Goal: Transaction & Acquisition: Book appointment/travel/reservation

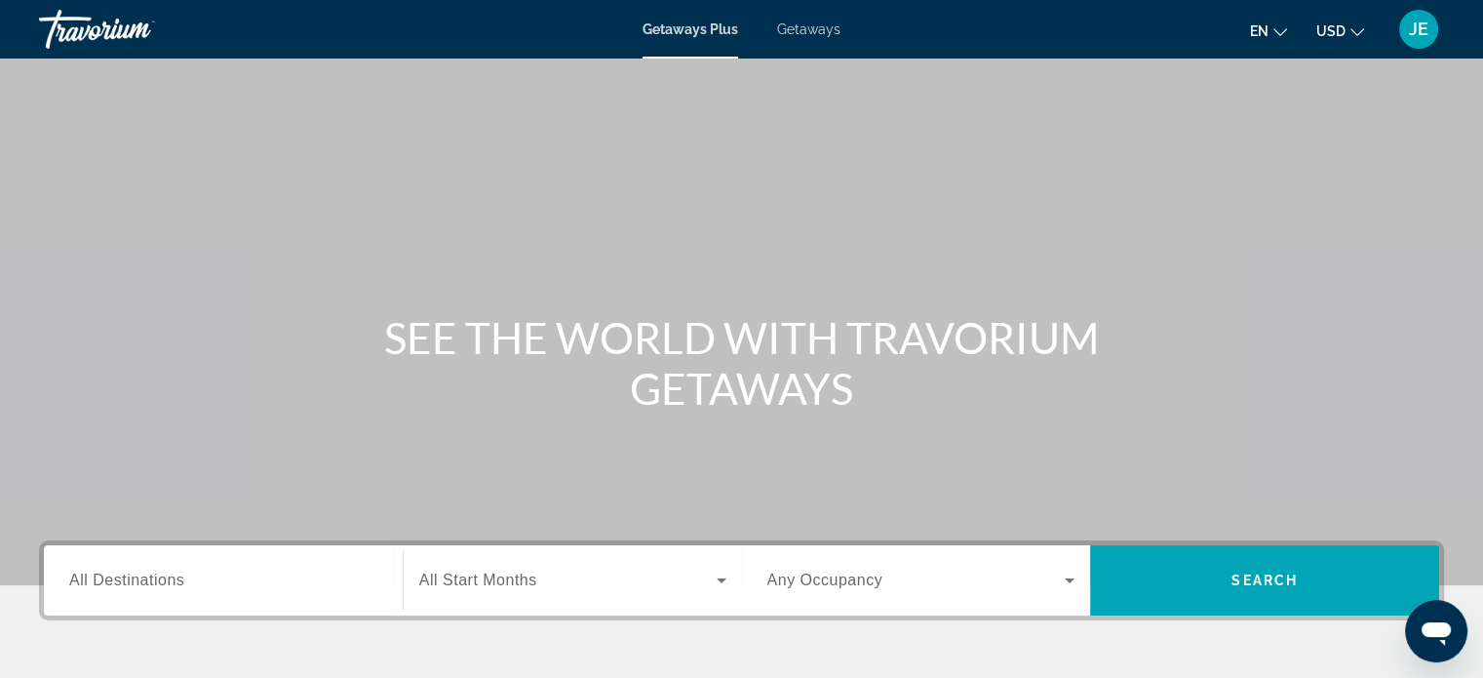
click at [99, 572] on span "All Destinations" at bounding box center [126, 579] width 115 height 17
click at [99, 572] on input "Destination All Destinations" at bounding box center [223, 580] width 308 height 23
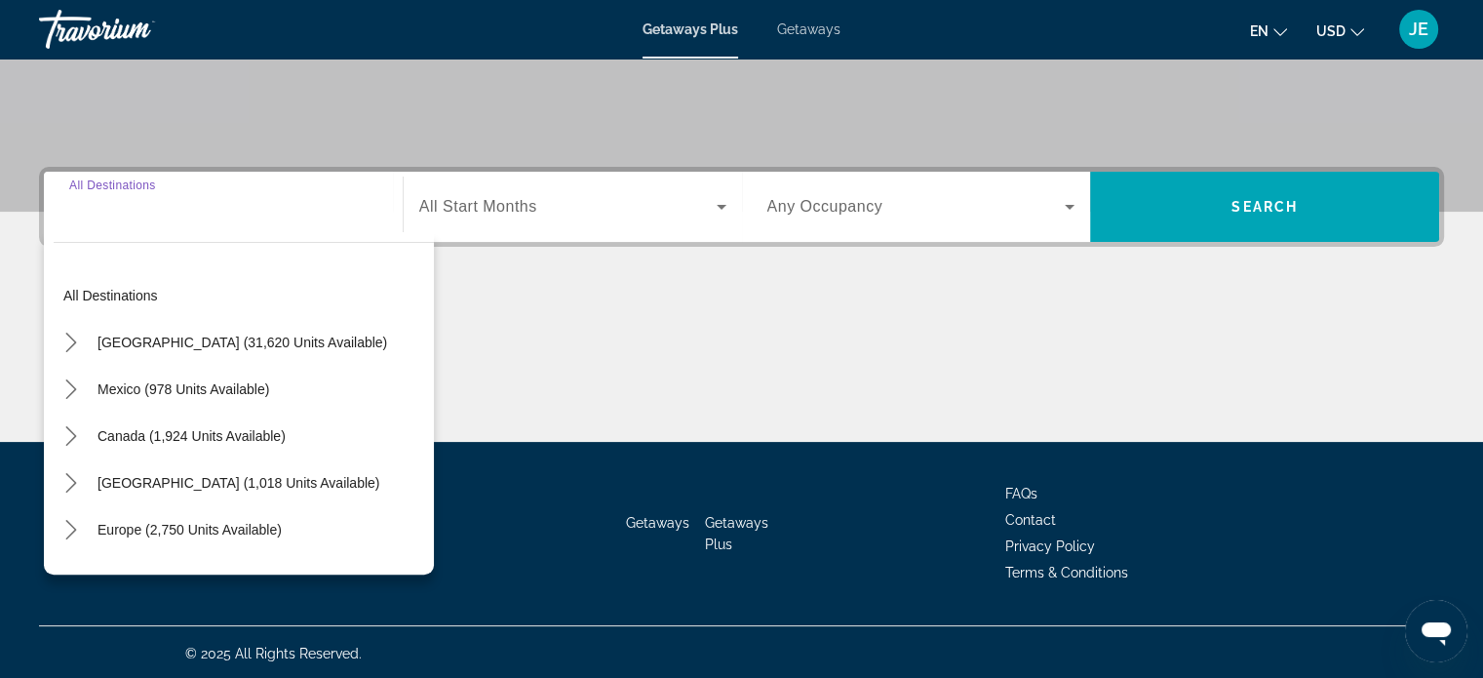
scroll to position [375, 0]
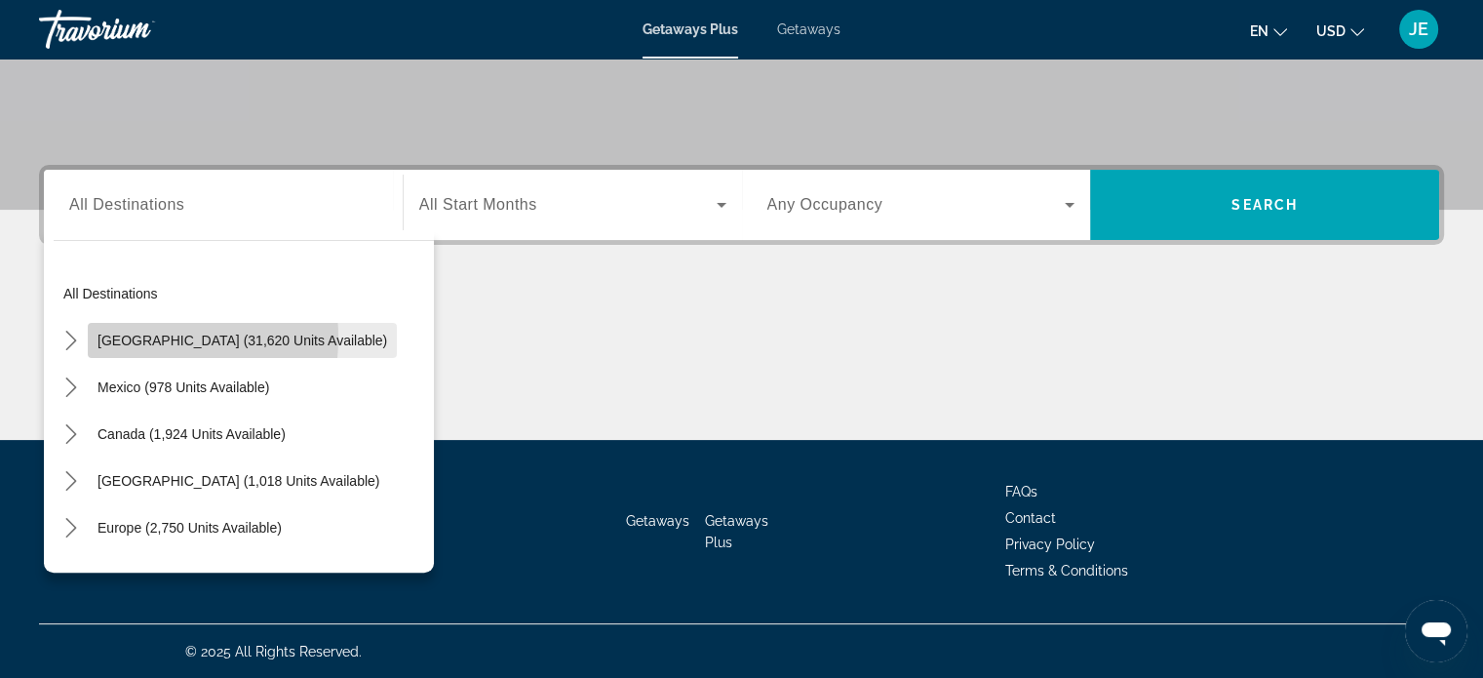
click at [125, 336] on span "United States (31,620 units available)" at bounding box center [243, 341] width 290 height 16
type input "**********"
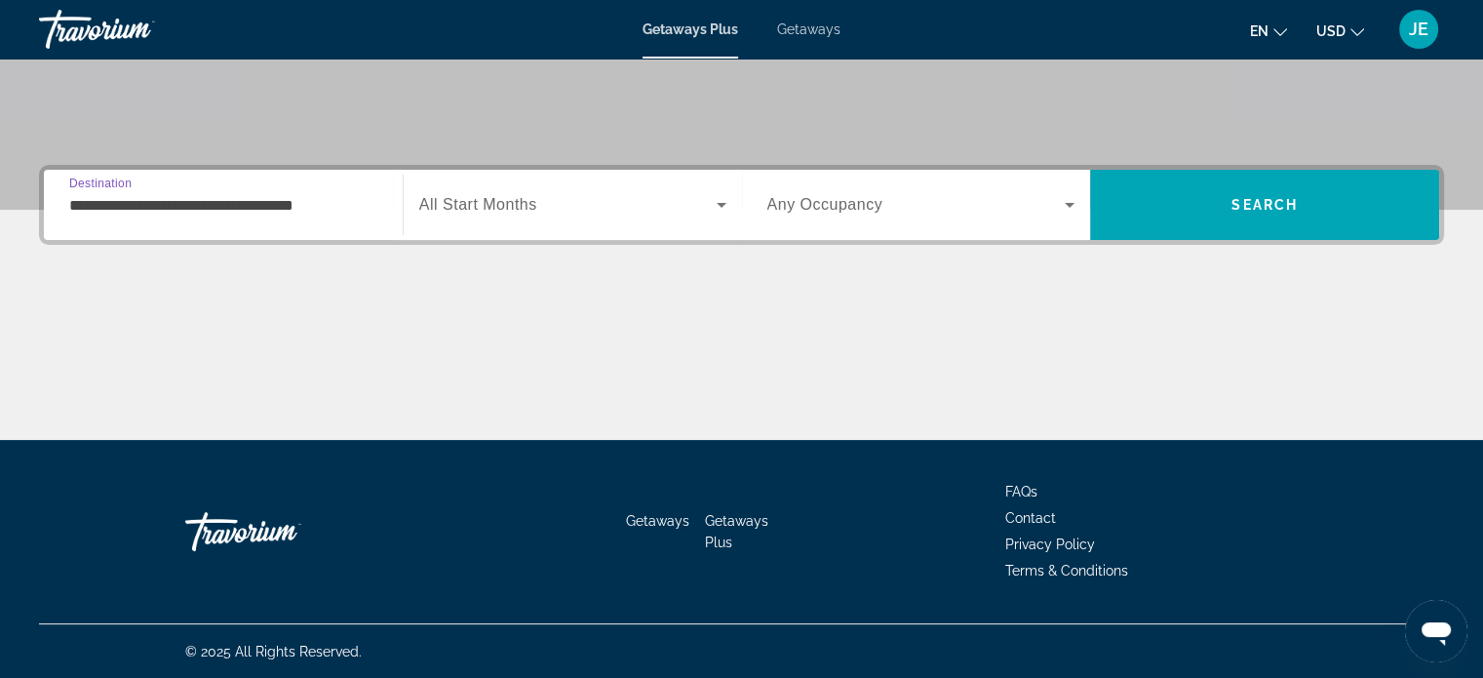
click at [675, 206] on span "Search widget" at bounding box center [567, 204] width 297 height 23
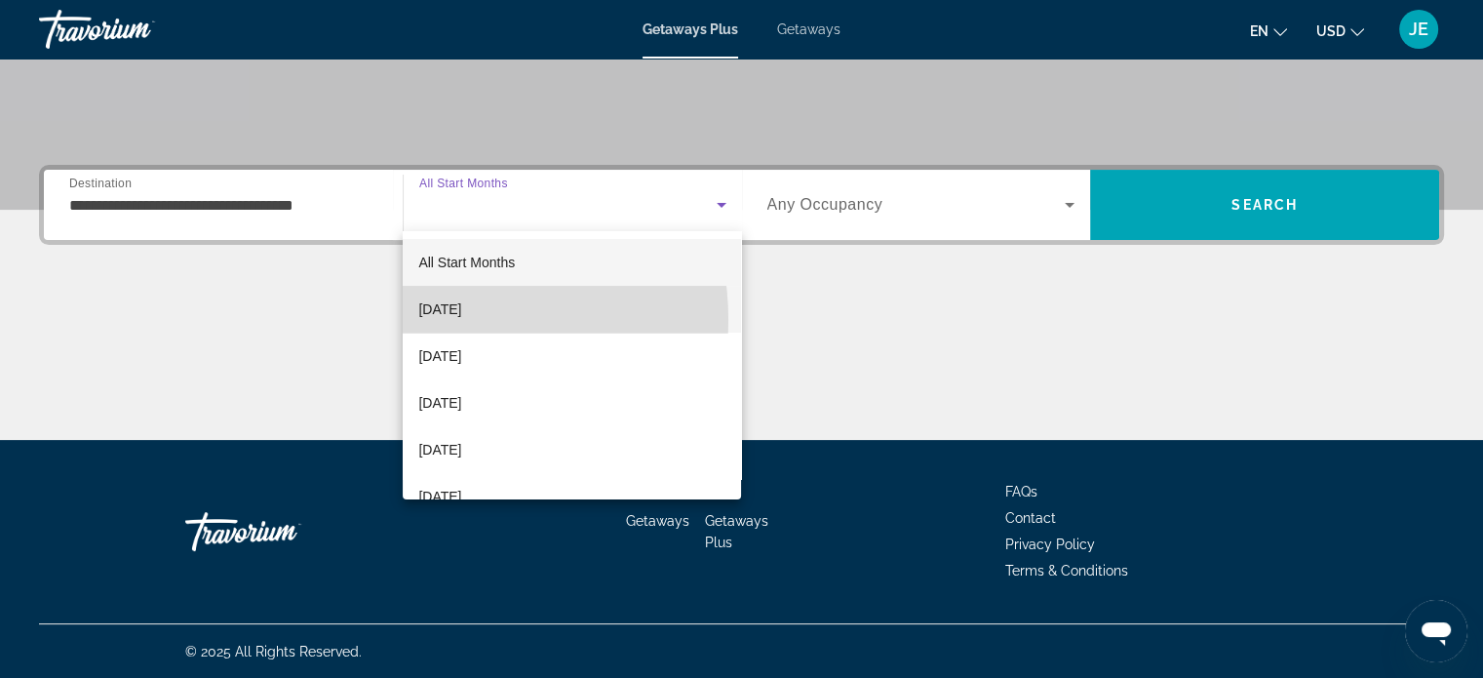
click at [433, 320] on span "[DATE]" at bounding box center [439, 308] width 43 height 23
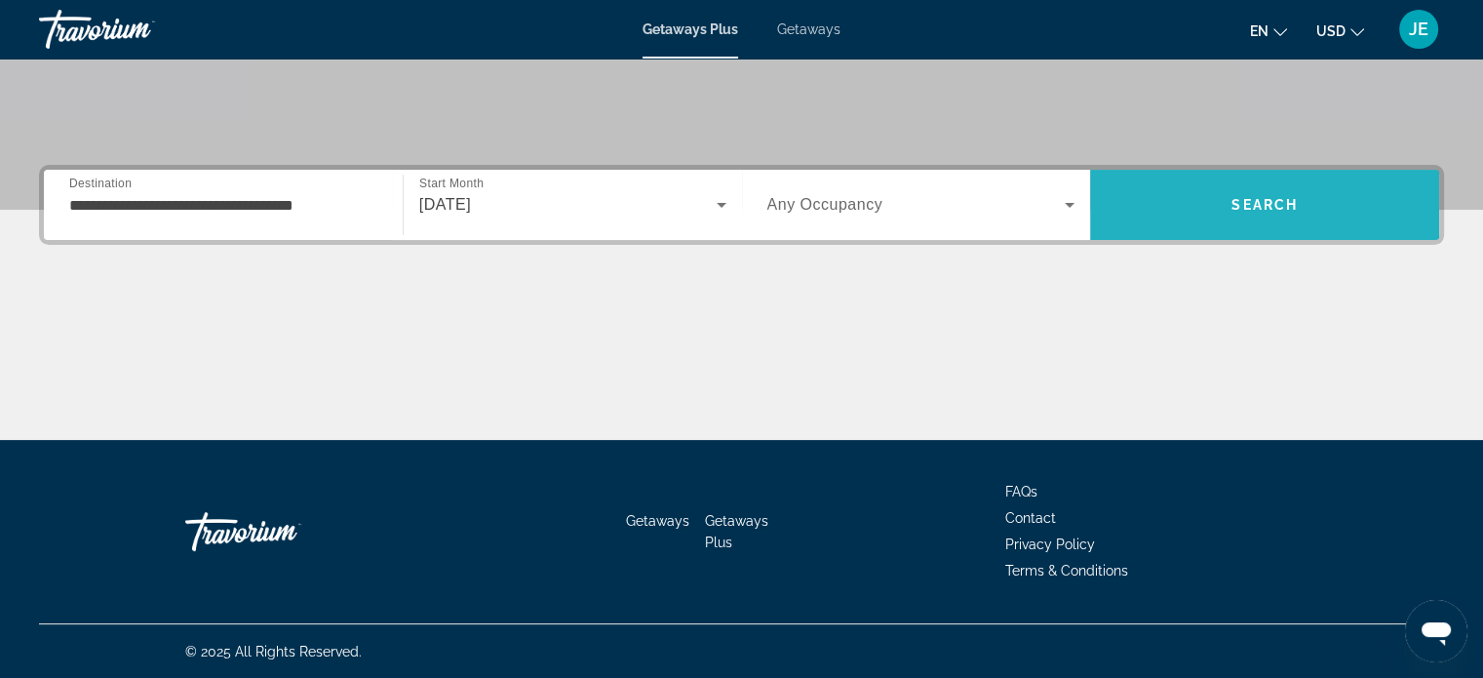
click at [1281, 200] on span "Search" at bounding box center [1265, 205] width 66 height 16
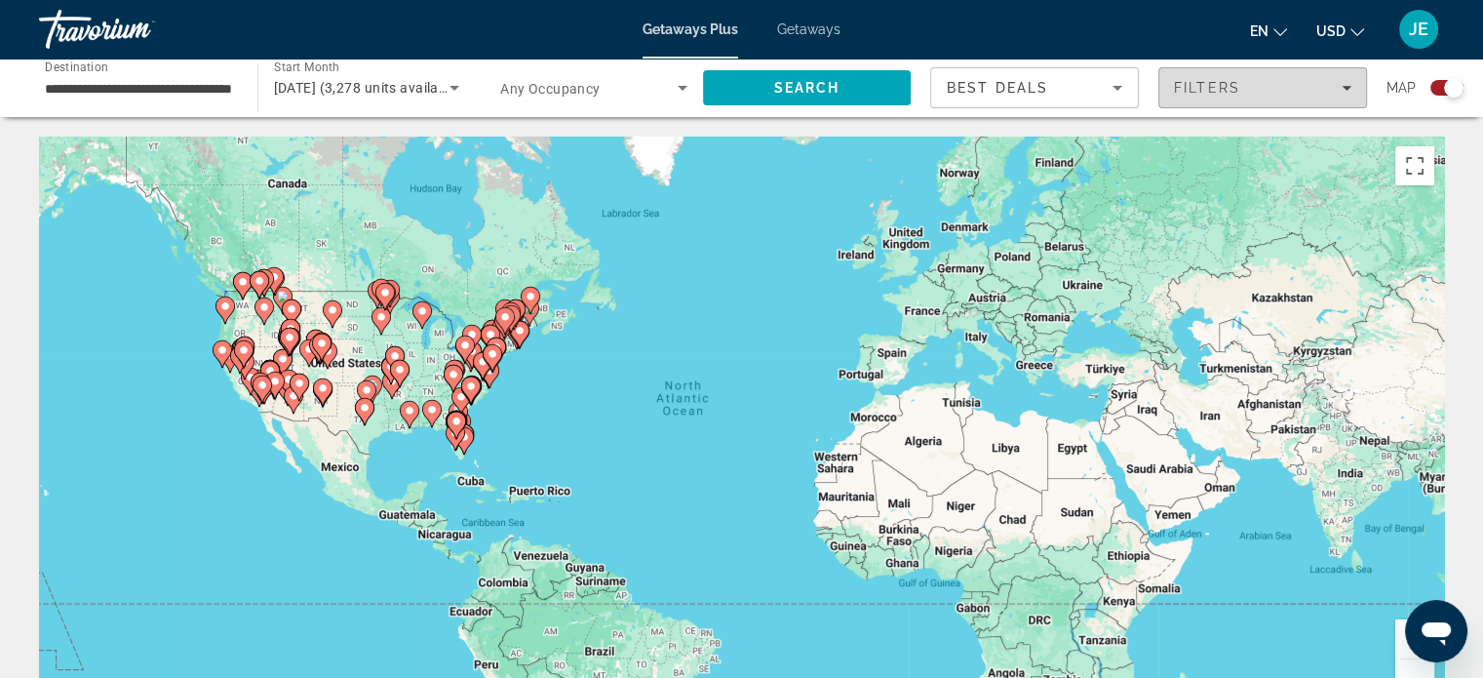
click at [1315, 94] on div "Filters" at bounding box center [1262, 88] width 177 height 16
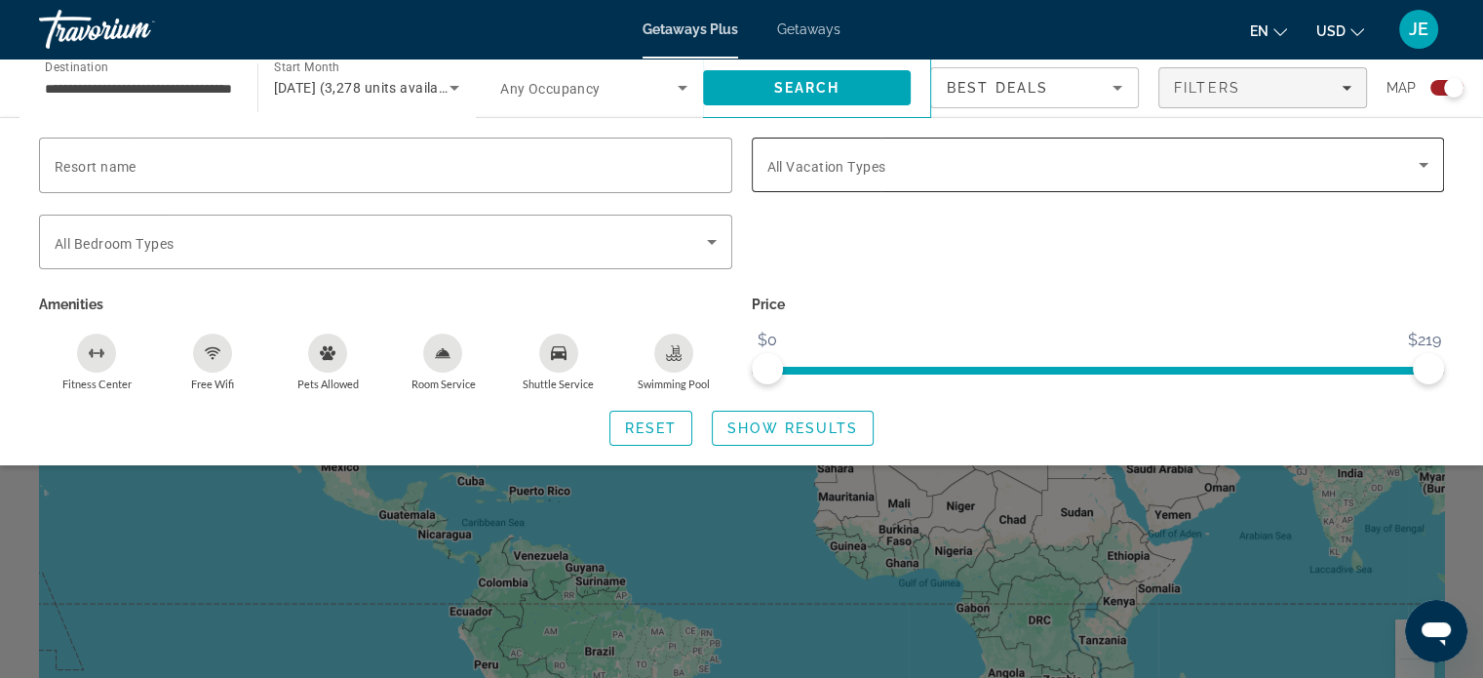
click at [1423, 164] on icon "Search widget" at bounding box center [1424, 165] width 10 height 5
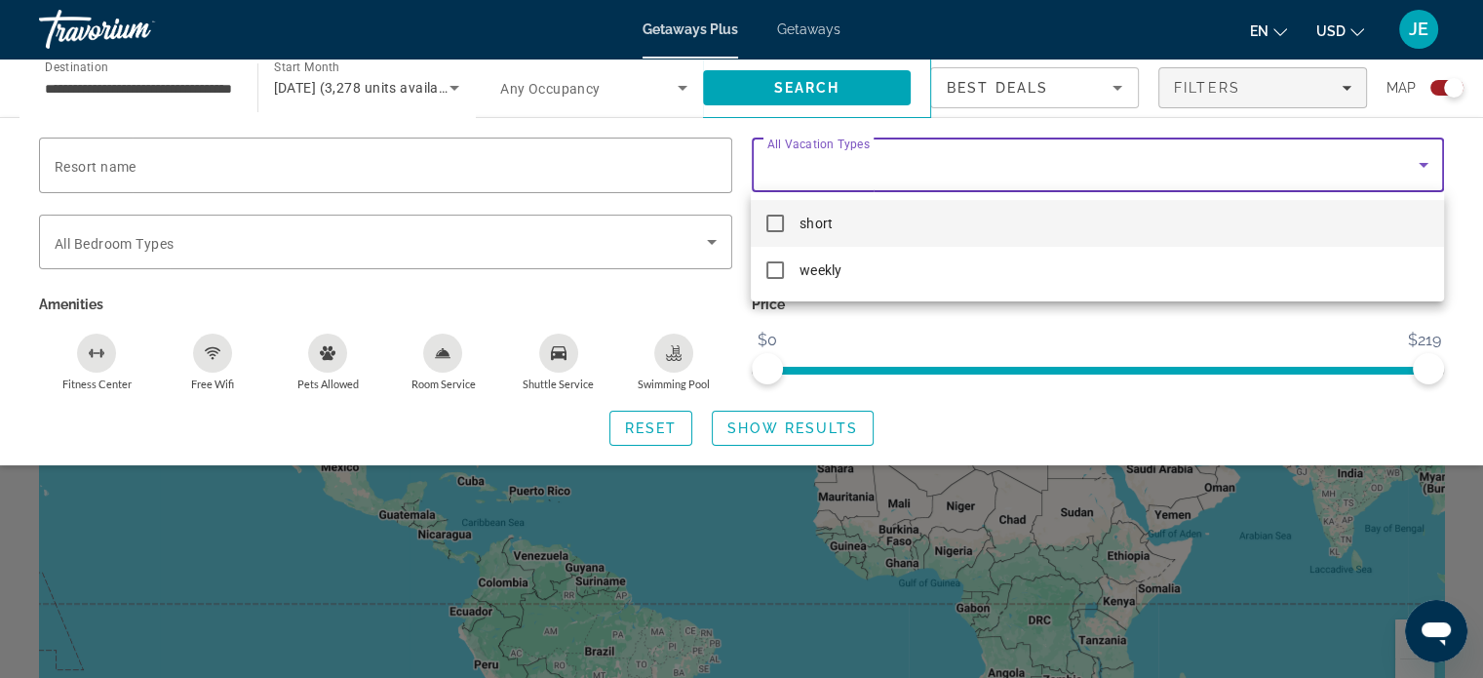
click at [775, 215] on mat-pseudo-checkbox at bounding box center [775, 224] width 18 height 18
click at [814, 430] on div at bounding box center [741, 339] width 1483 height 678
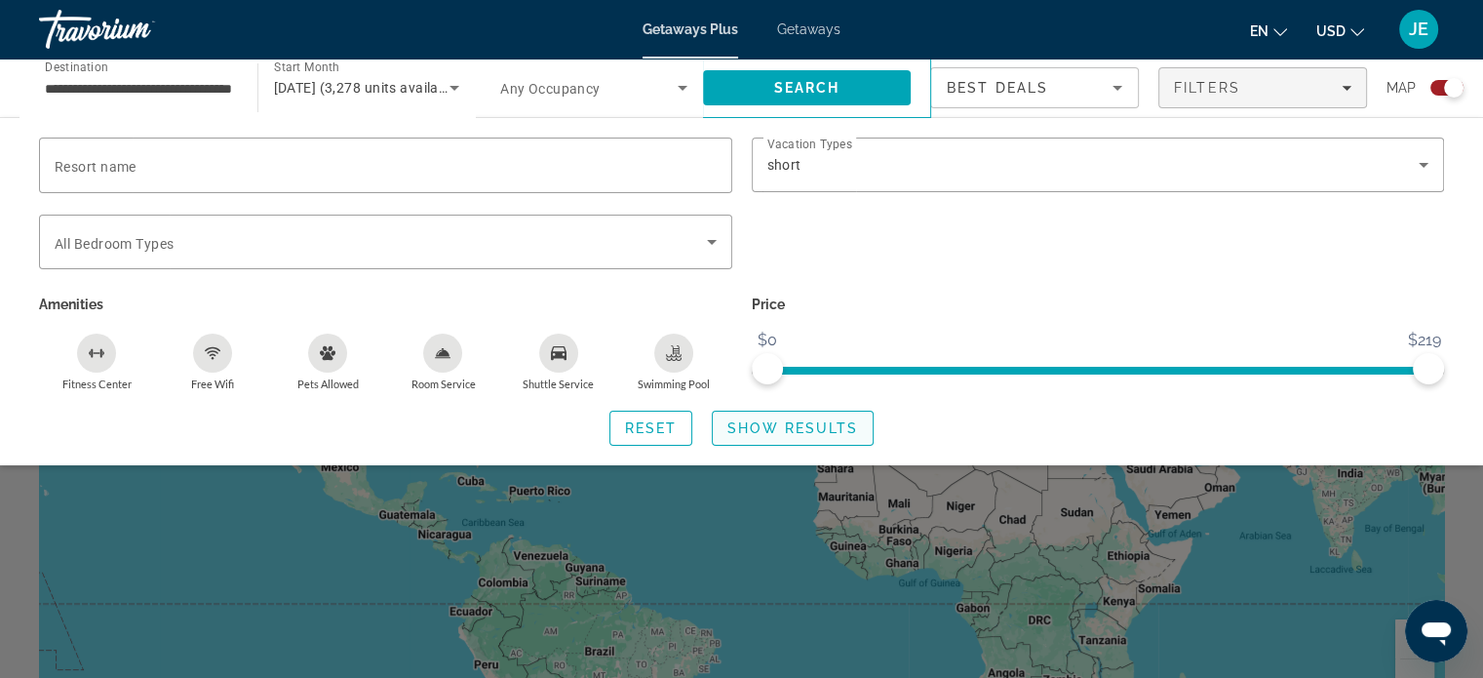
click at [814, 430] on span "Show Results" at bounding box center [792, 428] width 131 height 16
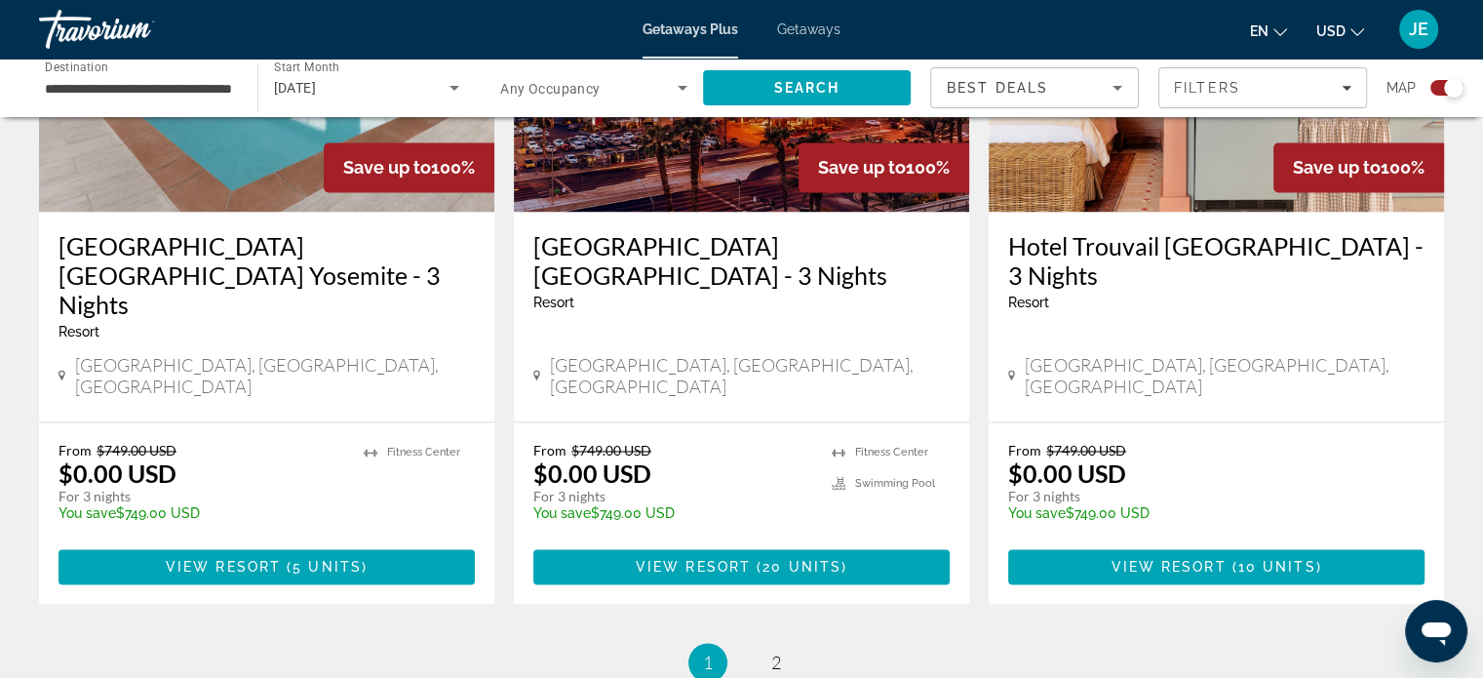
scroll to position [3034, 0]
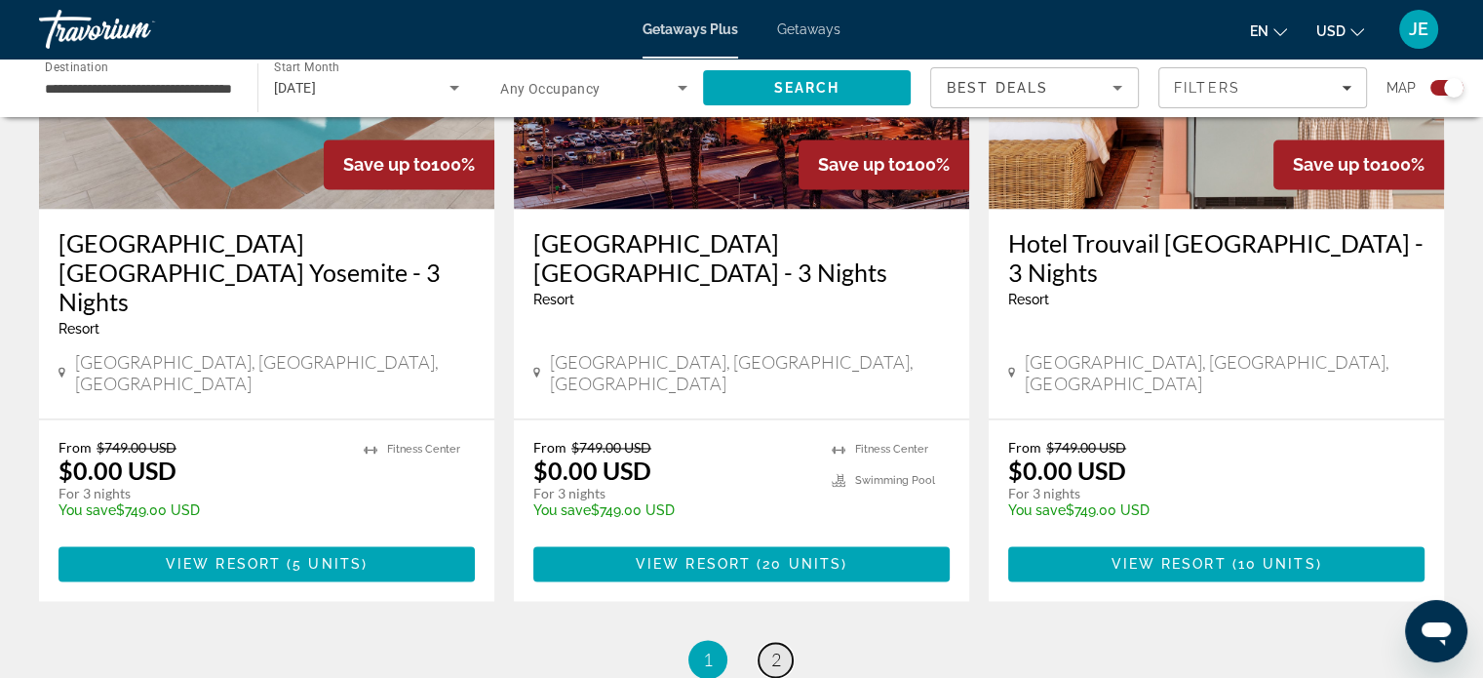
click at [775, 648] on span "2" at bounding box center [776, 658] width 10 height 21
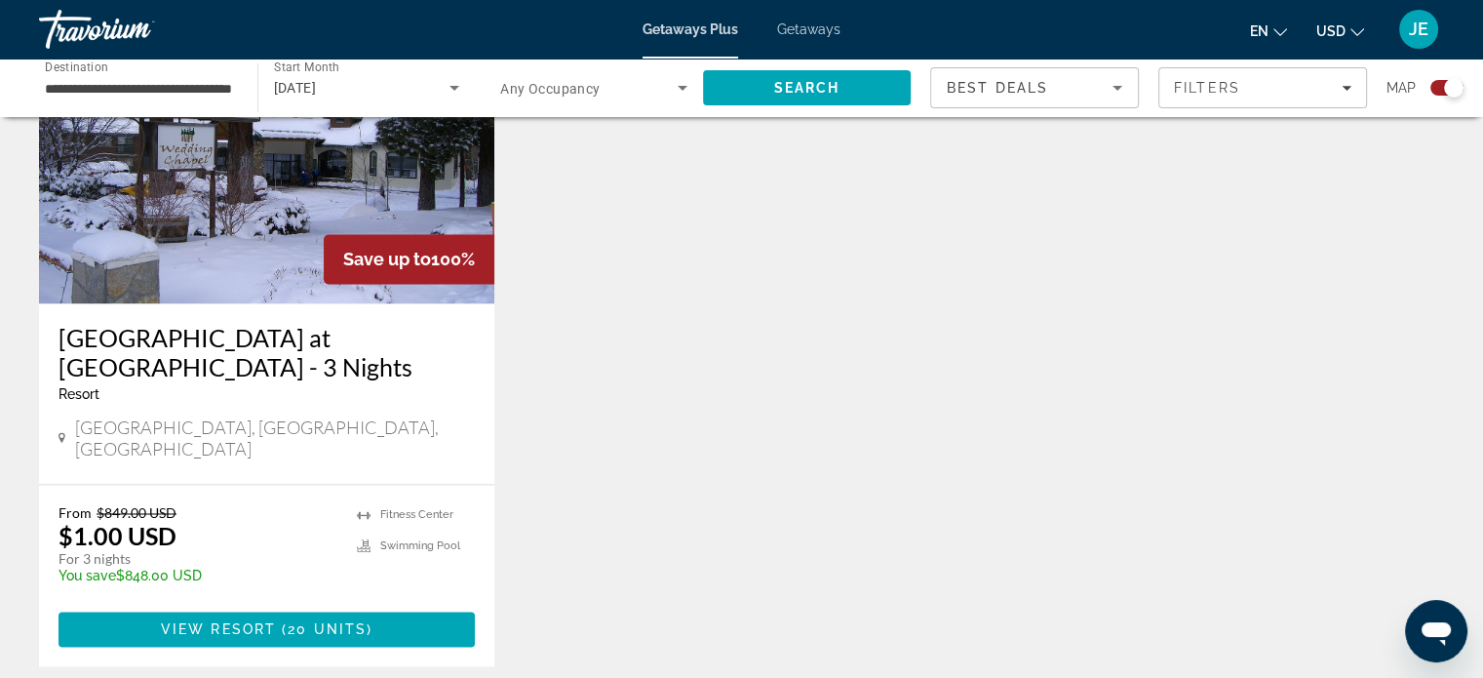
scroll to position [3058, 0]
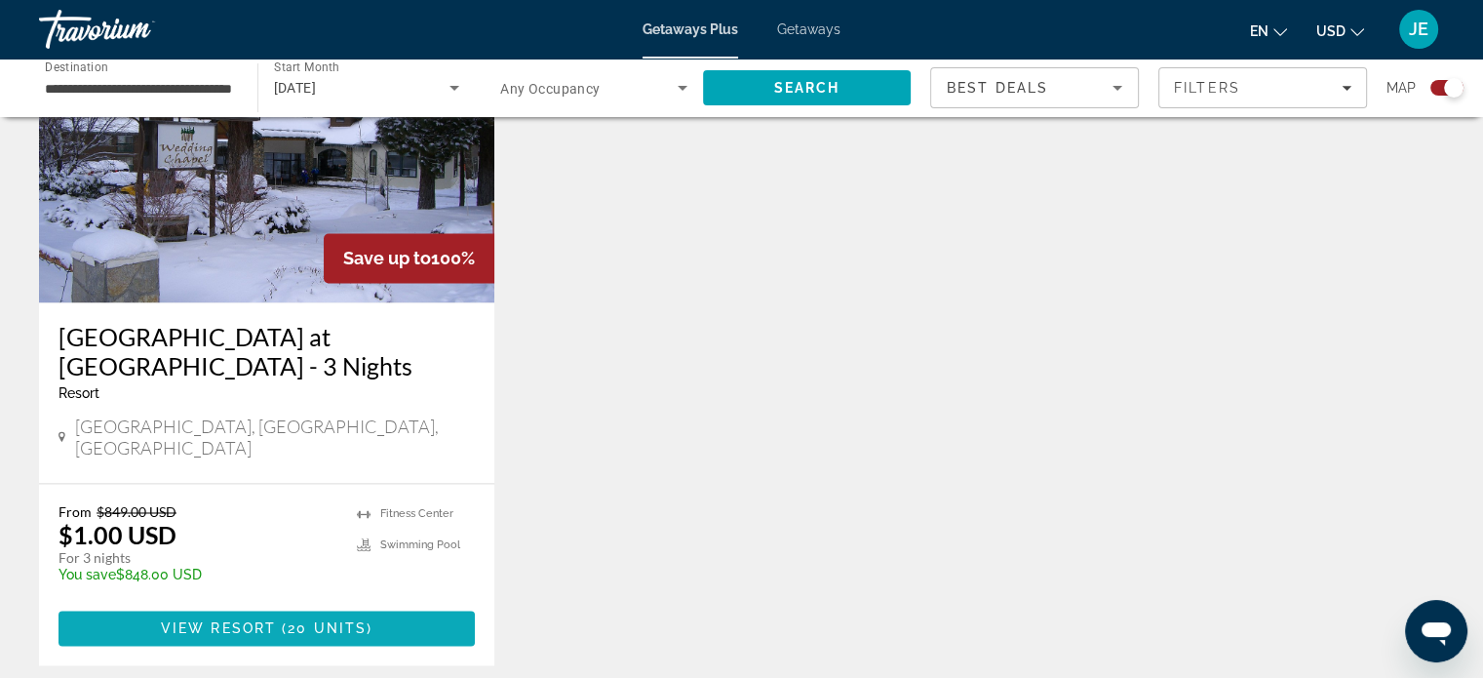
click at [345, 620] on span "20 units" at bounding box center [327, 628] width 79 height 16
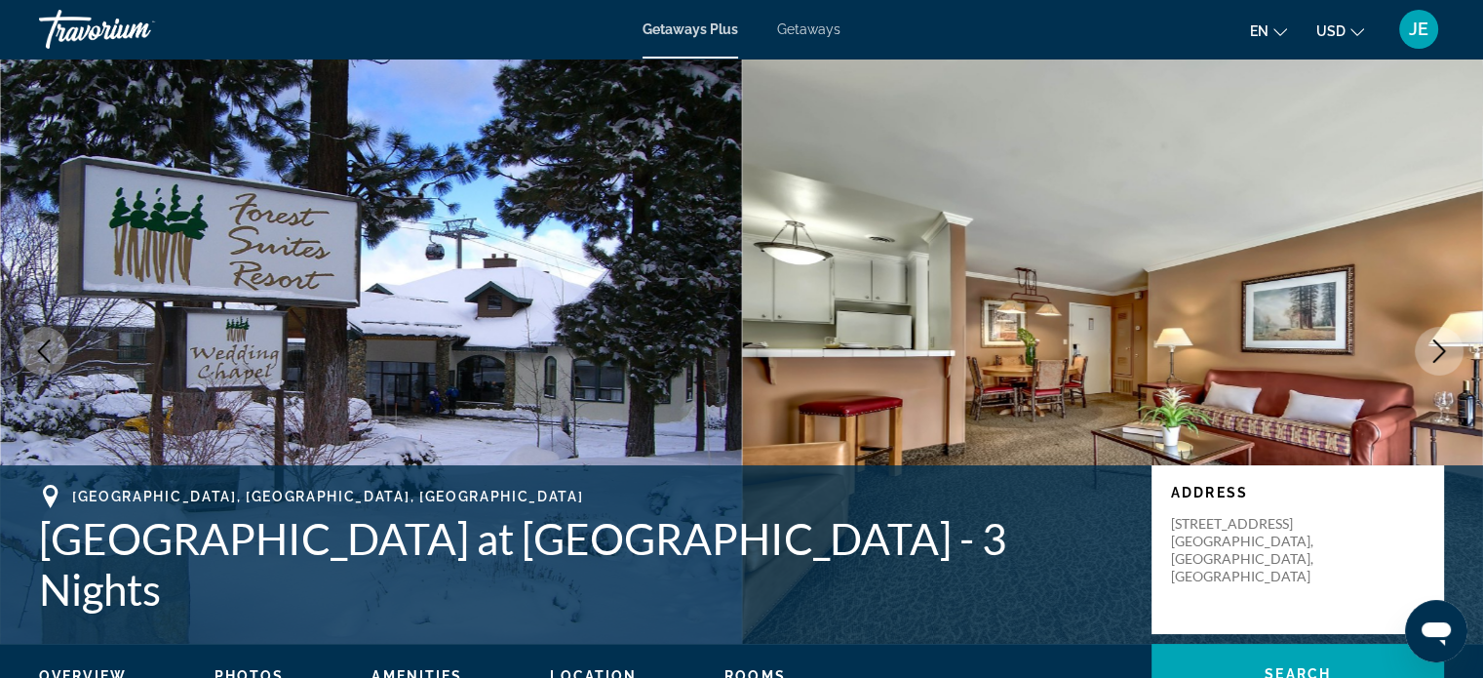
click at [802, 28] on span "Getaways" at bounding box center [808, 29] width 63 height 16
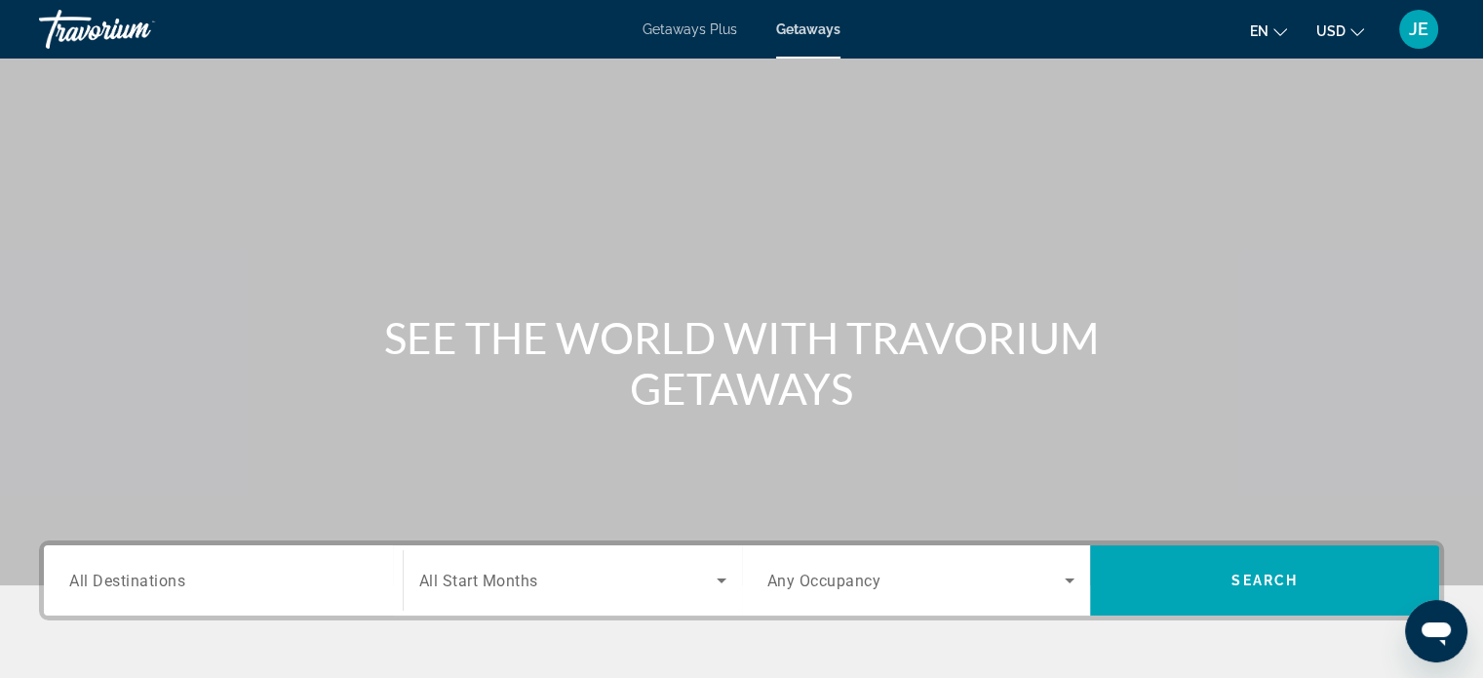
click at [180, 584] on span "All Destinations" at bounding box center [127, 579] width 116 height 19
click at [180, 584] on input "Destination All Destinations" at bounding box center [223, 580] width 308 height 23
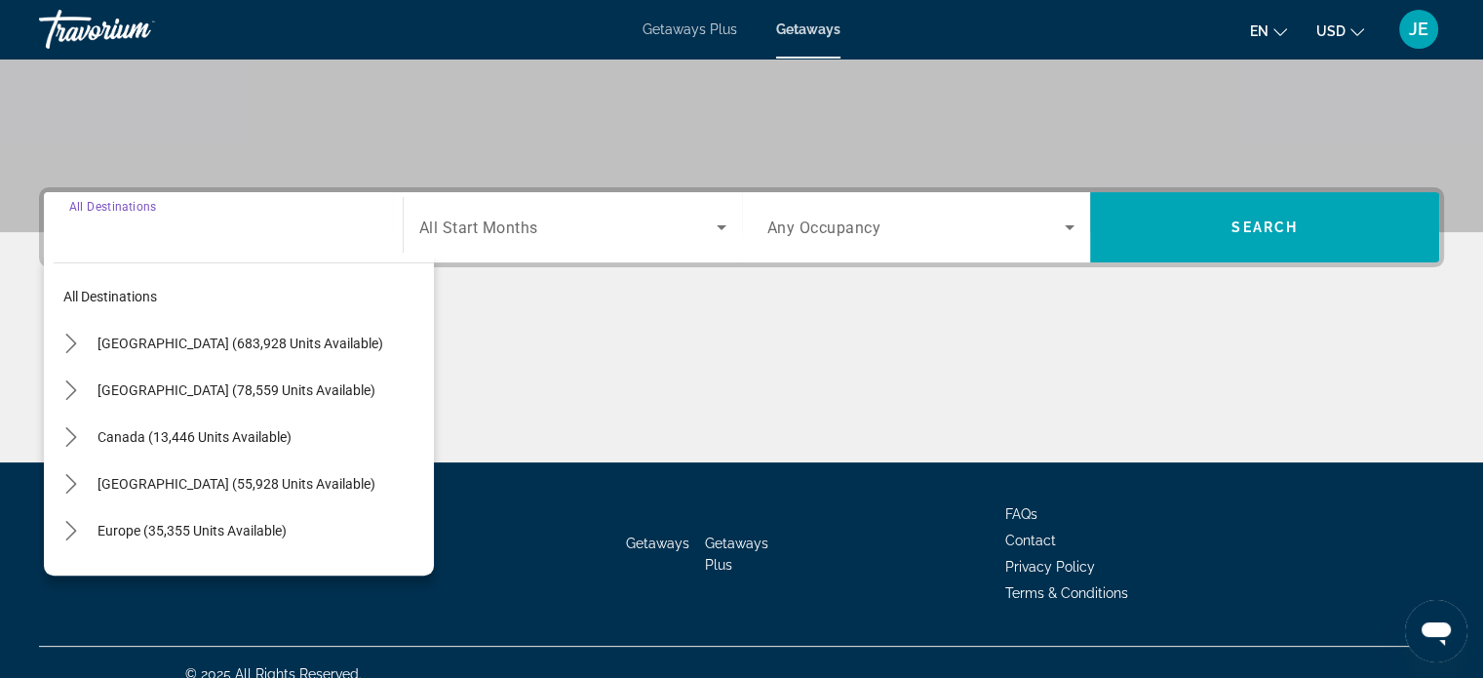
scroll to position [375, 0]
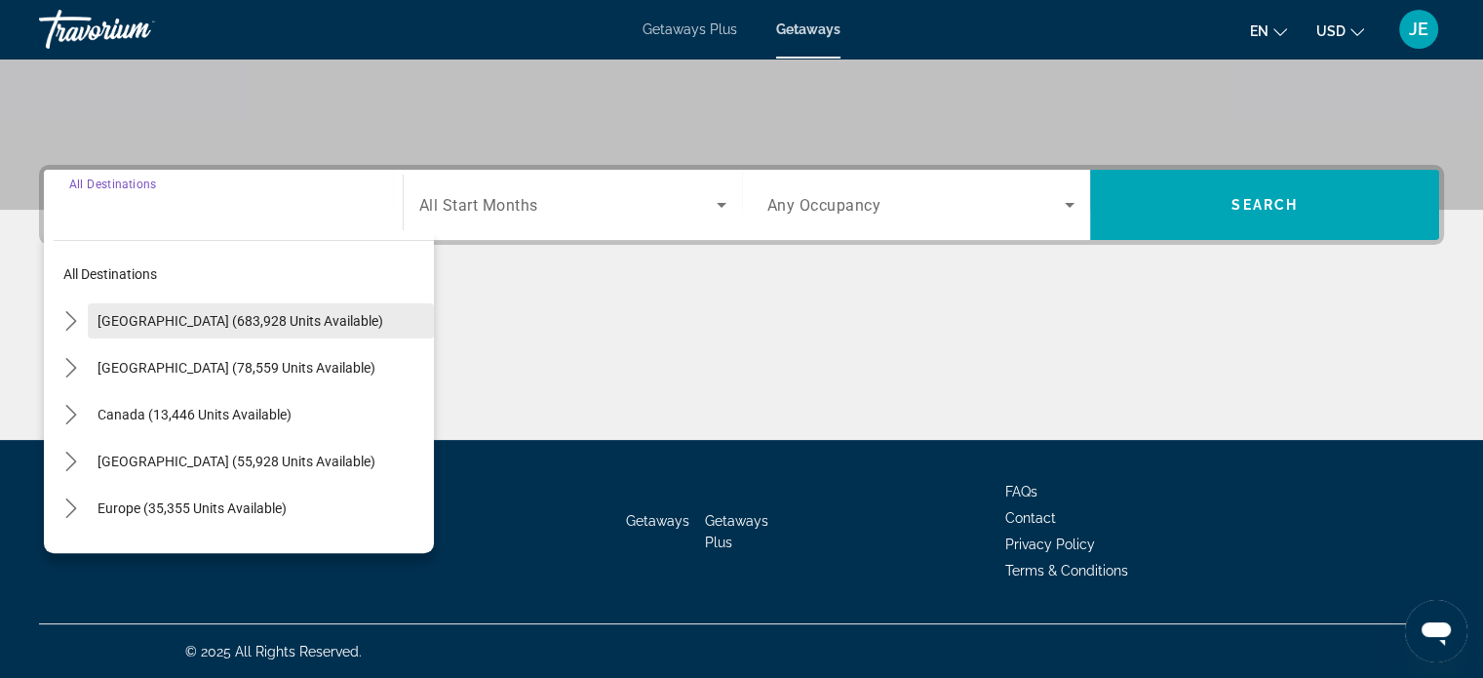
click at [113, 316] on span "[GEOGRAPHIC_DATA] (683,928 units available)" at bounding box center [241, 321] width 286 height 16
type input "**********"
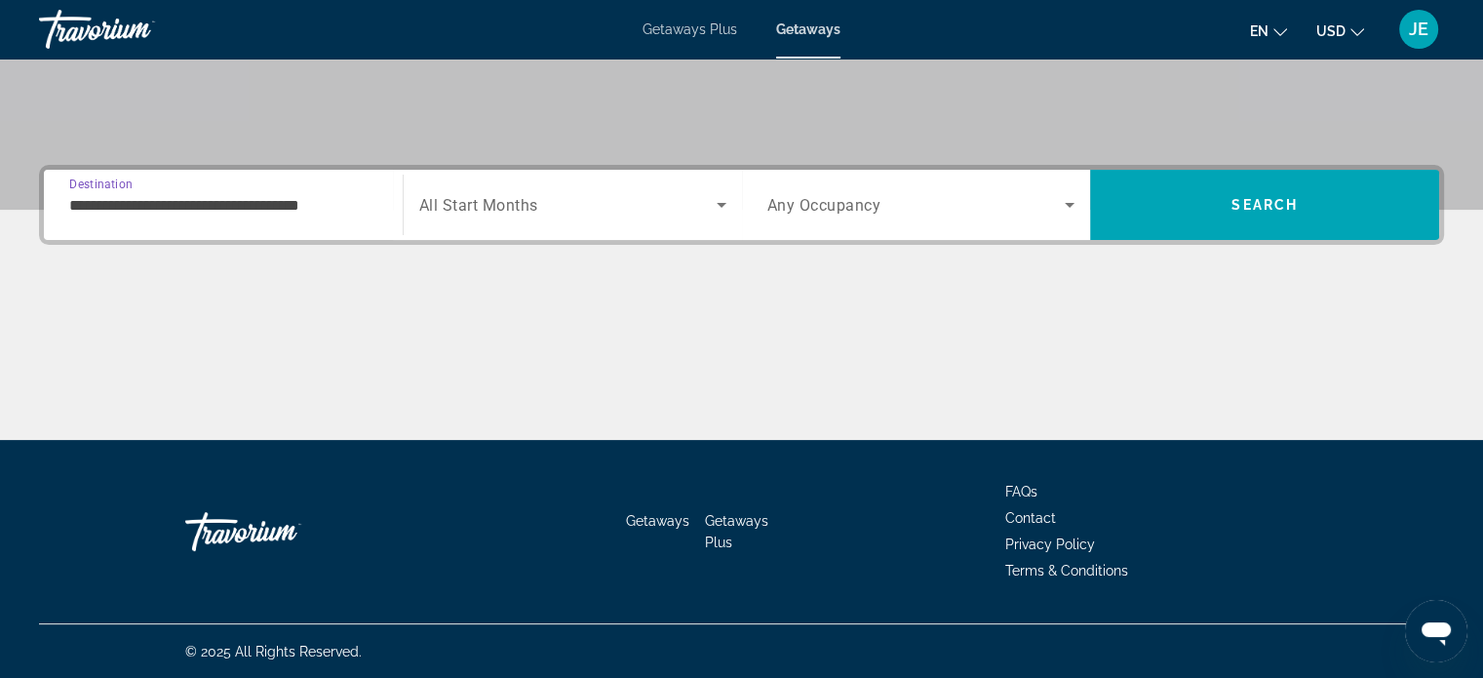
click at [620, 198] on span "Search widget" at bounding box center [567, 204] width 297 height 23
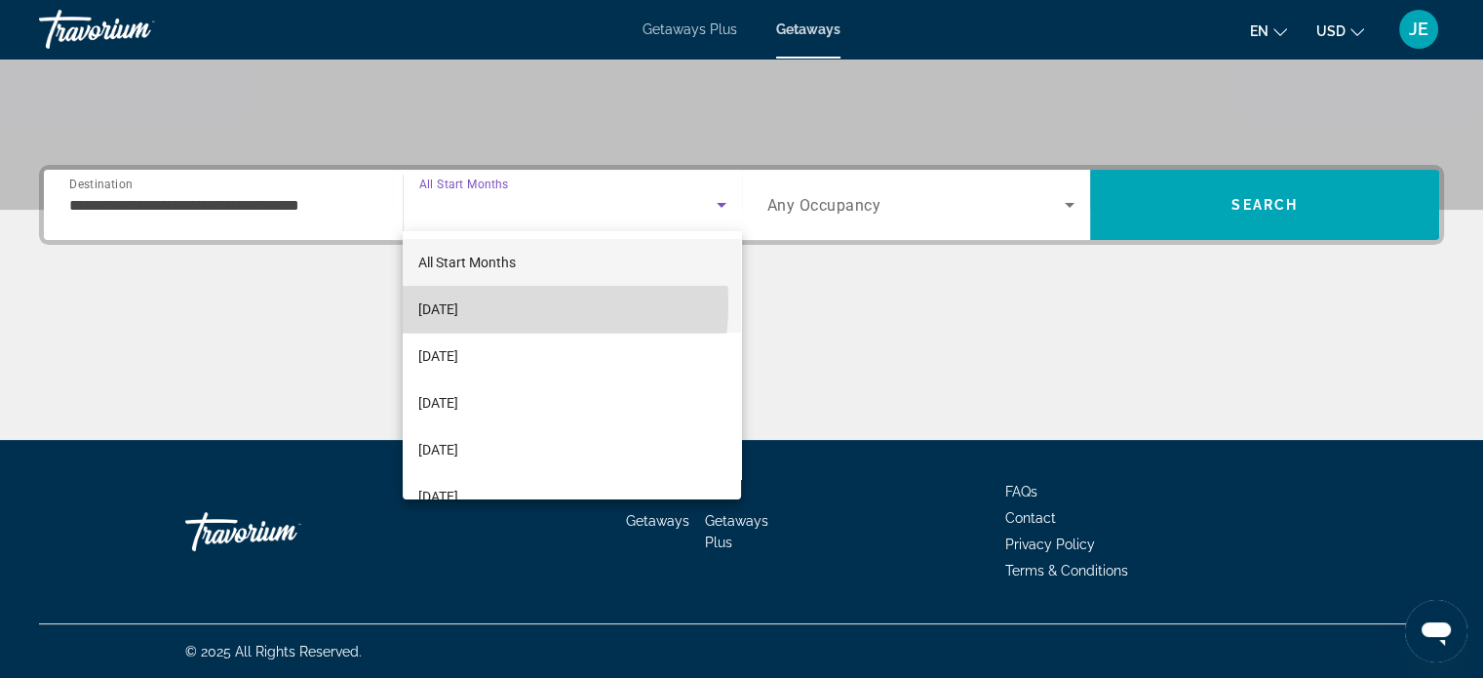
click at [458, 304] on span "[DATE]" at bounding box center [438, 308] width 40 height 23
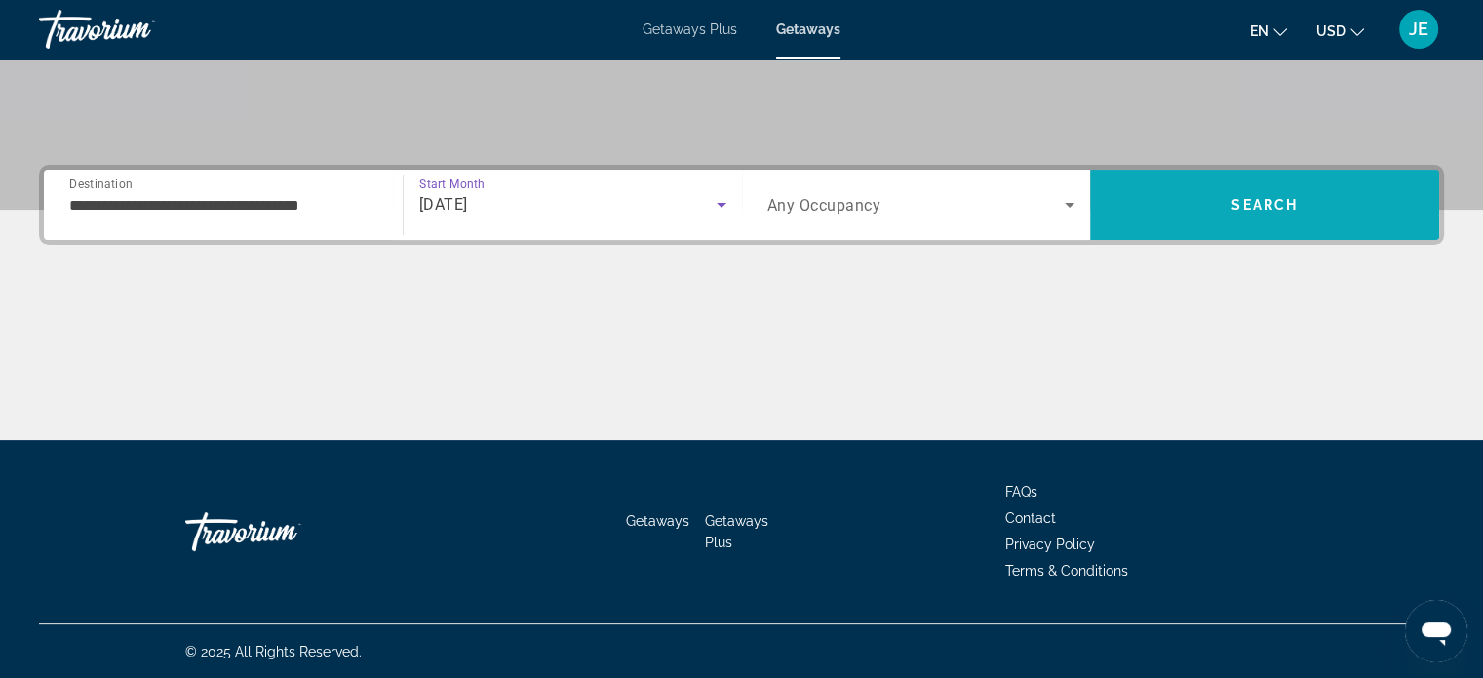
click at [1190, 194] on span "Search" at bounding box center [1264, 204] width 349 height 47
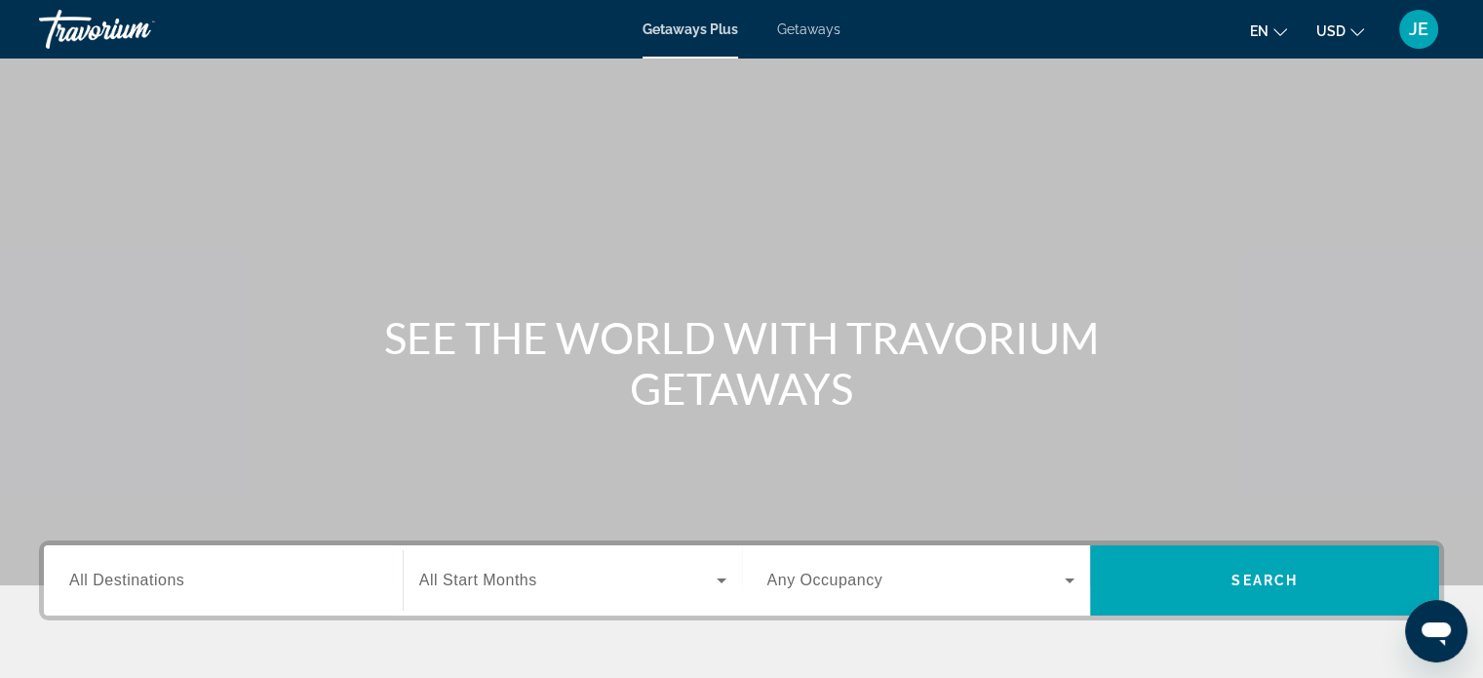
click at [822, 22] on span "Getaways" at bounding box center [808, 29] width 63 height 16
click at [156, 580] on span "All Destinations" at bounding box center [126, 579] width 115 height 17
click at [156, 580] on input "Destination All Destinations" at bounding box center [223, 580] width 308 height 23
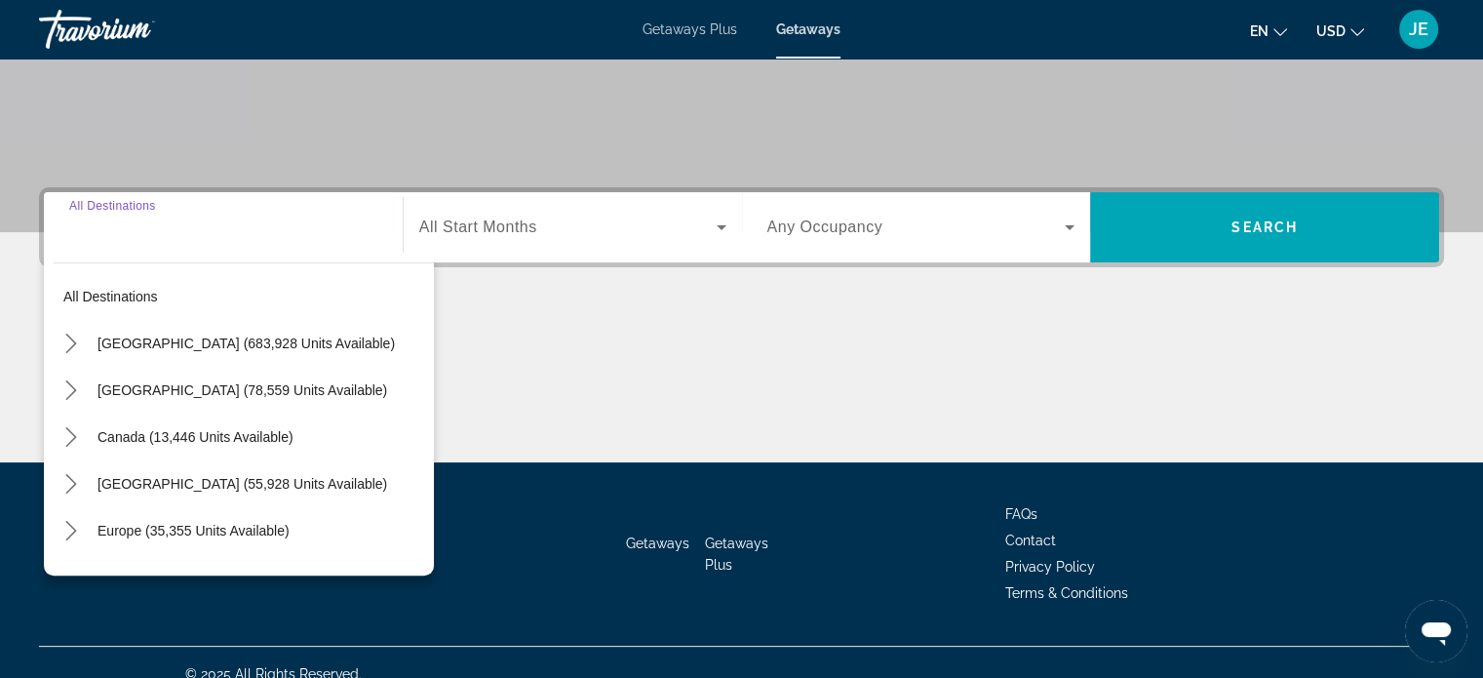
scroll to position [375, 0]
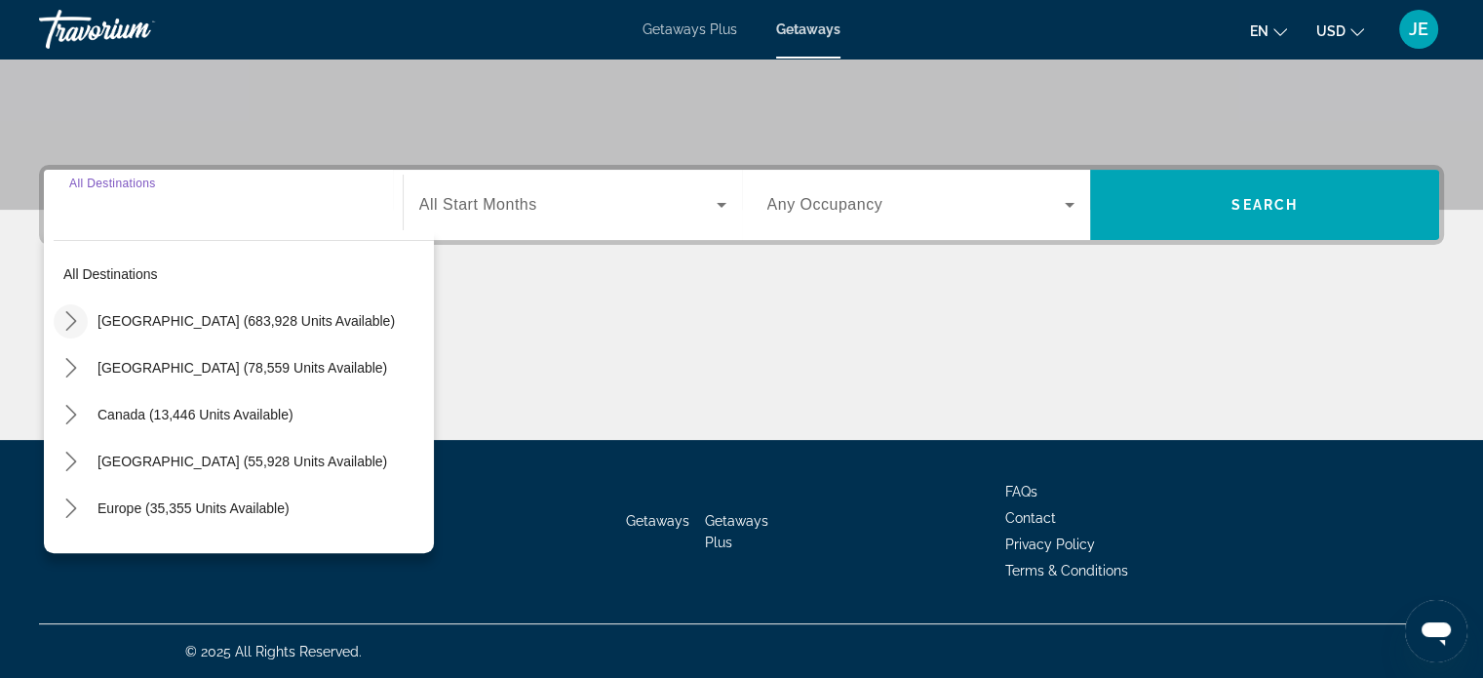
click at [76, 317] on icon "Toggle United States (683,928 units available) submenu" at bounding box center [71, 321] width 20 height 20
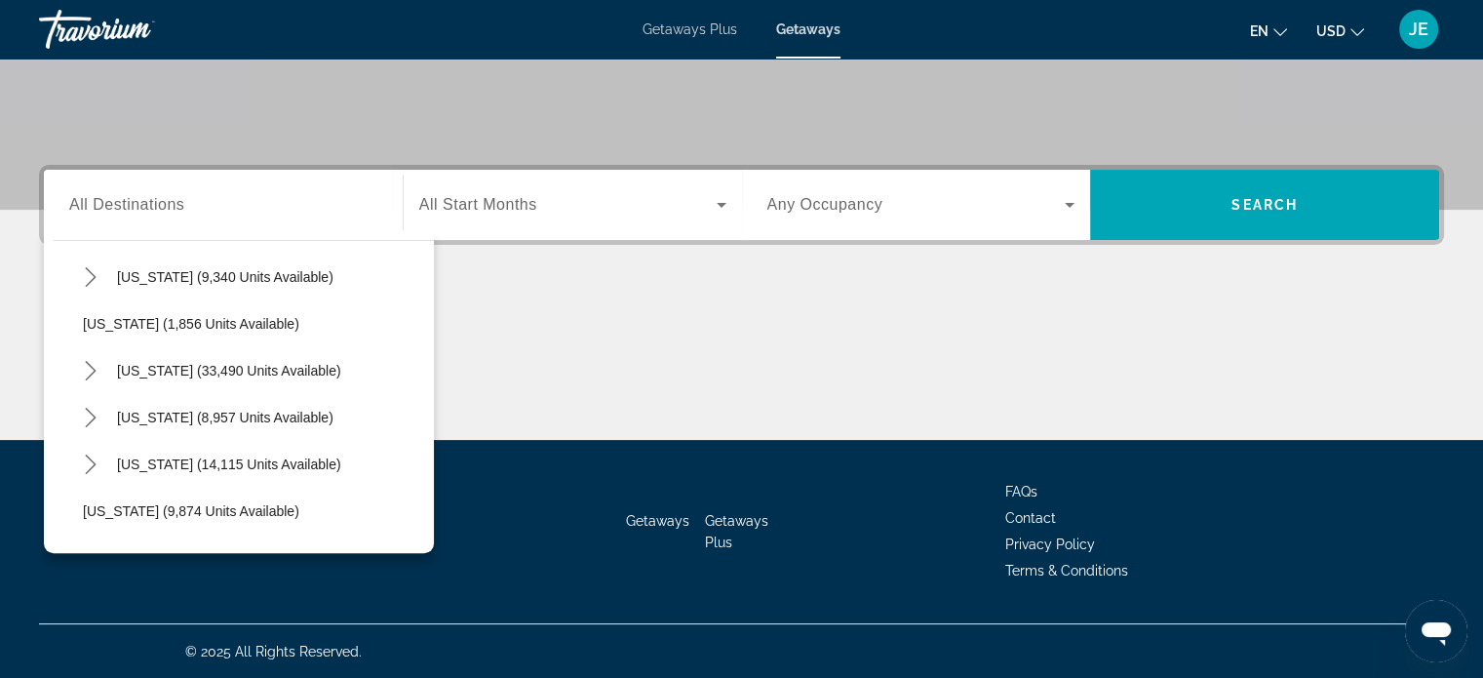
scroll to position [1545, 0]
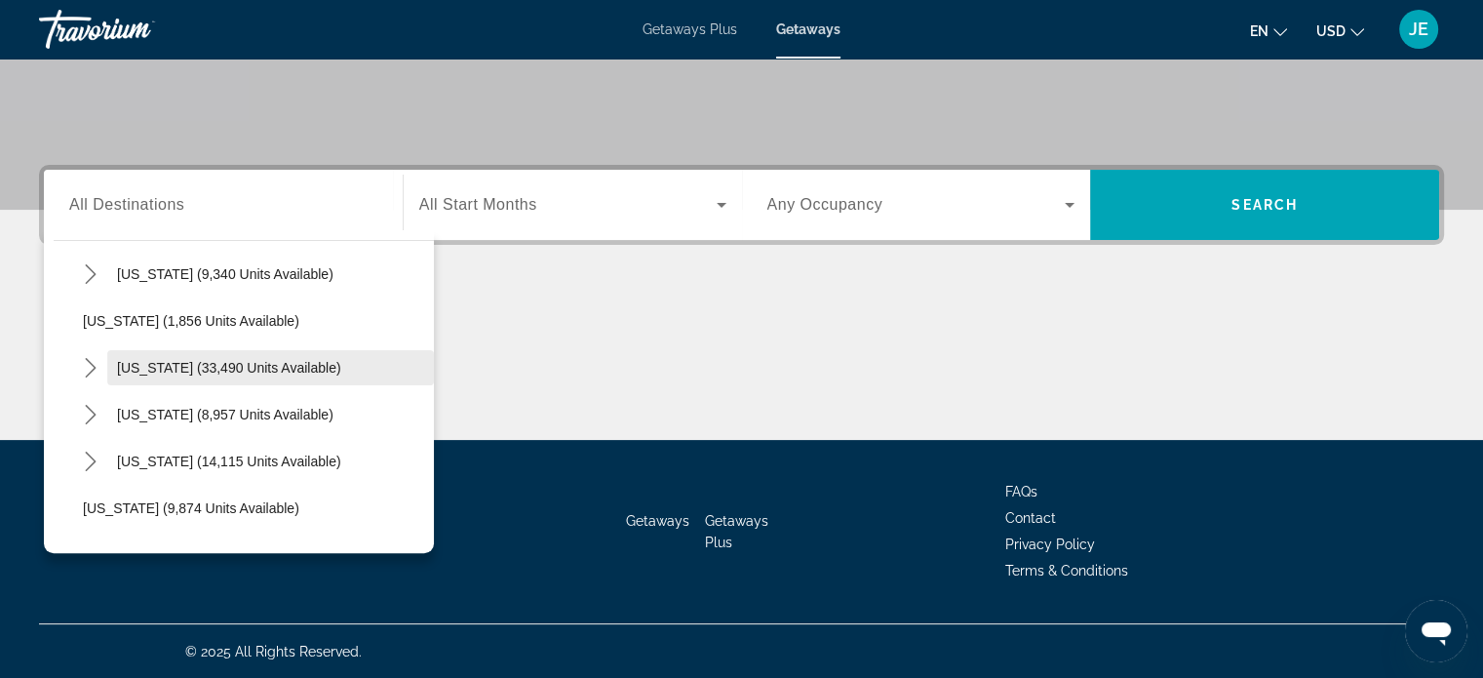
click at [325, 374] on span "Select destination: South Carolina (33,490 units available)" at bounding box center [270, 367] width 327 height 47
type input "**********"
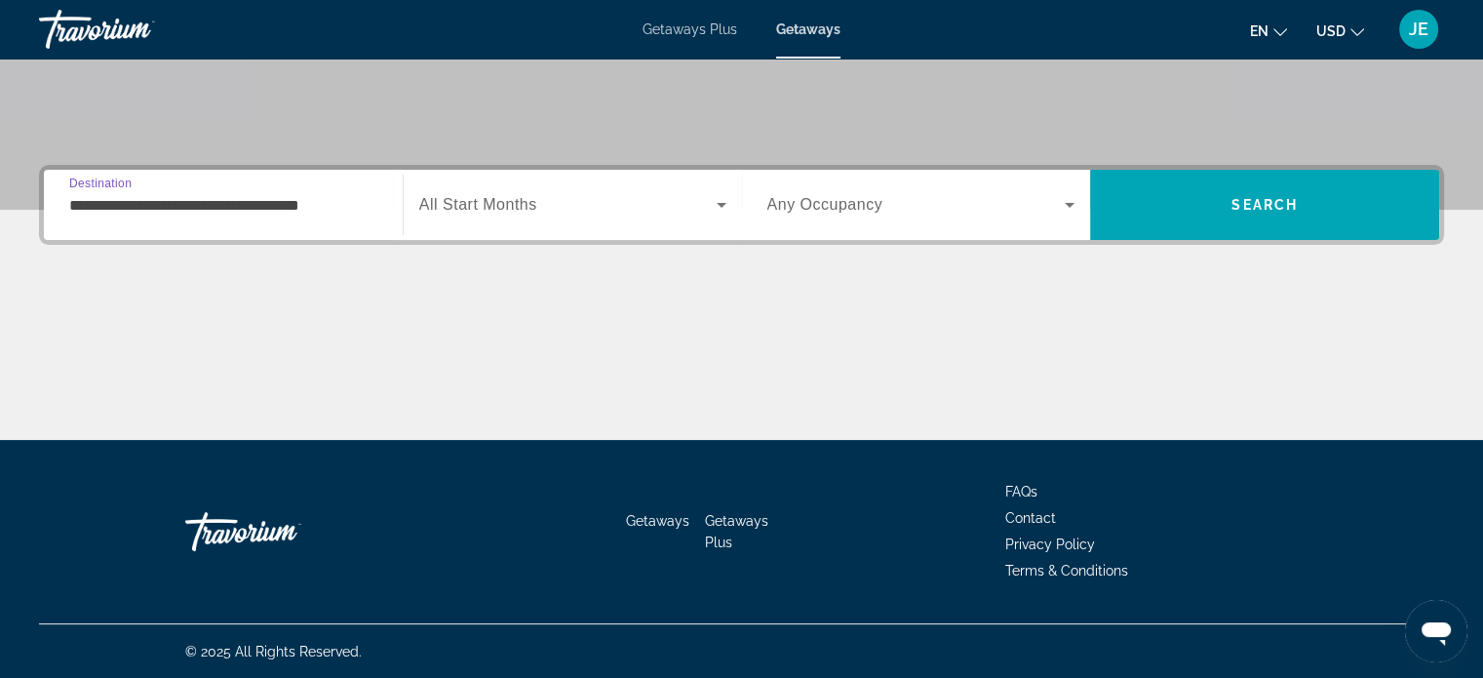
click at [694, 203] on span "Search widget" at bounding box center [567, 204] width 297 height 23
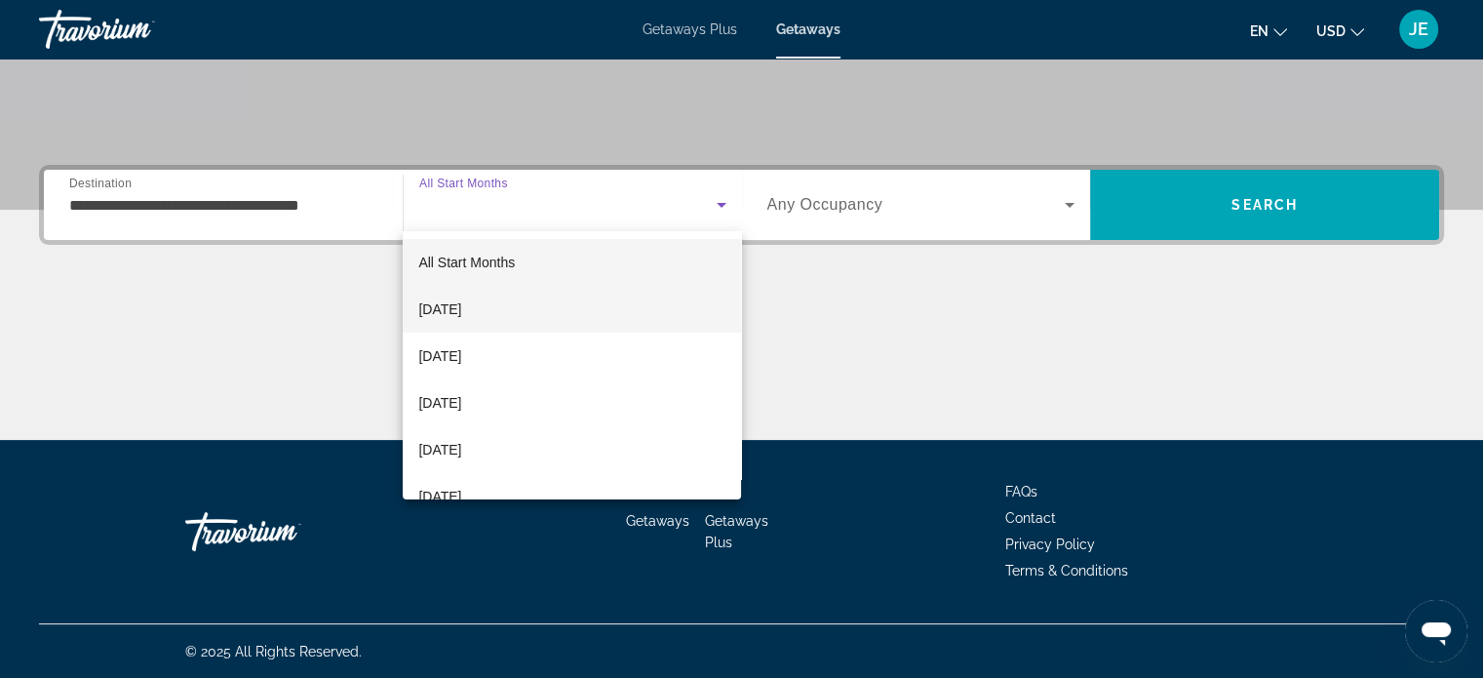
click at [461, 309] on span "[DATE]" at bounding box center [439, 308] width 43 height 23
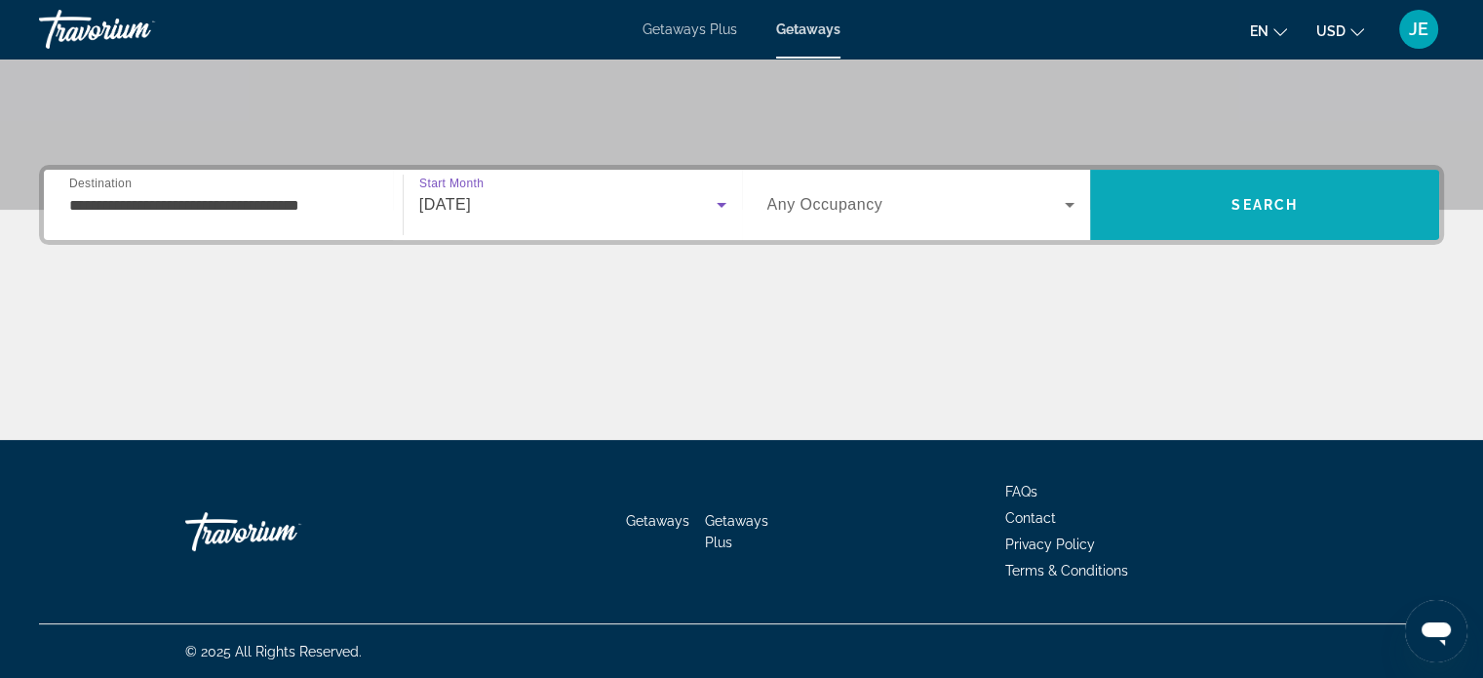
click at [1315, 203] on span "Search" at bounding box center [1264, 204] width 349 height 47
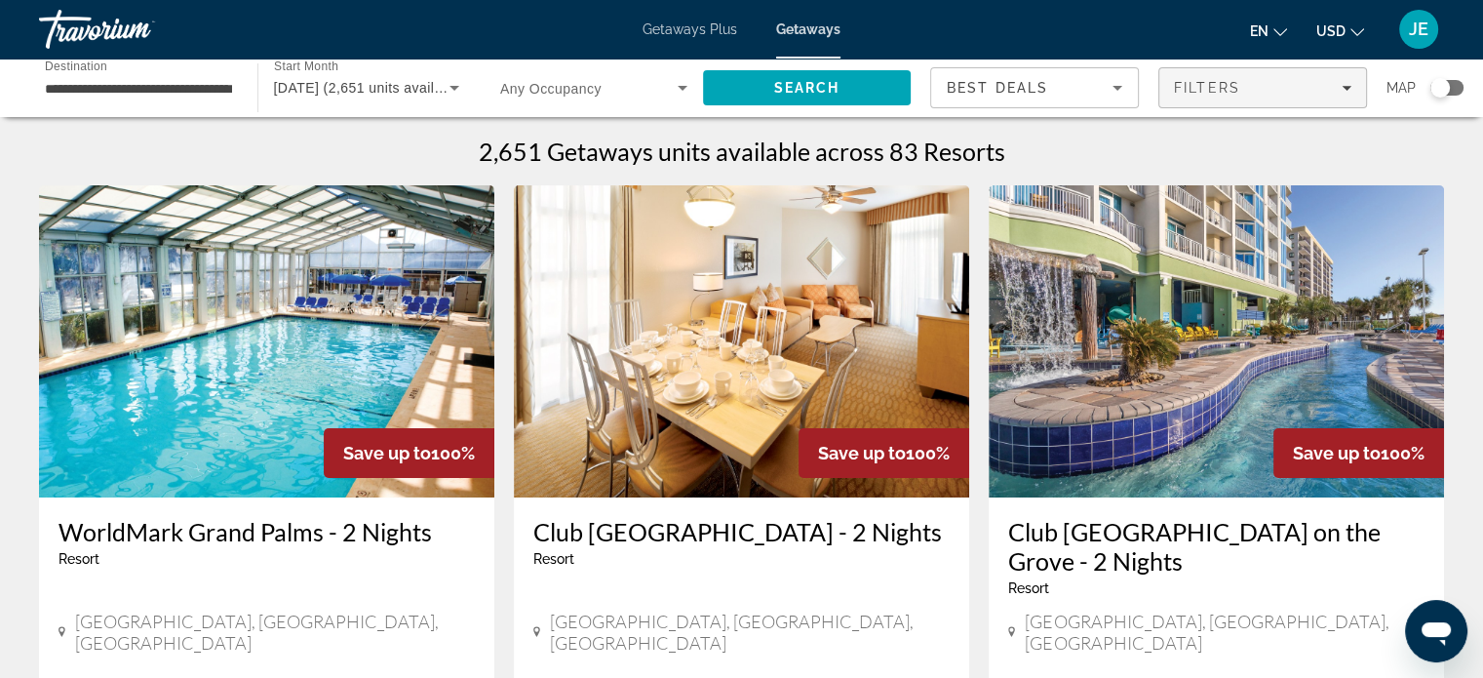
click at [1283, 94] on div "Filters" at bounding box center [1262, 88] width 177 height 16
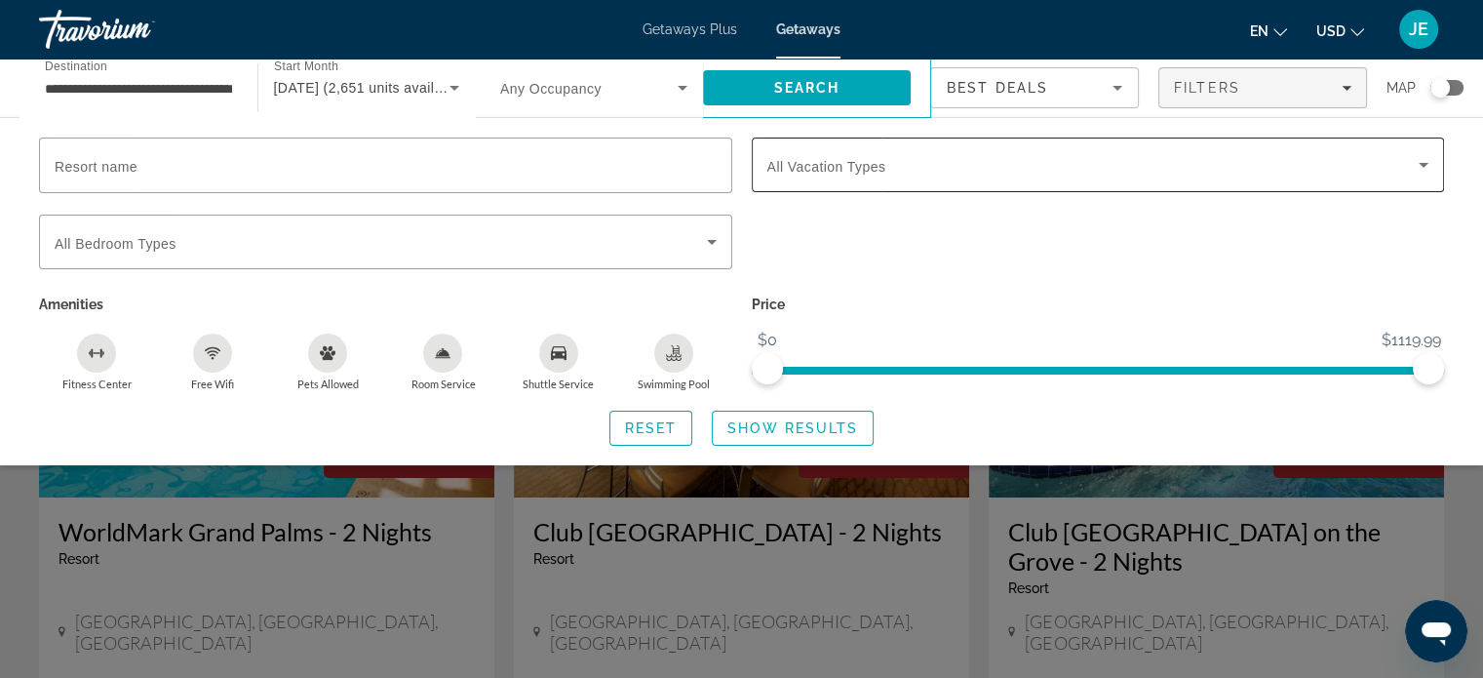
click at [1403, 170] on span "Search widget" at bounding box center [1093, 164] width 652 height 23
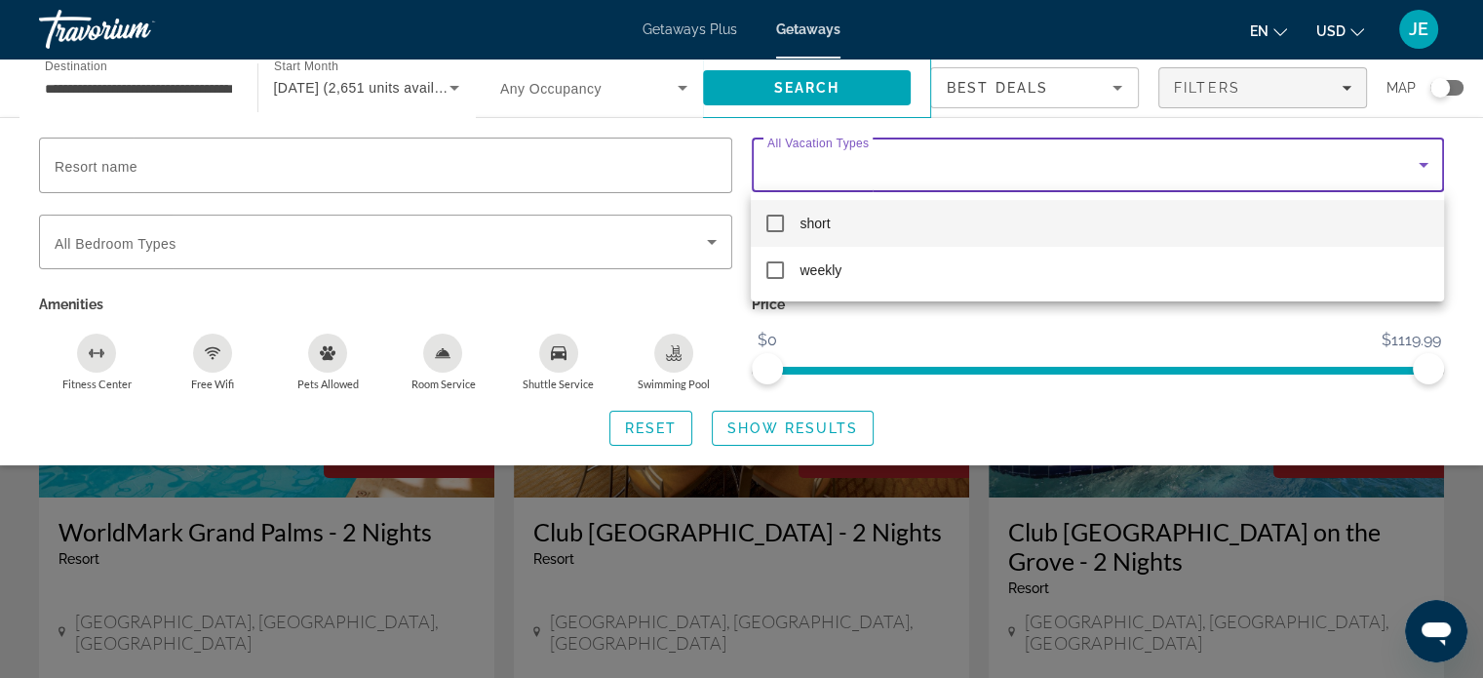
click at [769, 222] on mat-pseudo-checkbox at bounding box center [775, 224] width 18 height 18
click at [795, 430] on div at bounding box center [741, 339] width 1483 height 678
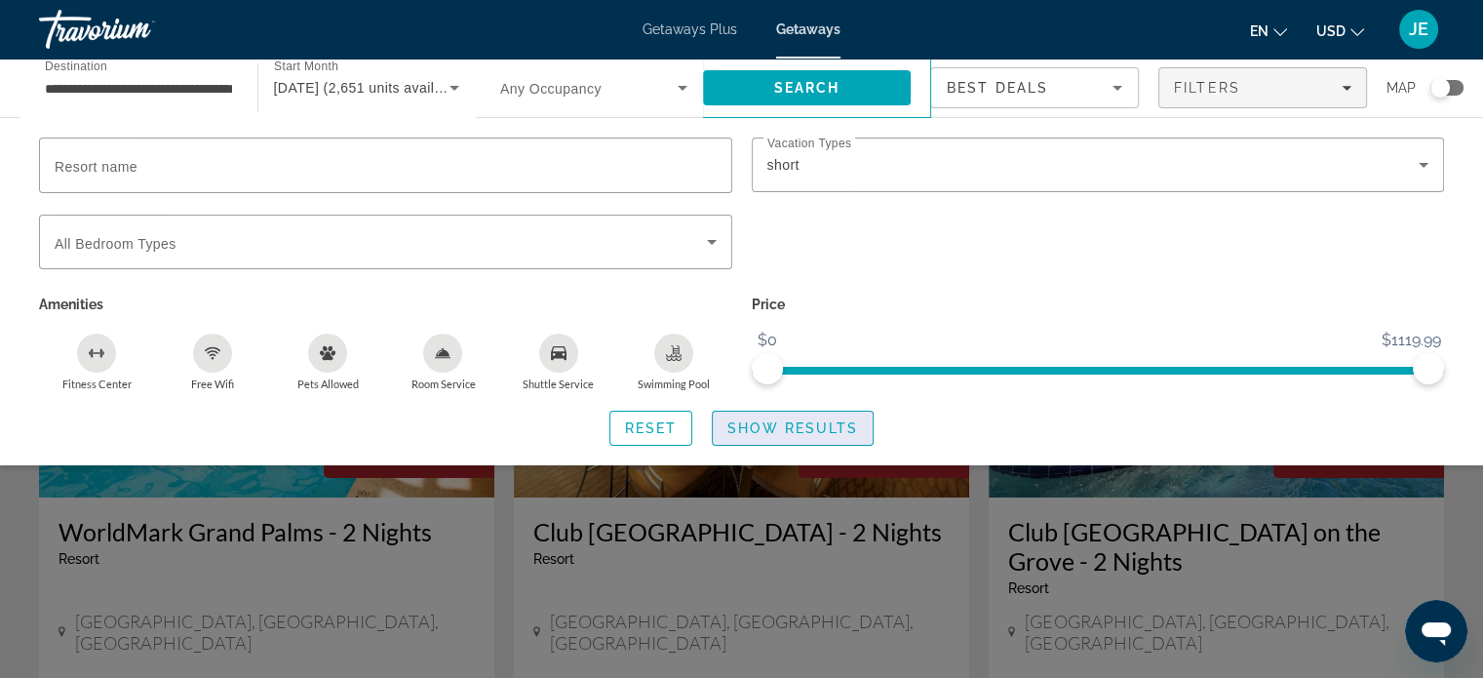
click at [795, 430] on span "Show Results" at bounding box center [792, 428] width 131 height 16
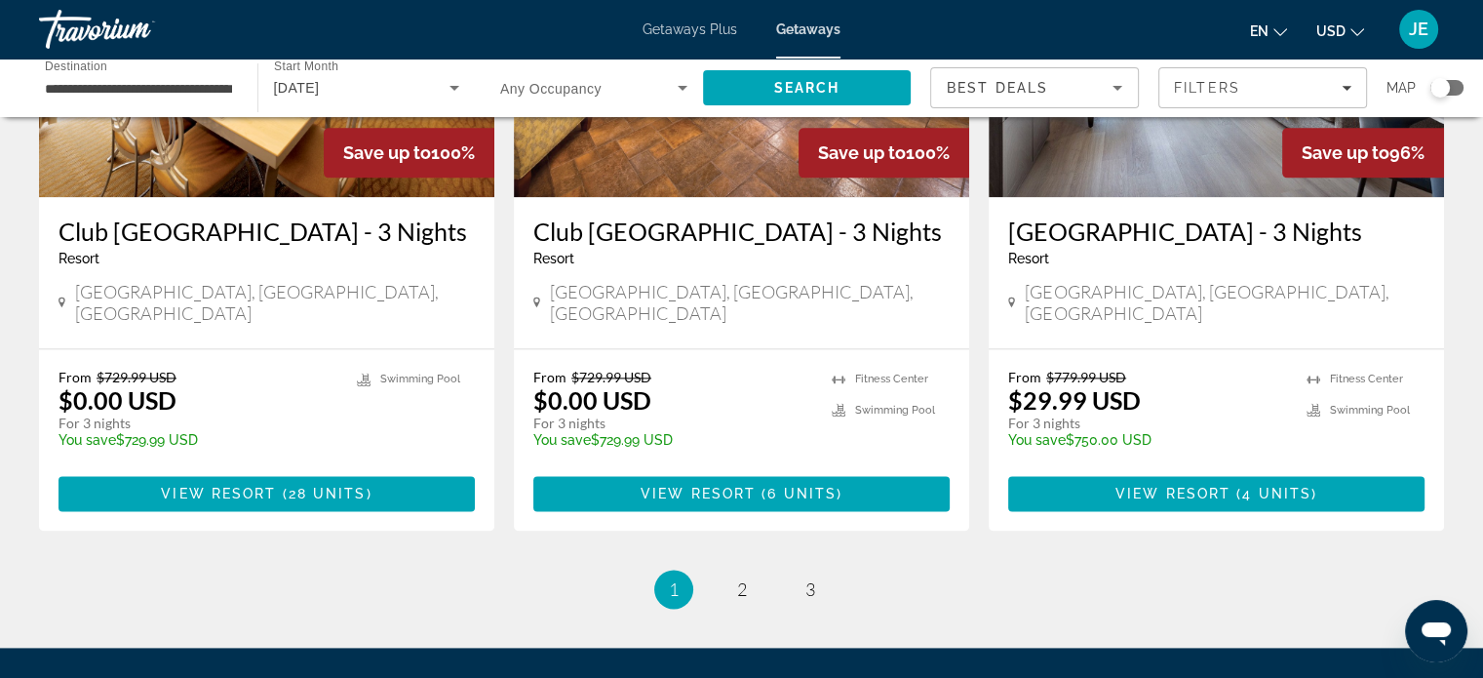
scroll to position [2453, 0]
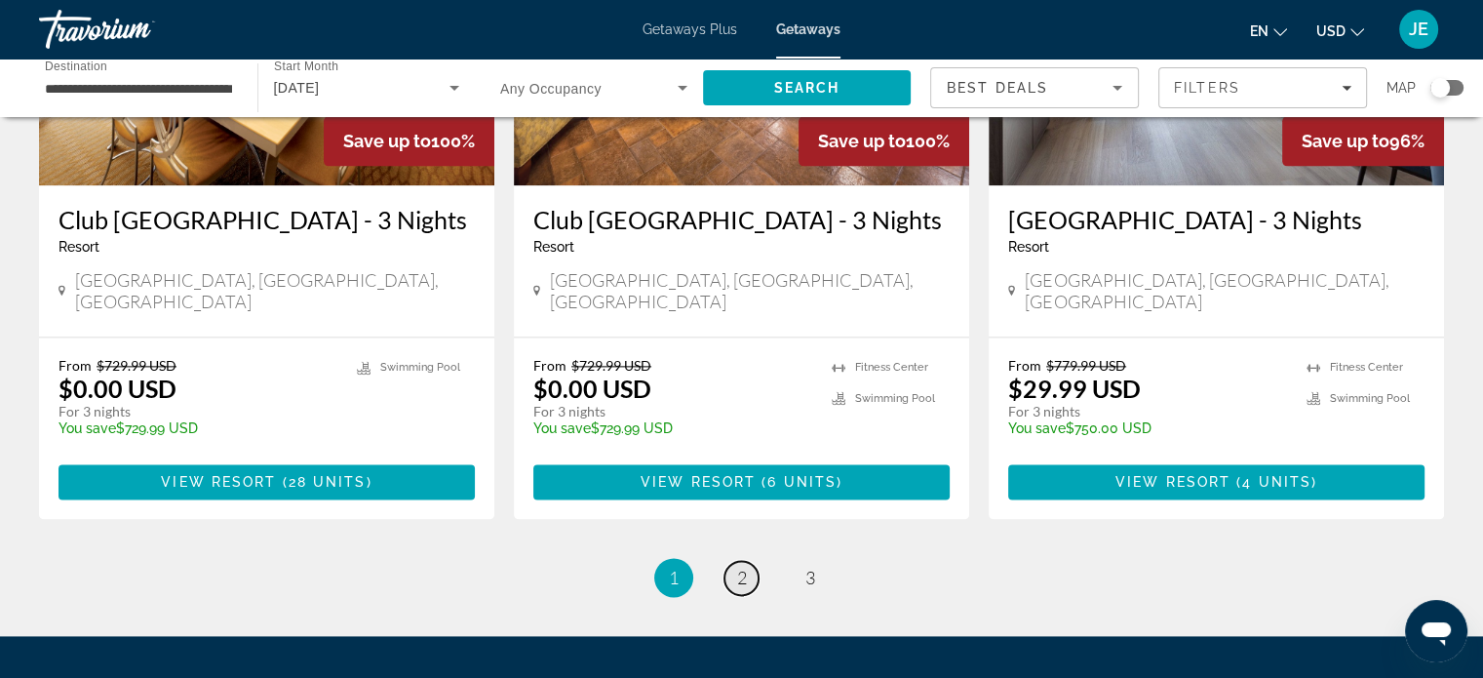
click at [749, 561] on link "page 2" at bounding box center [741, 578] width 34 height 34
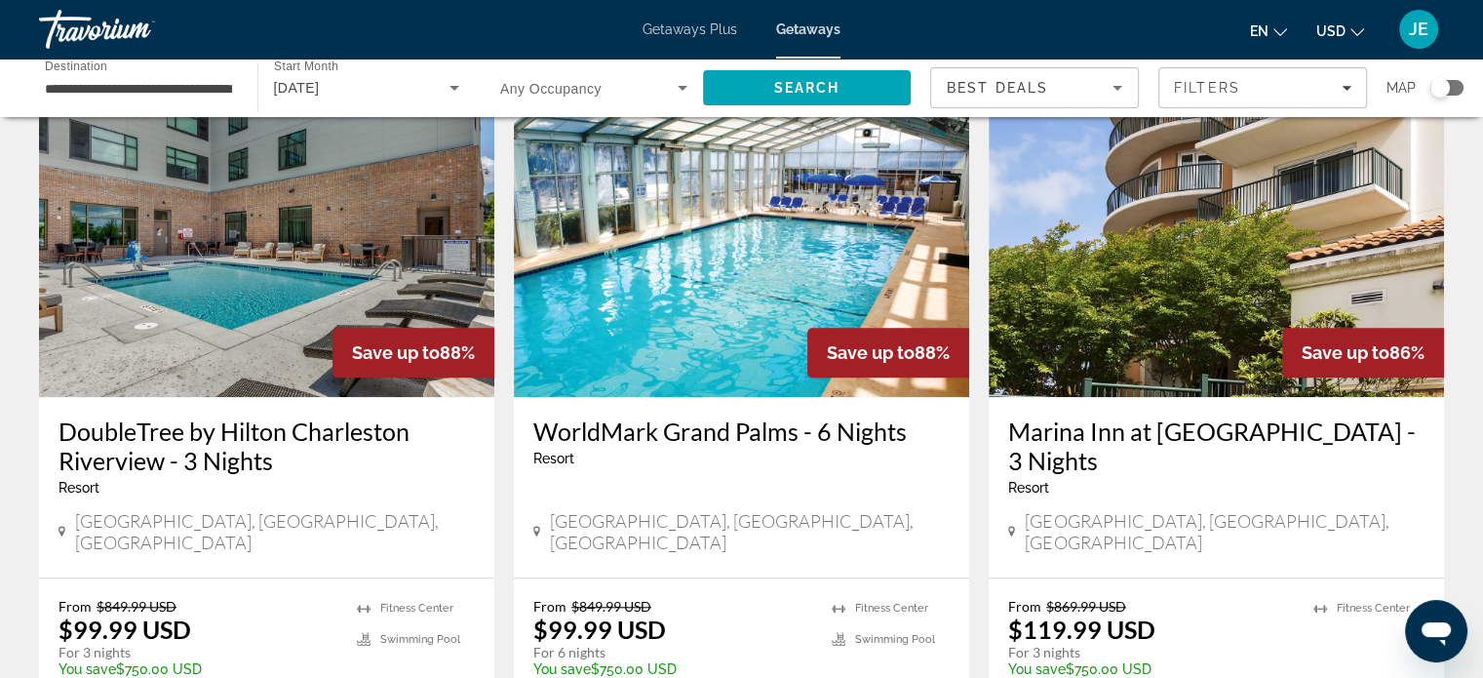
scroll to position [1587, 0]
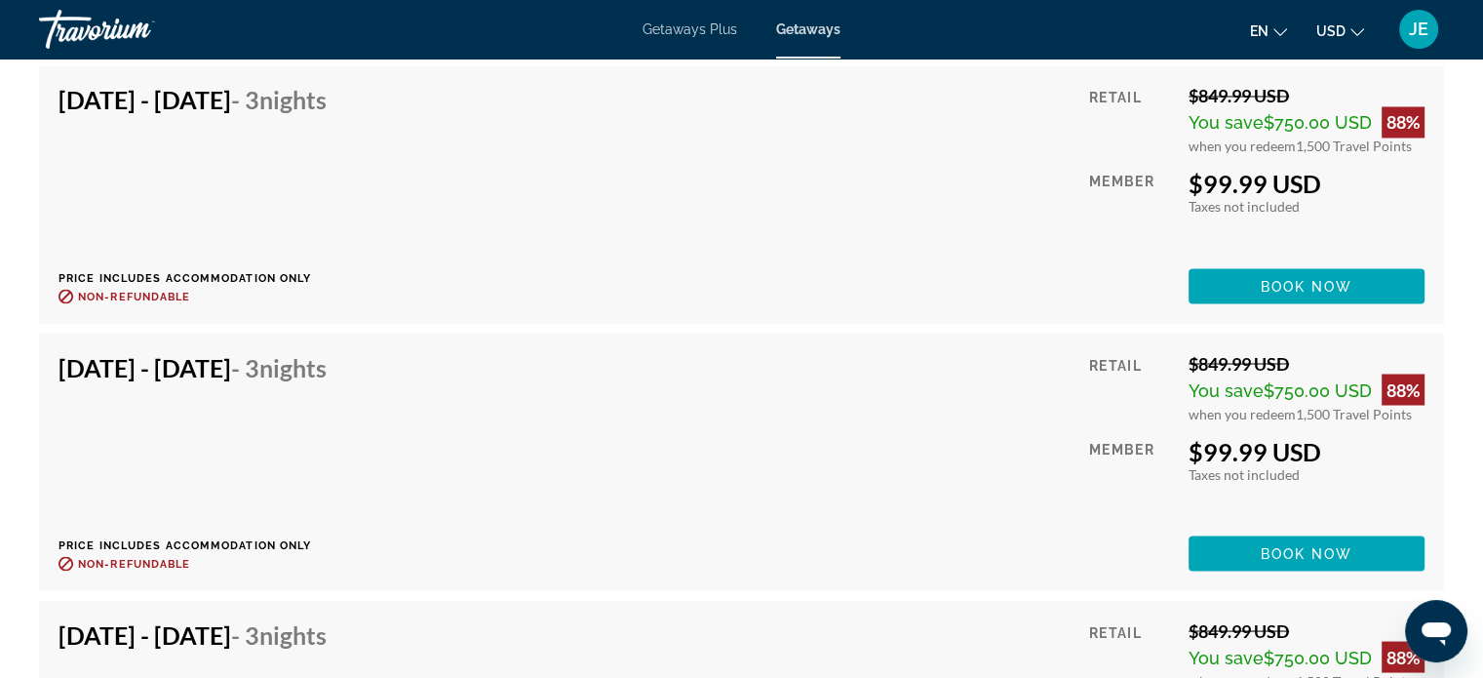
scroll to position [3439, 0]
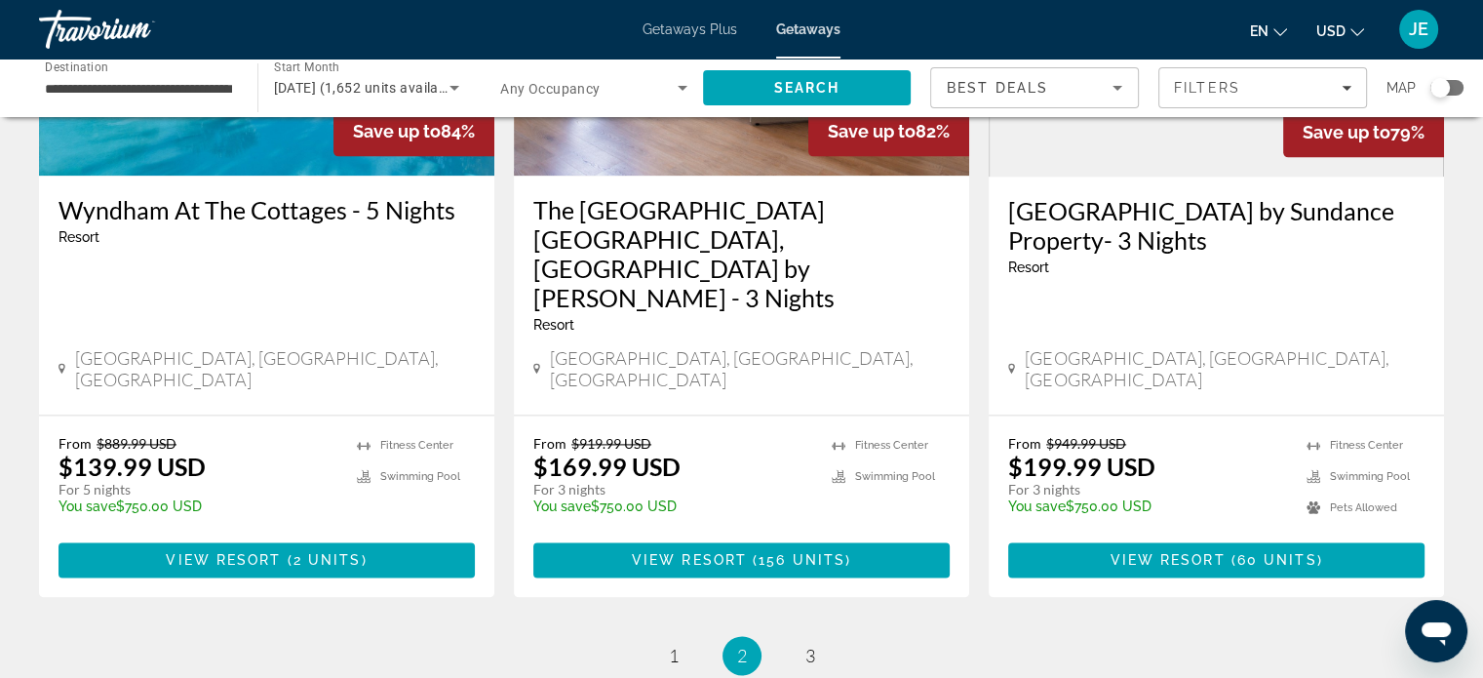
scroll to position [2594, 0]
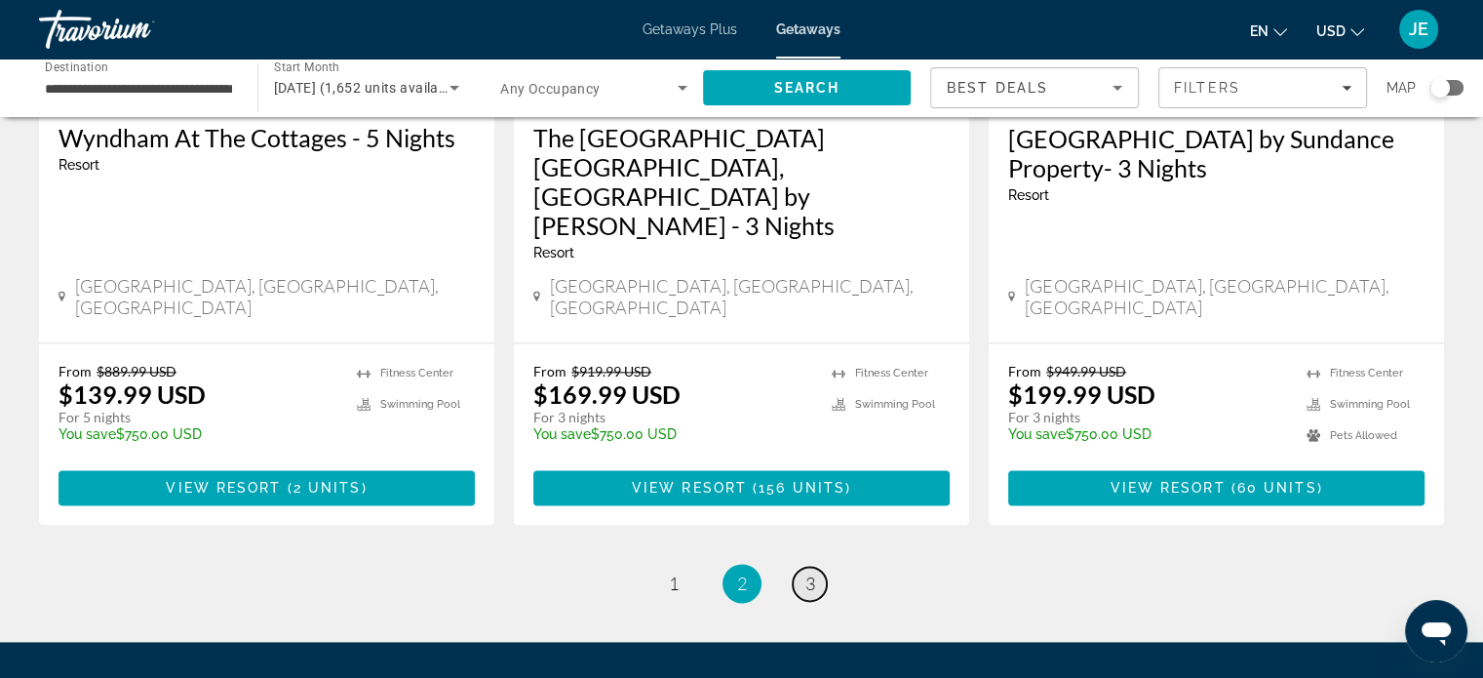
click at [809, 572] on span "3" at bounding box center [810, 582] width 10 height 21
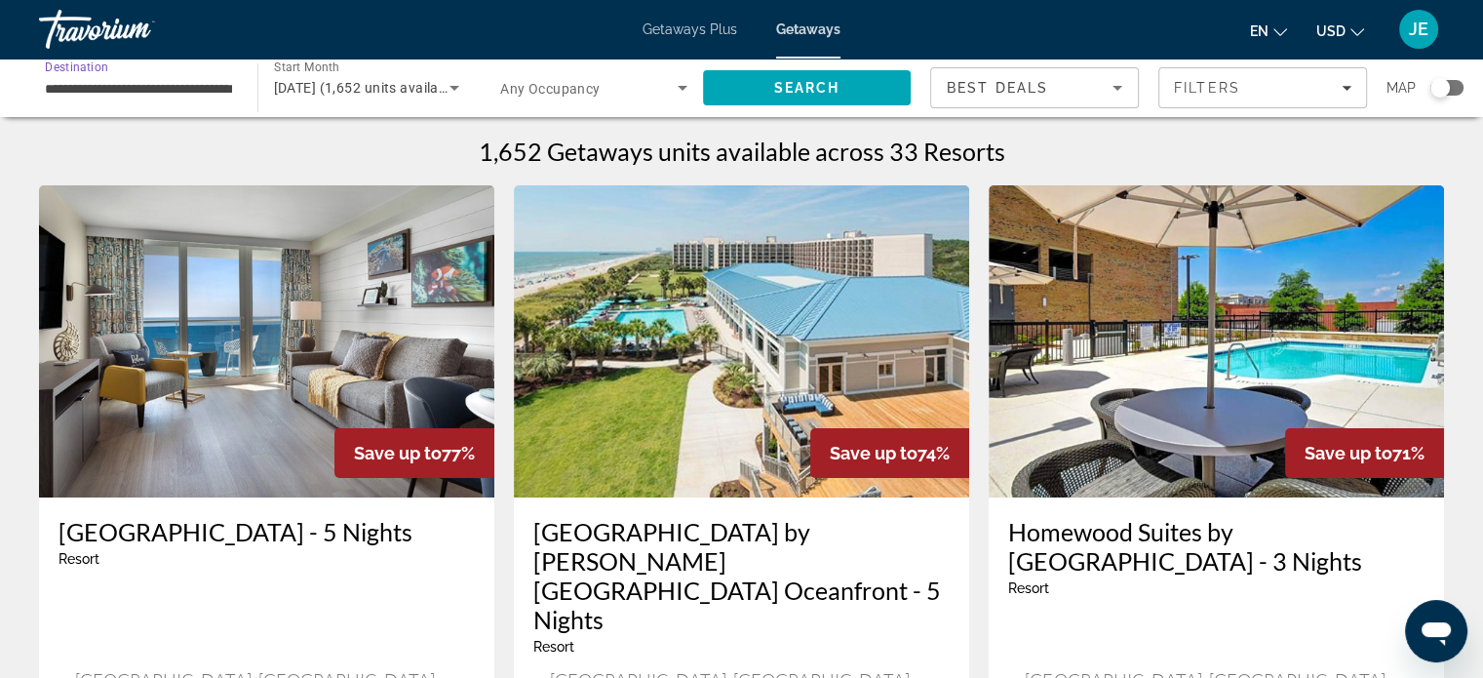
click at [176, 85] on input "**********" at bounding box center [138, 88] width 187 height 23
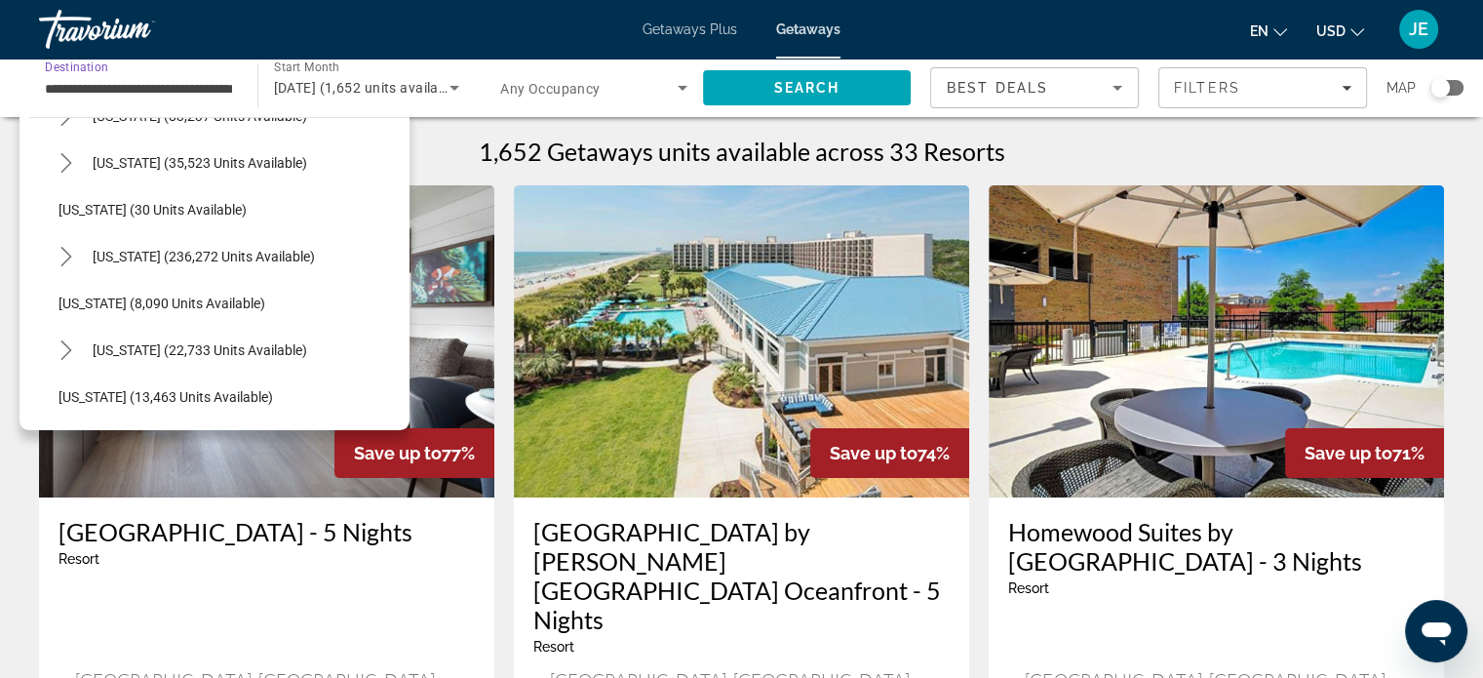
scroll to position [224, 0]
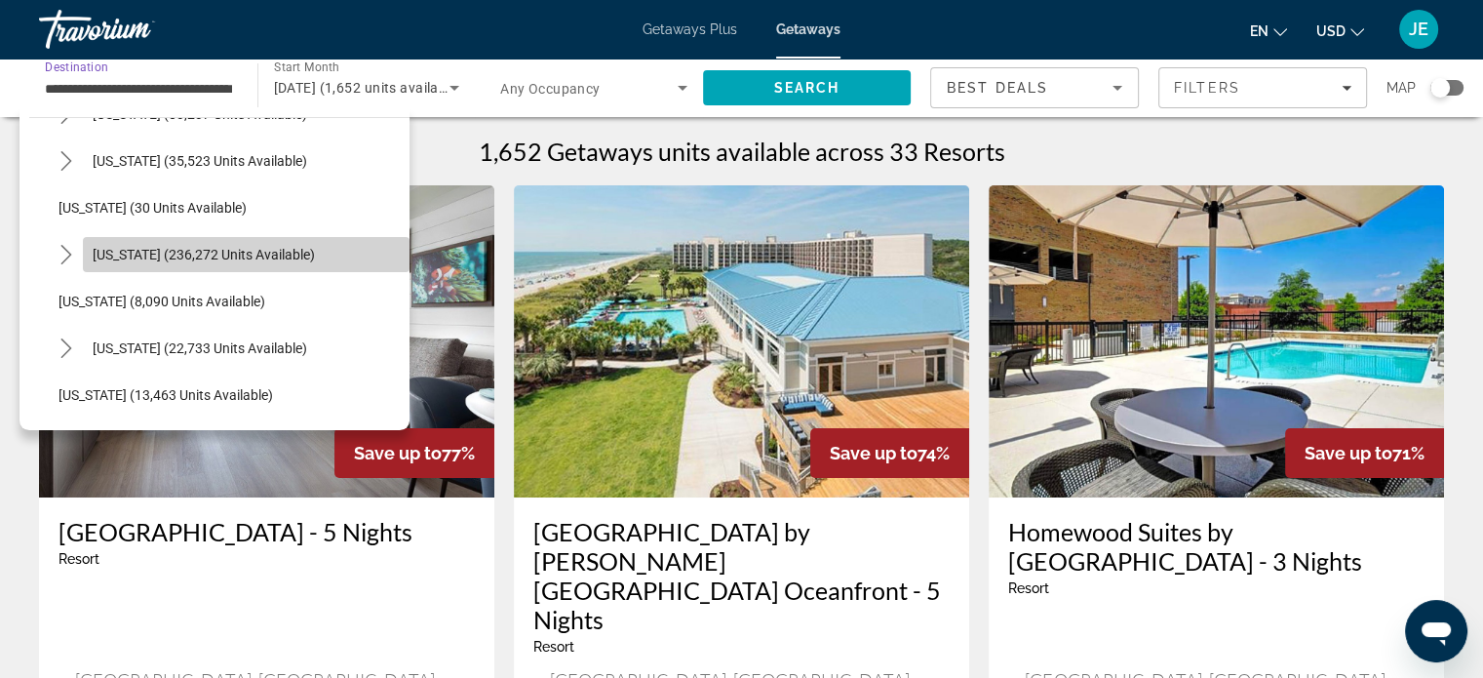
click at [251, 260] on span "[US_STATE] (236,272 units available)" at bounding box center [204, 255] width 222 height 16
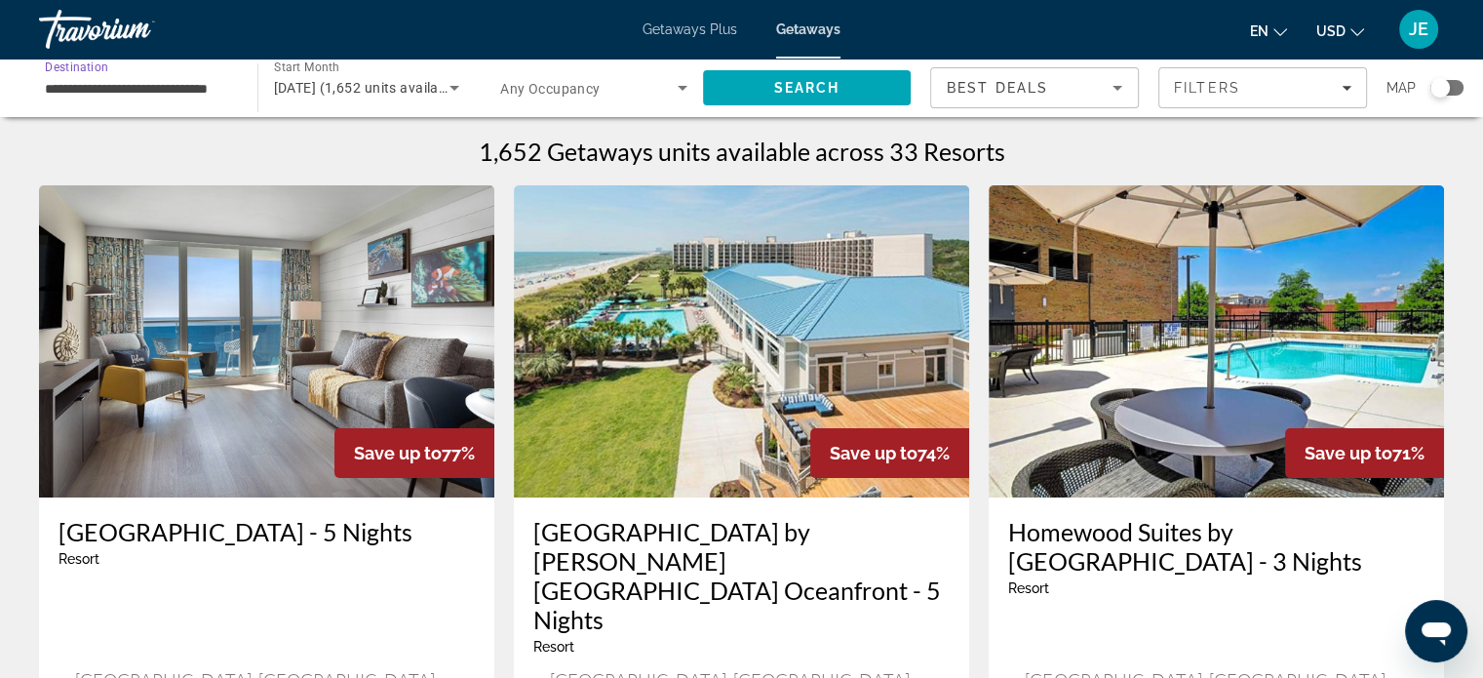
click at [224, 85] on input "**********" at bounding box center [138, 88] width 187 height 23
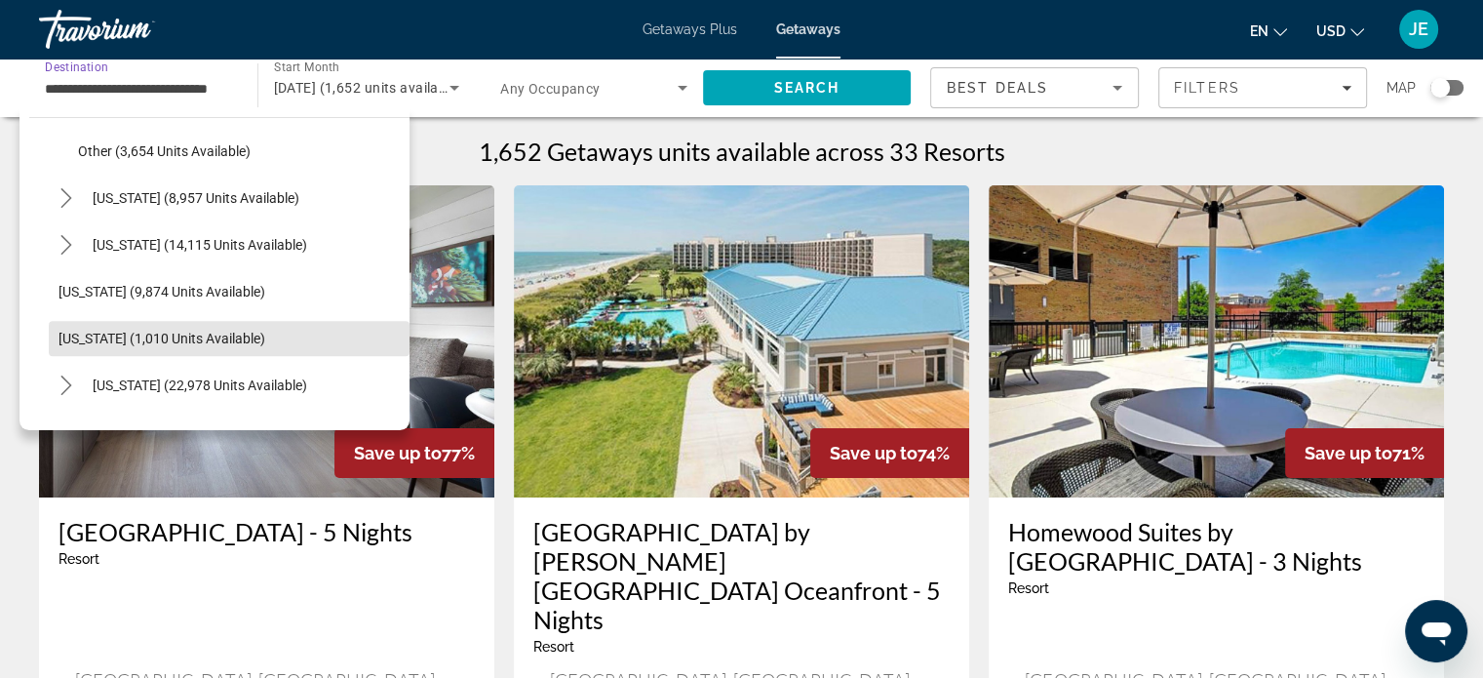
scroll to position [1960, 0]
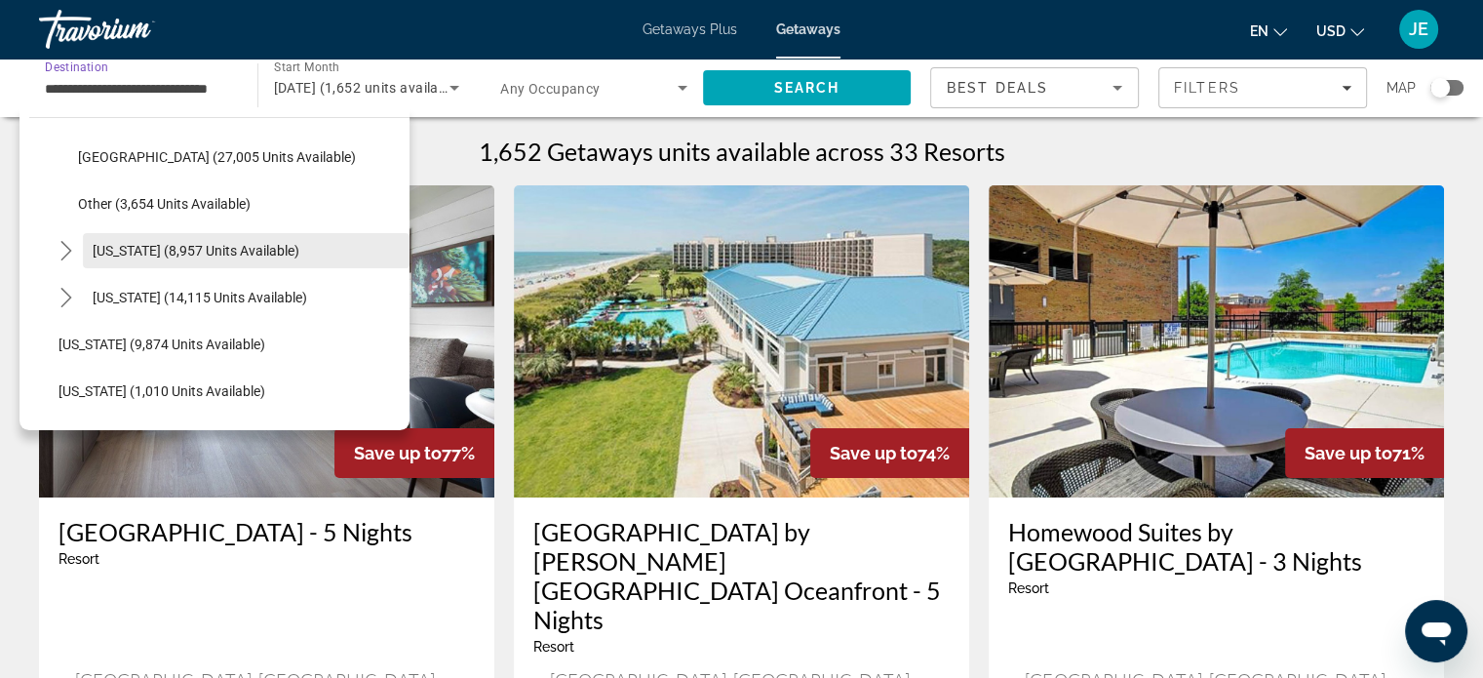
click at [261, 253] on span "[US_STATE] (8,957 units available)" at bounding box center [196, 251] width 207 height 16
type input "**********"
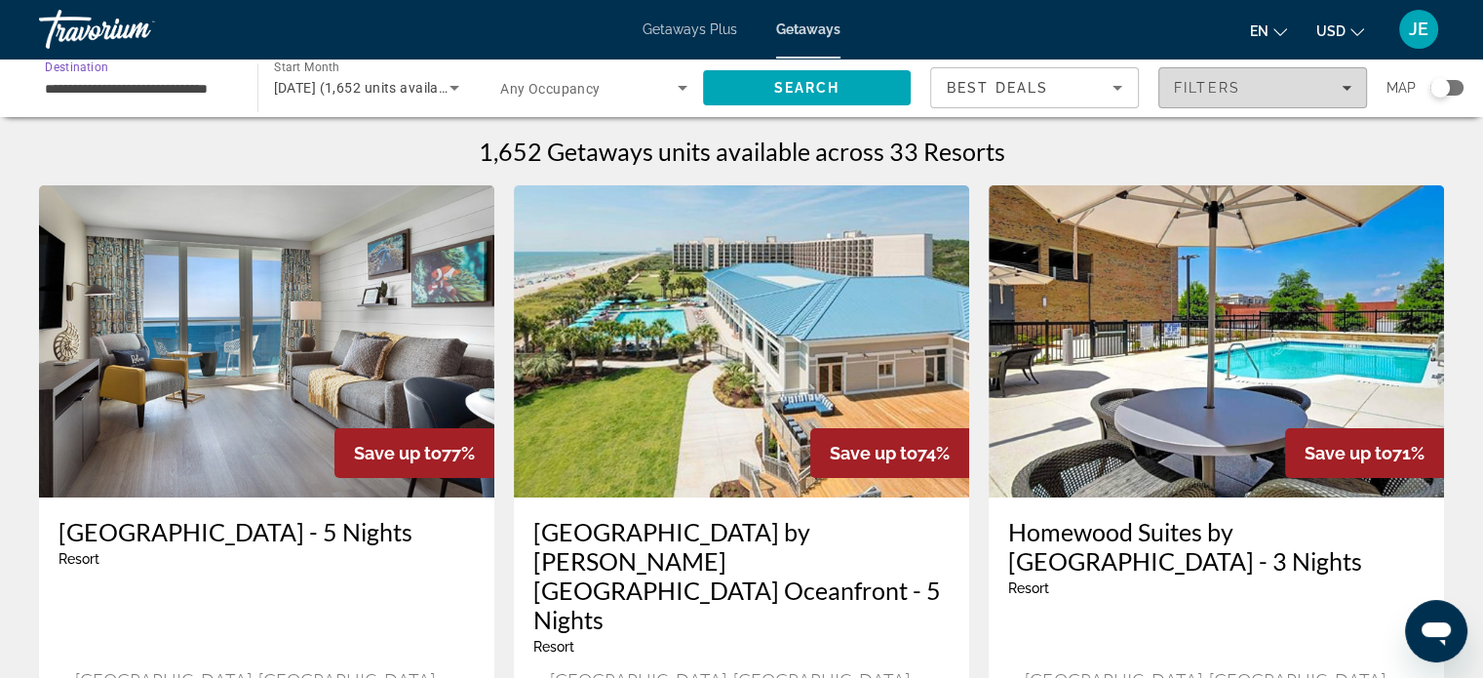
click at [1332, 82] on div "Filters" at bounding box center [1262, 88] width 177 height 16
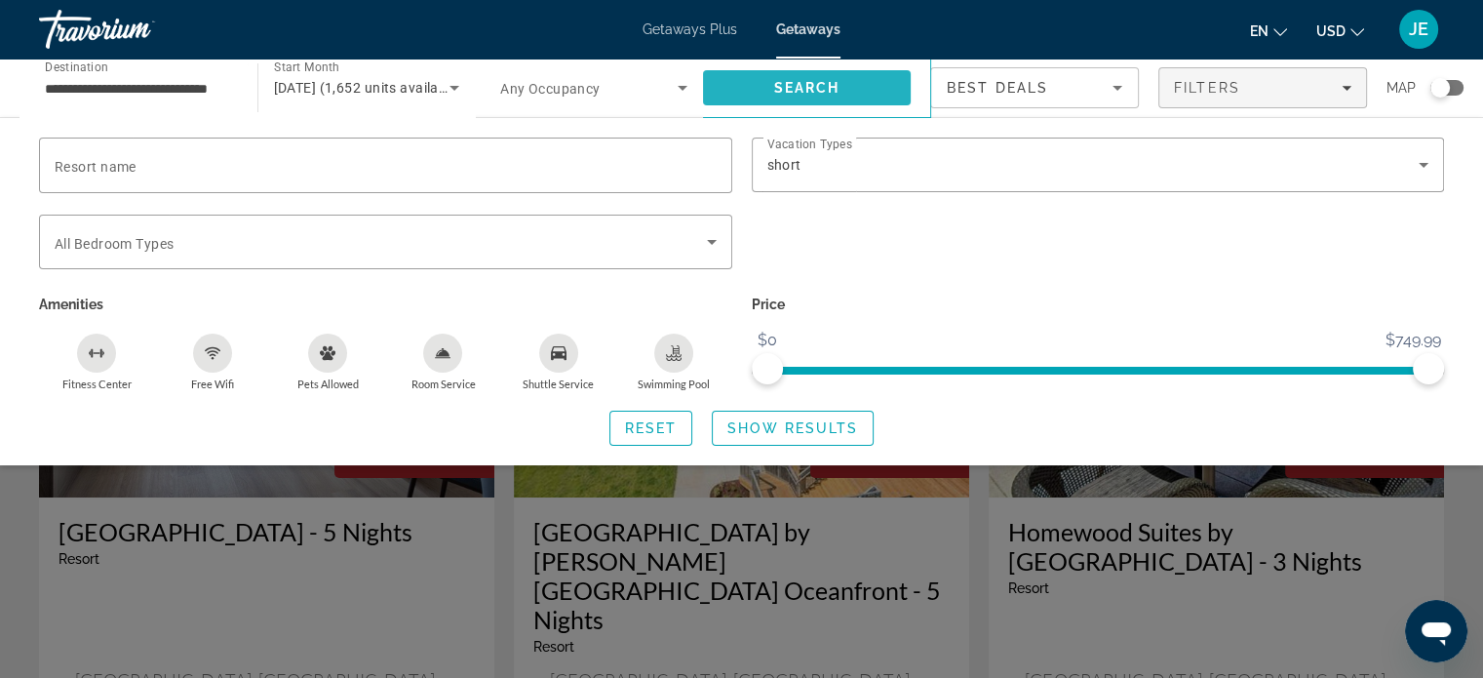
click at [800, 73] on span "Search" at bounding box center [807, 87] width 209 height 47
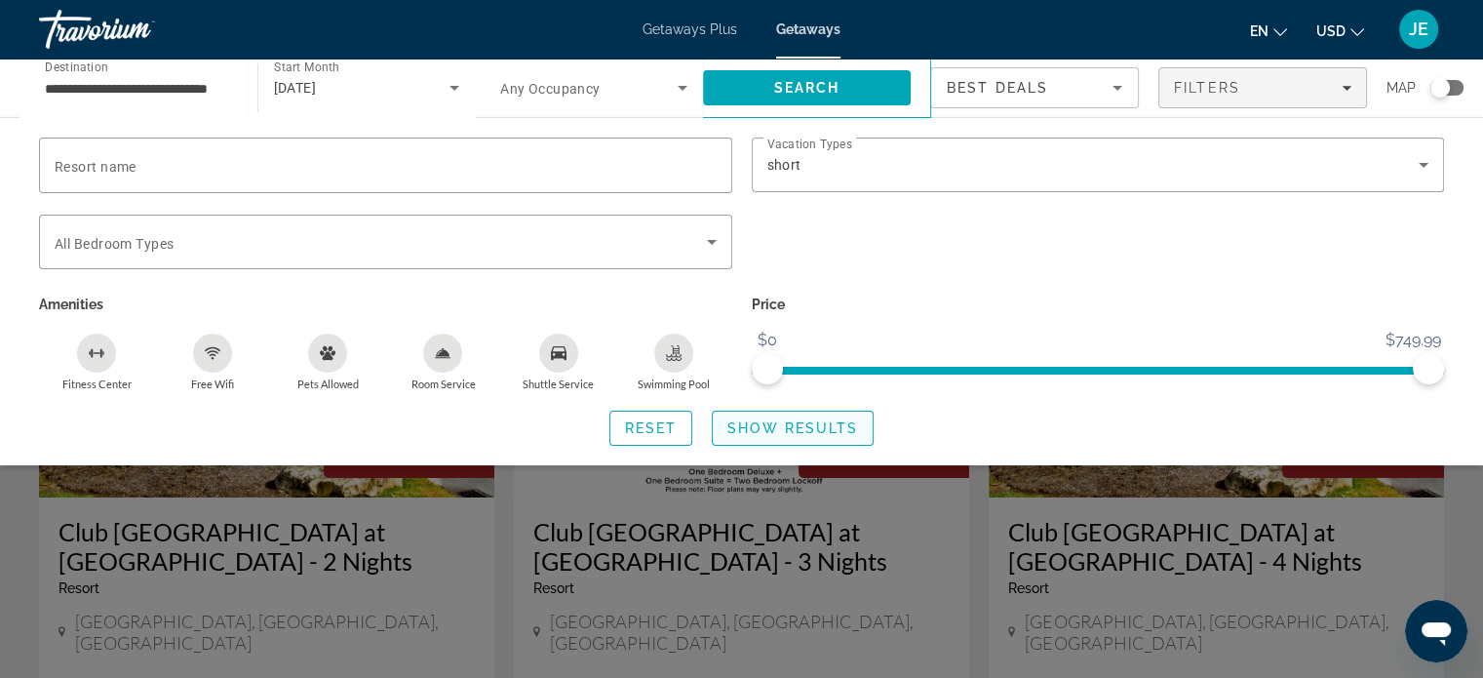
click at [768, 431] on span "Show Results" at bounding box center [792, 428] width 131 height 16
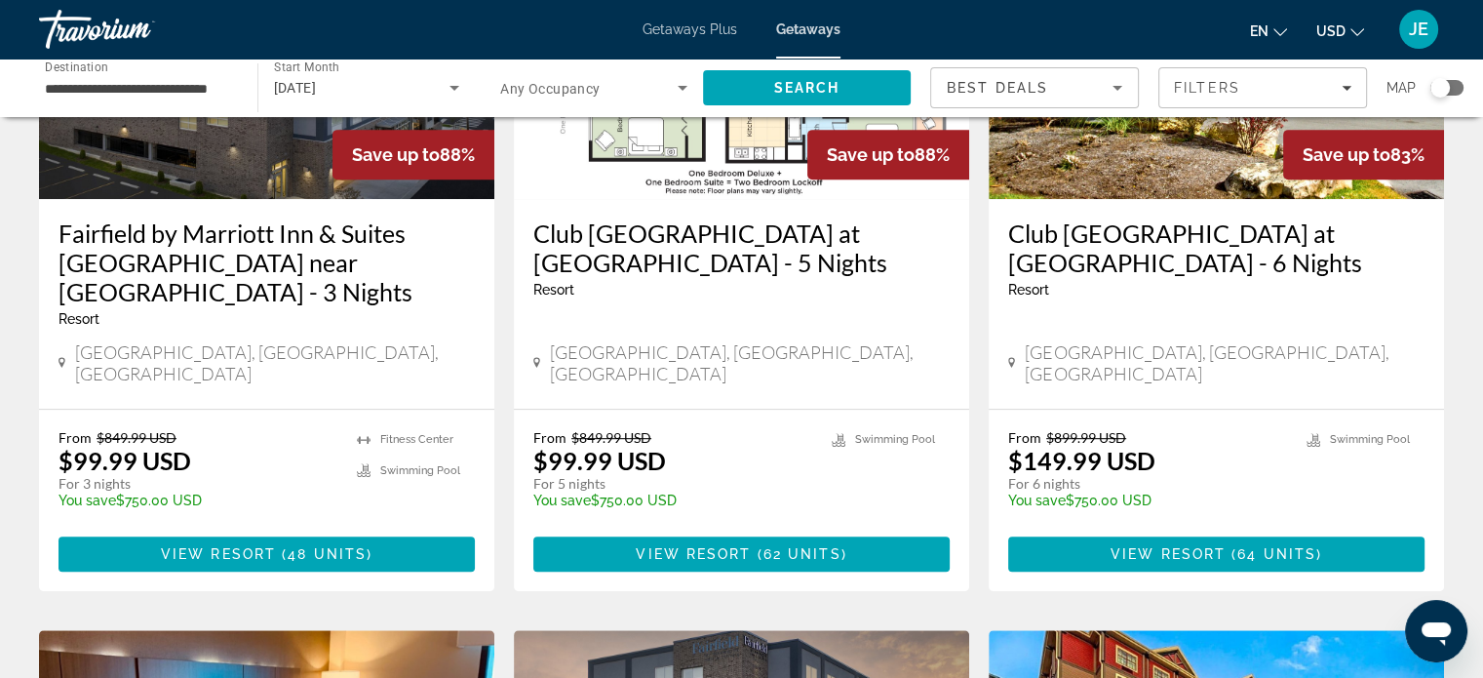
scroll to position [1014, 0]
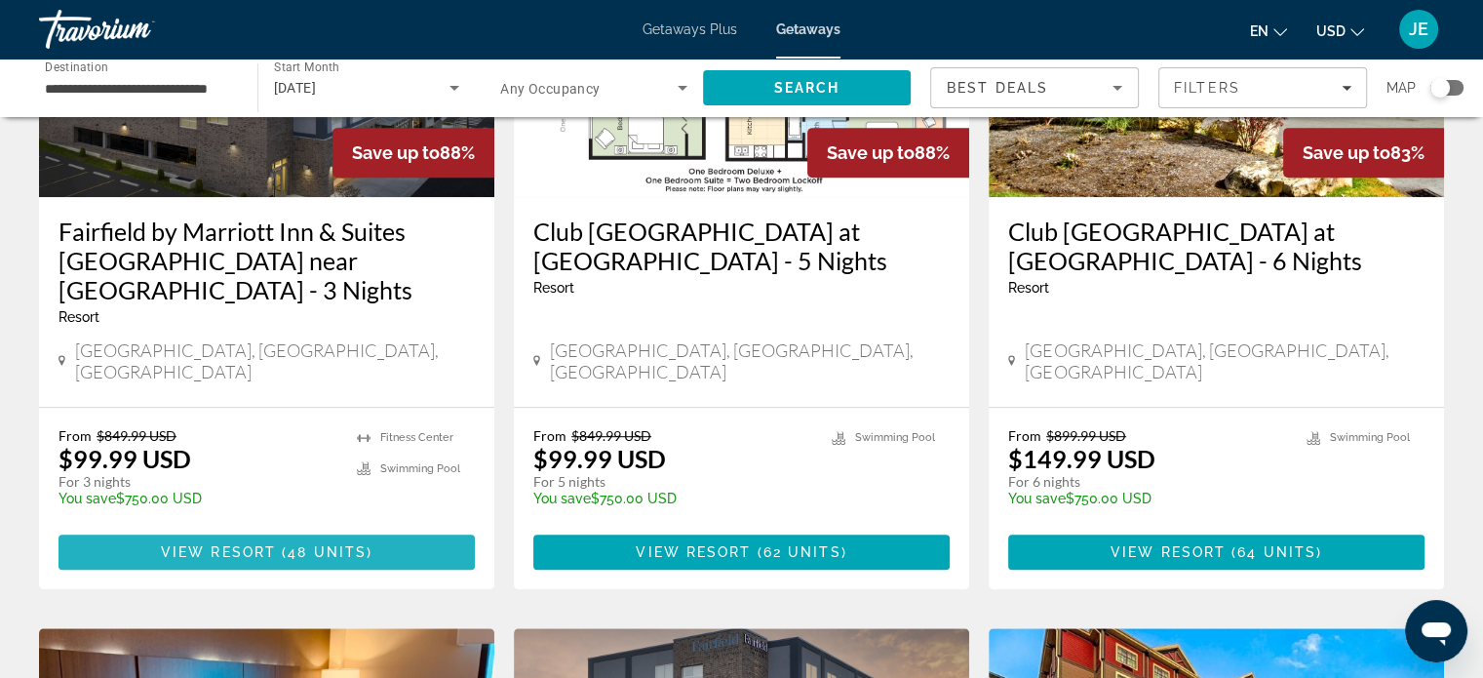
click at [312, 544] on span "48 units" at bounding box center [327, 552] width 79 height 16
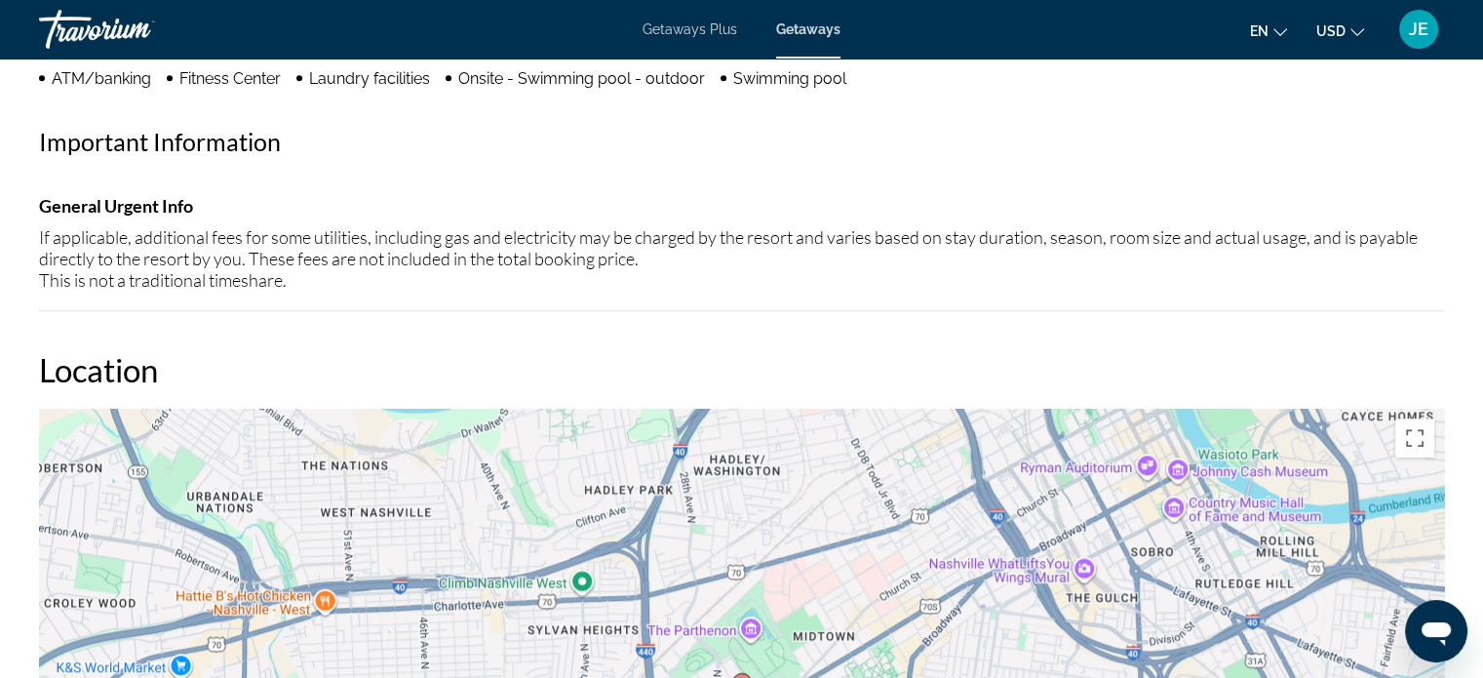
scroll to position [1703, 0]
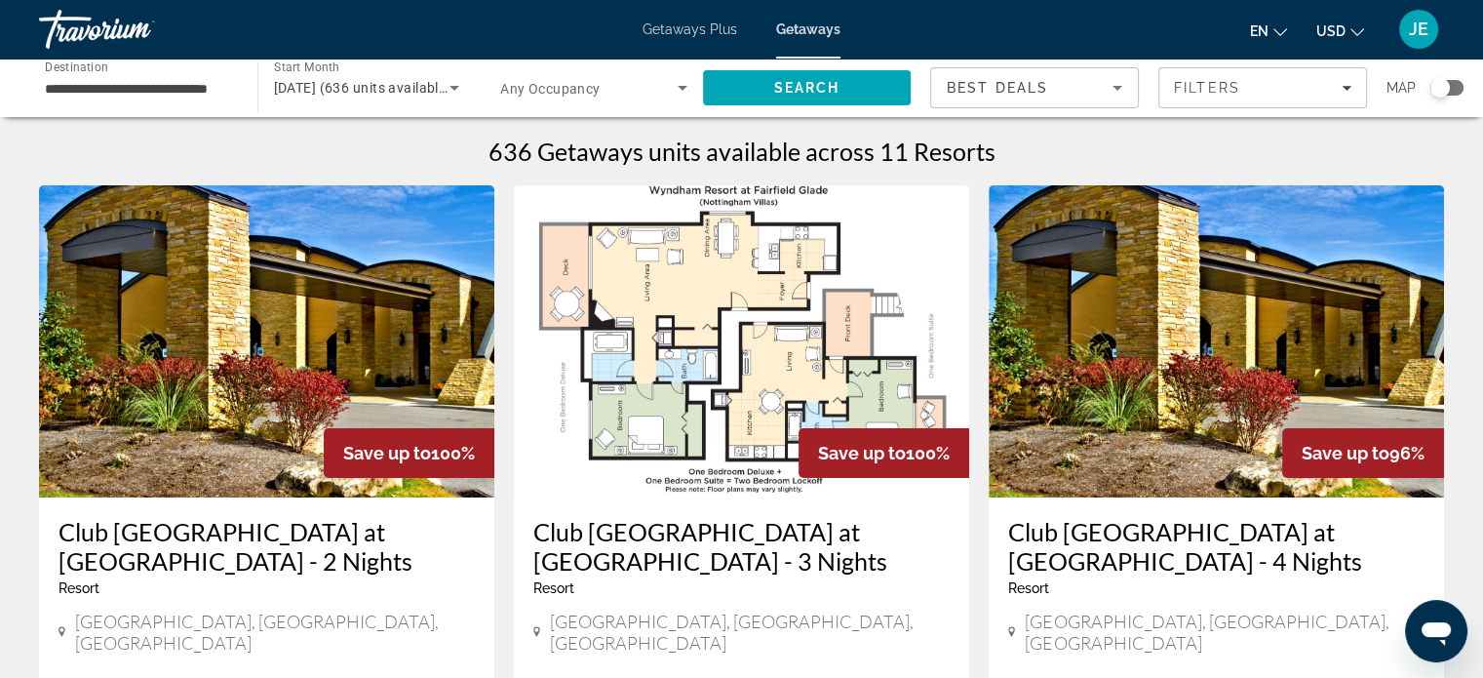
click at [700, 28] on span "Getaways Plus" at bounding box center [690, 29] width 95 height 16
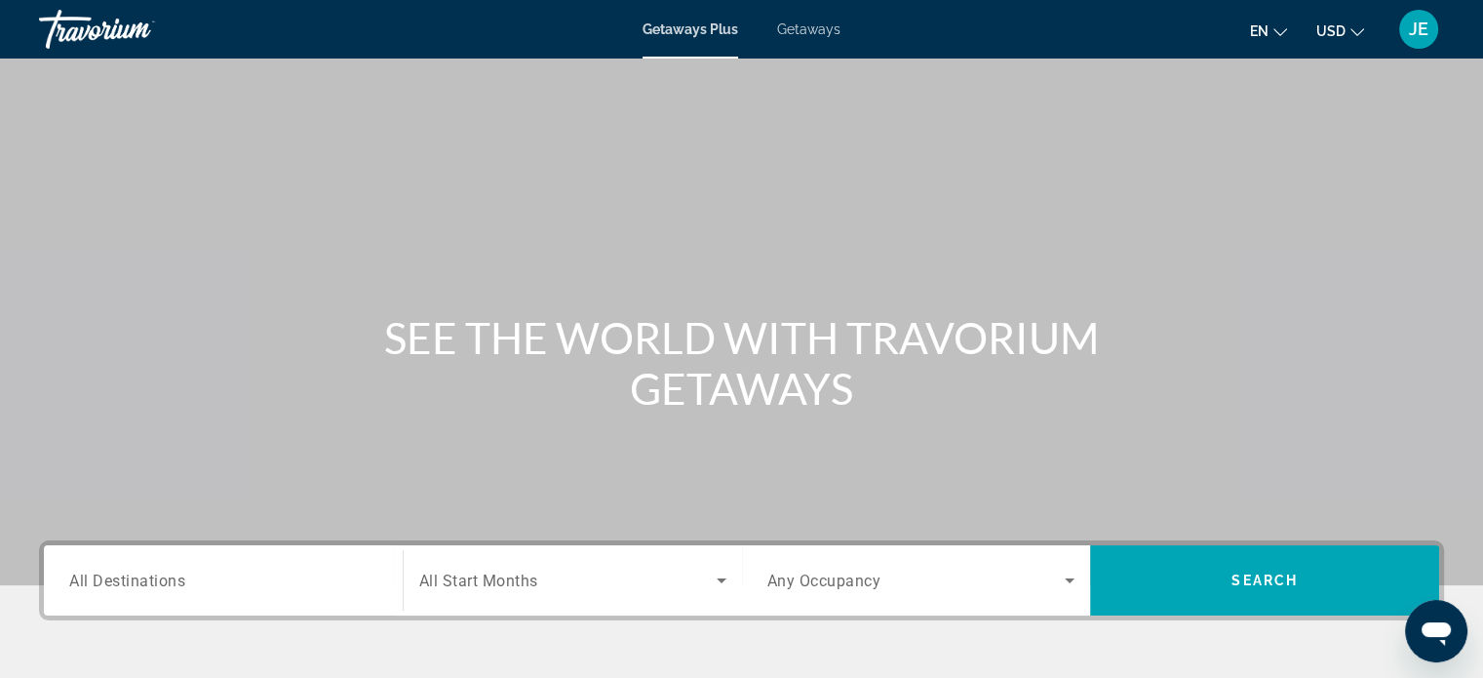
click at [137, 582] on span "All Destinations" at bounding box center [127, 579] width 116 height 19
click at [137, 582] on input "Destination All Destinations" at bounding box center [223, 580] width 308 height 23
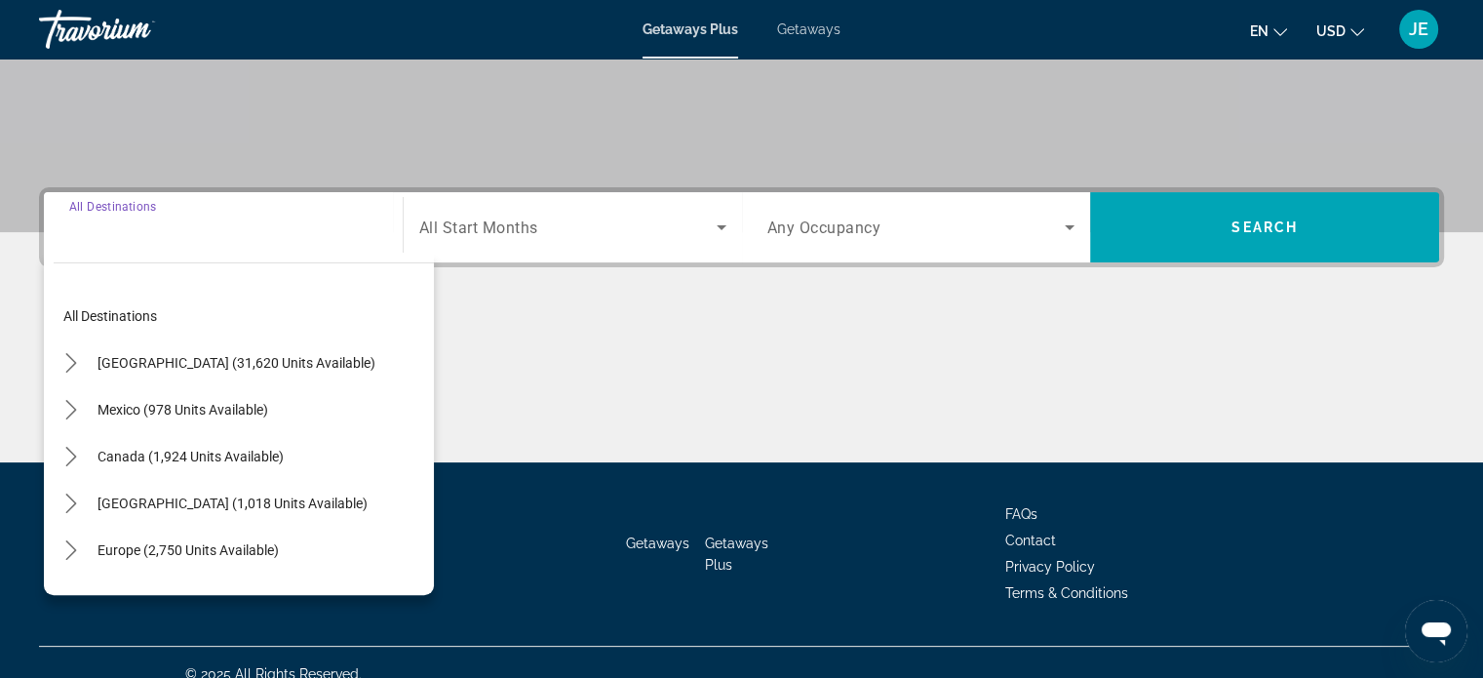
scroll to position [375, 0]
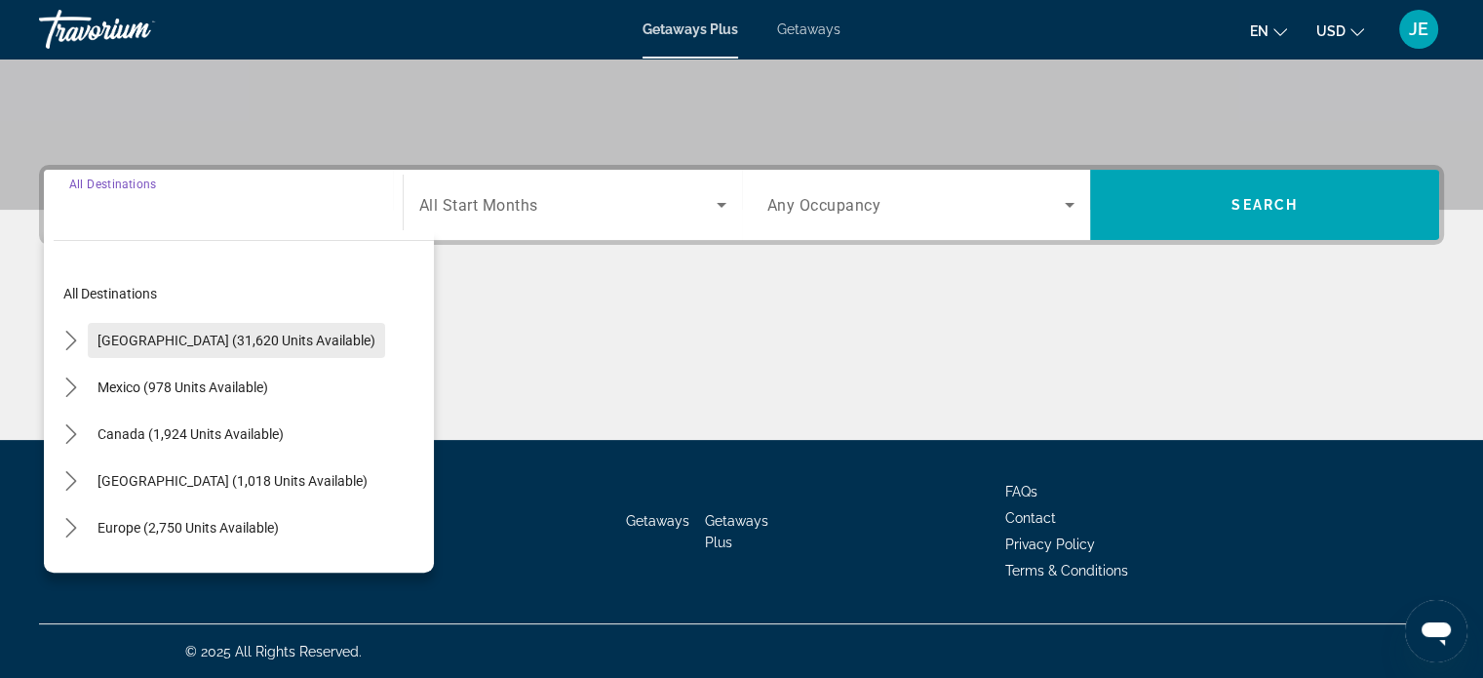
click at [192, 344] on span "United States (31,620 units available)" at bounding box center [237, 341] width 278 height 16
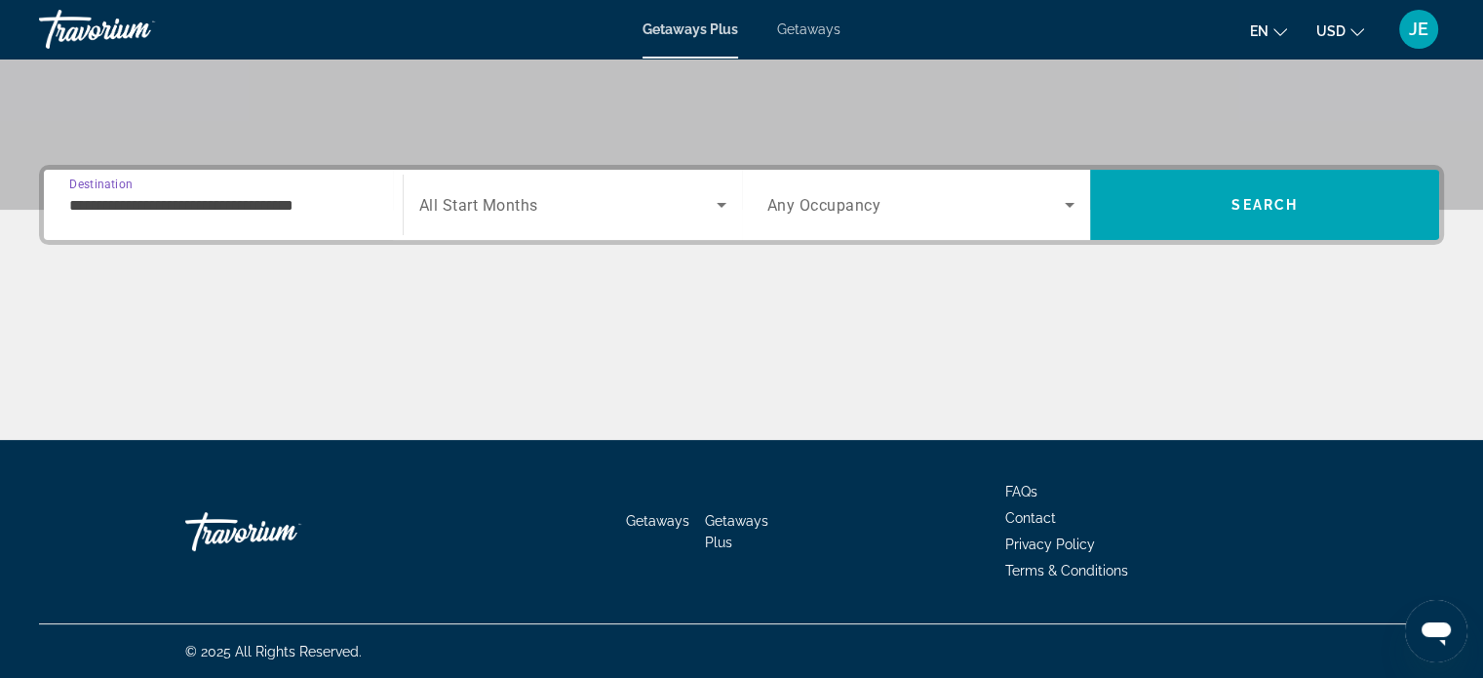
click at [183, 199] on input "**********" at bounding box center [223, 205] width 308 height 23
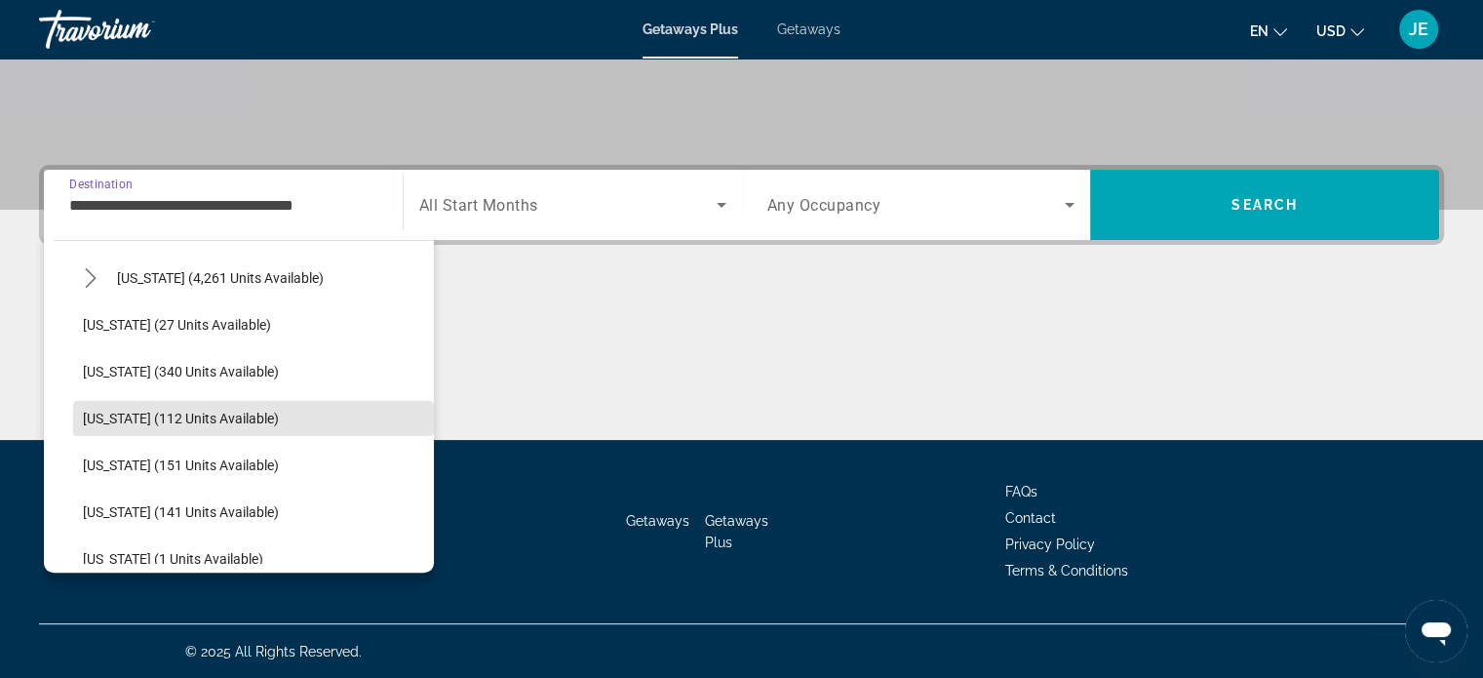
scroll to position [337, 0]
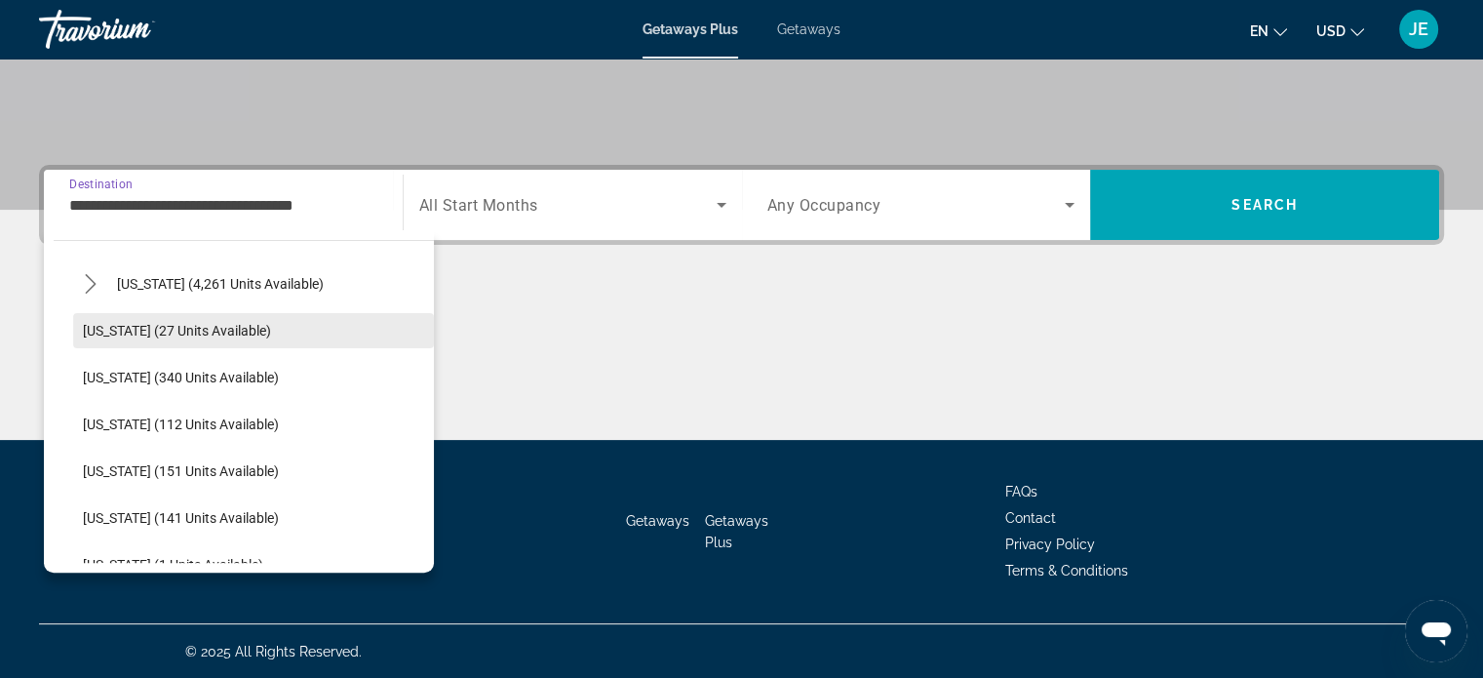
click at [222, 328] on span "Georgia (27 units available)" at bounding box center [177, 331] width 188 height 16
type input "**********"
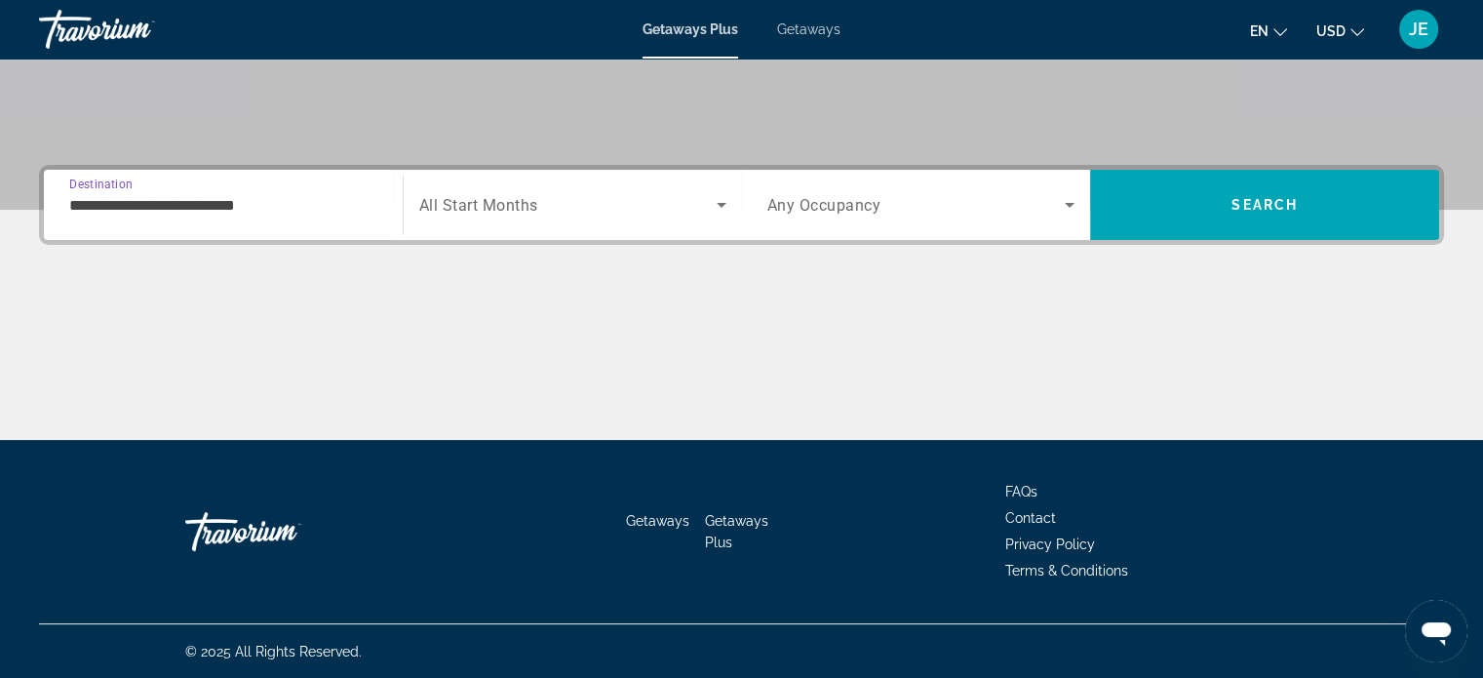
click at [695, 208] on span "Search widget" at bounding box center [567, 204] width 297 height 23
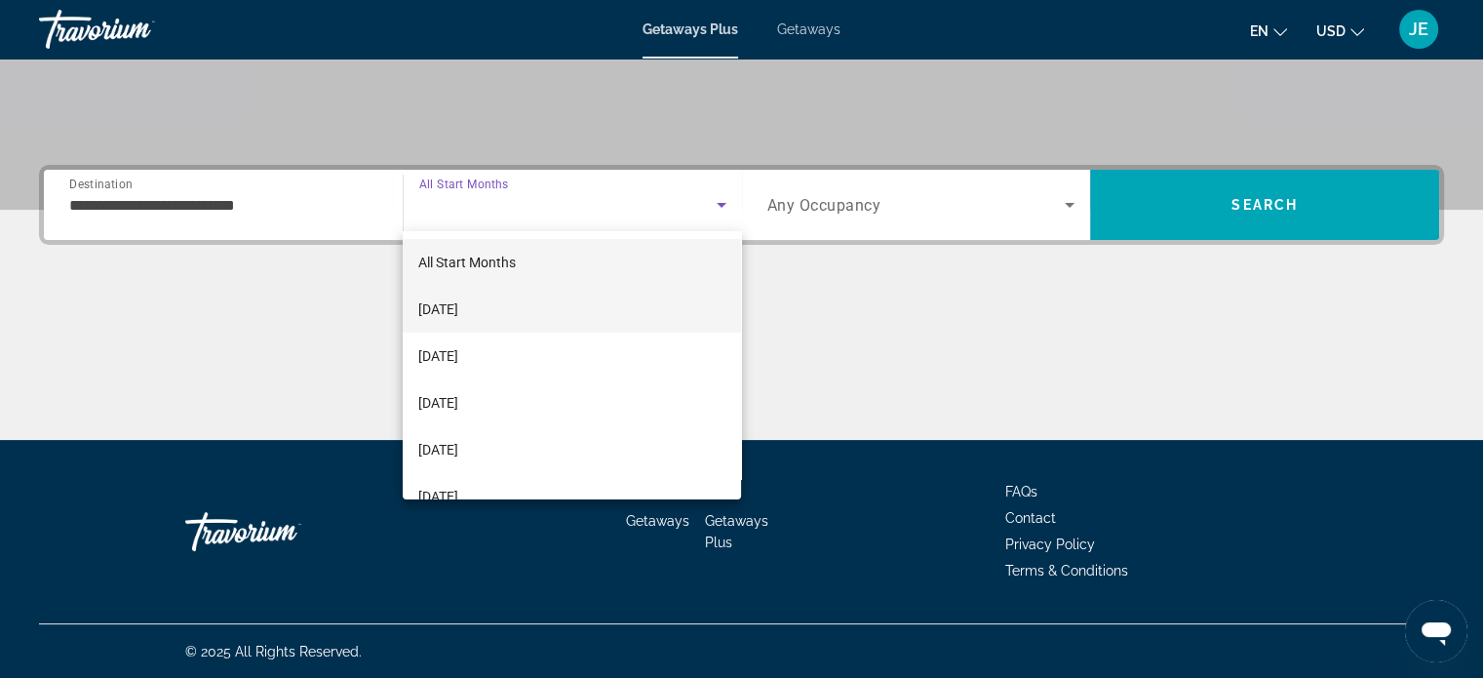
click at [458, 310] on span "[DATE]" at bounding box center [438, 308] width 40 height 23
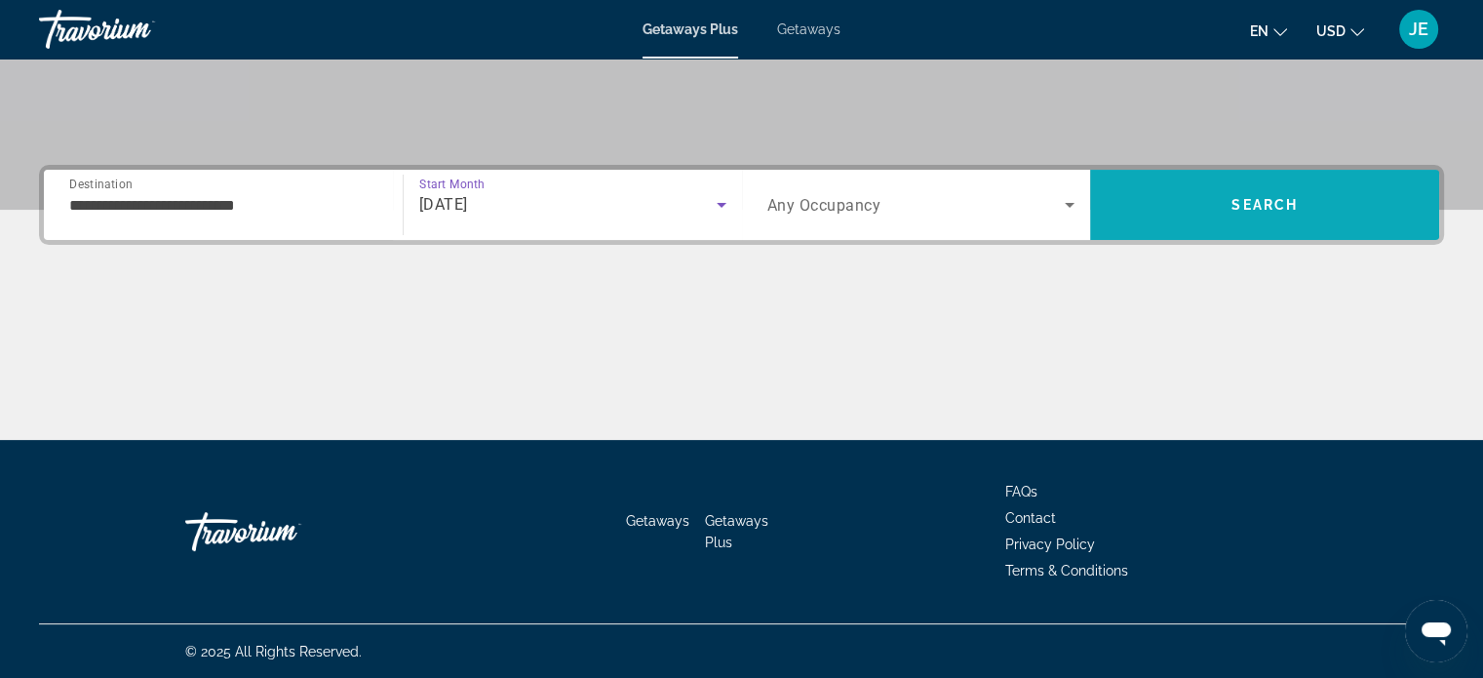
click at [1267, 198] on span "Search" at bounding box center [1265, 205] width 66 height 16
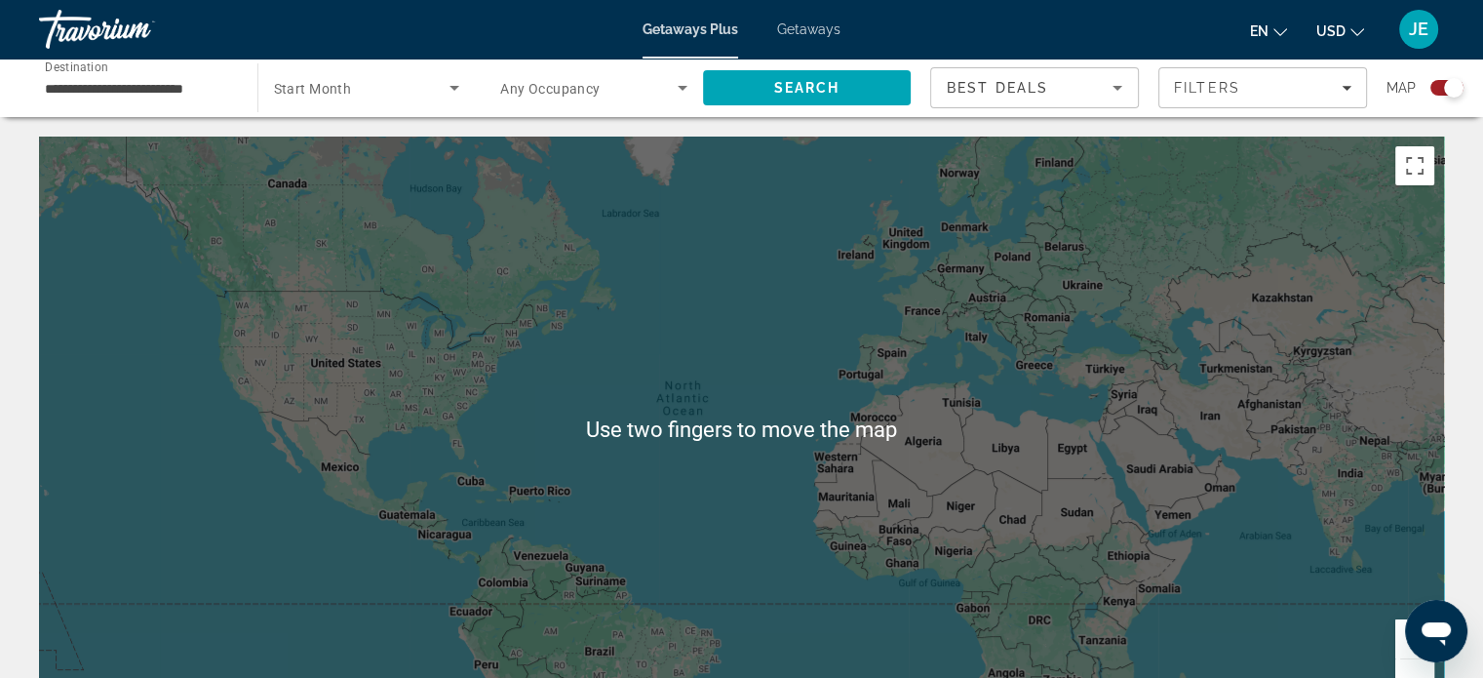
click at [195, 93] on input "**********" at bounding box center [138, 88] width 187 height 23
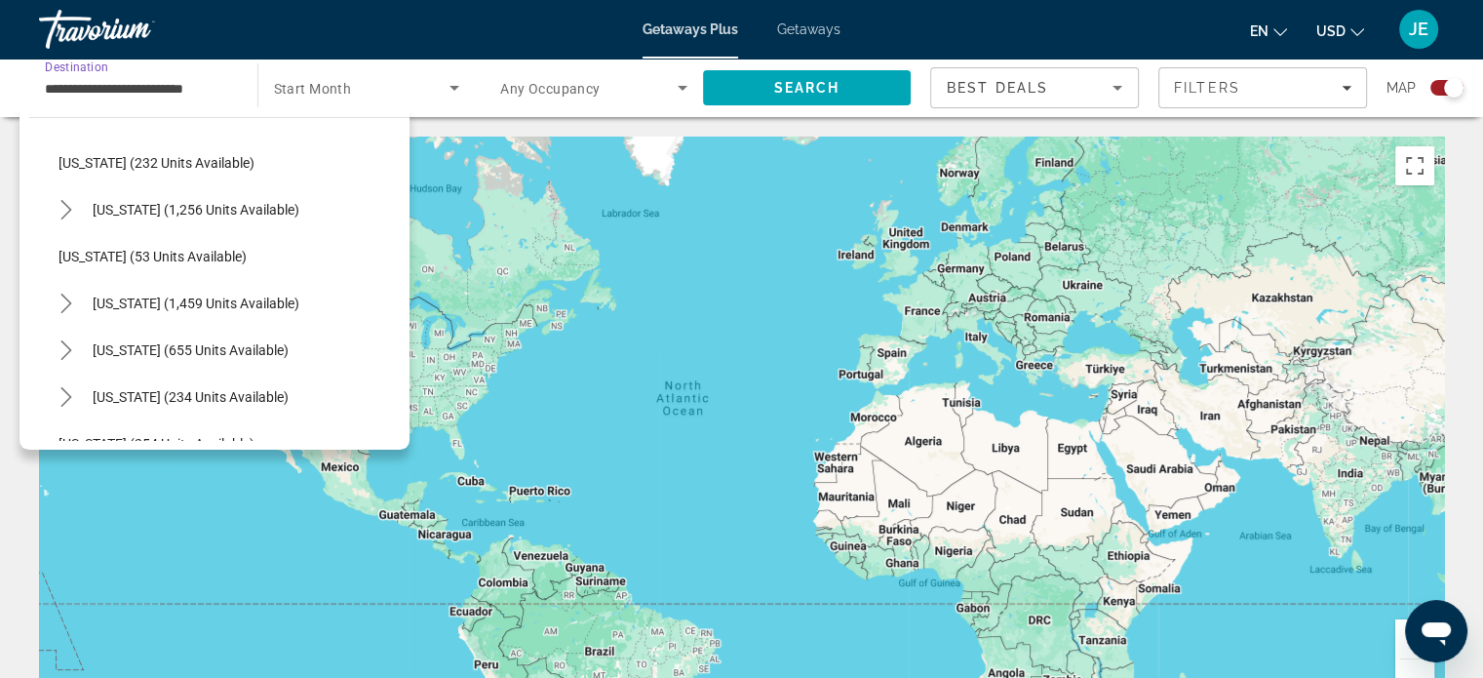
scroll to position [1319, 0]
click at [299, 308] on span "South Carolina (1,459 units available)" at bounding box center [196, 302] width 207 height 16
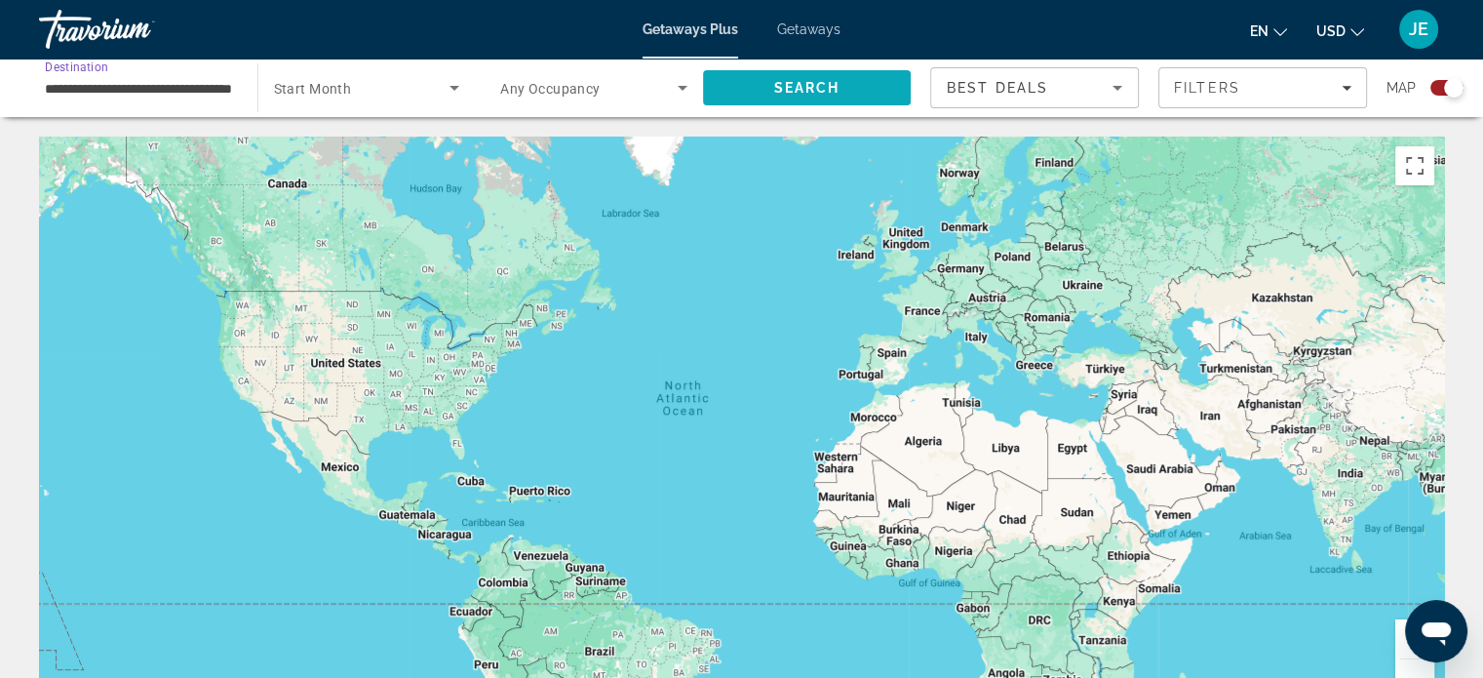
click at [842, 96] on span "Search" at bounding box center [807, 87] width 209 height 47
click at [188, 85] on input "**********" at bounding box center [138, 88] width 187 height 23
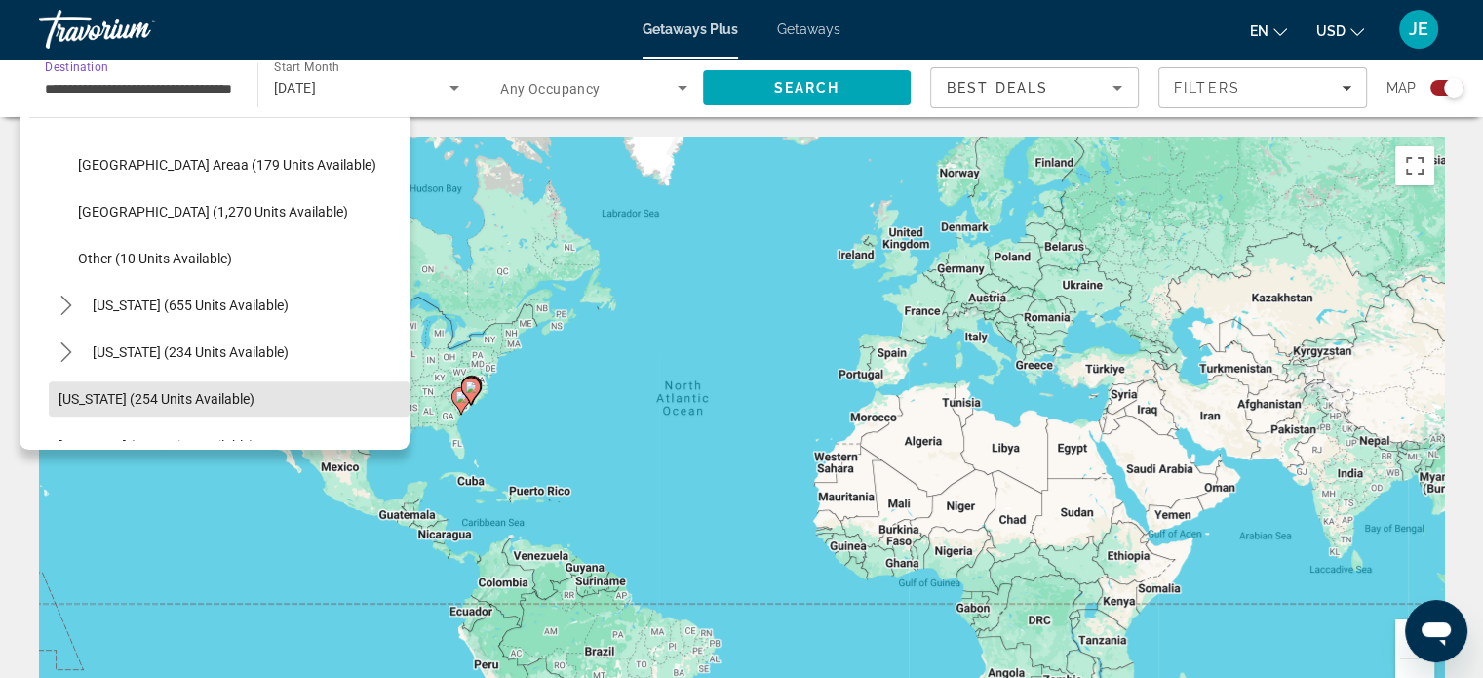
scroll to position [1523, 0]
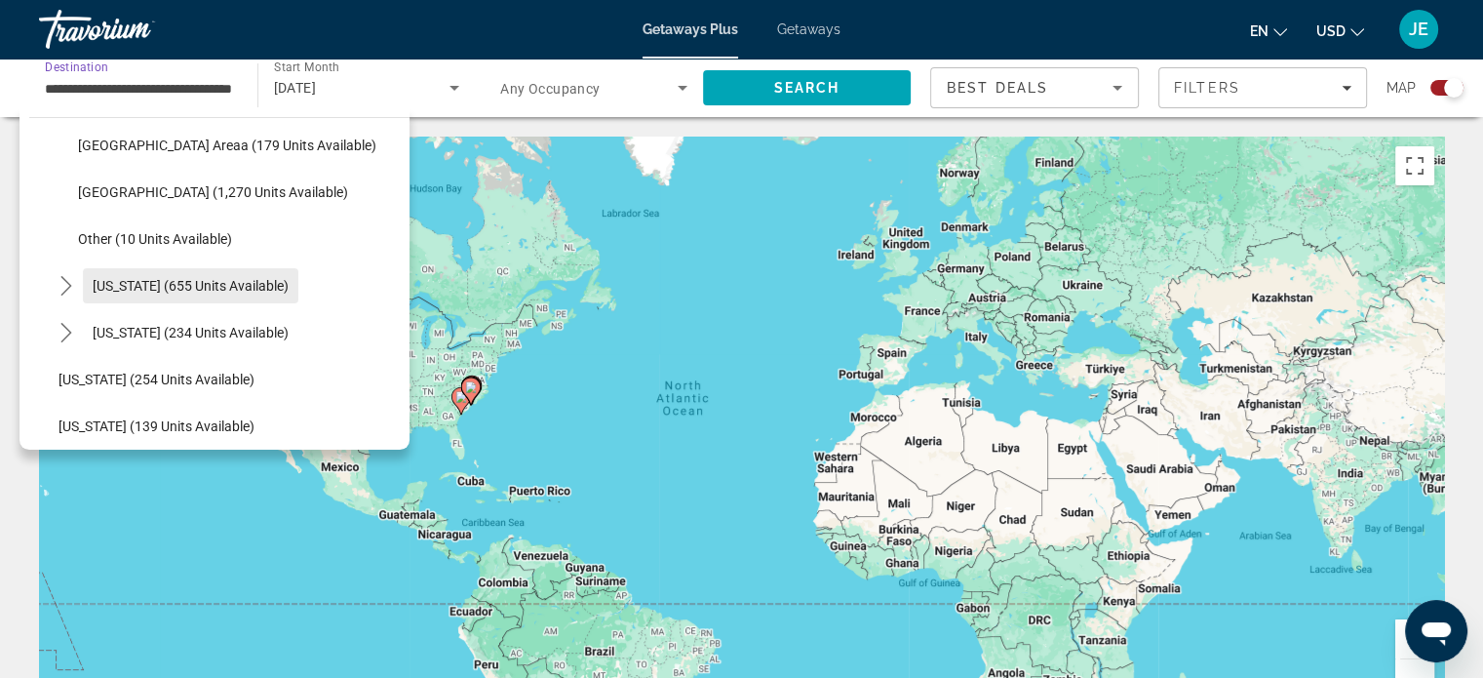
click at [249, 301] on span "Select destination: Tennessee (655 units available)" at bounding box center [190, 285] width 215 height 47
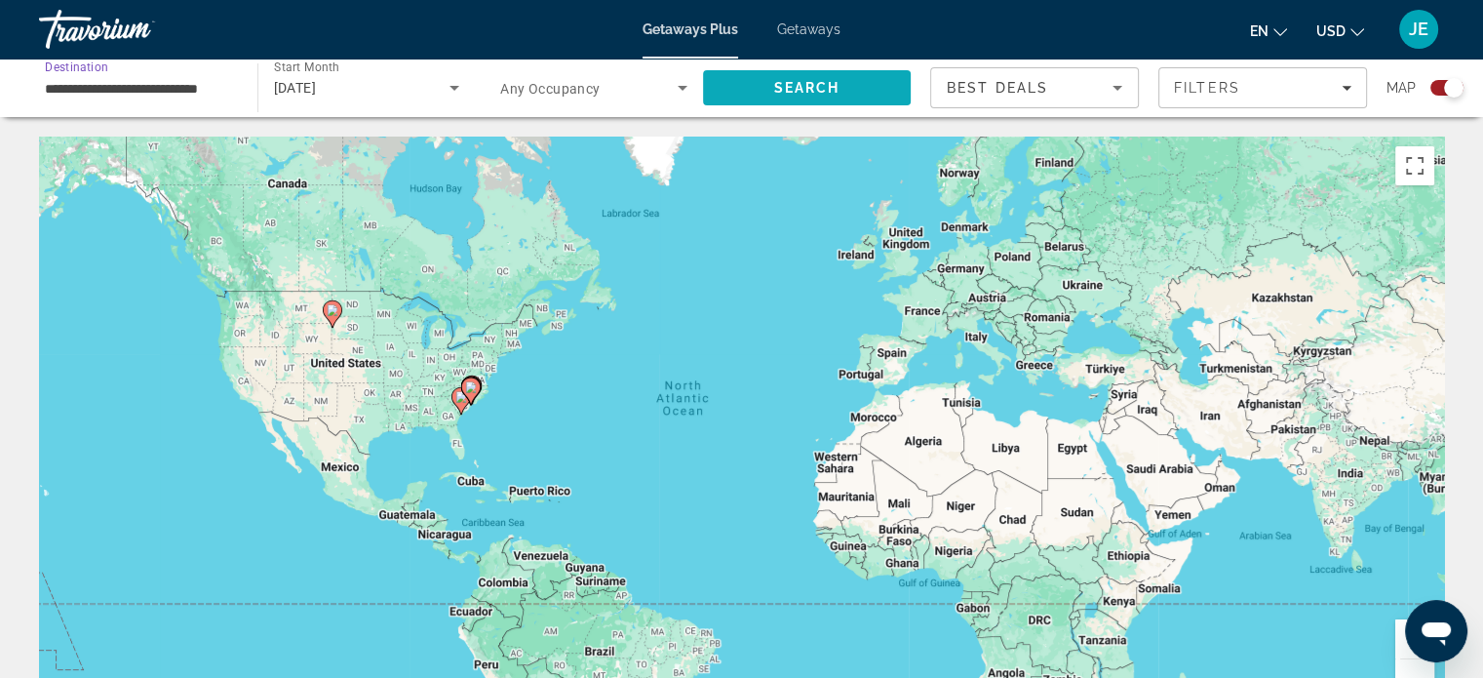
click at [823, 90] on span "Search" at bounding box center [806, 88] width 66 height 16
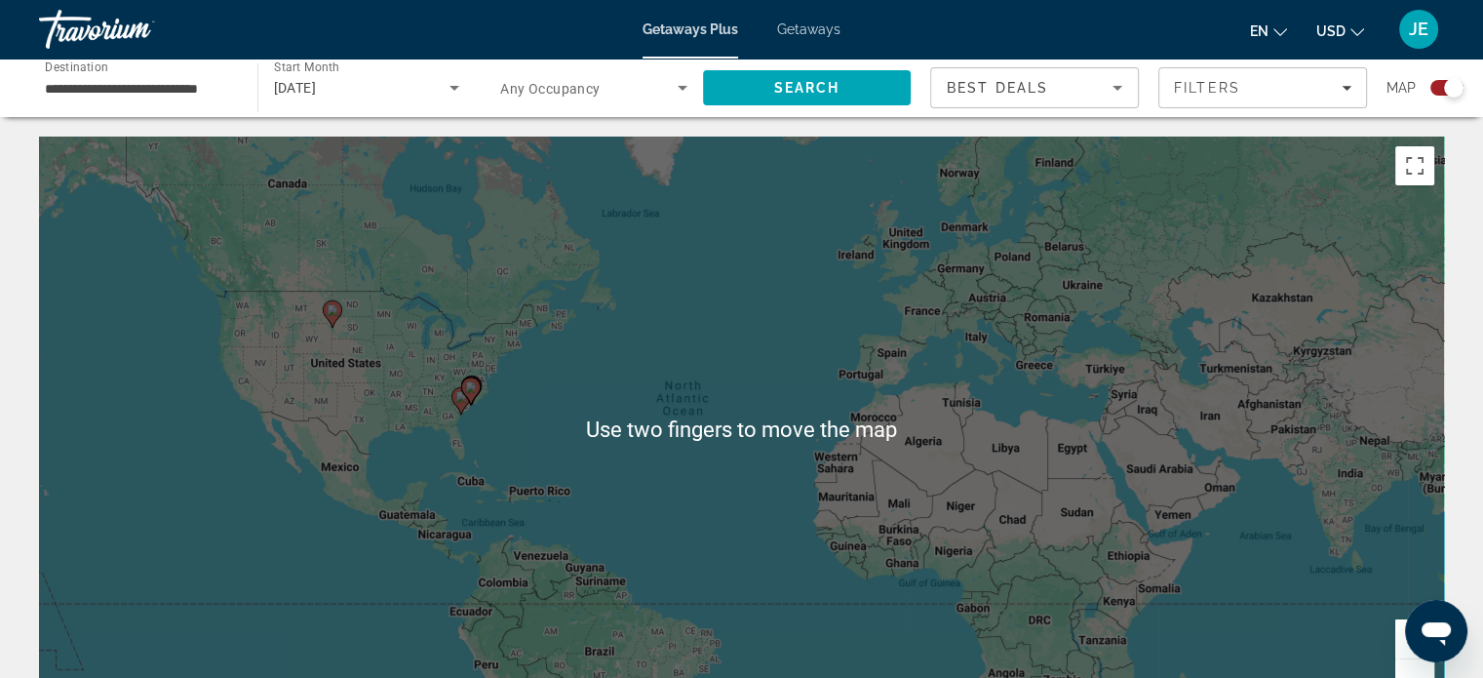
click at [179, 84] on input "**********" at bounding box center [138, 88] width 187 height 23
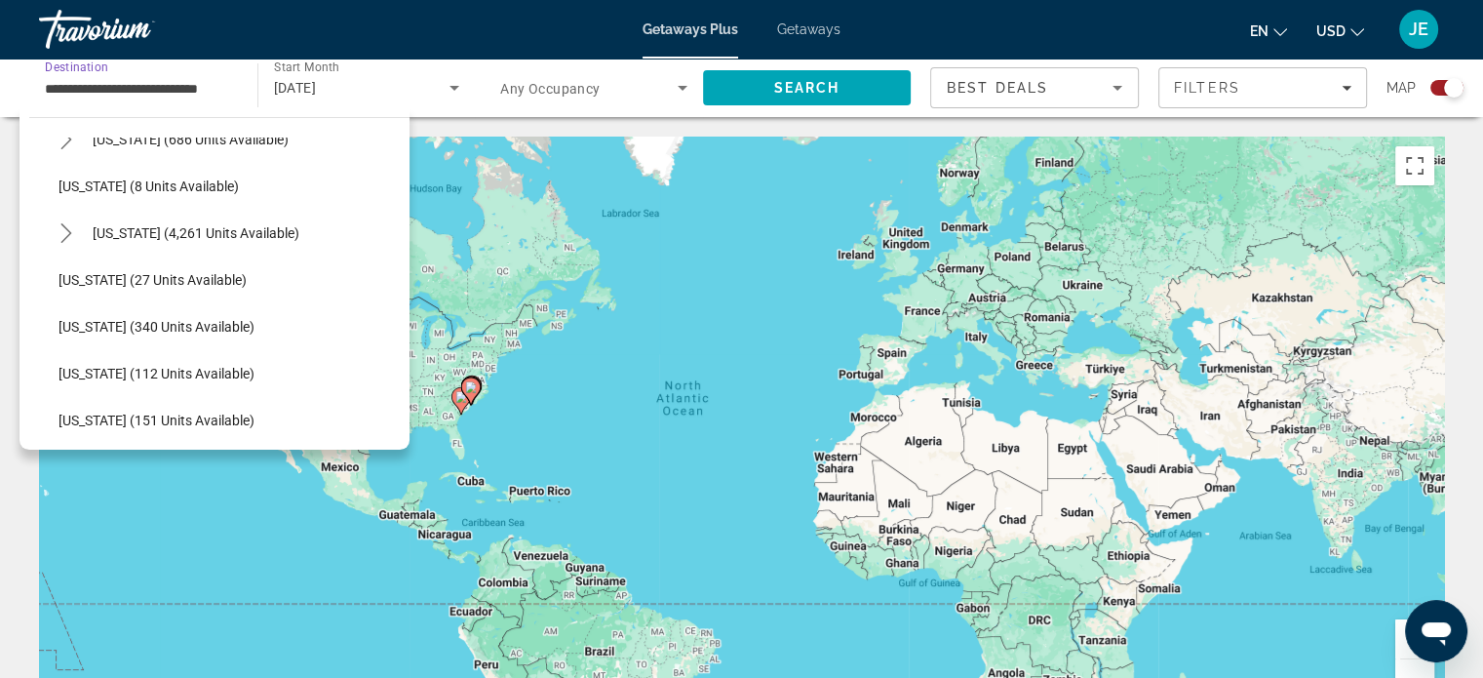
scroll to position [264, 0]
click at [239, 237] on span "Florida (4,261 units available)" at bounding box center [196, 234] width 207 height 16
type input "**********"
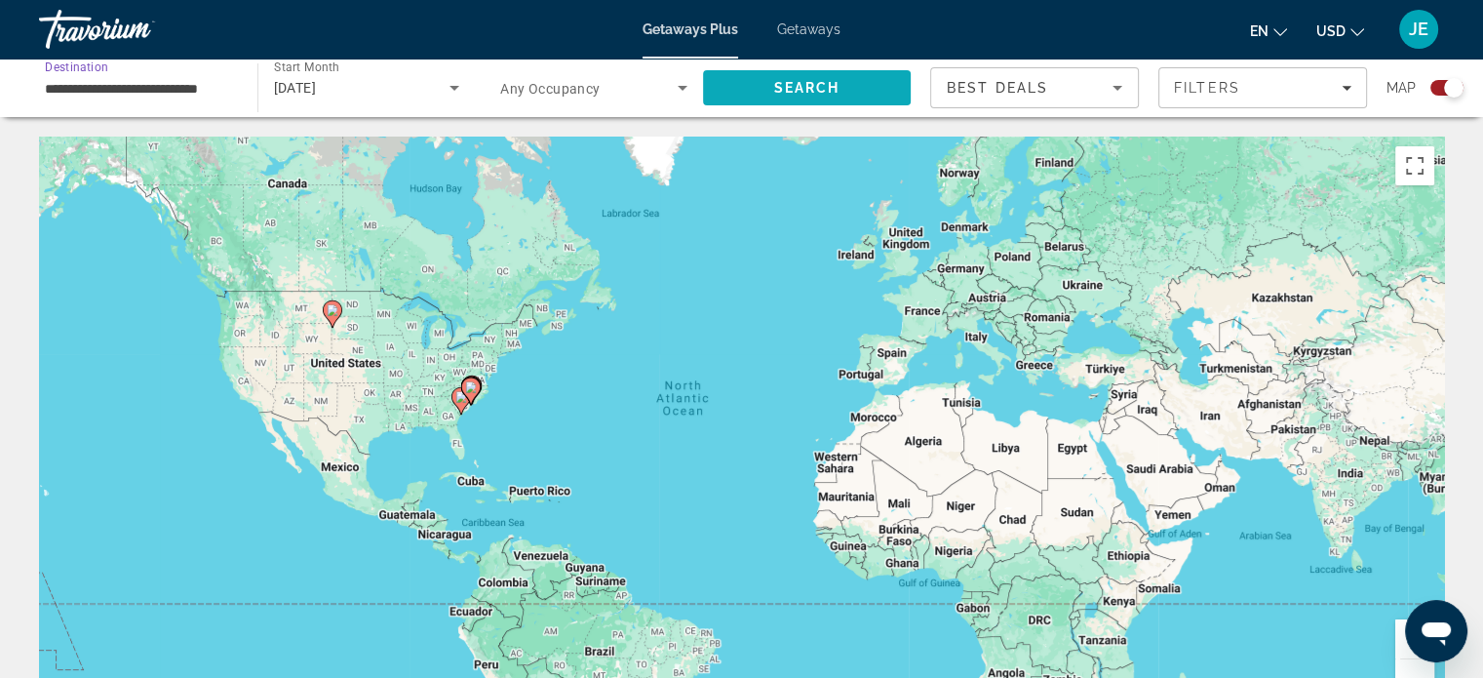
click at [841, 98] on span "Search" at bounding box center [807, 87] width 209 height 47
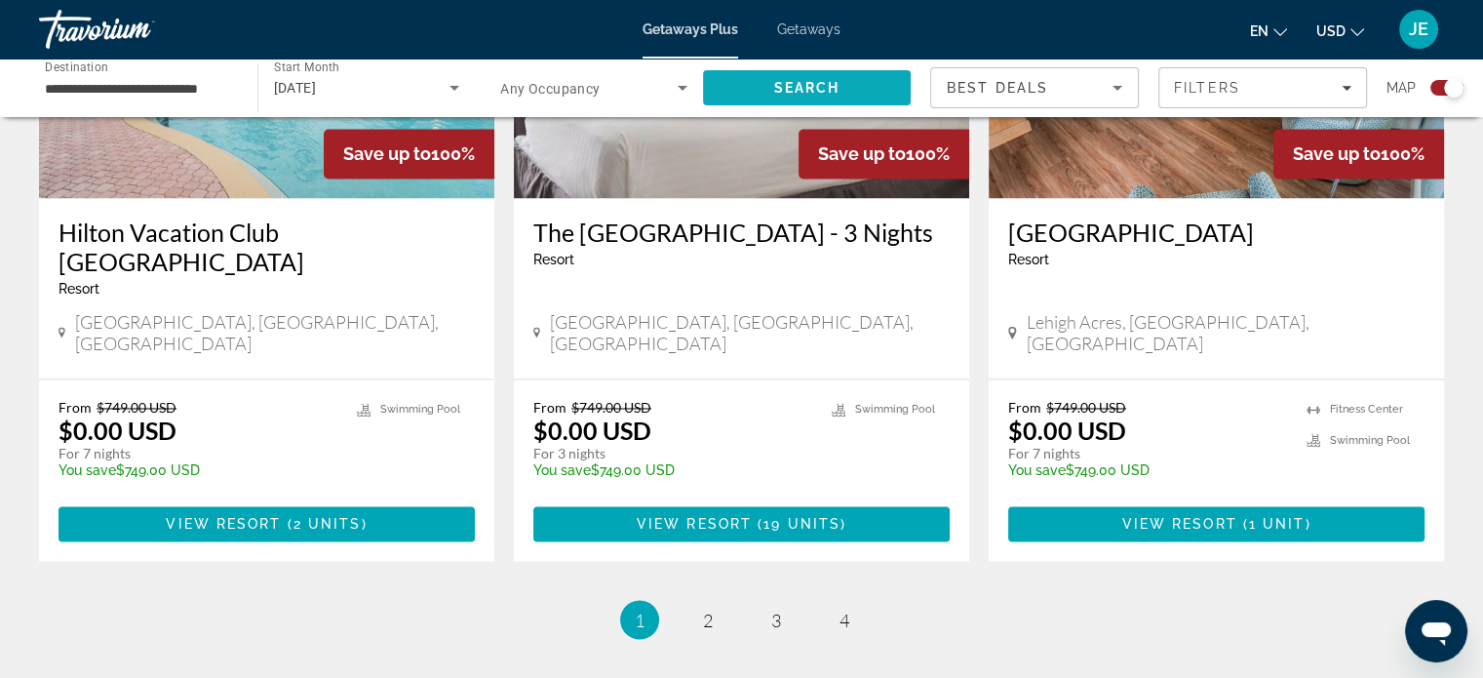
scroll to position [3111, 0]
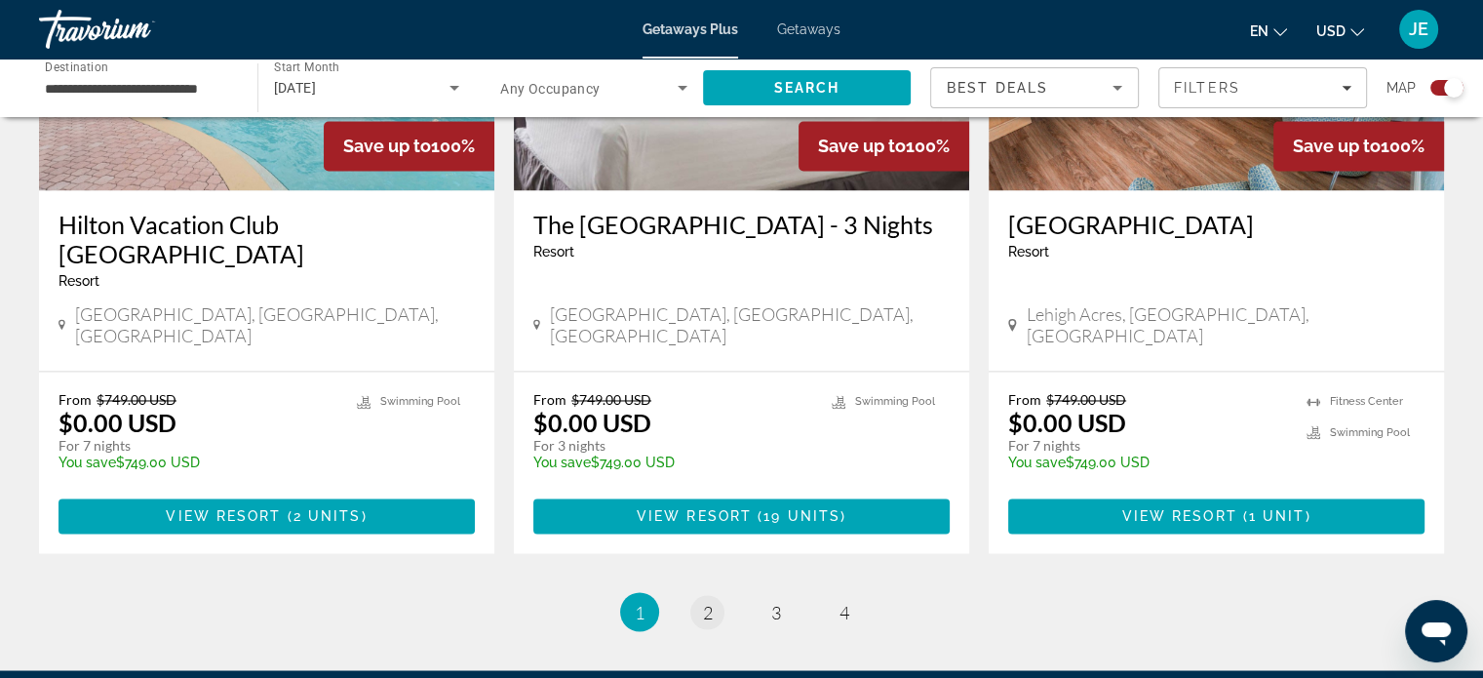
click at [707, 601] on span "2" at bounding box center [708, 611] width 10 height 21
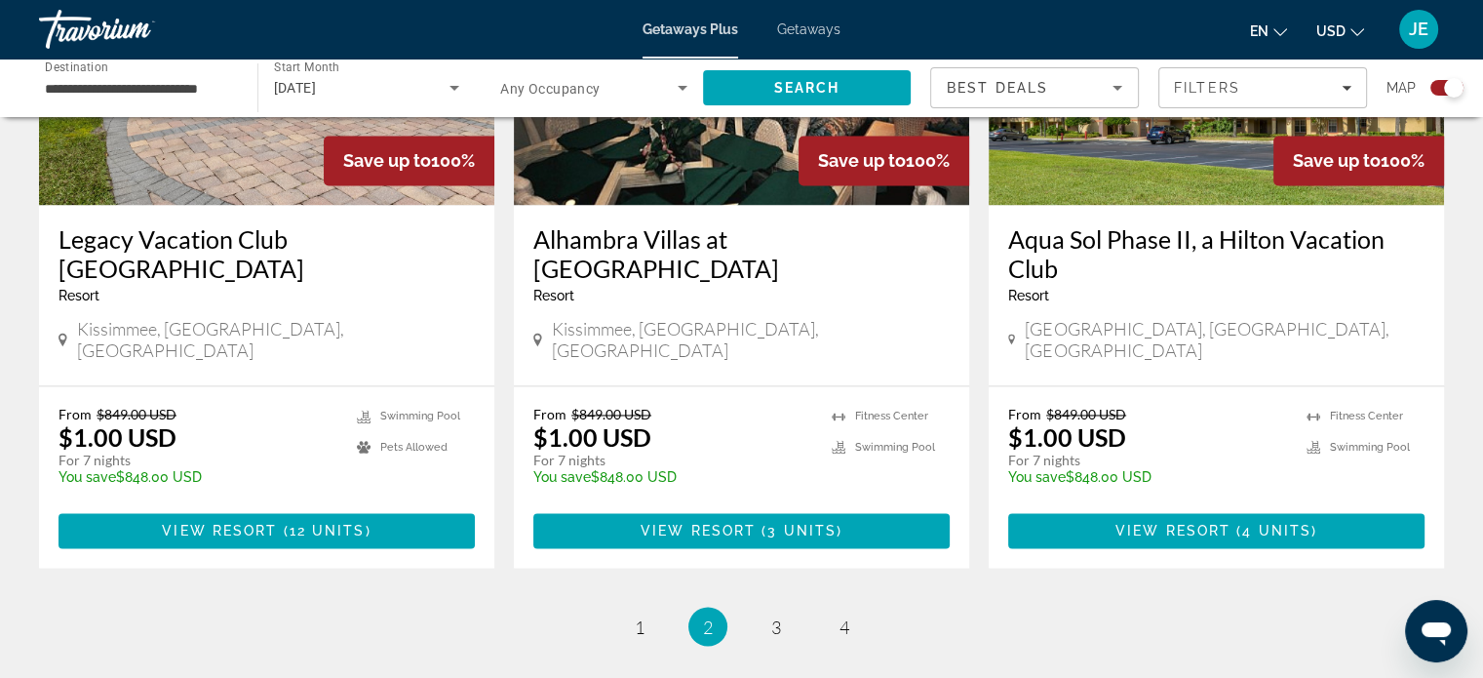
scroll to position [3167, 0]
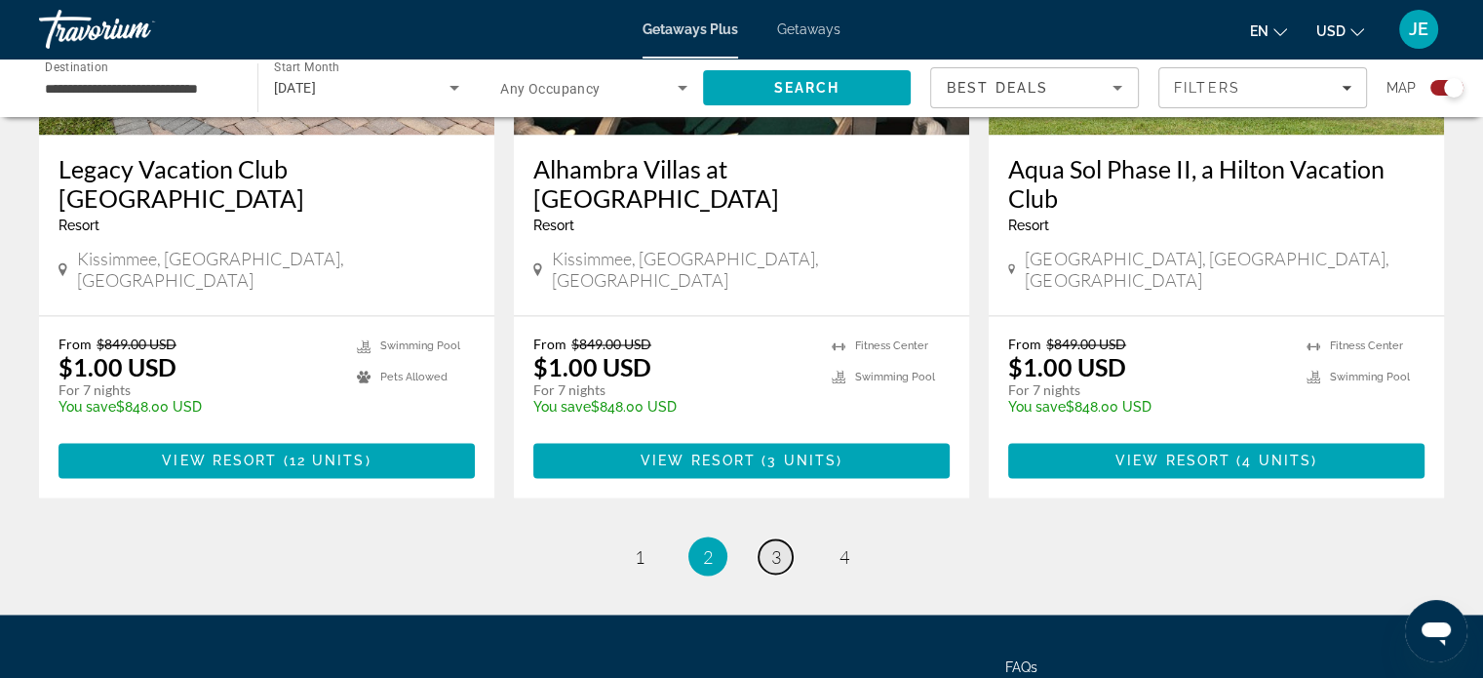
click at [775, 545] on span "3" at bounding box center [776, 555] width 10 height 21
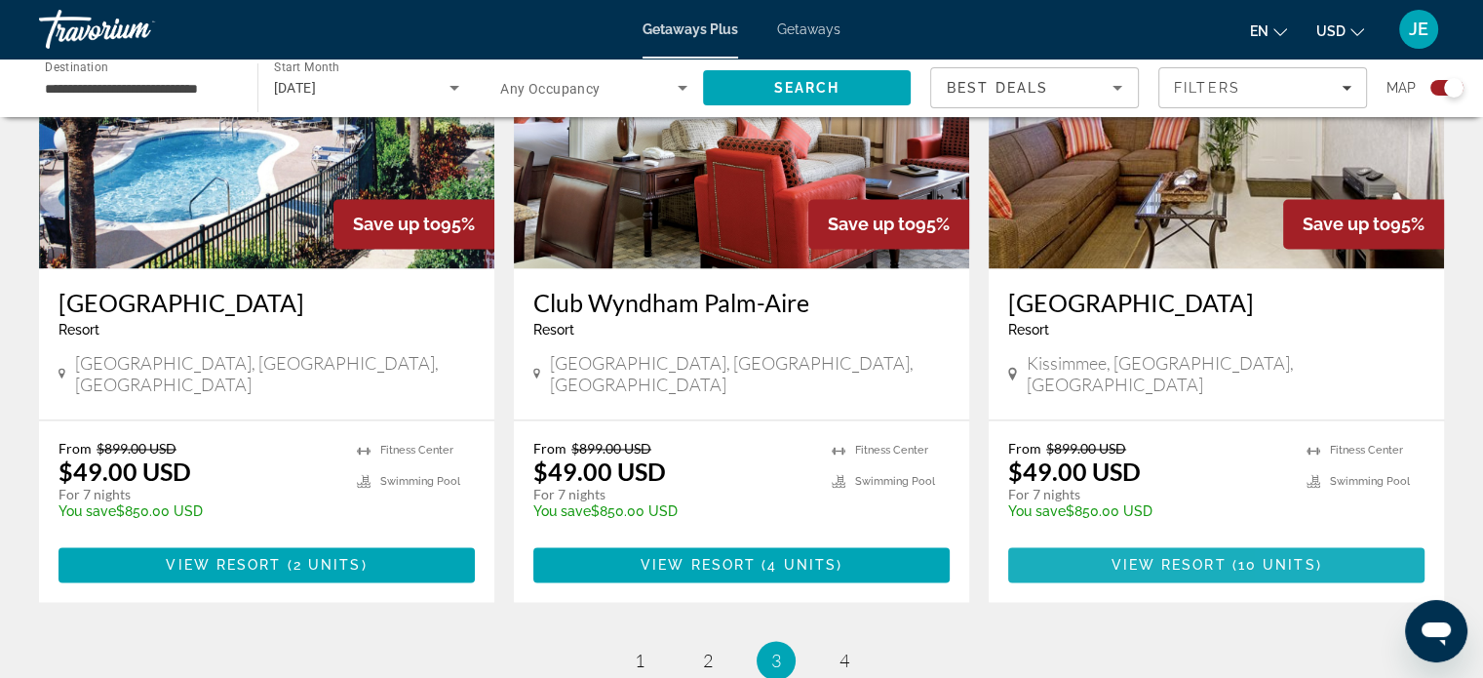
scroll to position [3014, 0]
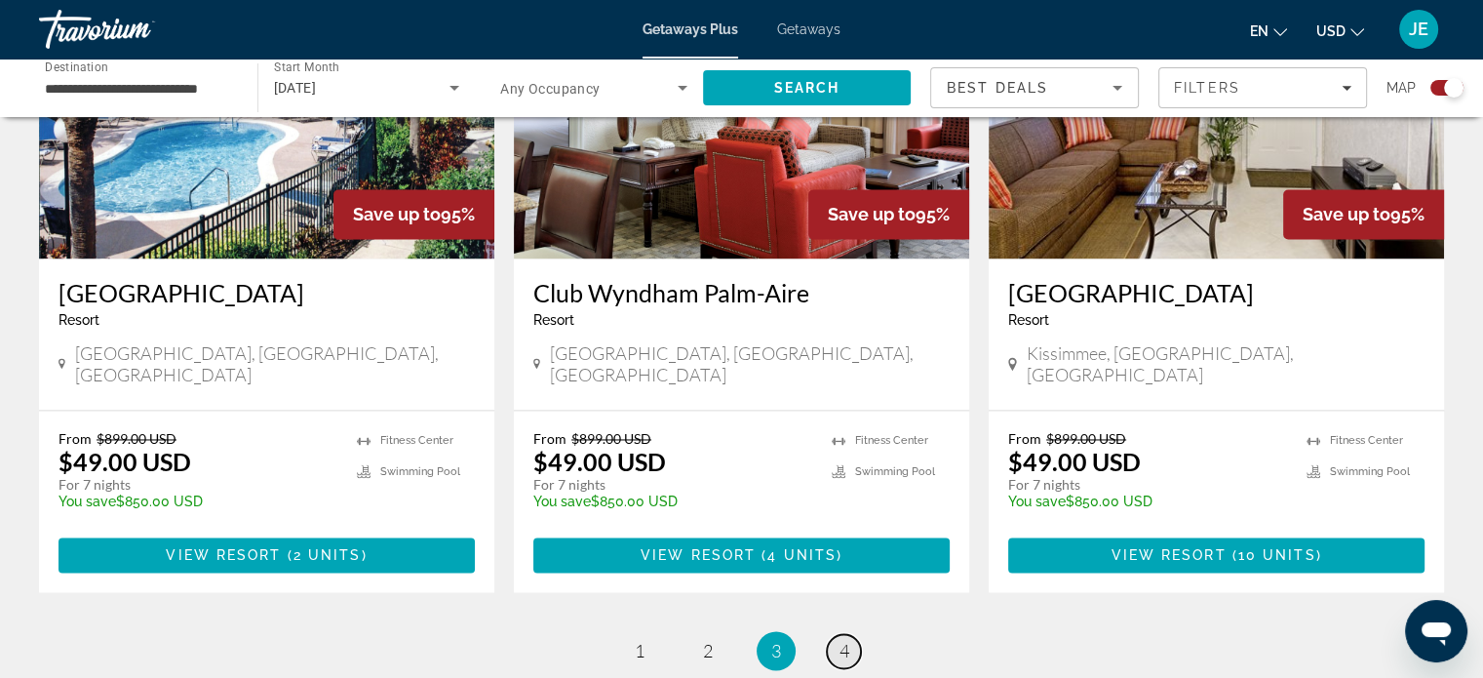
click at [844, 640] on span "4" at bounding box center [845, 650] width 10 height 21
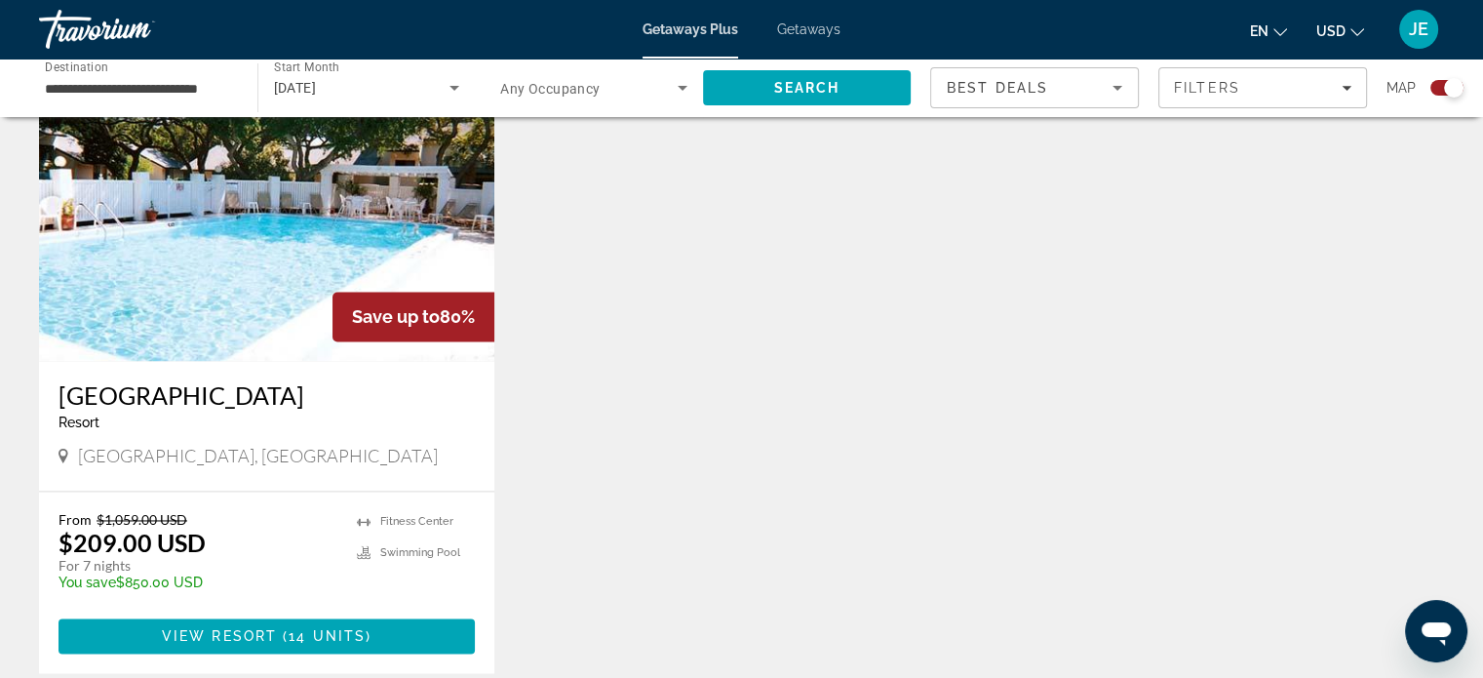
scroll to position [2898, 0]
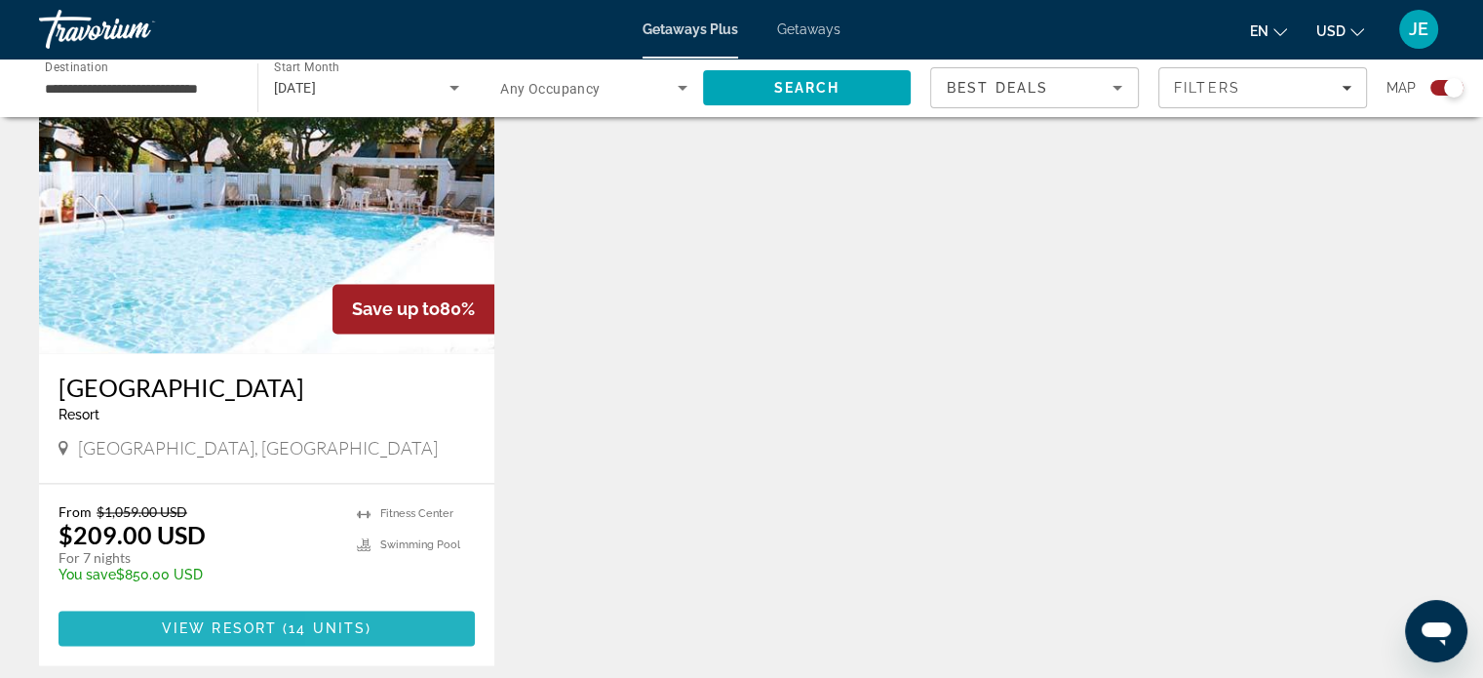
click at [377, 605] on span "Main content" at bounding box center [267, 628] width 416 height 47
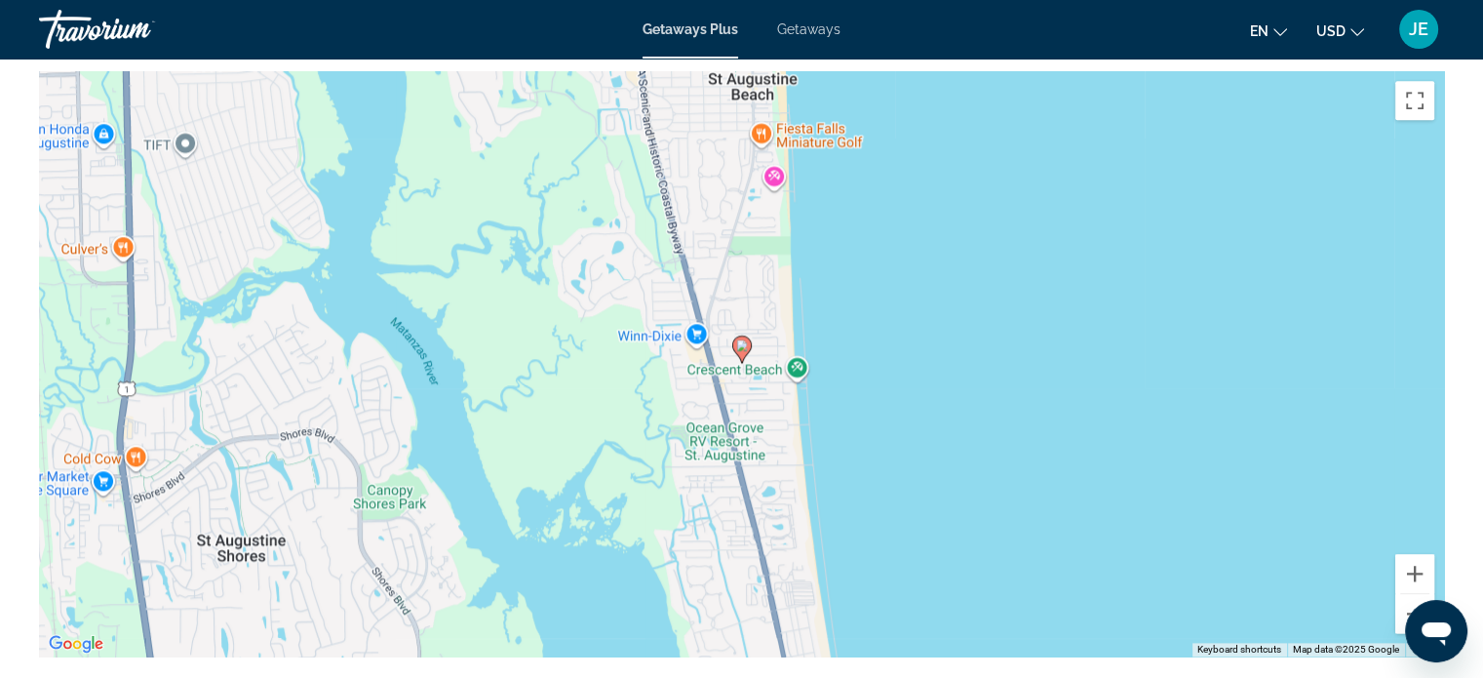
scroll to position [2276, 0]
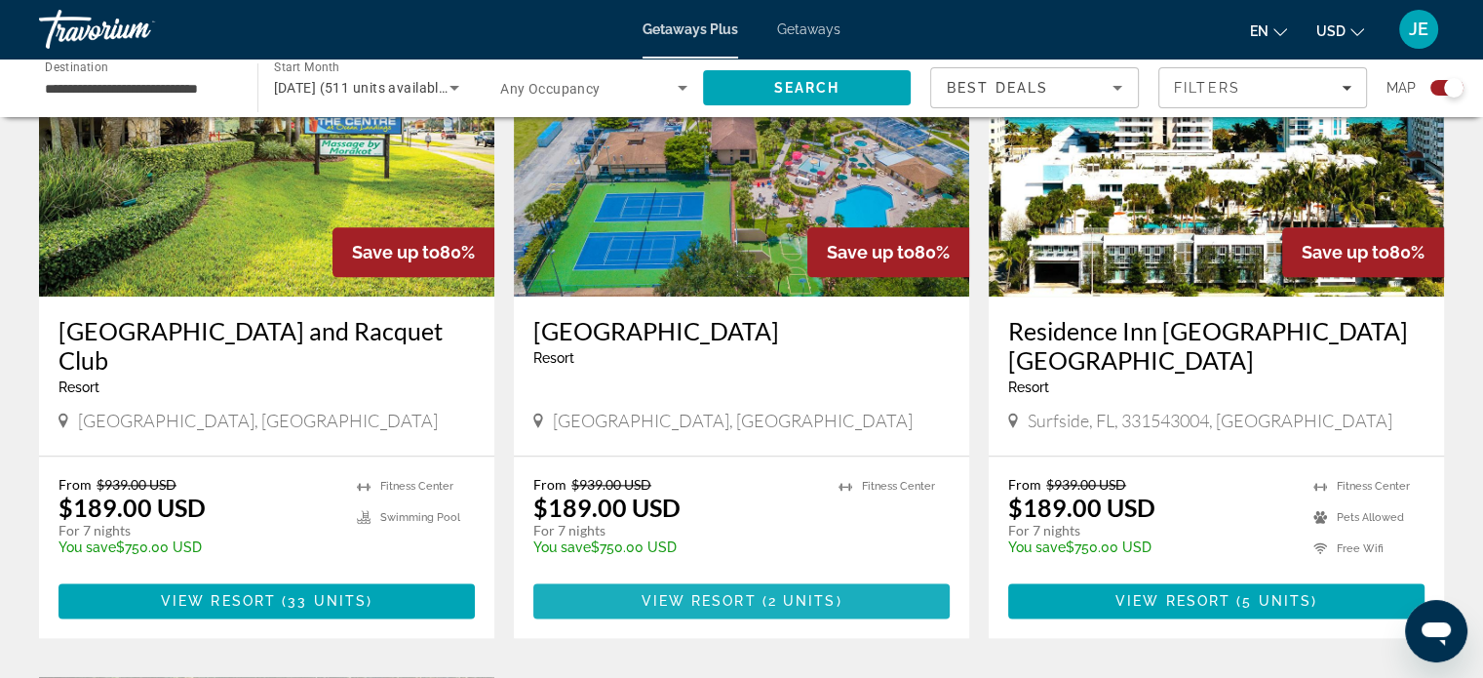
scroll to position [2262, 0]
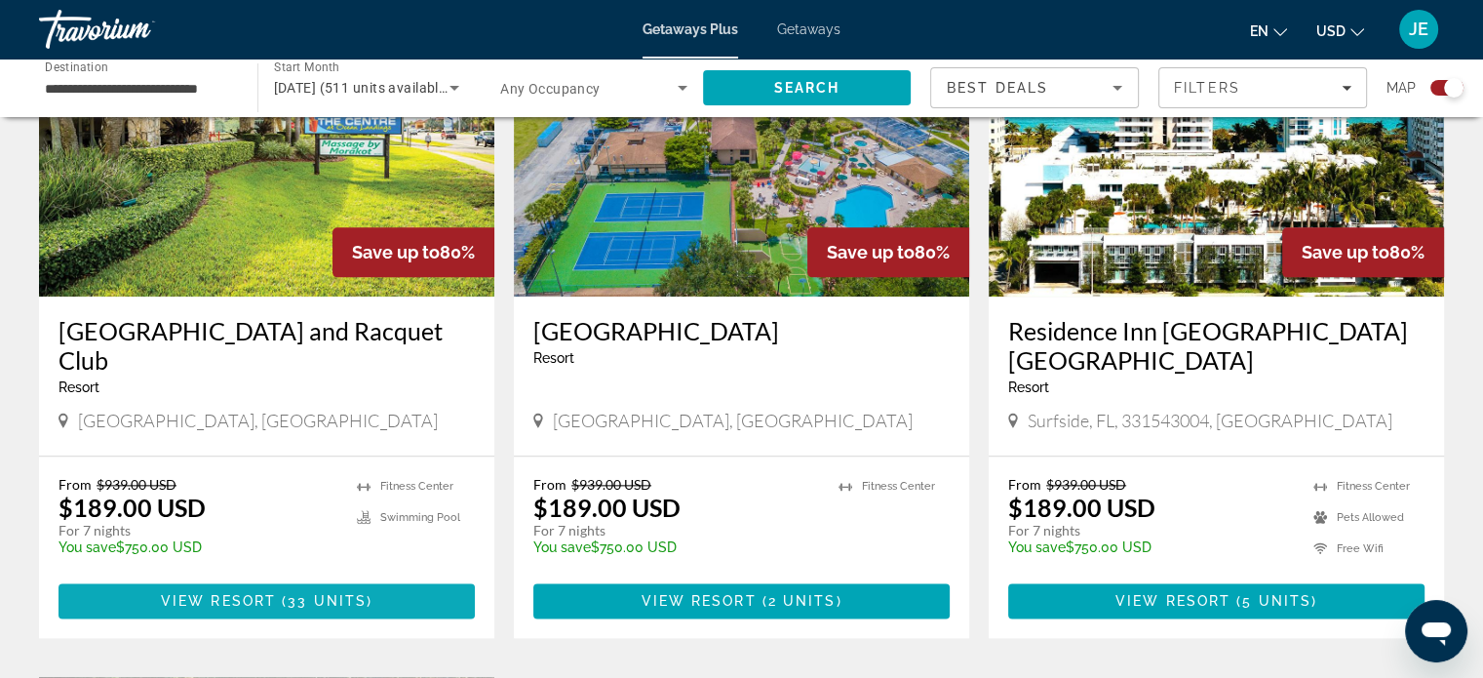
click at [336, 593] on span "33 units" at bounding box center [327, 601] width 79 height 16
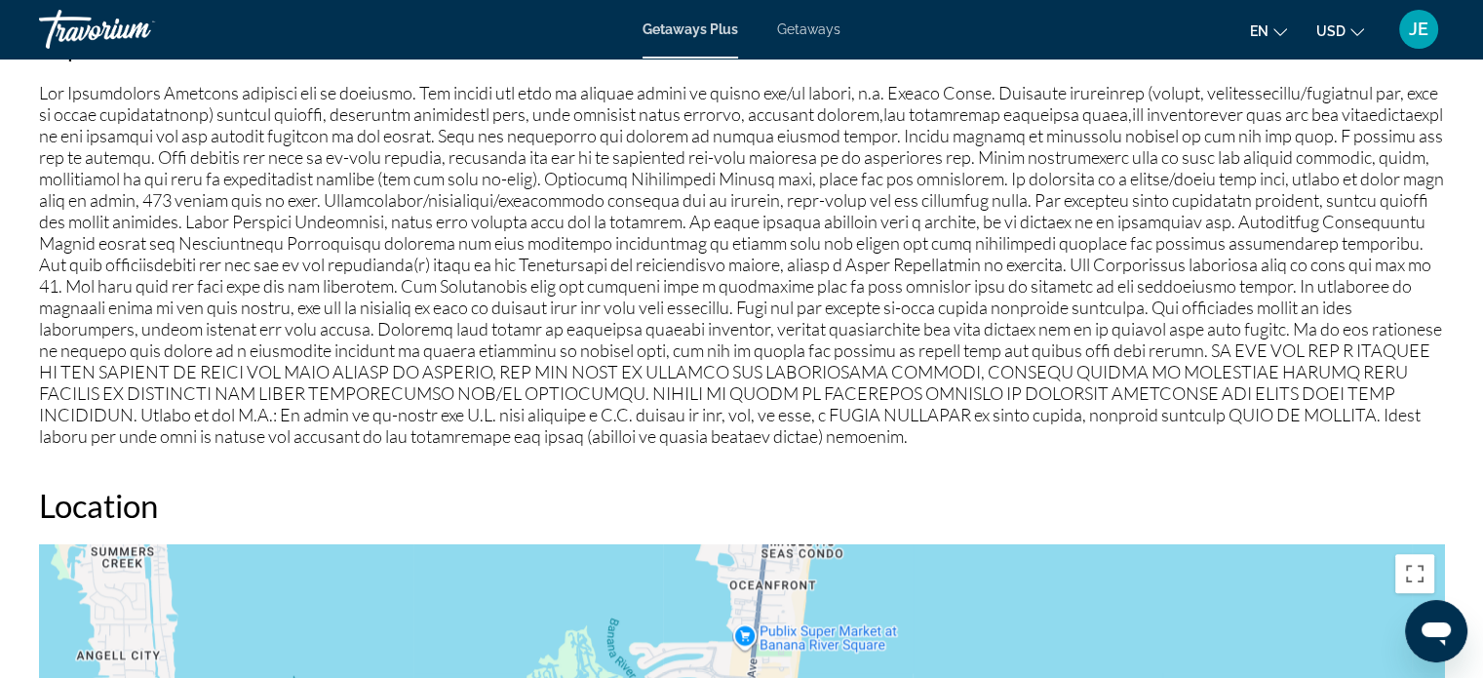
scroll to position [1948, 0]
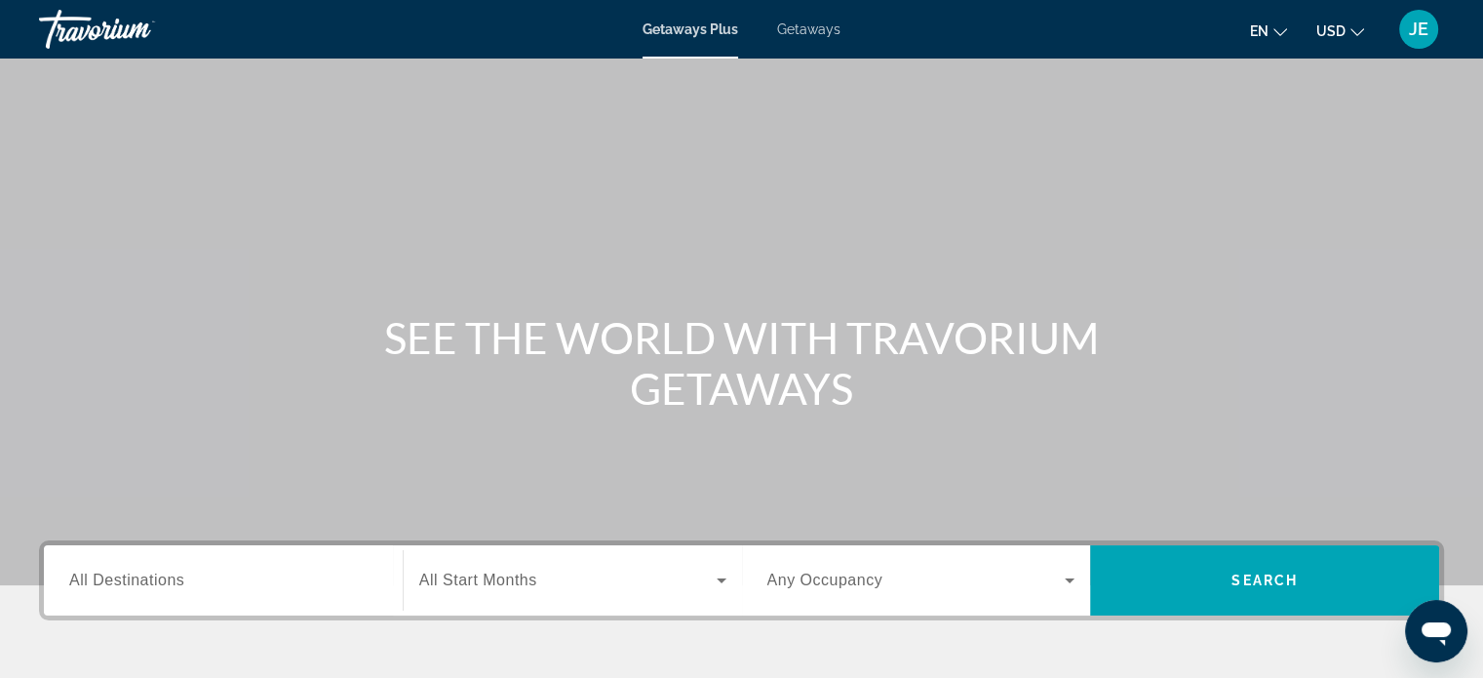
click at [811, 29] on span "Getaways" at bounding box center [808, 29] width 63 height 16
drag, startPoint x: 179, startPoint y: 580, endPoint x: 121, endPoint y: 583, distance: 58.6
click at [121, 583] on span "All Destinations" at bounding box center [126, 579] width 115 height 17
click at [121, 583] on input "Destination All Destinations" at bounding box center [223, 580] width 308 height 23
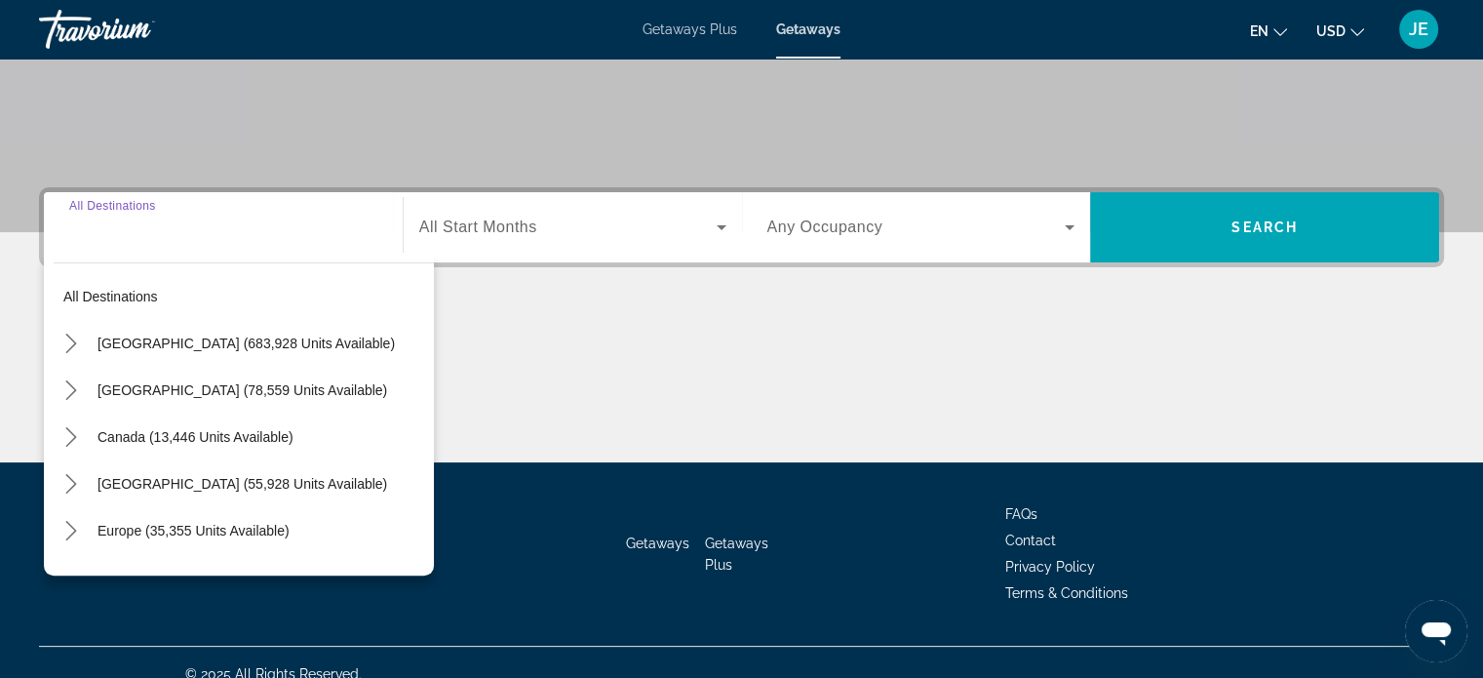
scroll to position [375, 0]
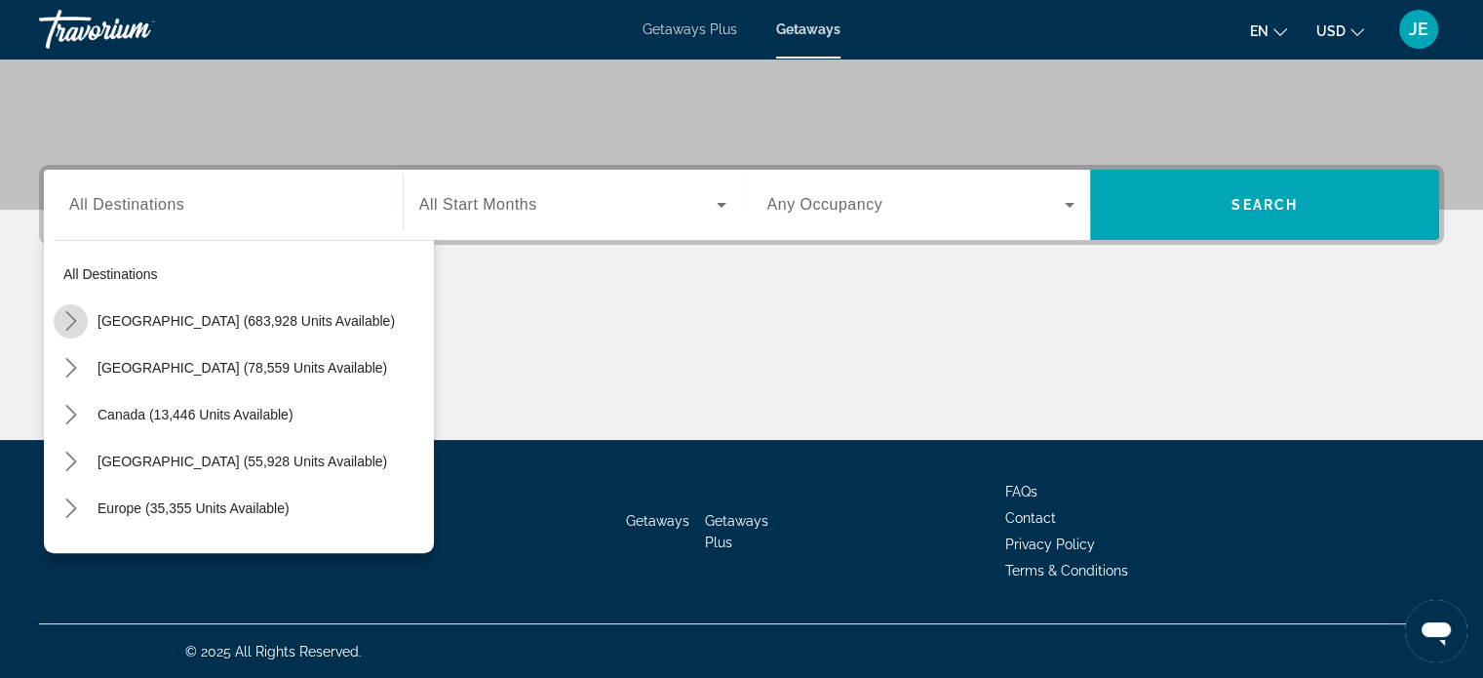
click at [68, 320] on icon "Toggle United States (683,928 units available) submenu" at bounding box center [71, 321] width 20 height 20
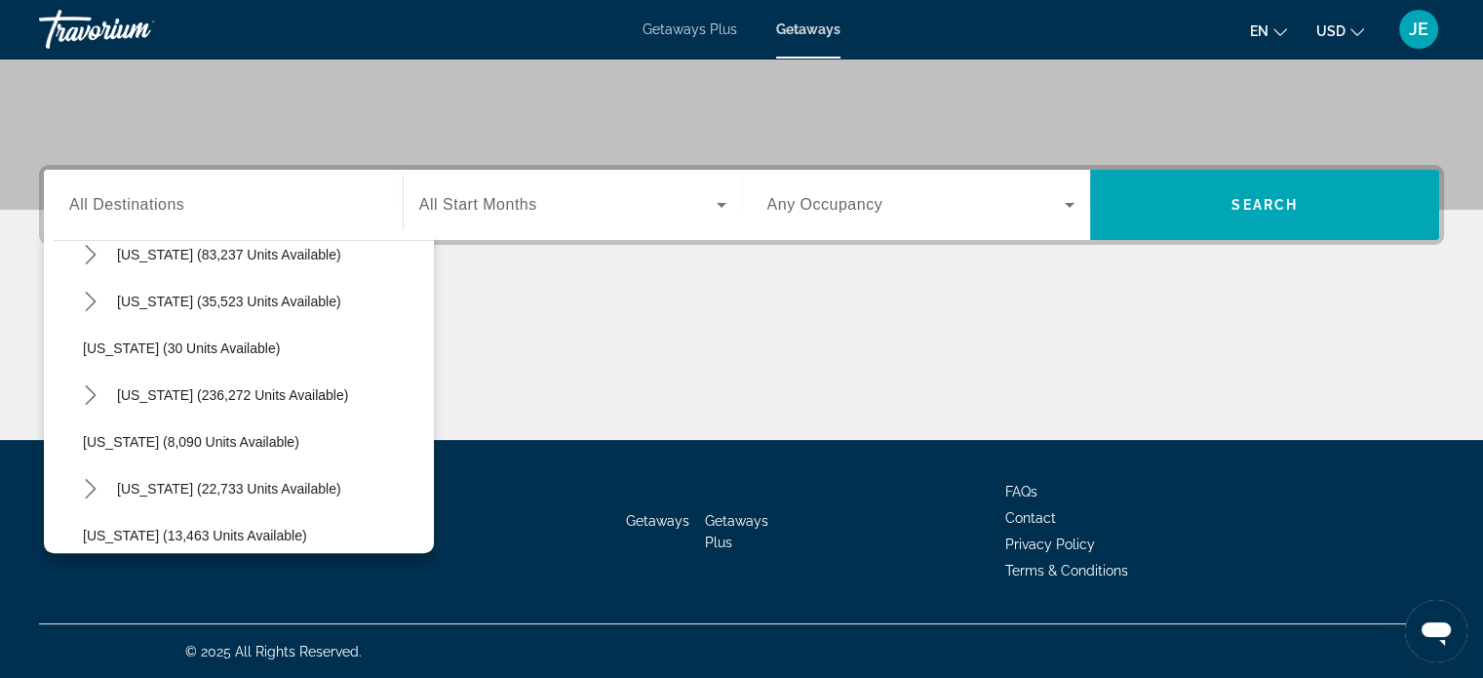
scroll to position [208, 0]
click at [273, 402] on span "Select destination: Florida (236,272 units available)" at bounding box center [270, 394] width 327 height 47
type input "**********"
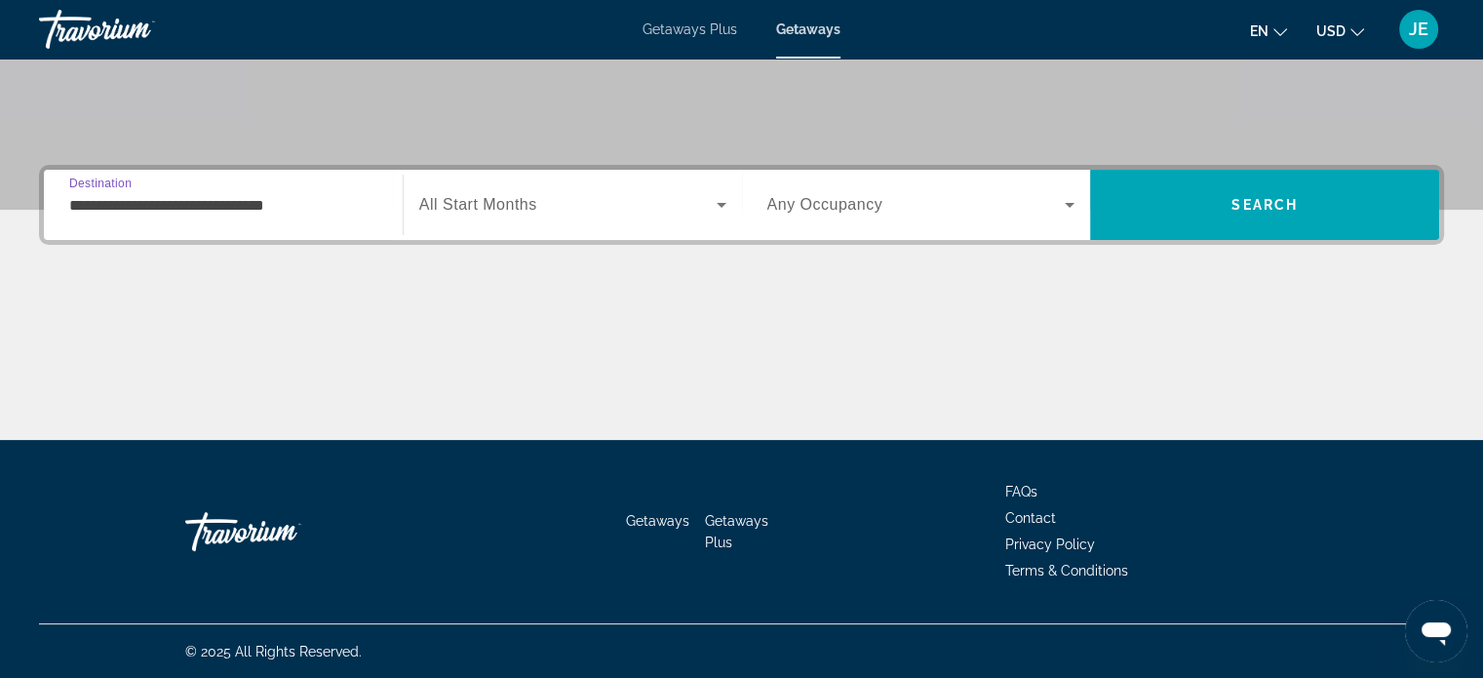
click at [623, 211] on span "Search widget" at bounding box center [567, 204] width 297 height 23
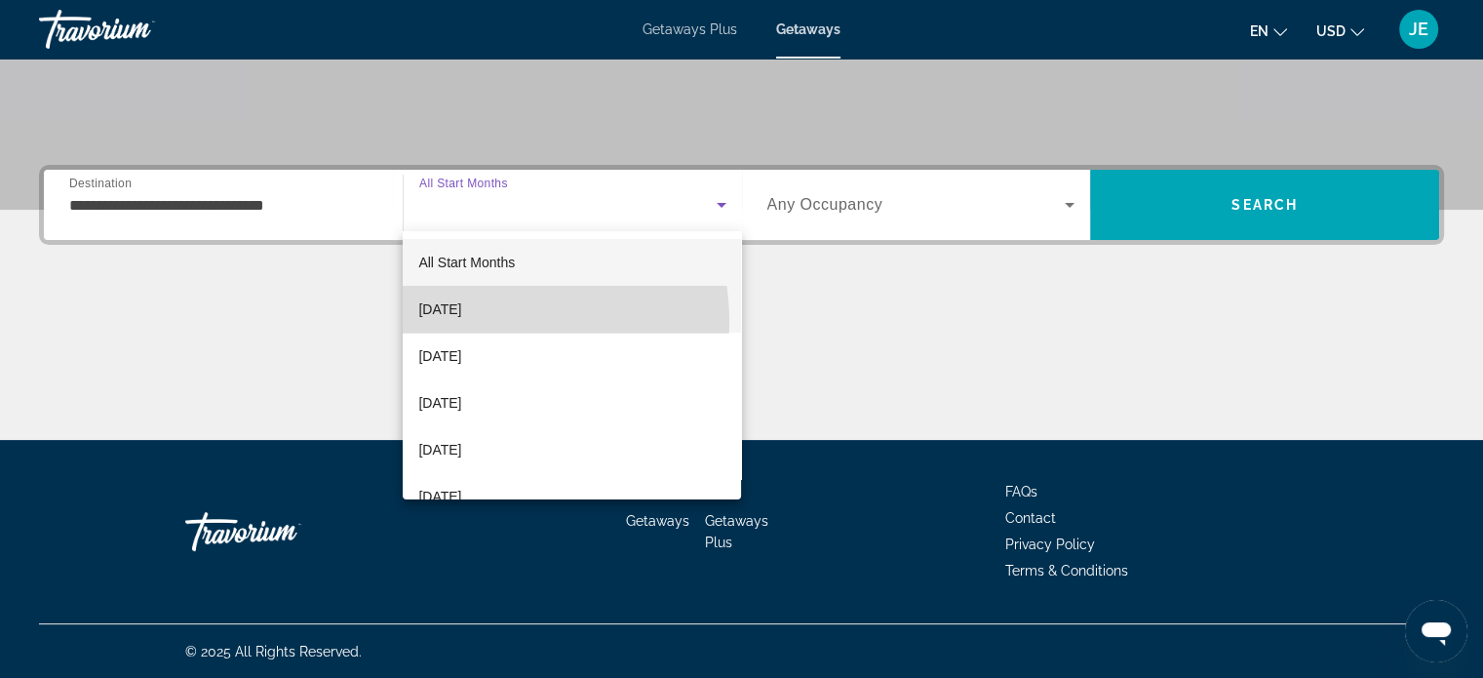
click at [476, 322] on mat-option "[DATE]" at bounding box center [572, 309] width 338 height 47
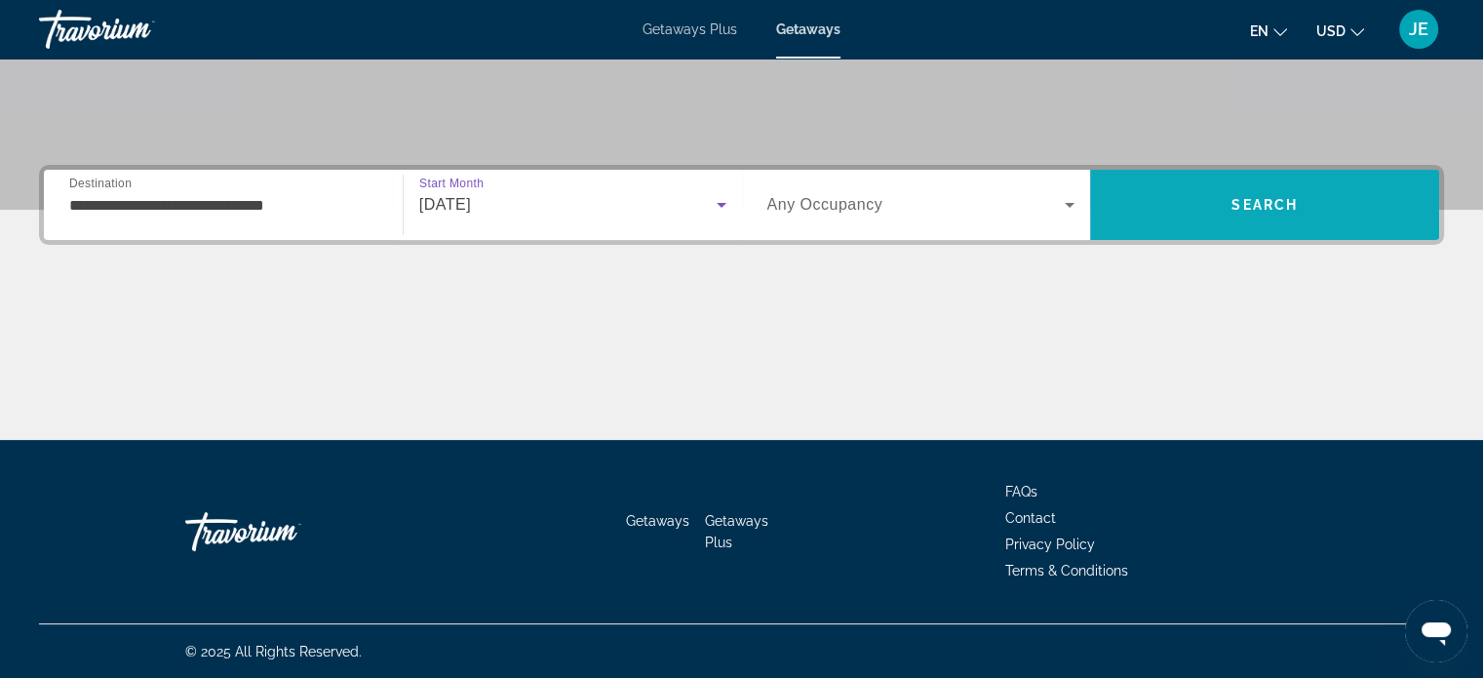
click at [1252, 199] on span "Search" at bounding box center [1265, 205] width 66 height 16
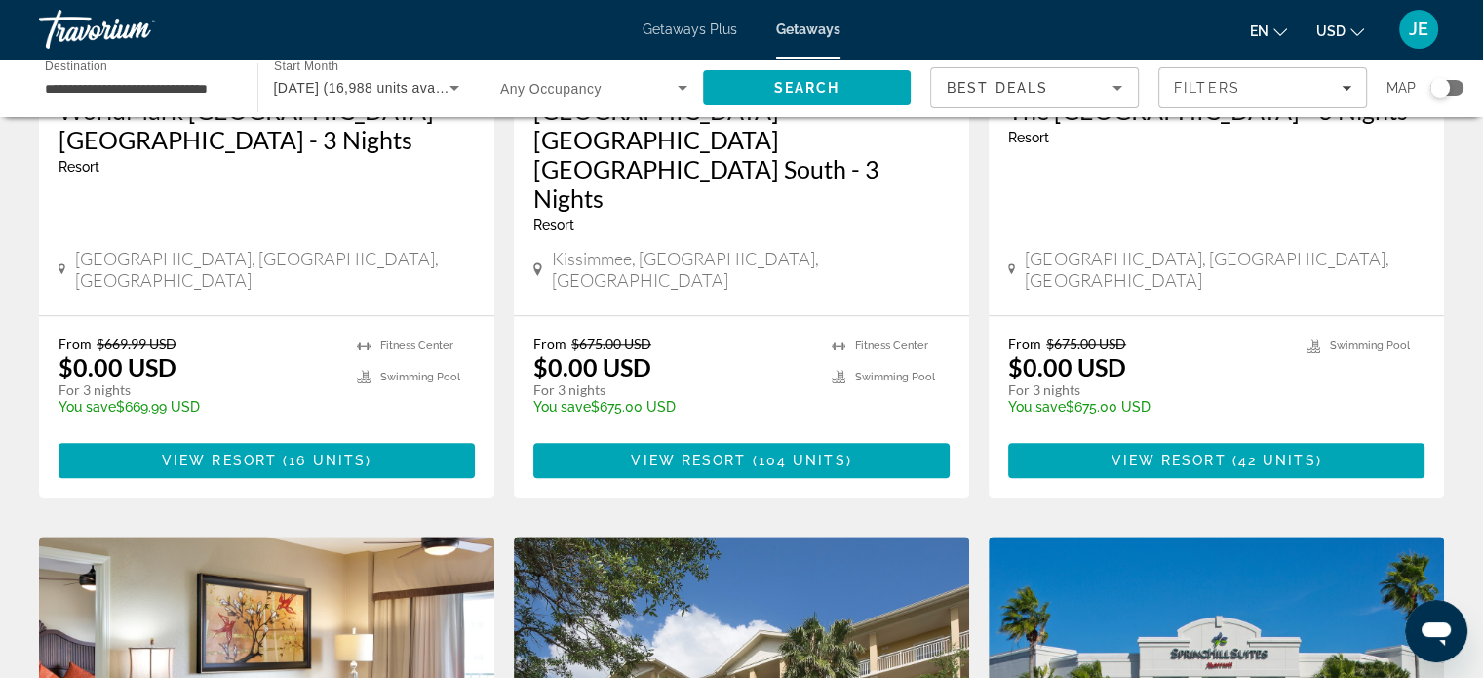
scroll to position [1789, 0]
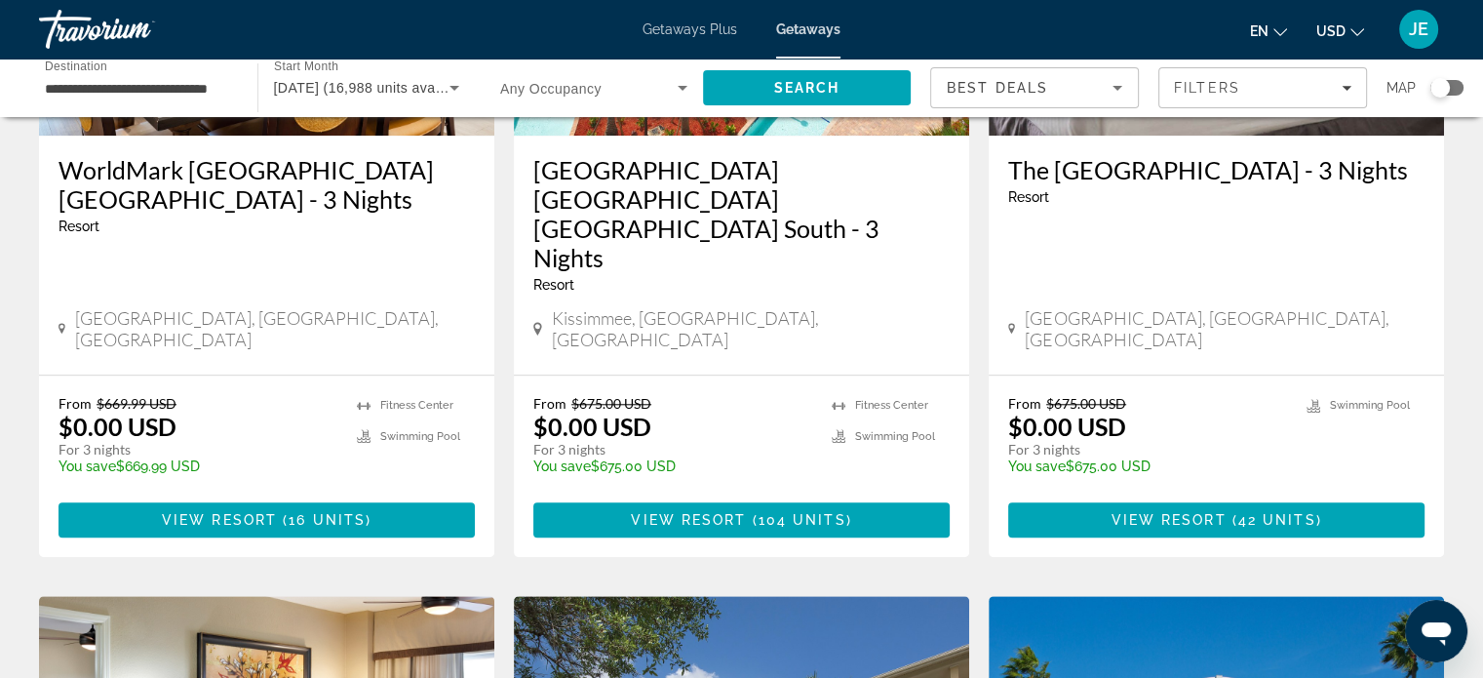
click at [1447, 91] on div "Search widget" at bounding box center [1440, 88] width 20 height 20
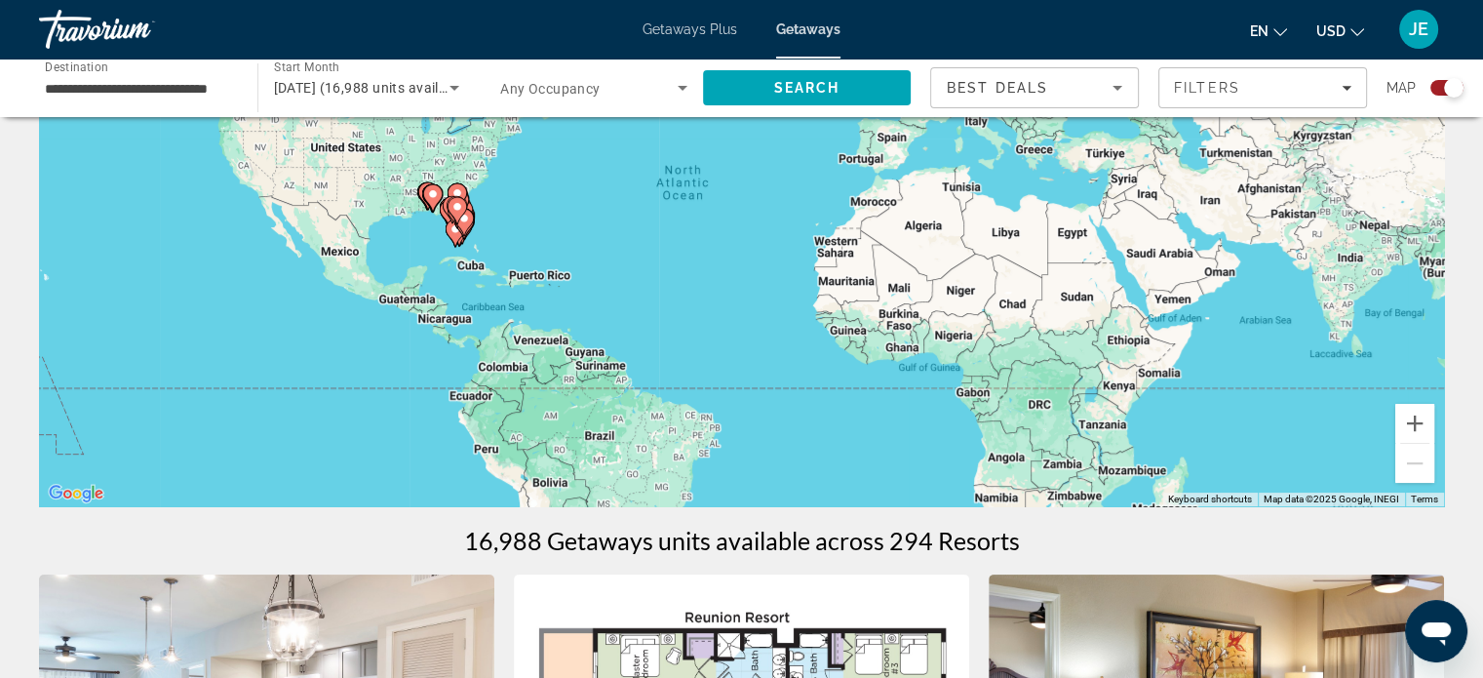
scroll to position [0, 0]
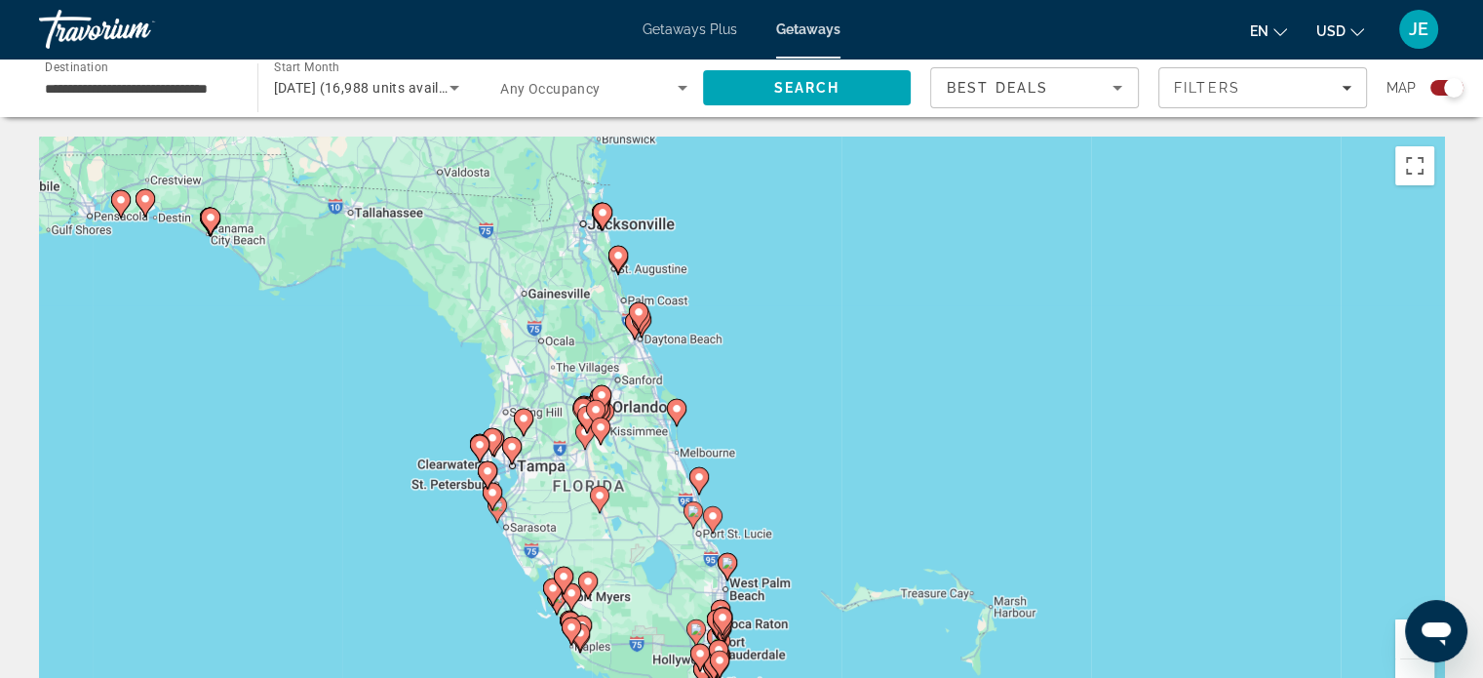
click at [166, 94] on input "**********" at bounding box center [138, 88] width 187 height 23
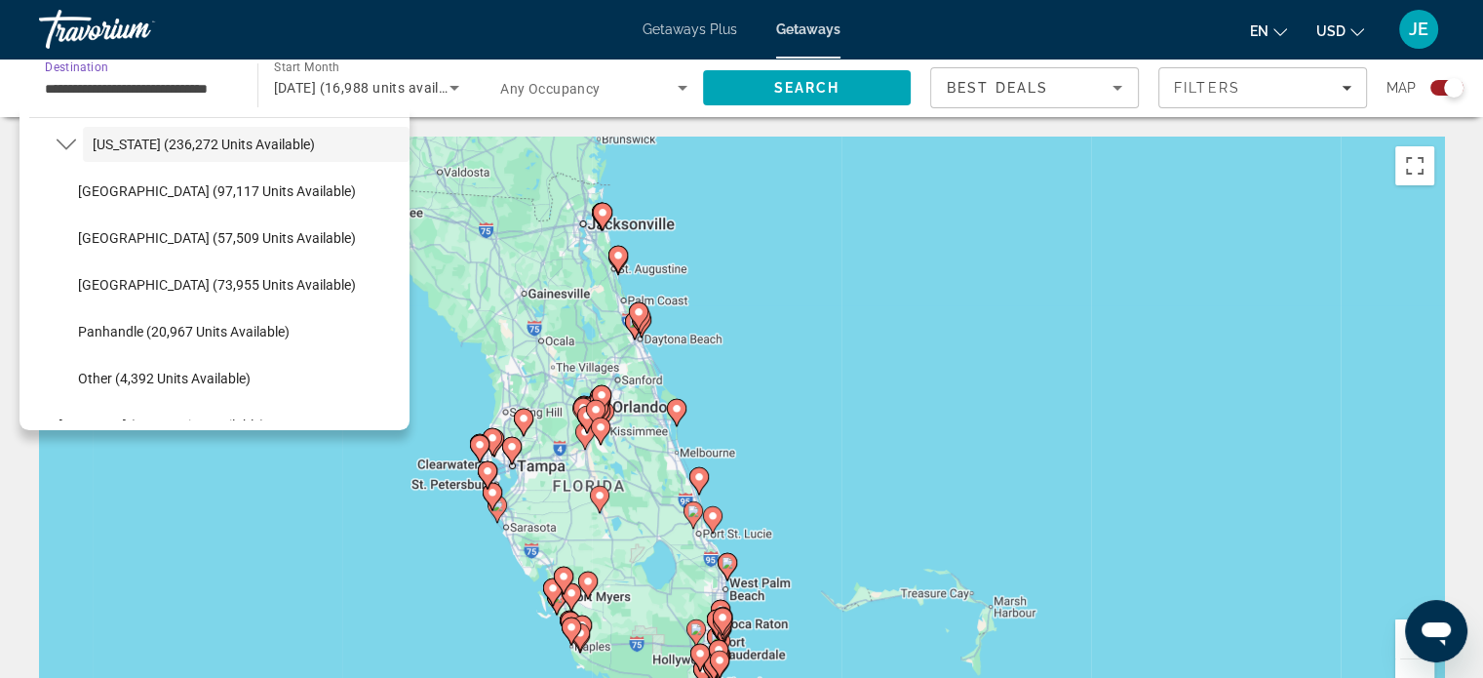
scroll to position [337, 0]
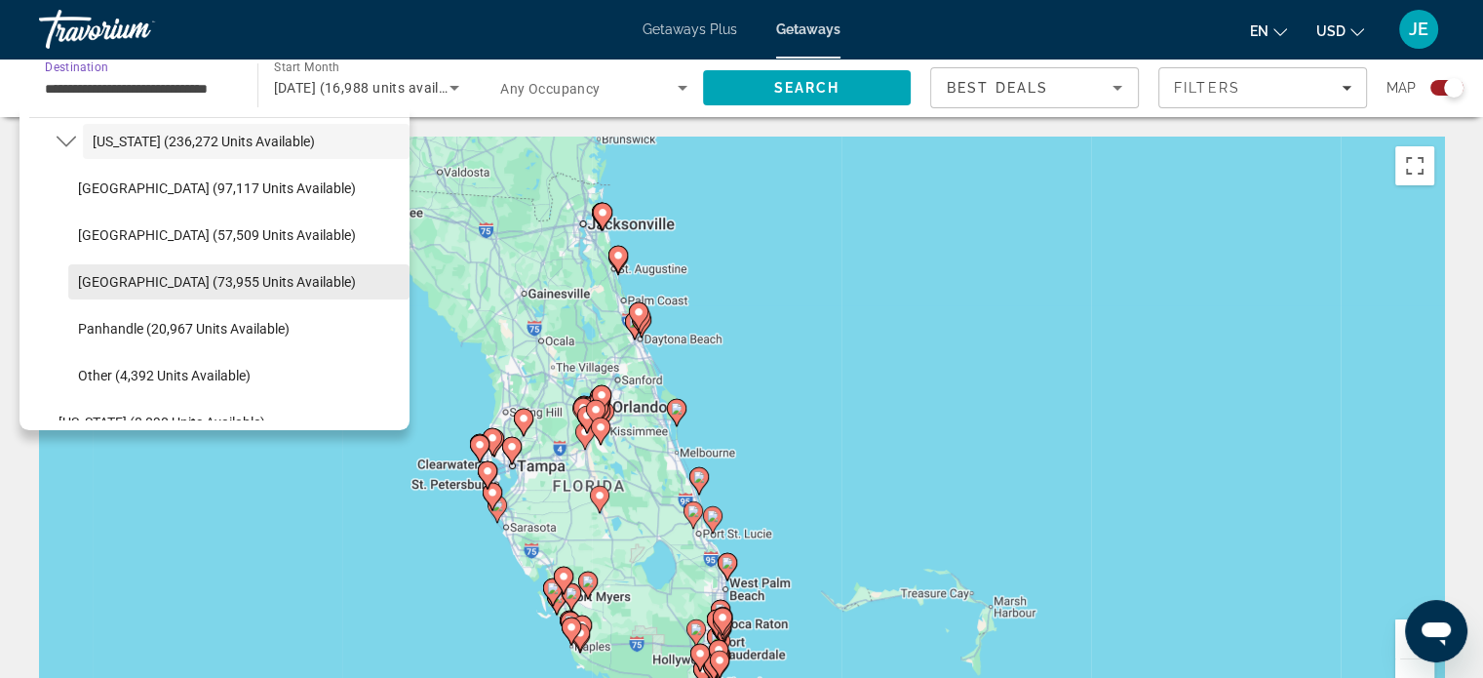
click at [264, 290] on span "Select destination: West Coast (73,955 units available)" at bounding box center [238, 281] width 341 height 47
type input "**********"
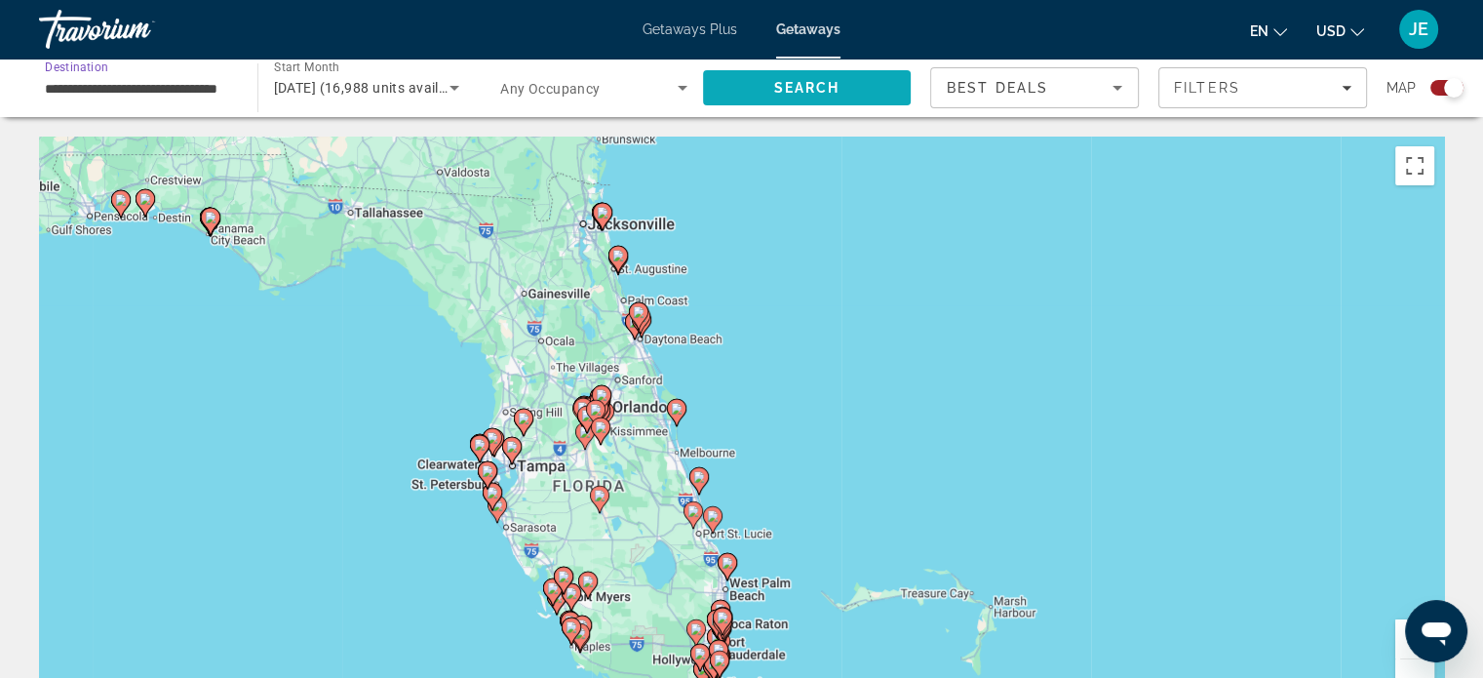
click at [819, 87] on span "Search" at bounding box center [806, 88] width 66 height 16
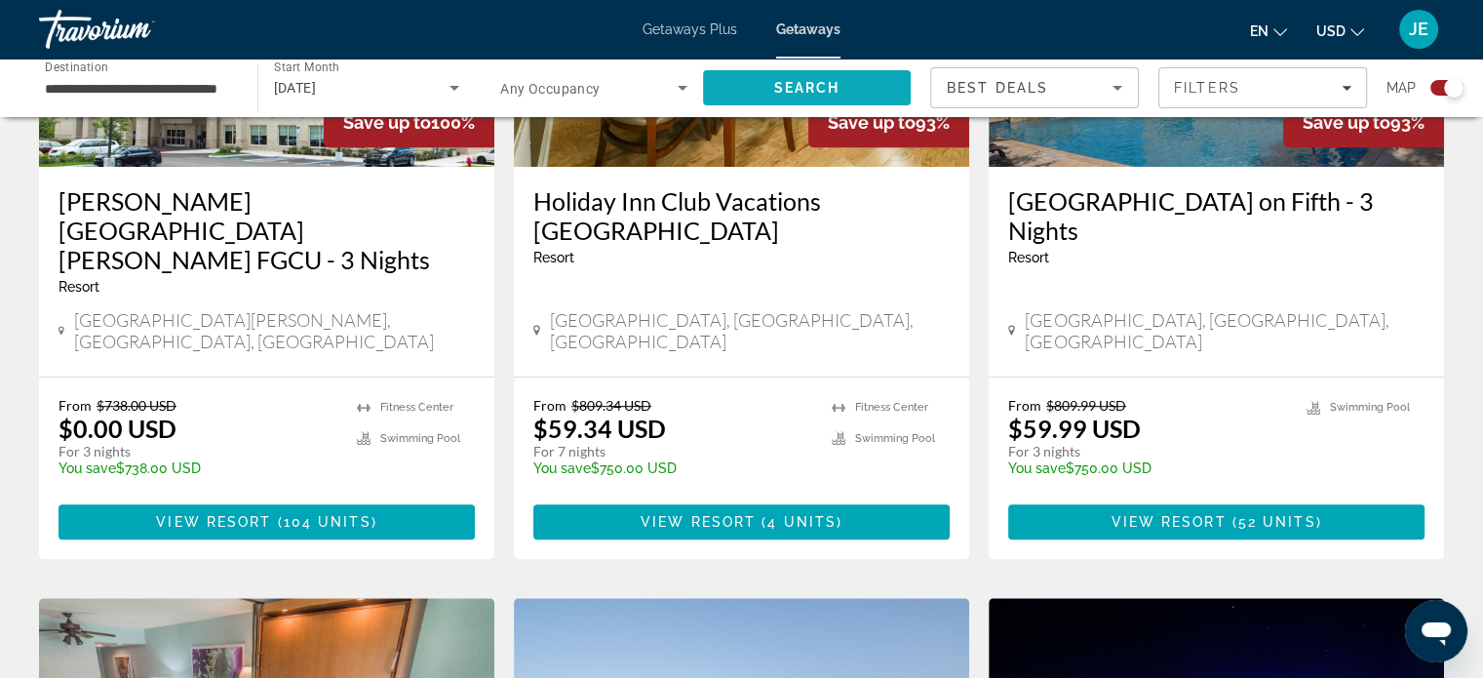
scroll to position [936, 0]
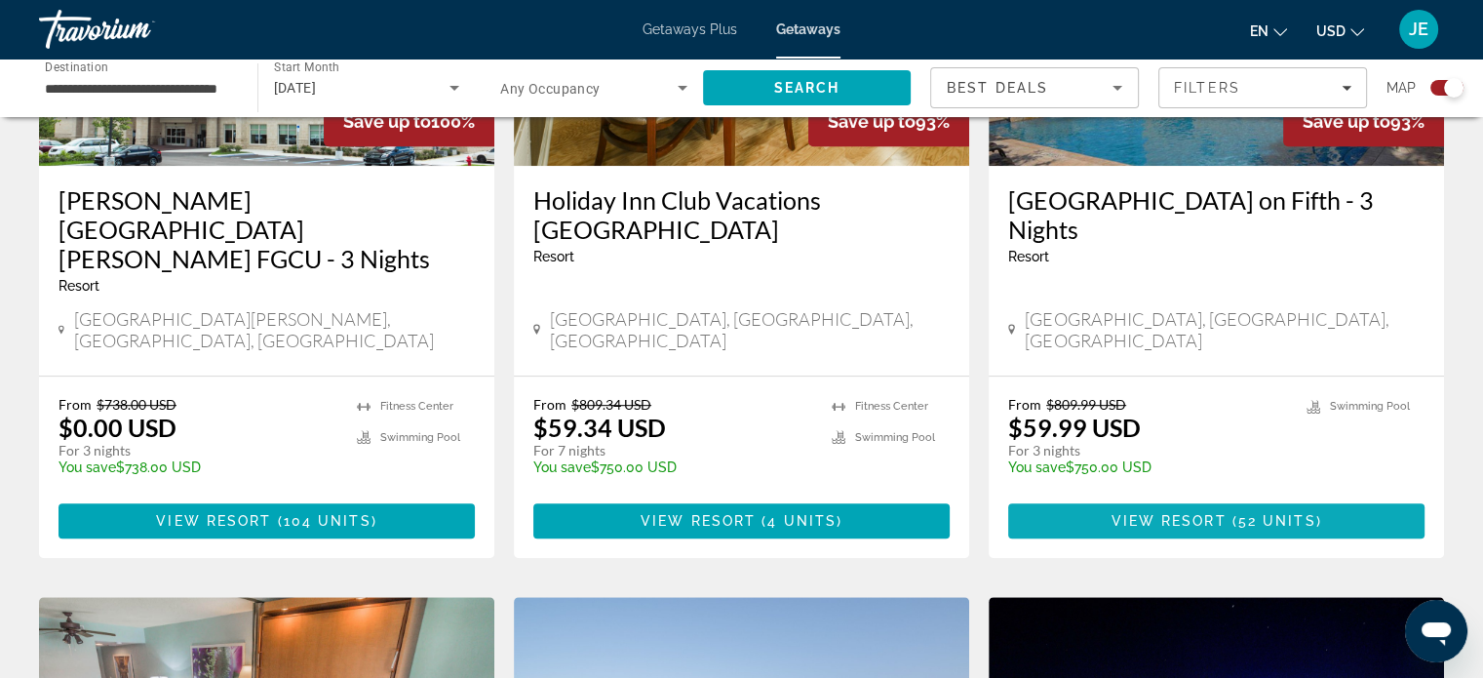
click at [1268, 513] on span "52 units" at bounding box center [1277, 521] width 78 height 16
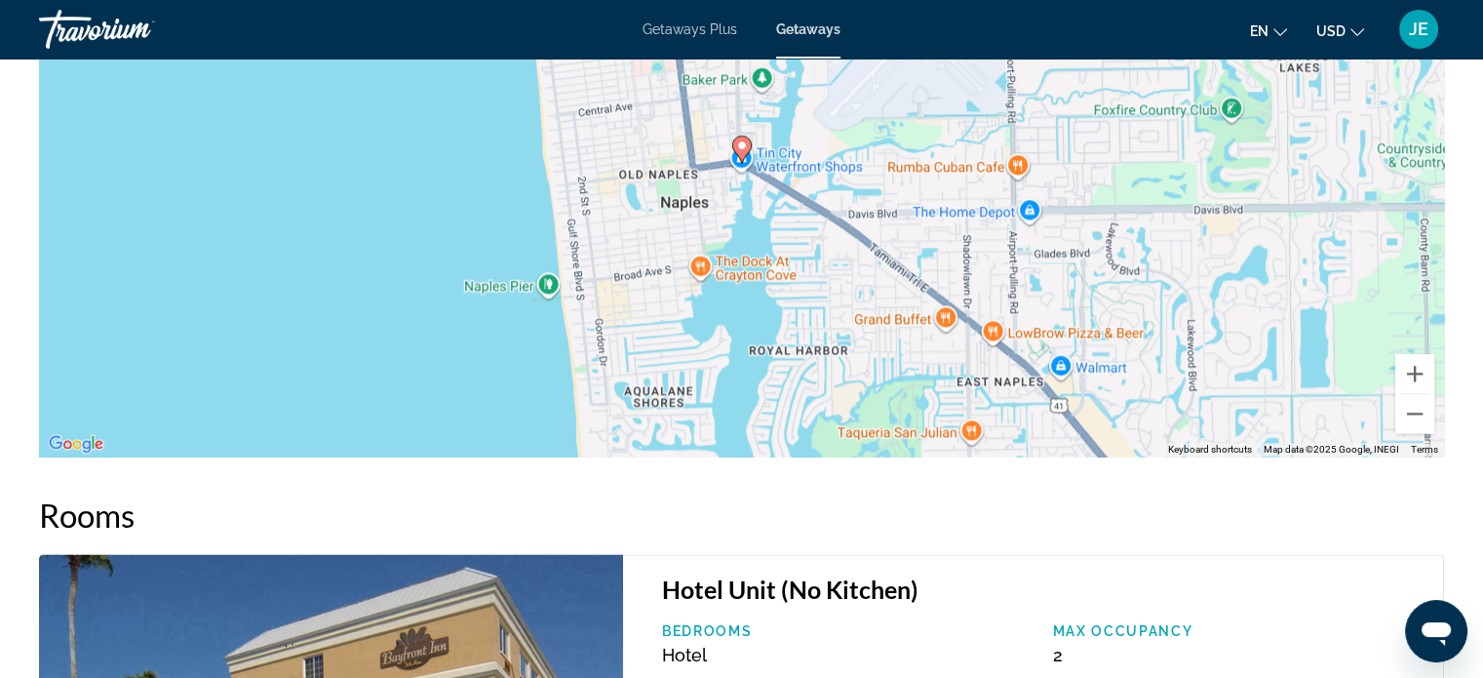
scroll to position [2387, 0]
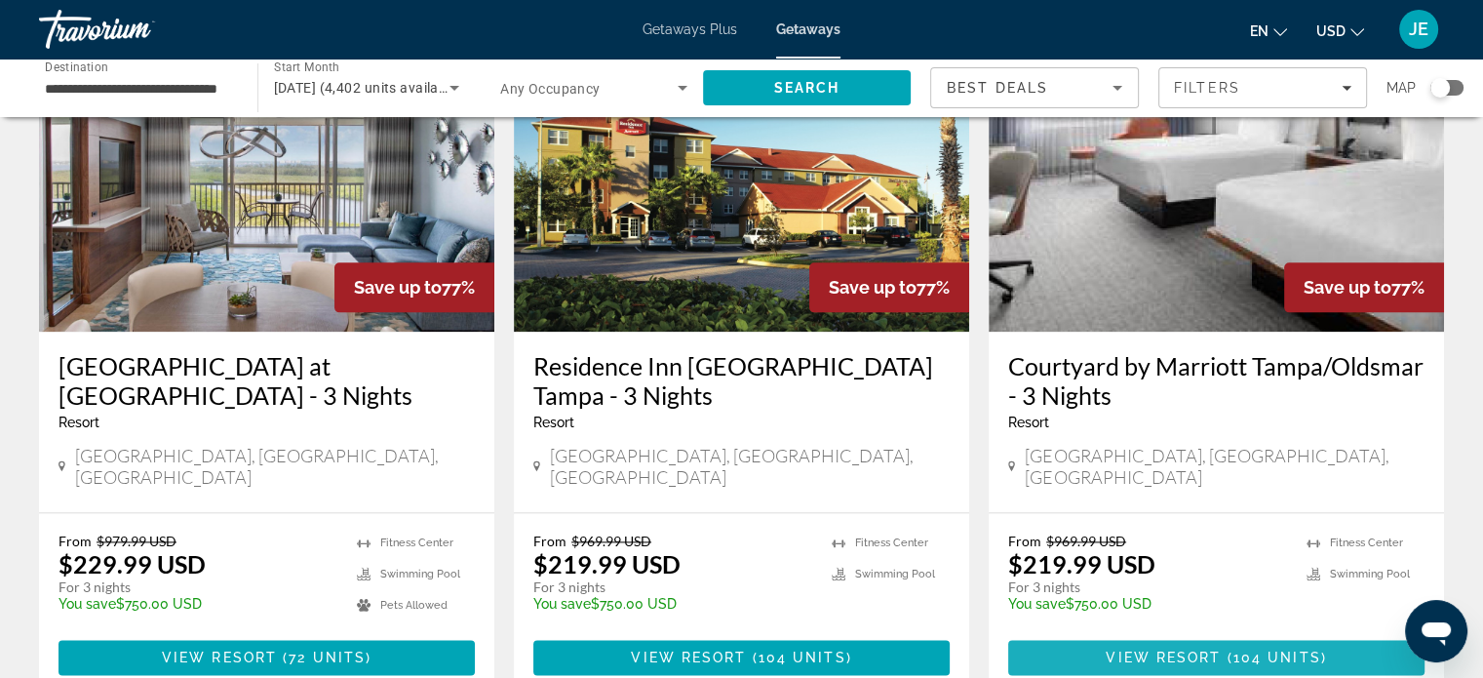
scroll to position [2367, 0]
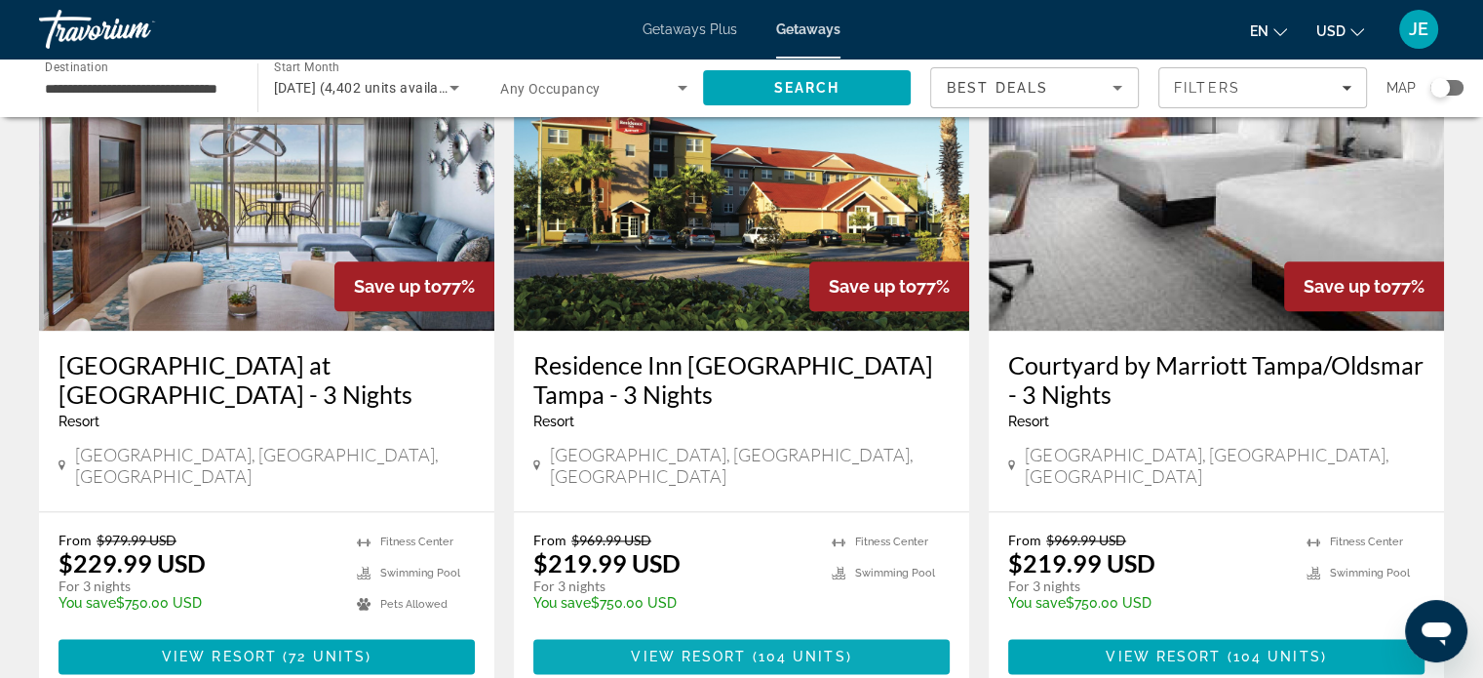
click at [780, 648] on span "104 units" at bounding box center [803, 656] width 88 height 16
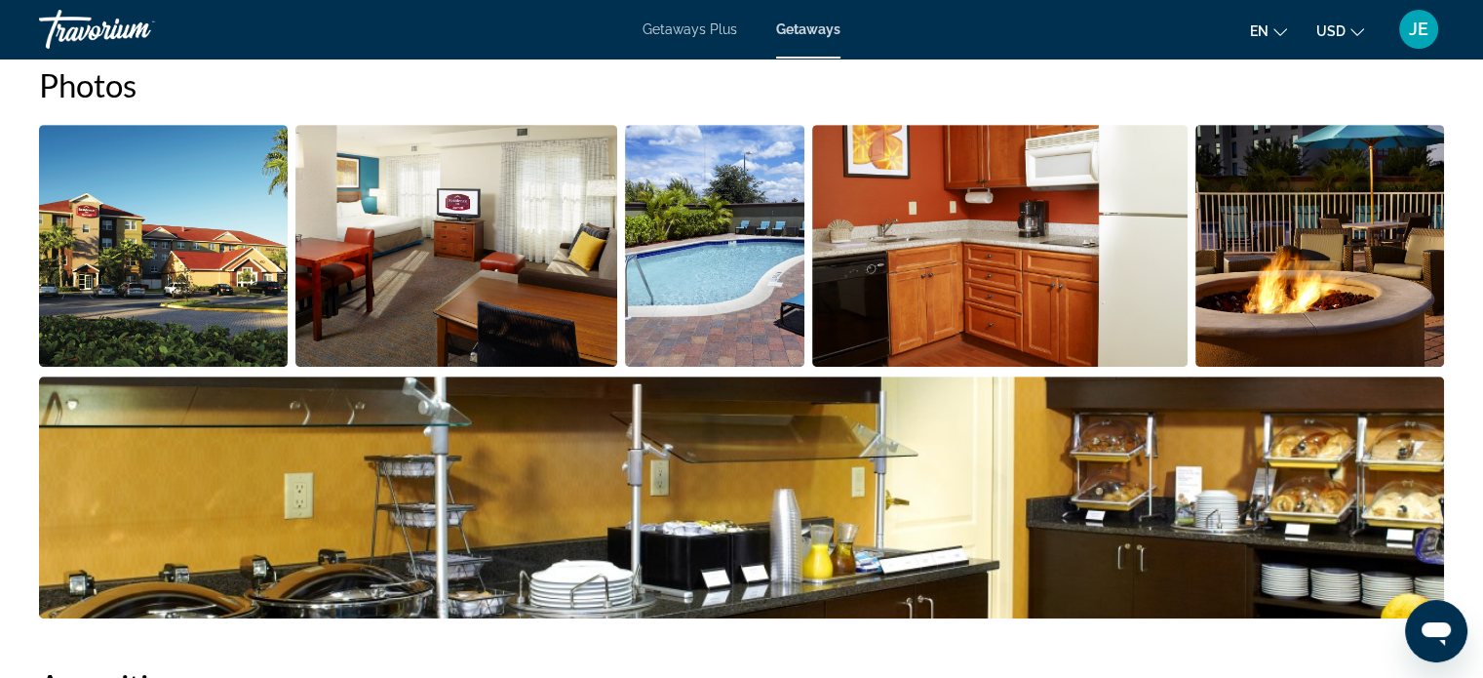
scroll to position [904, 0]
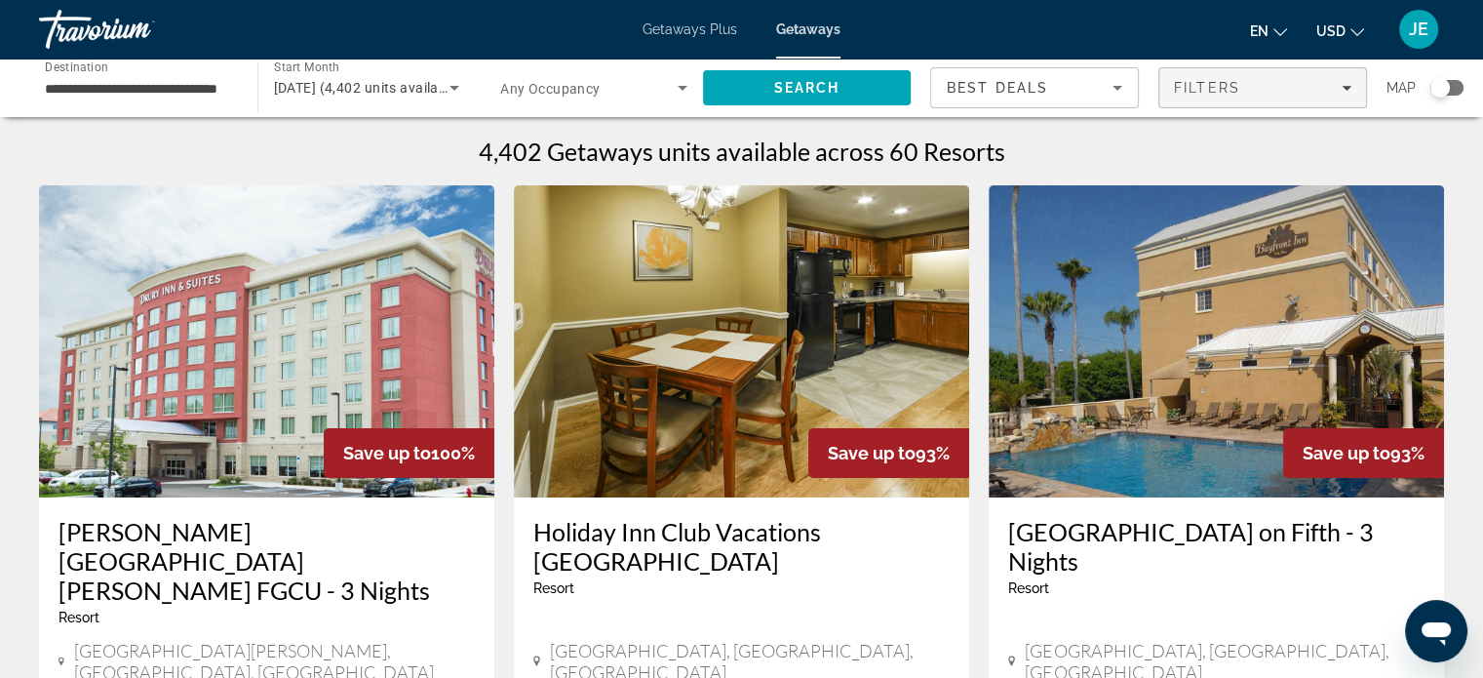
click at [1335, 102] on span "Filters" at bounding box center [1262, 87] width 207 height 47
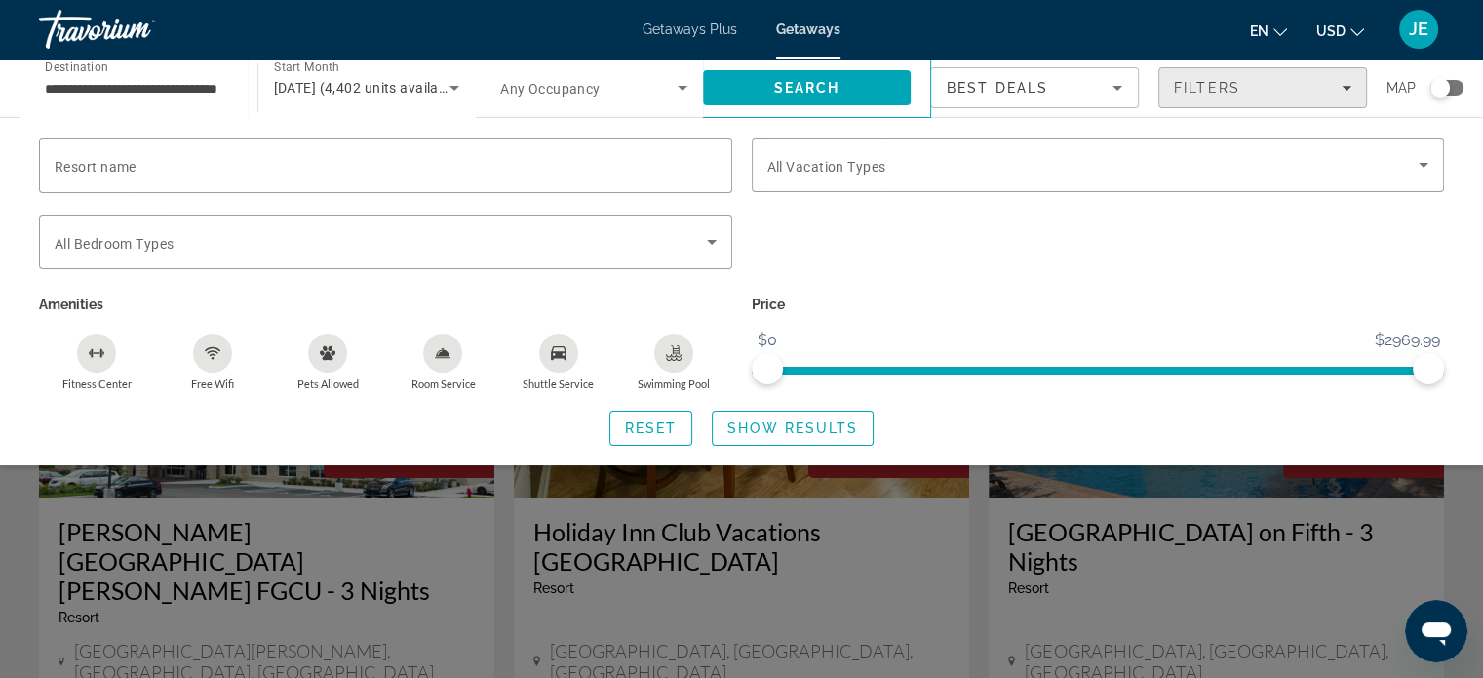
click at [1308, 89] on div "Filters" at bounding box center [1262, 88] width 177 height 16
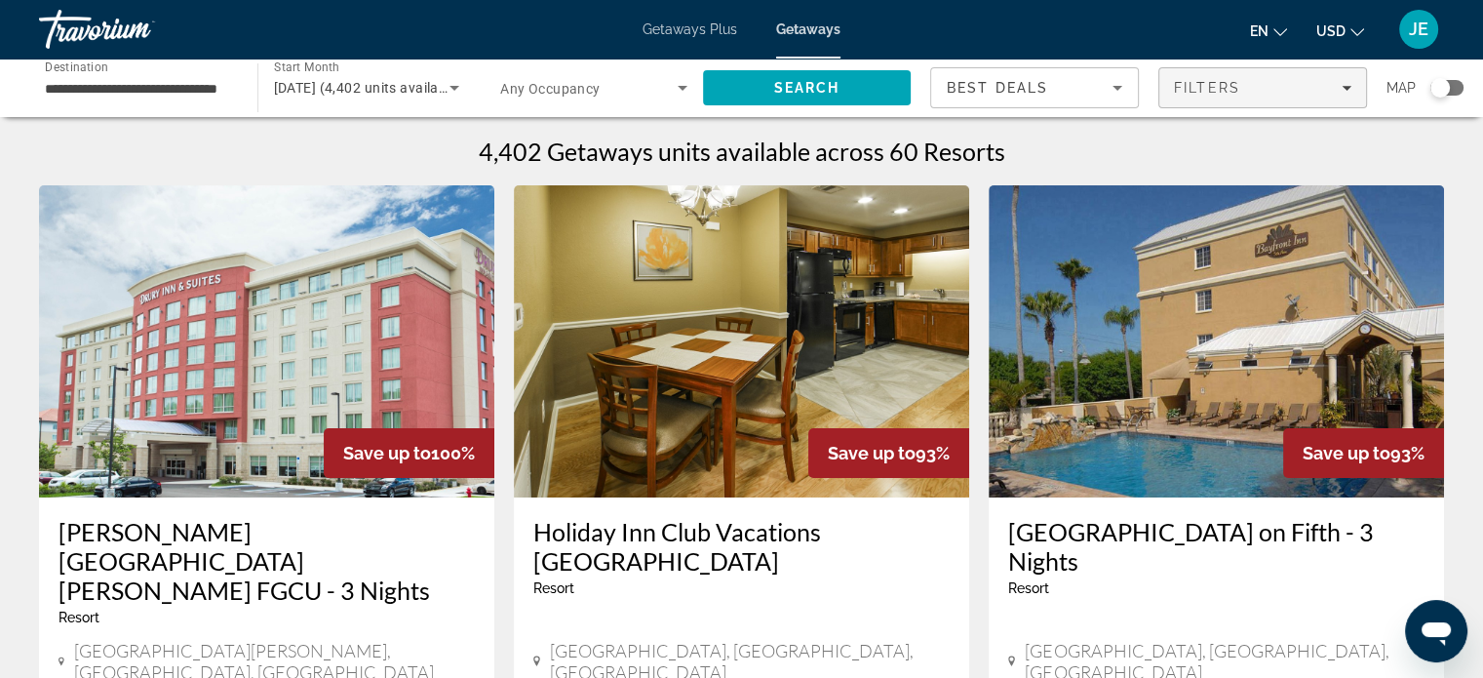
click at [1323, 95] on div "Filters" at bounding box center [1262, 88] width 177 height 16
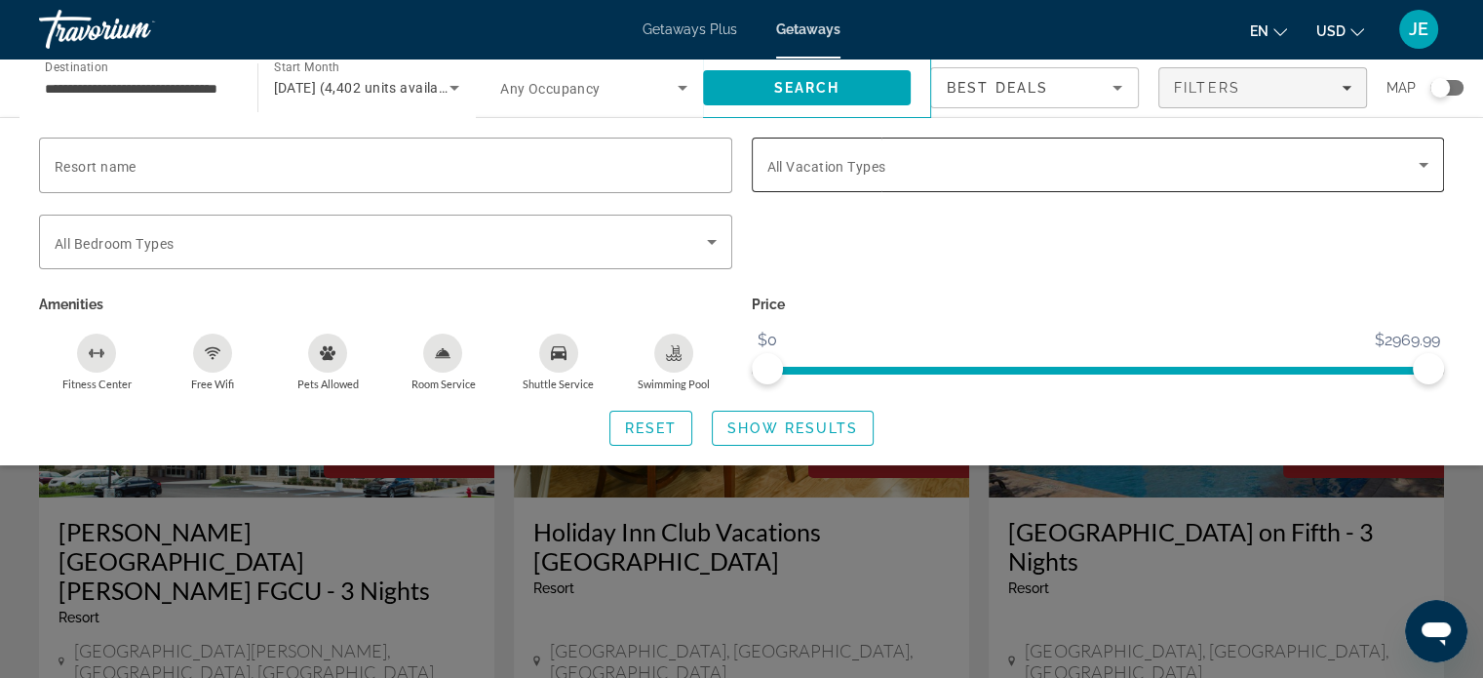
click at [1389, 176] on span "Search widget" at bounding box center [1093, 164] width 652 height 23
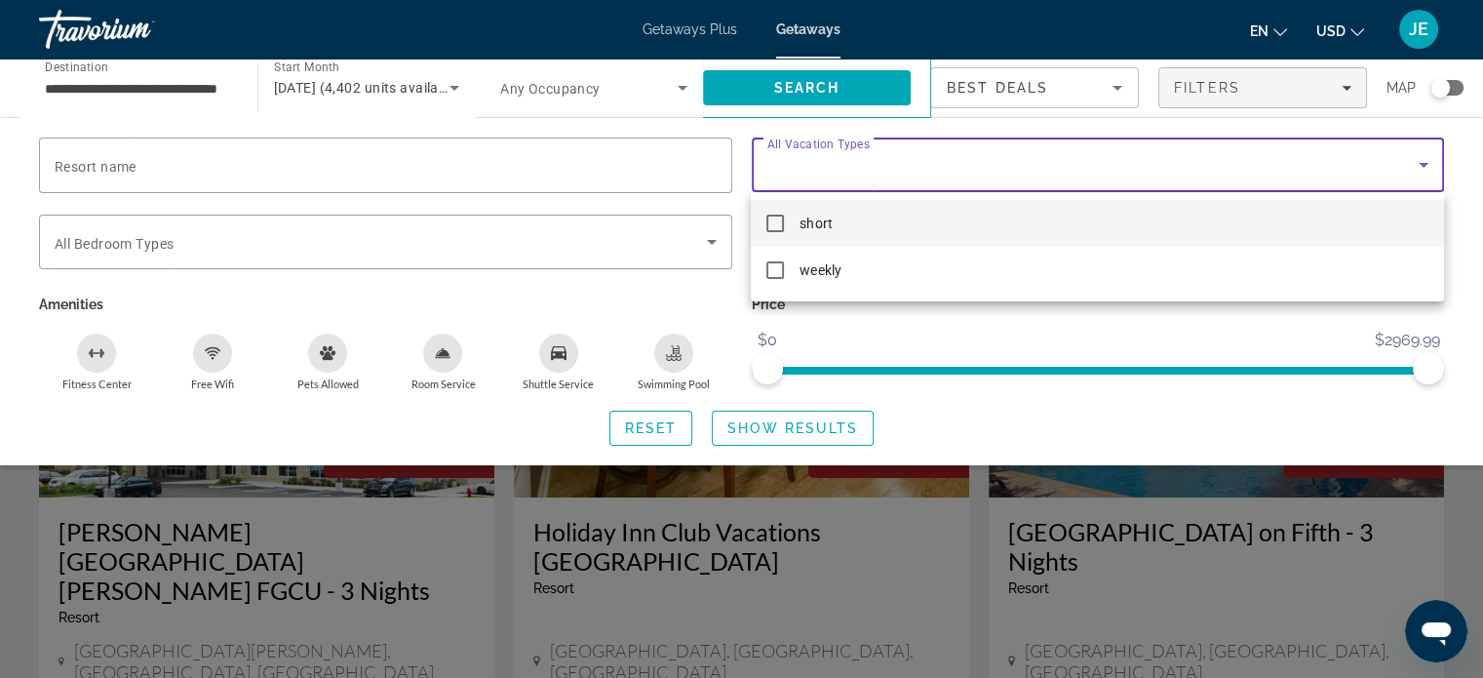
click at [774, 228] on mat-pseudo-checkbox at bounding box center [775, 224] width 18 height 18
click at [795, 433] on div at bounding box center [741, 339] width 1483 height 678
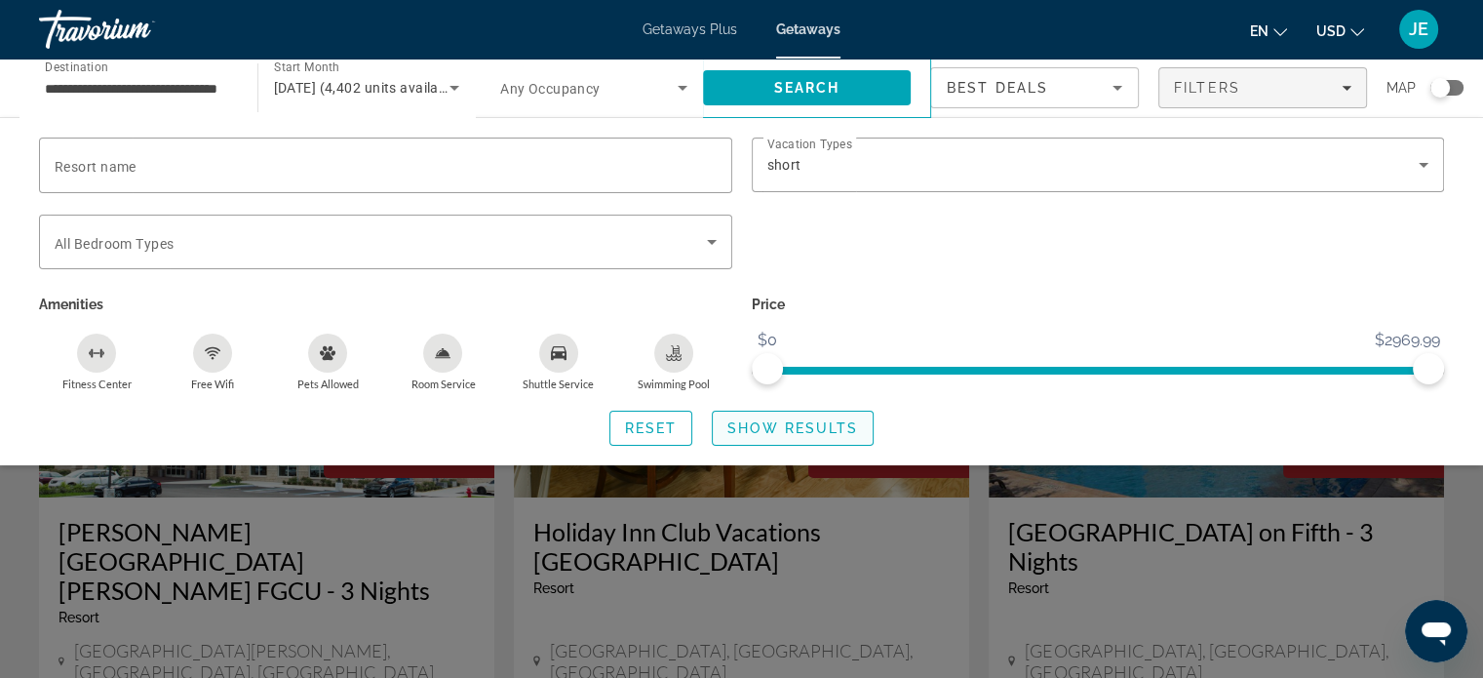
click at [795, 433] on span "Show Results" at bounding box center [792, 428] width 131 height 16
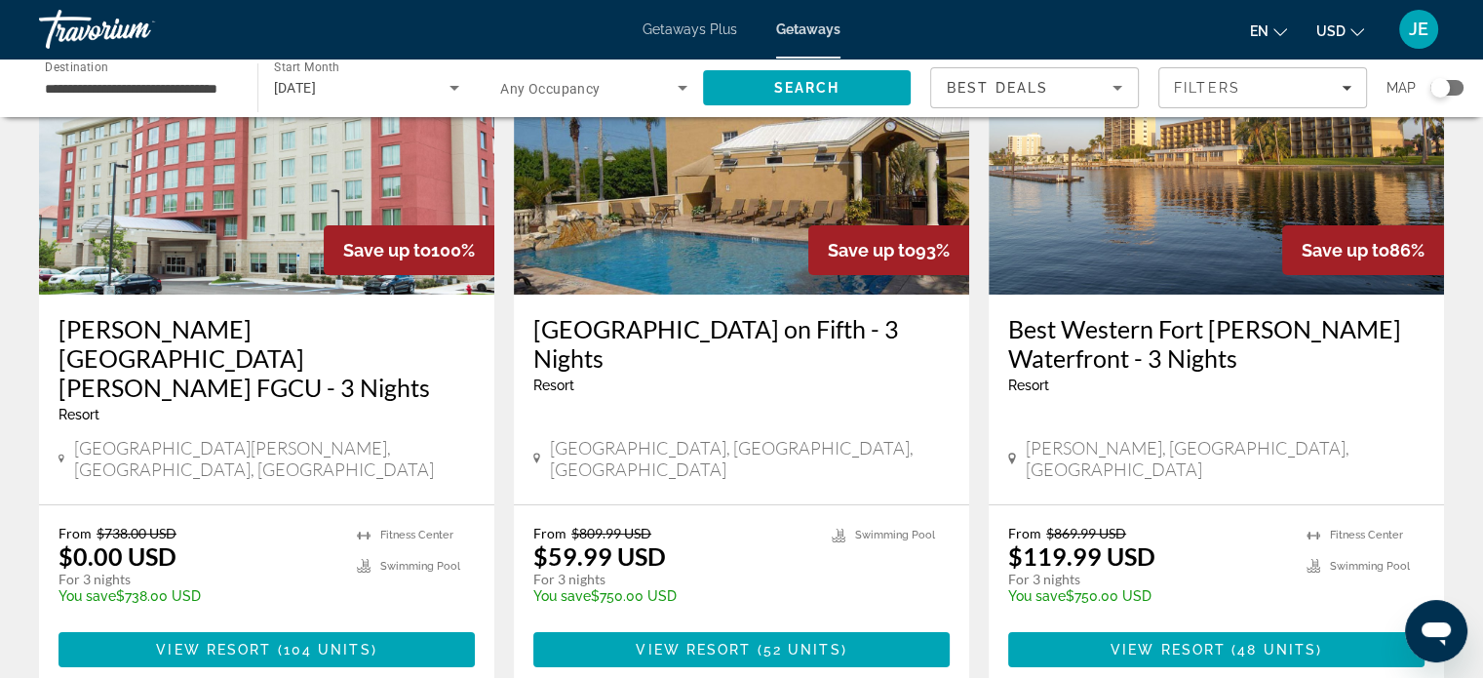
scroll to position [219, 0]
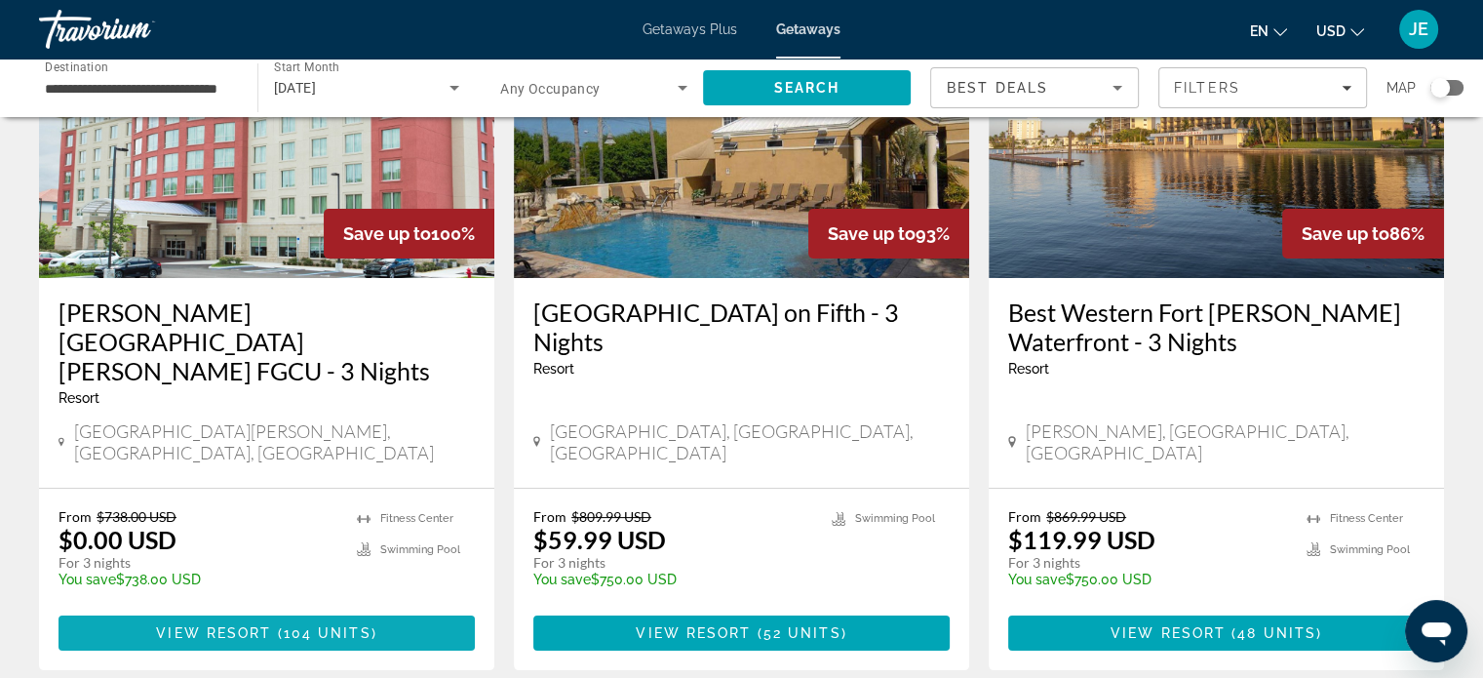
click at [304, 625] on span "104 units" at bounding box center [328, 633] width 88 height 16
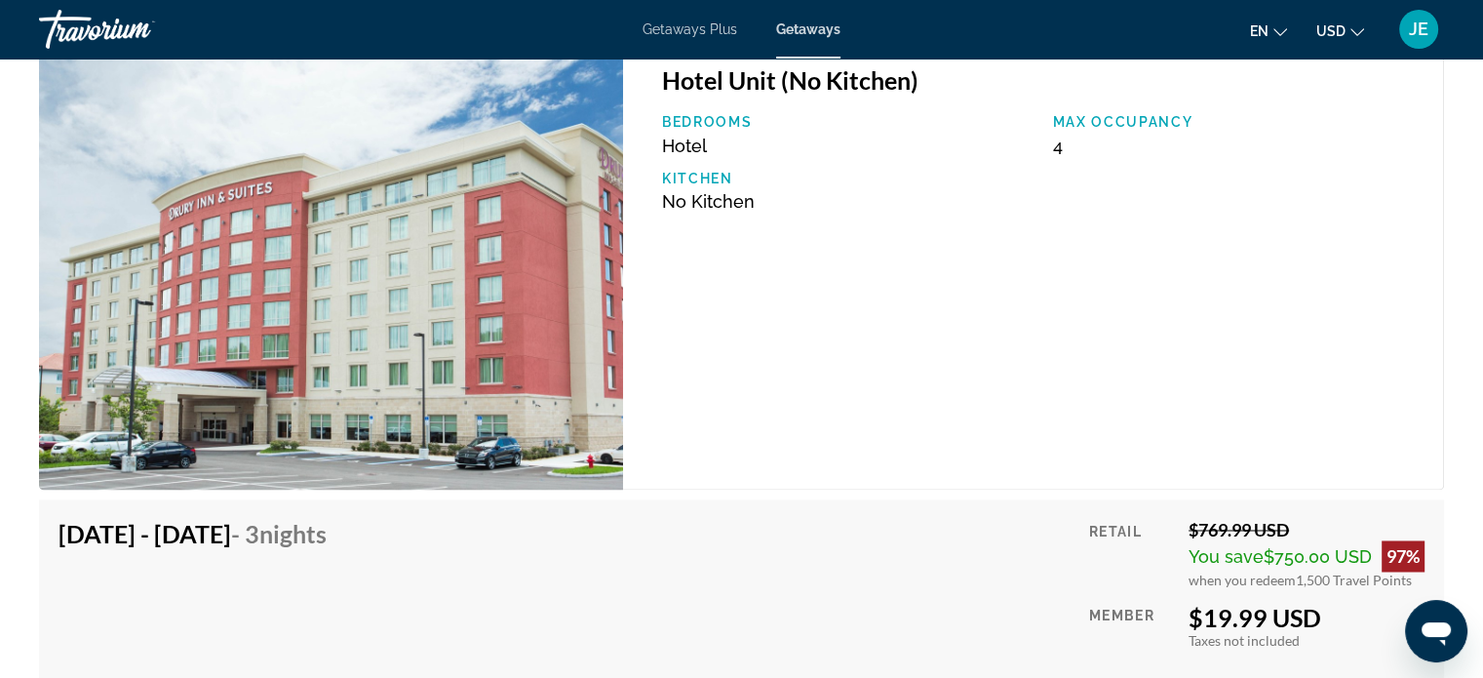
scroll to position [3037, 0]
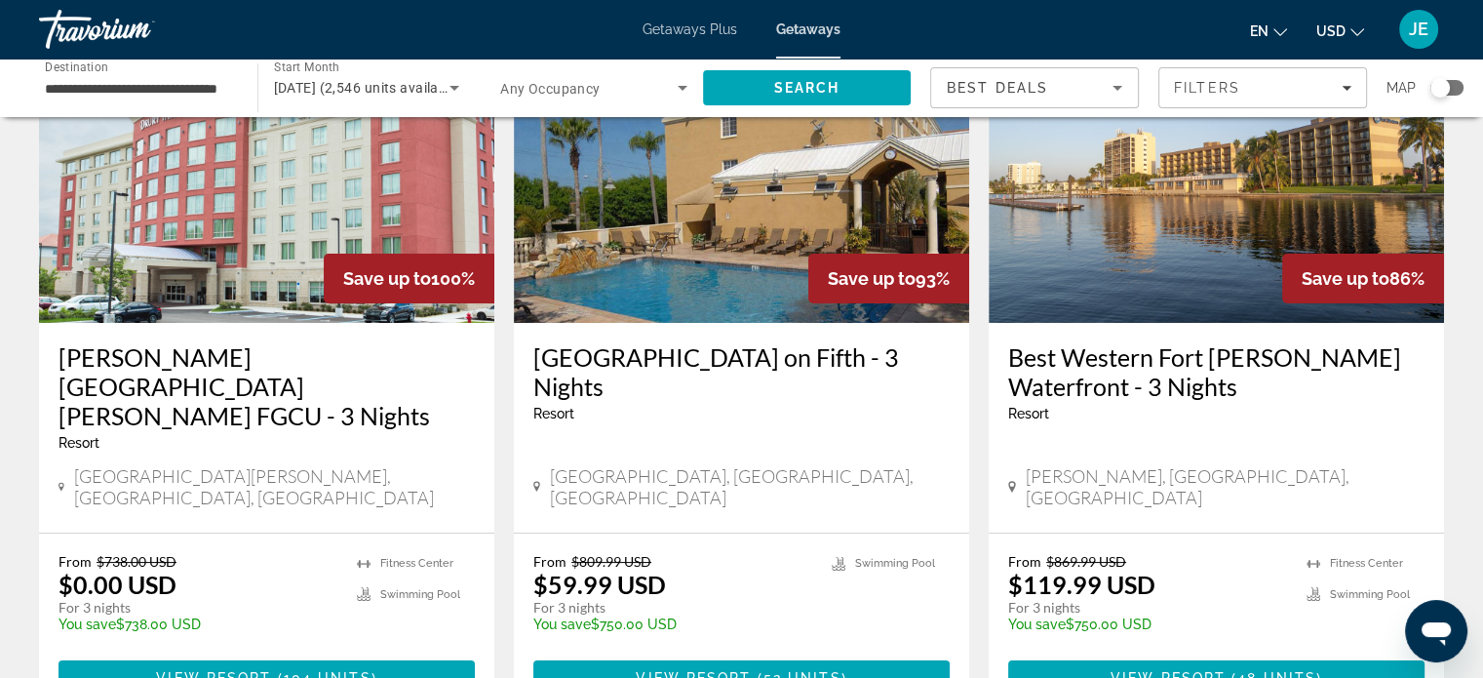
scroll to position [178, 0]
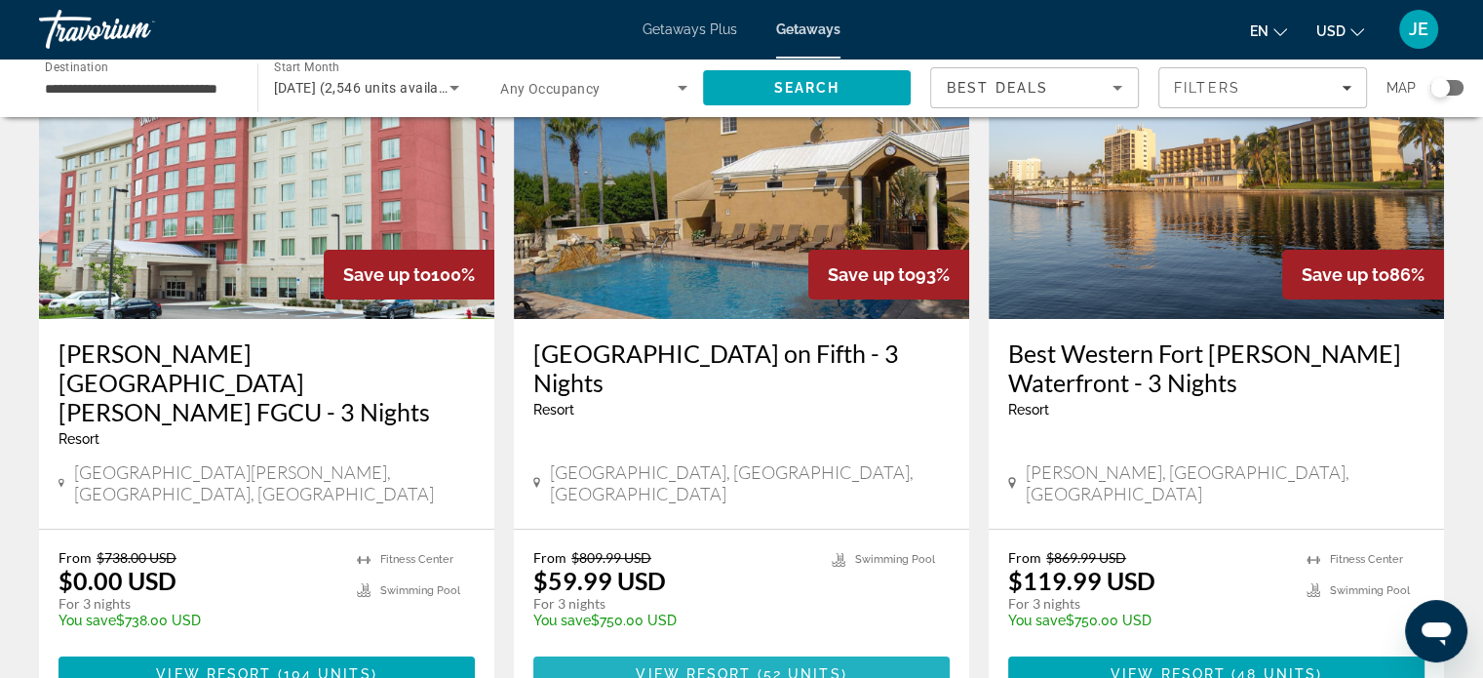
click at [771, 650] on span "Main content" at bounding box center [741, 673] width 416 height 47
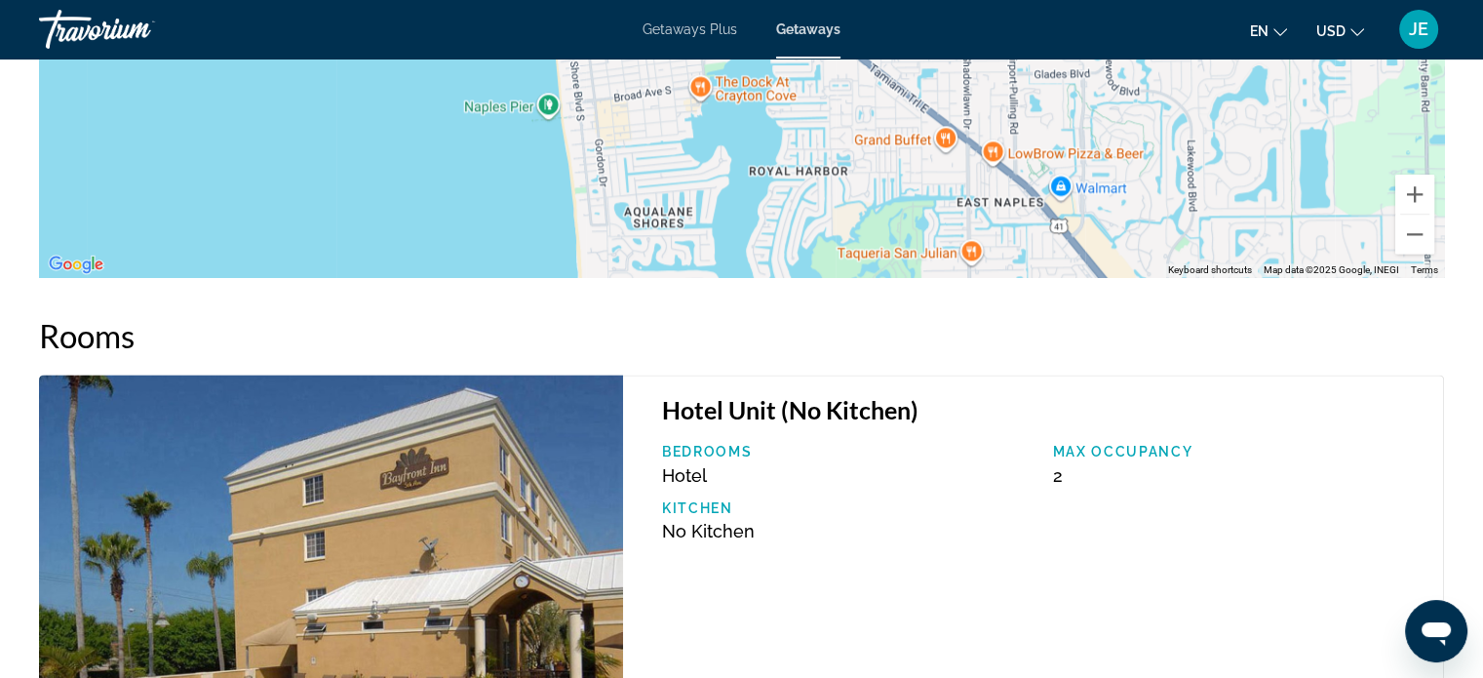
scroll to position [2562, 0]
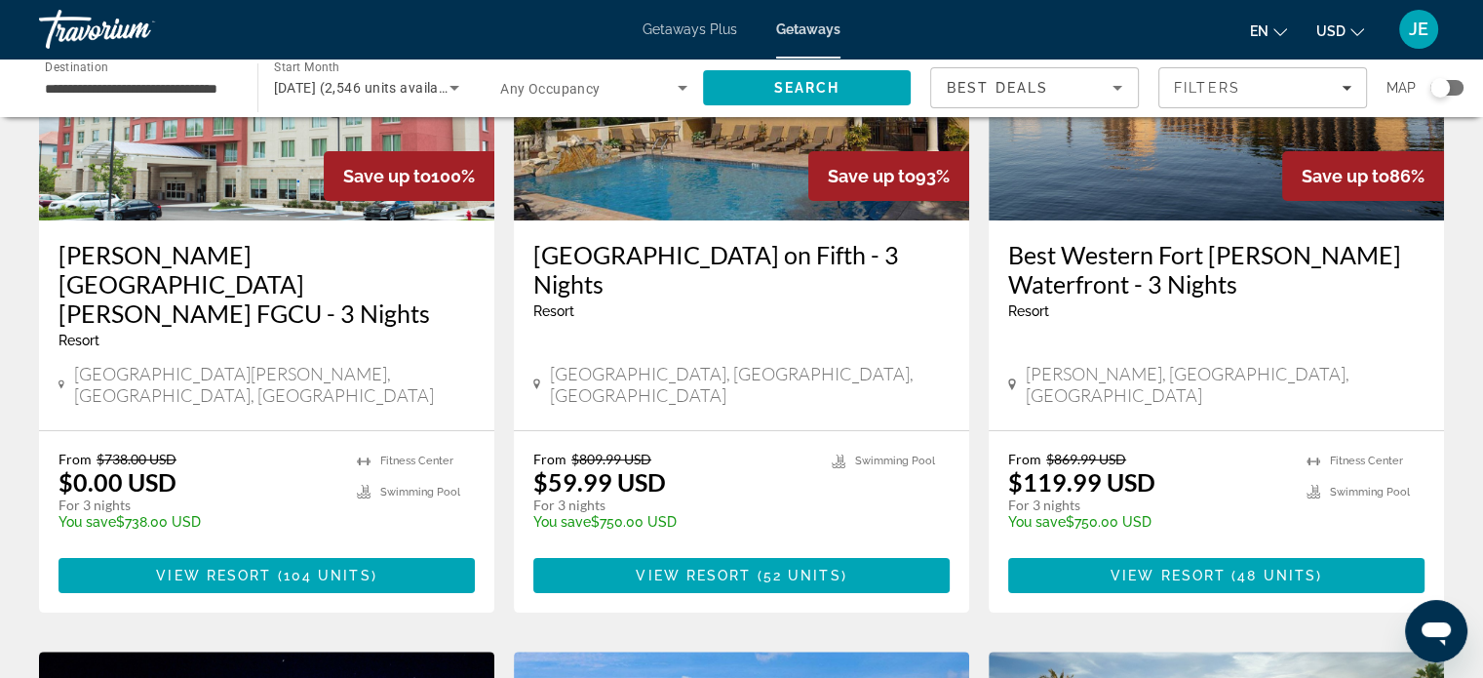
scroll to position [281, 0]
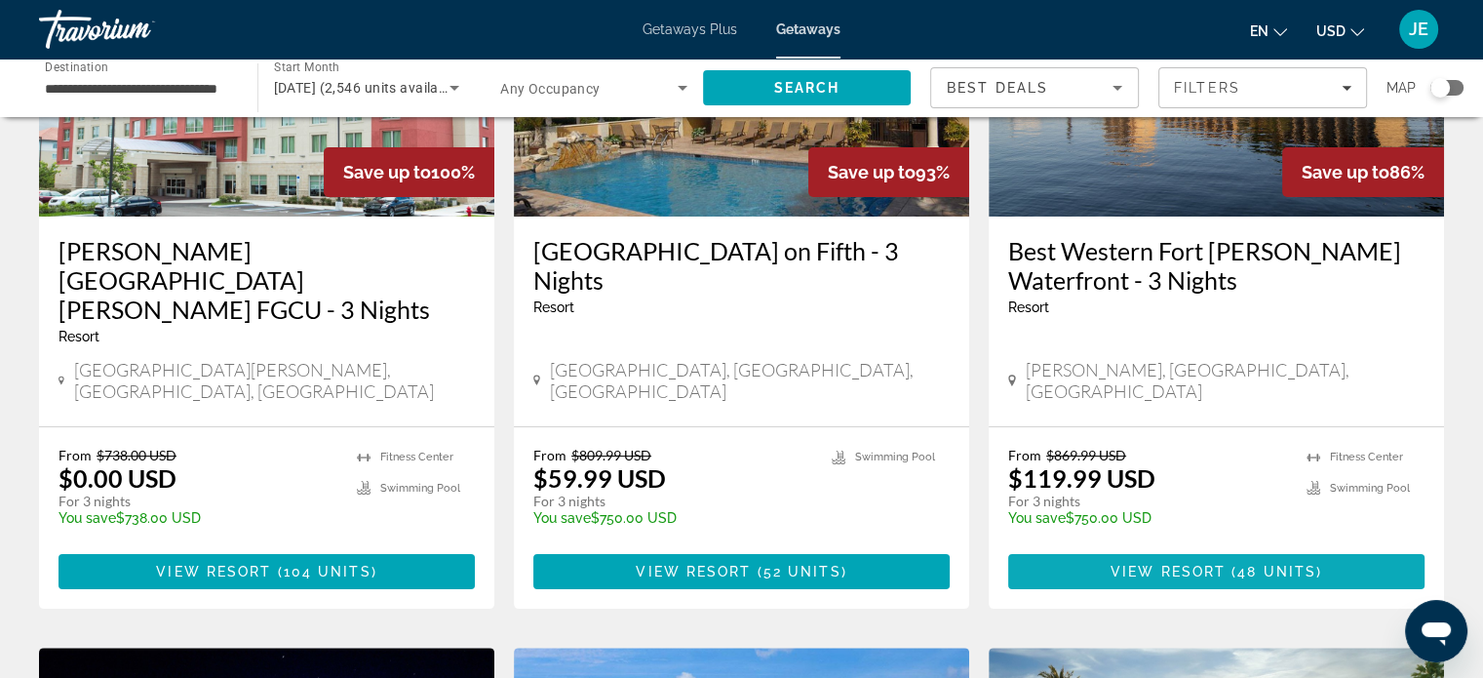
click at [1260, 548] on span "Main content" at bounding box center [1216, 571] width 416 height 47
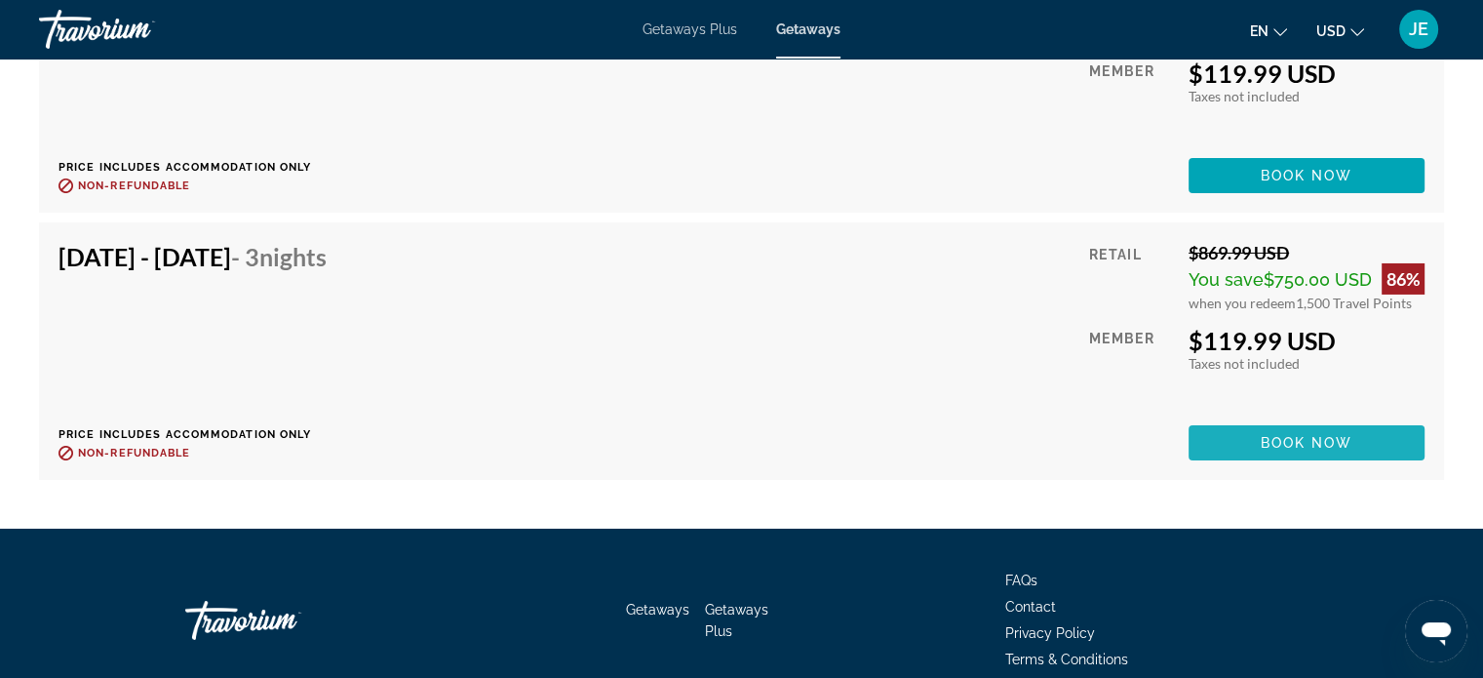
scroll to position [6744, 0]
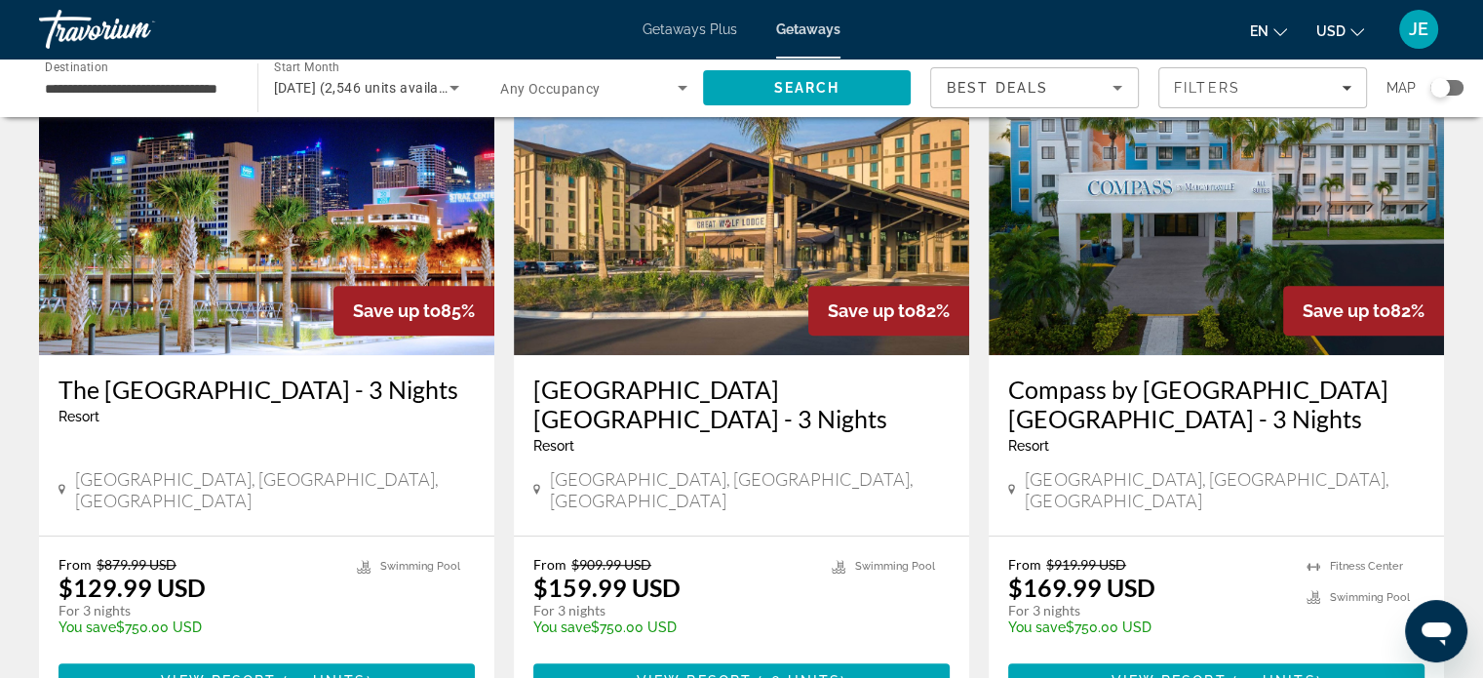
scroll to position [902, 0]
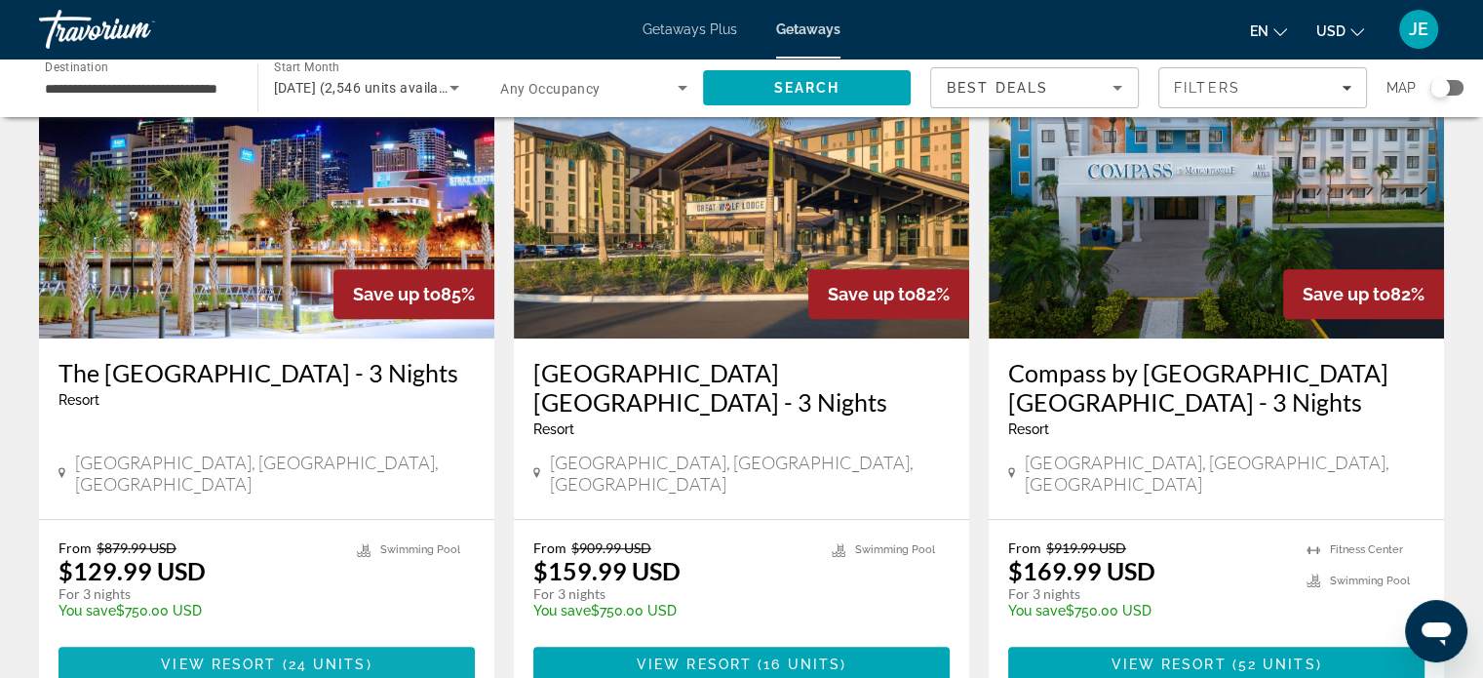
click at [297, 656] on span "24 units" at bounding box center [328, 664] width 78 height 16
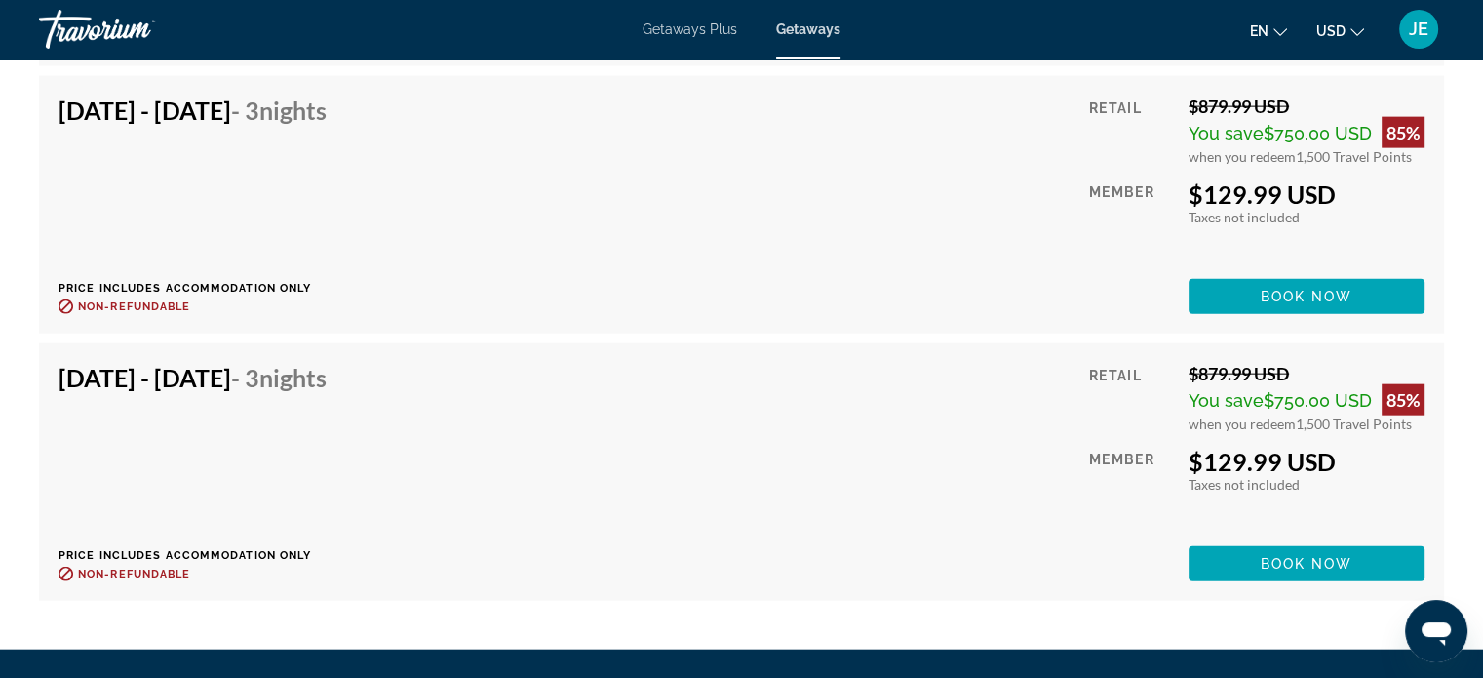
scroll to position [4520, 0]
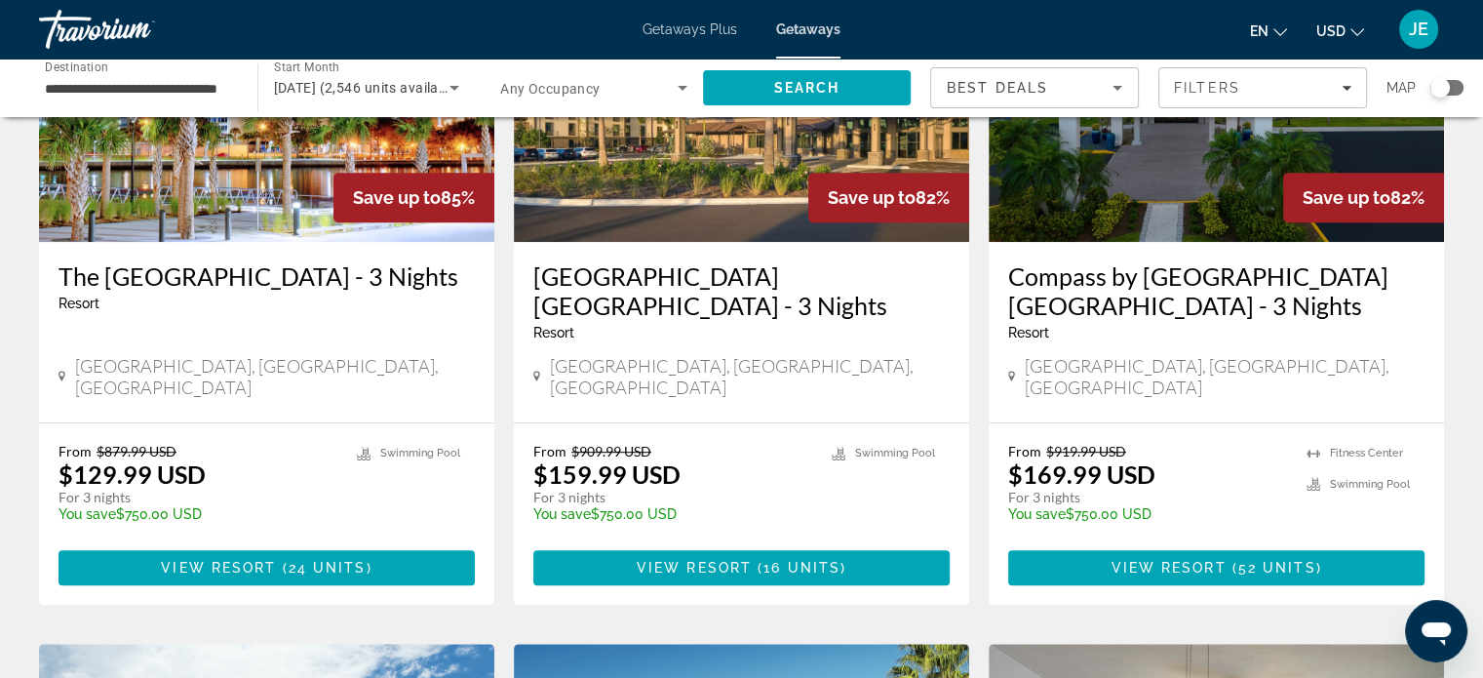
scroll to position [998, 0]
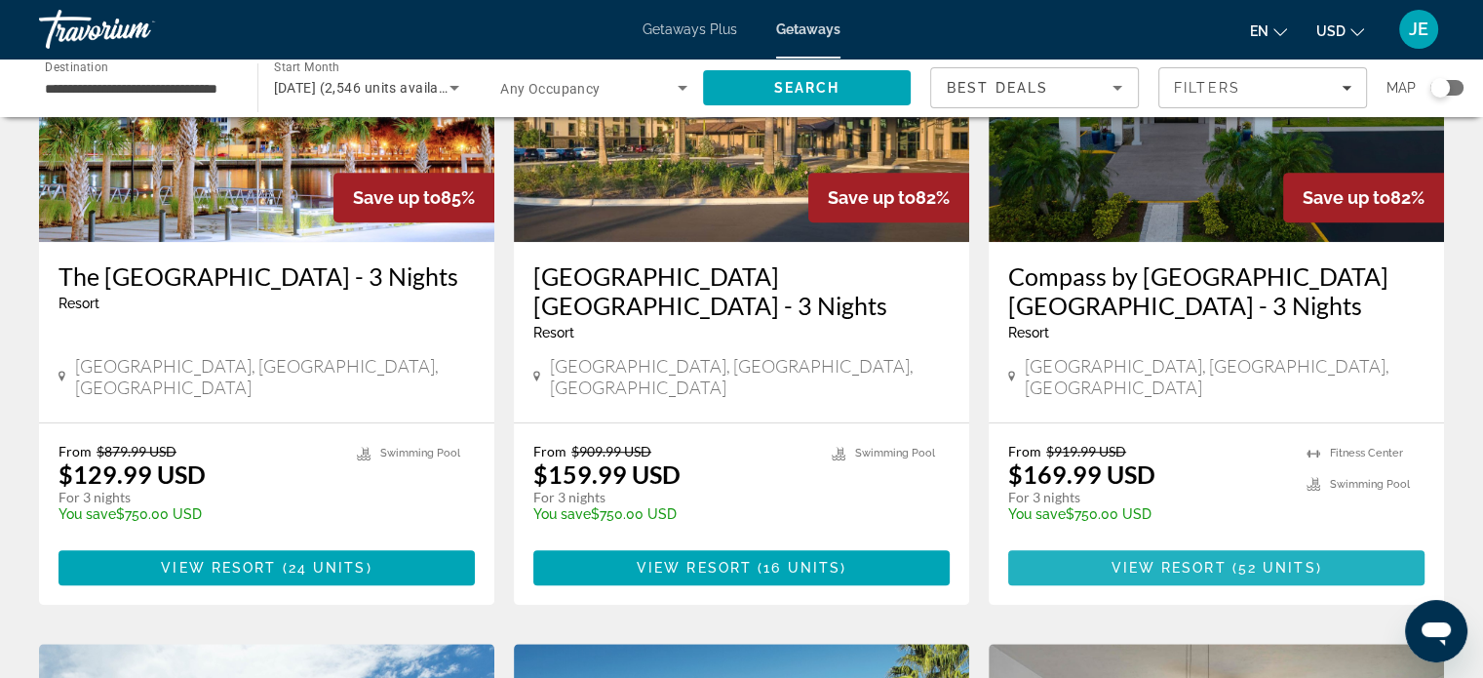
click at [1289, 560] on span "52 units" at bounding box center [1277, 568] width 78 height 16
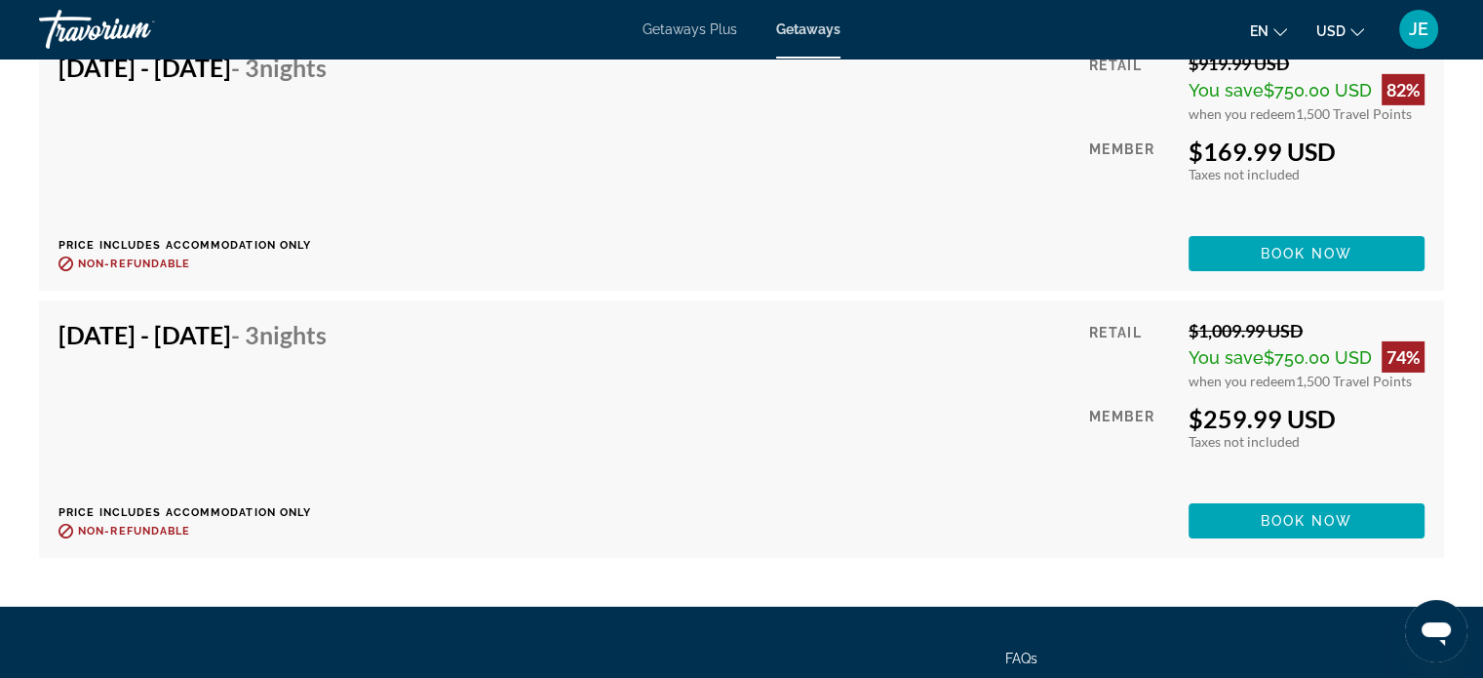
scroll to position [6387, 0]
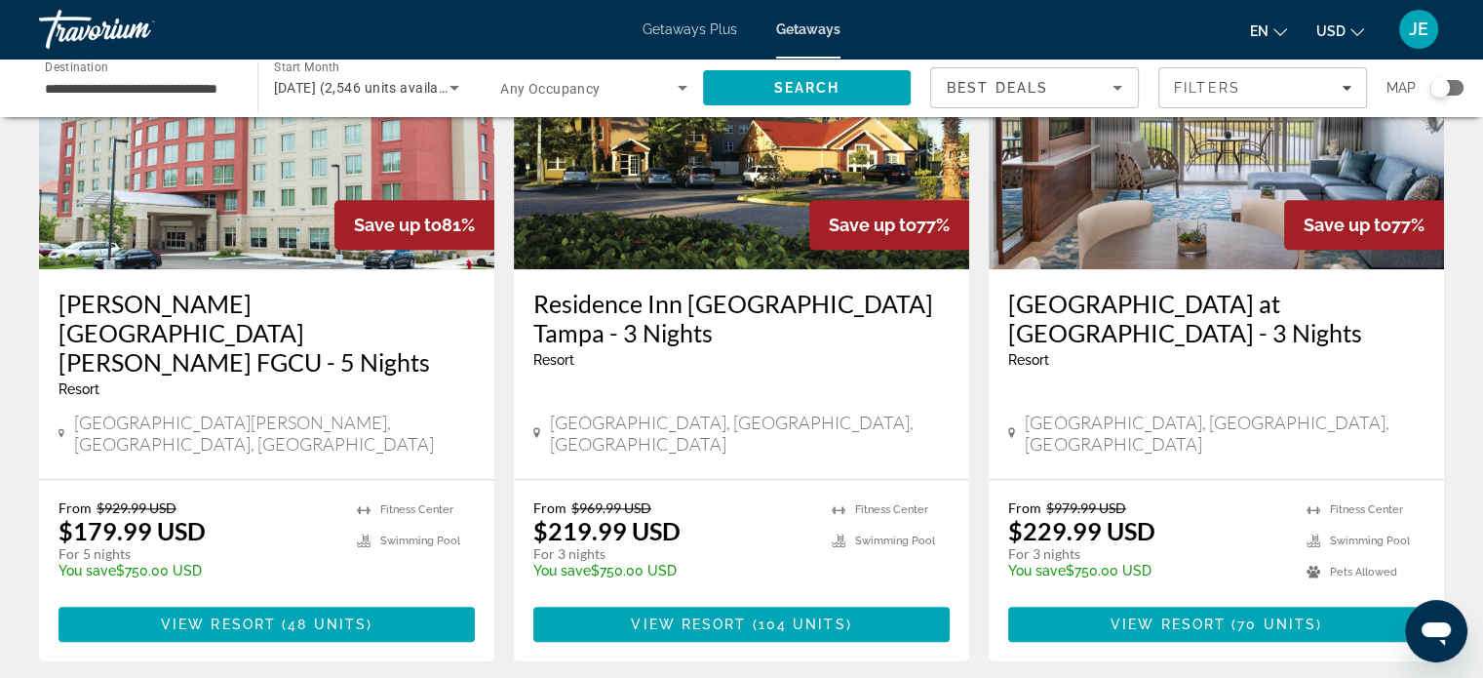
scroll to position [1689, 0]
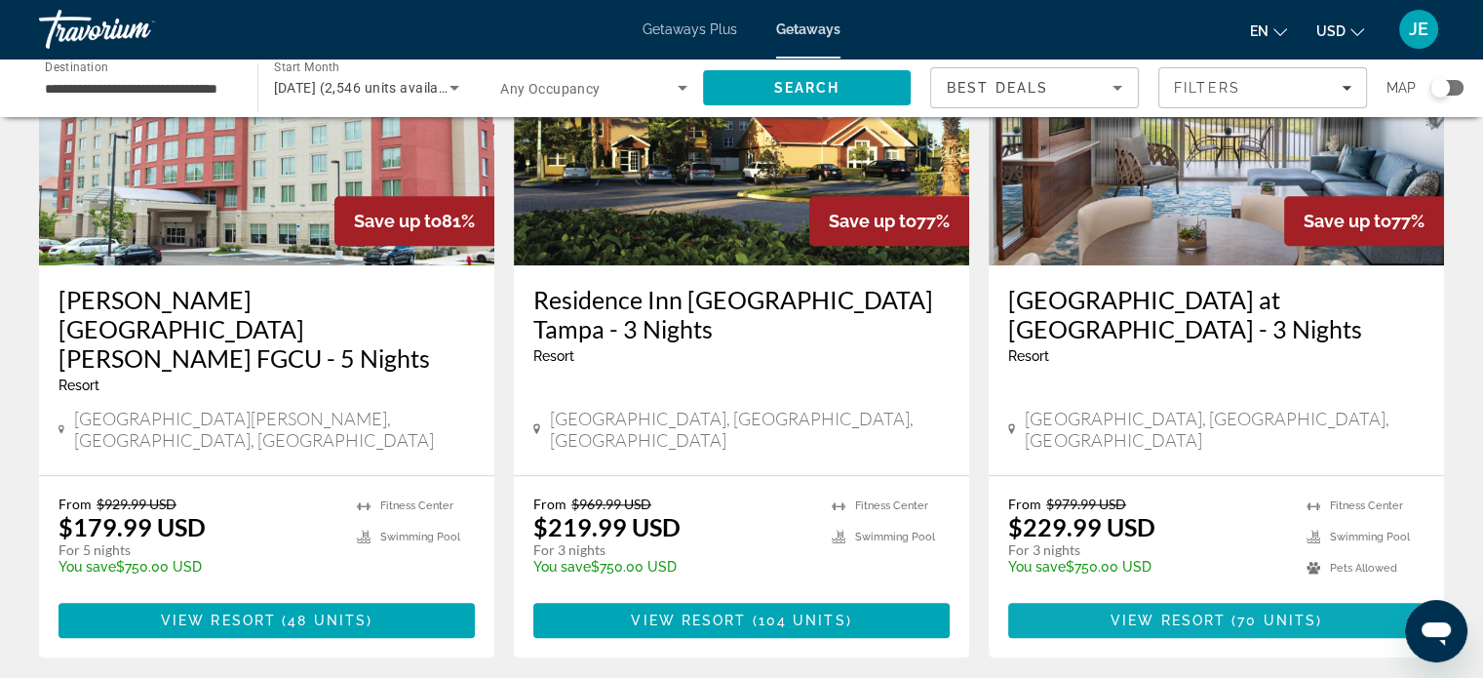
click at [1283, 612] on span "70 units" at bounding box center [1276, 620] width 79 height 16
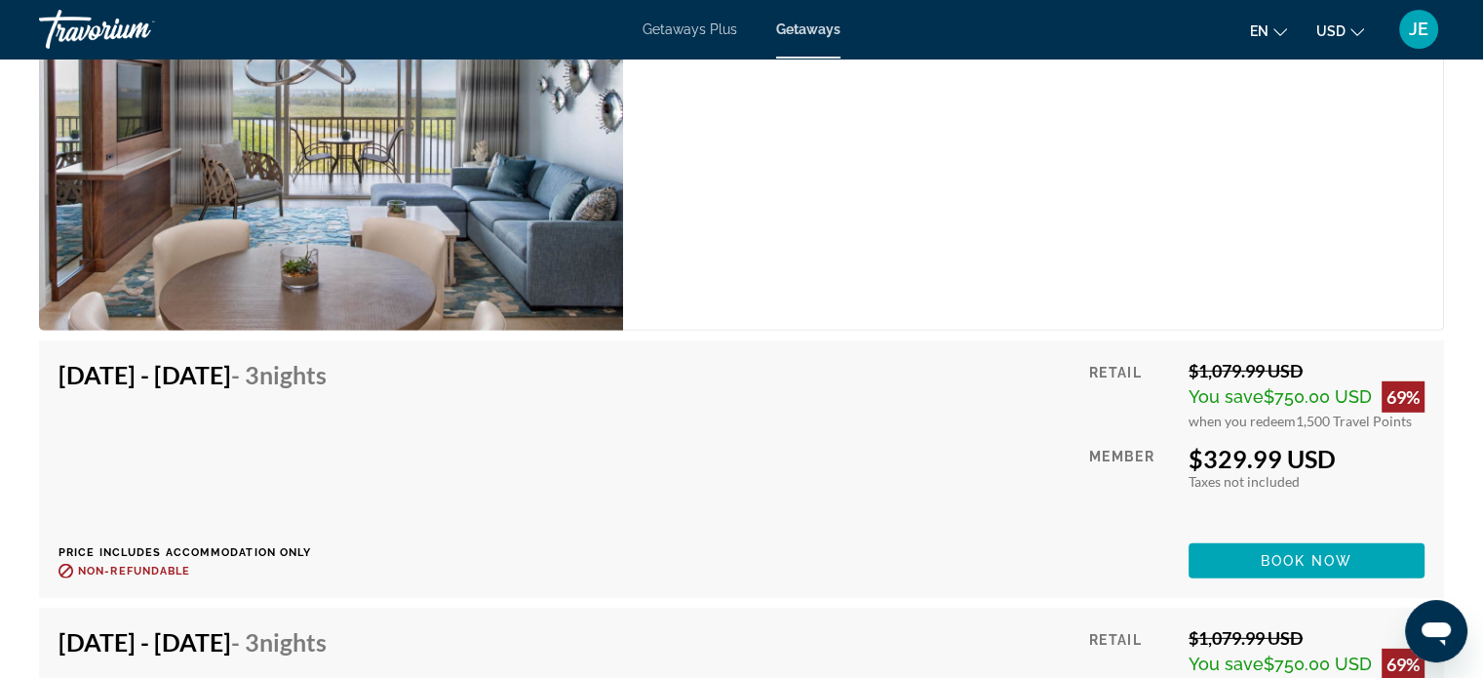
scroll to position [5702, 0]
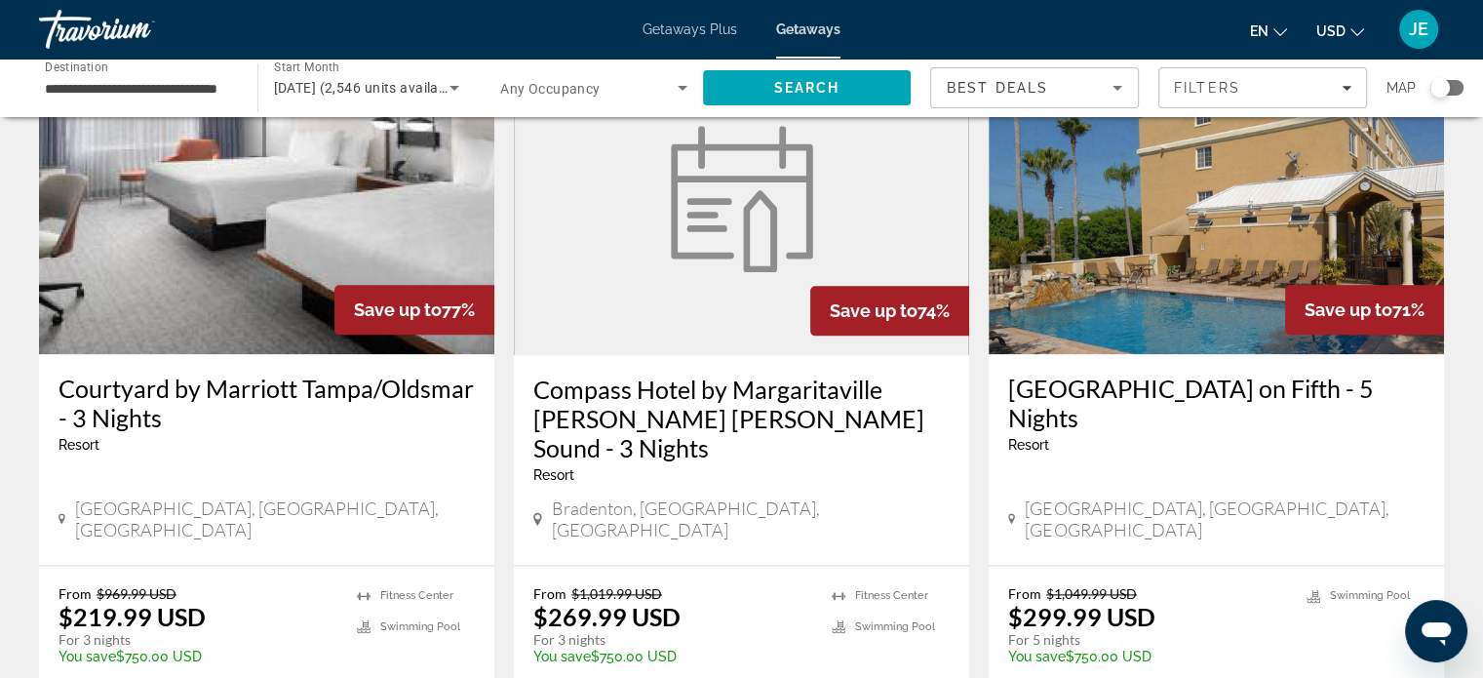
scroll to position [2344, 0]
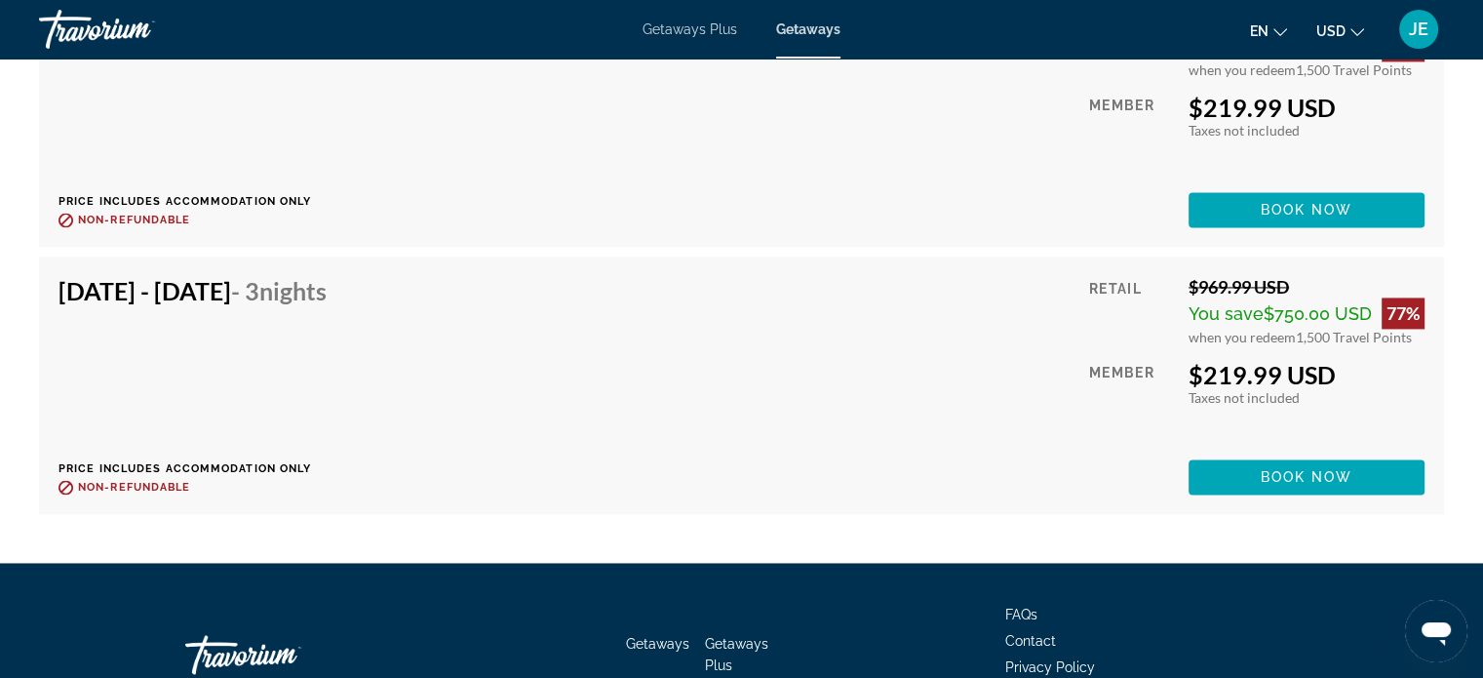
scroll to position [10454, 0]
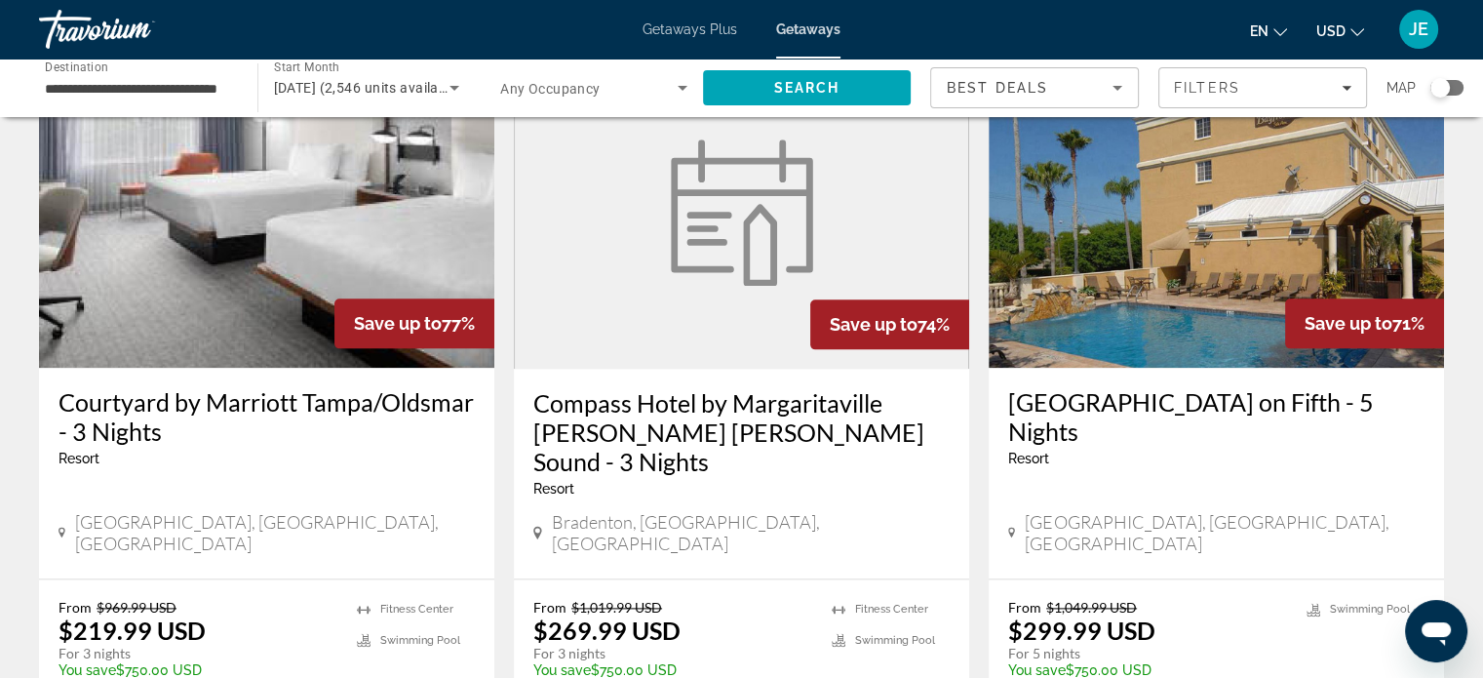
scroll to position [2333, 0]
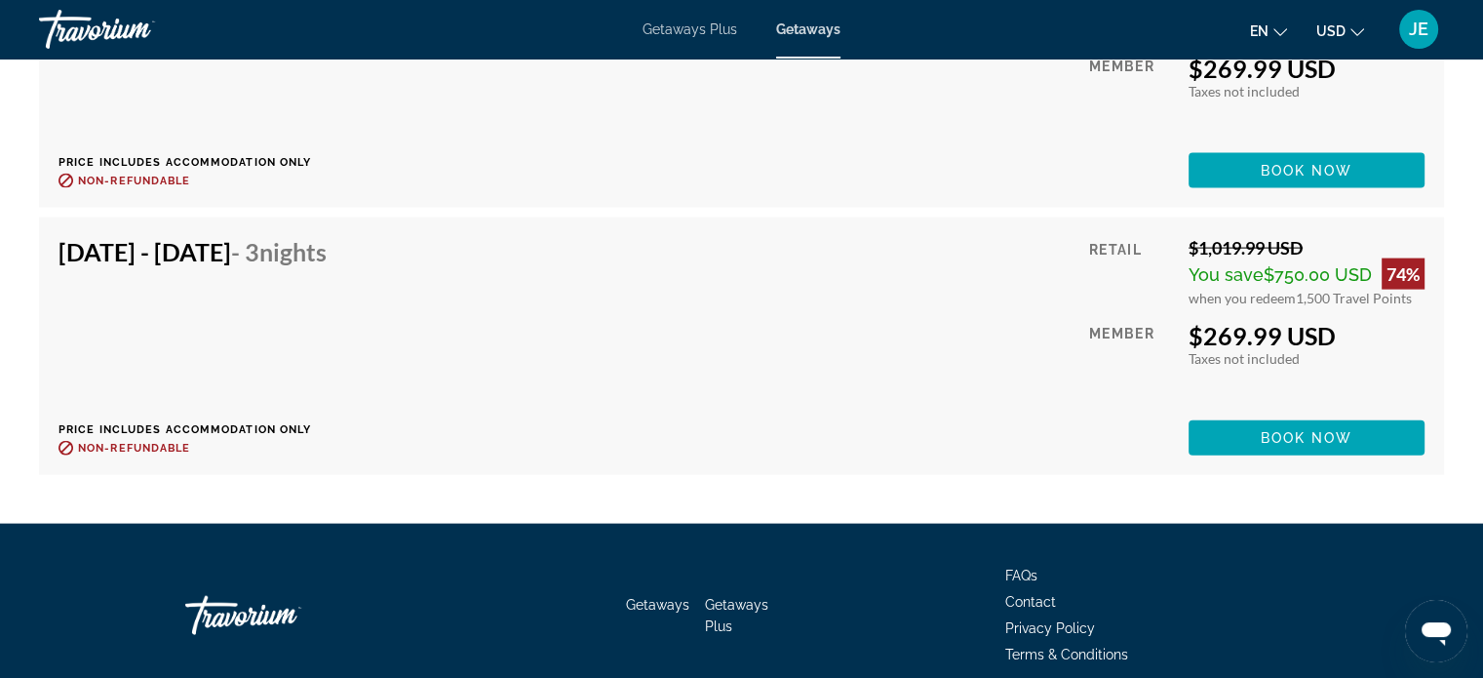
scroll to position [4270, 0]
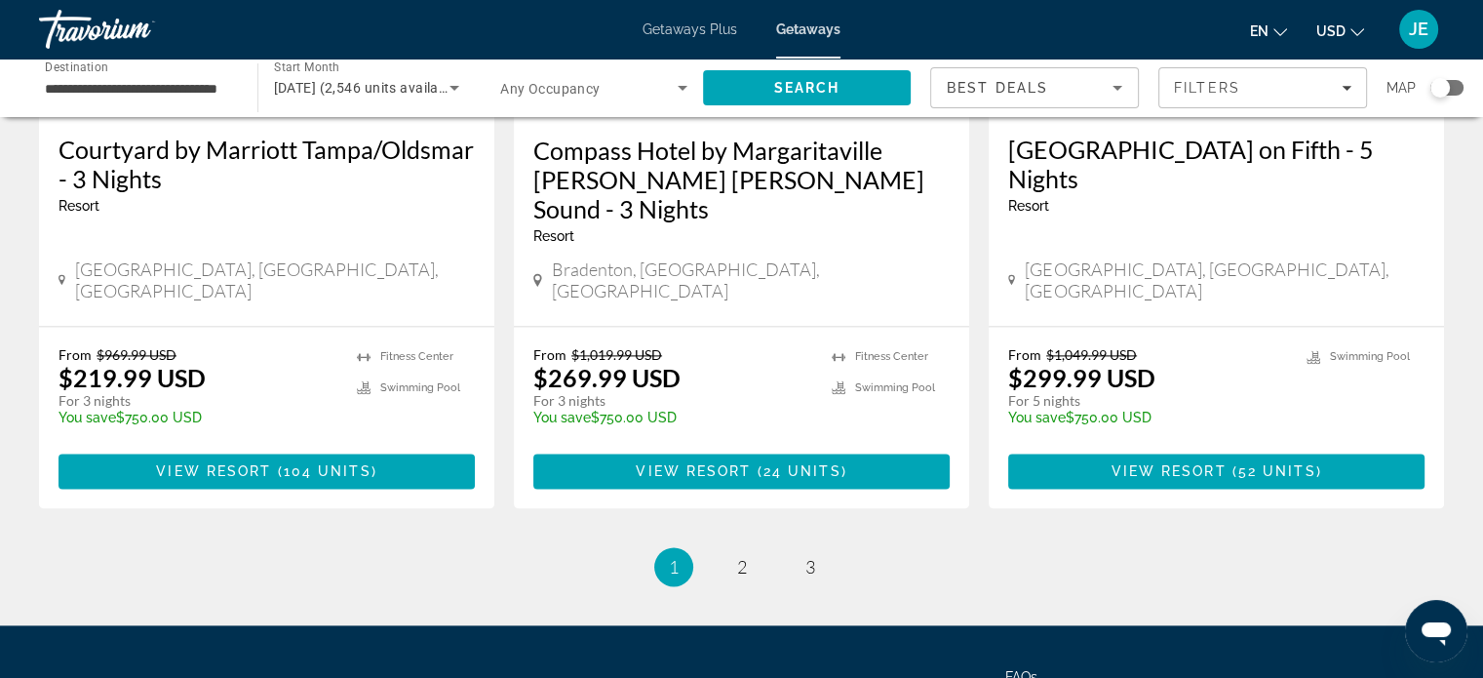
scroll to position [2589, 0]
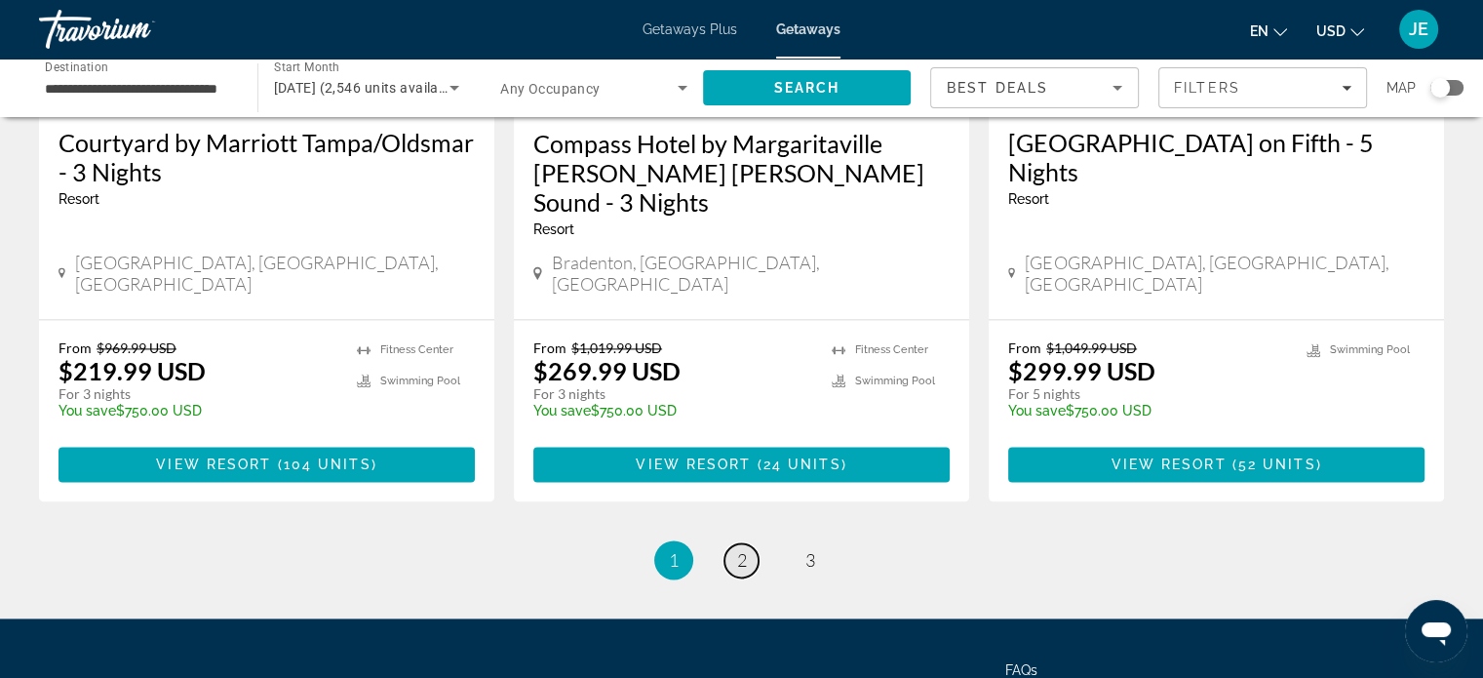
click at [745, 549] on span "2" at bounding box center [742, 559] width 10 height 21
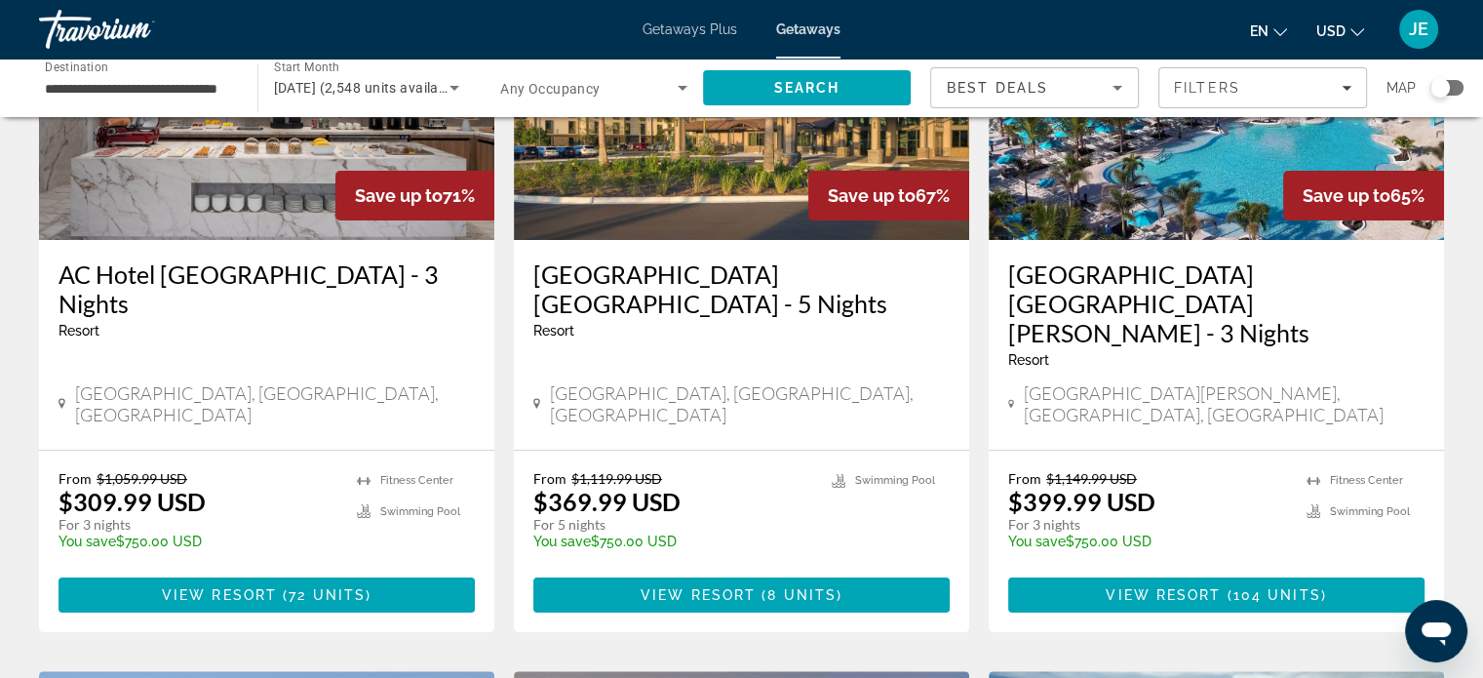
scroll to position [269, 0]
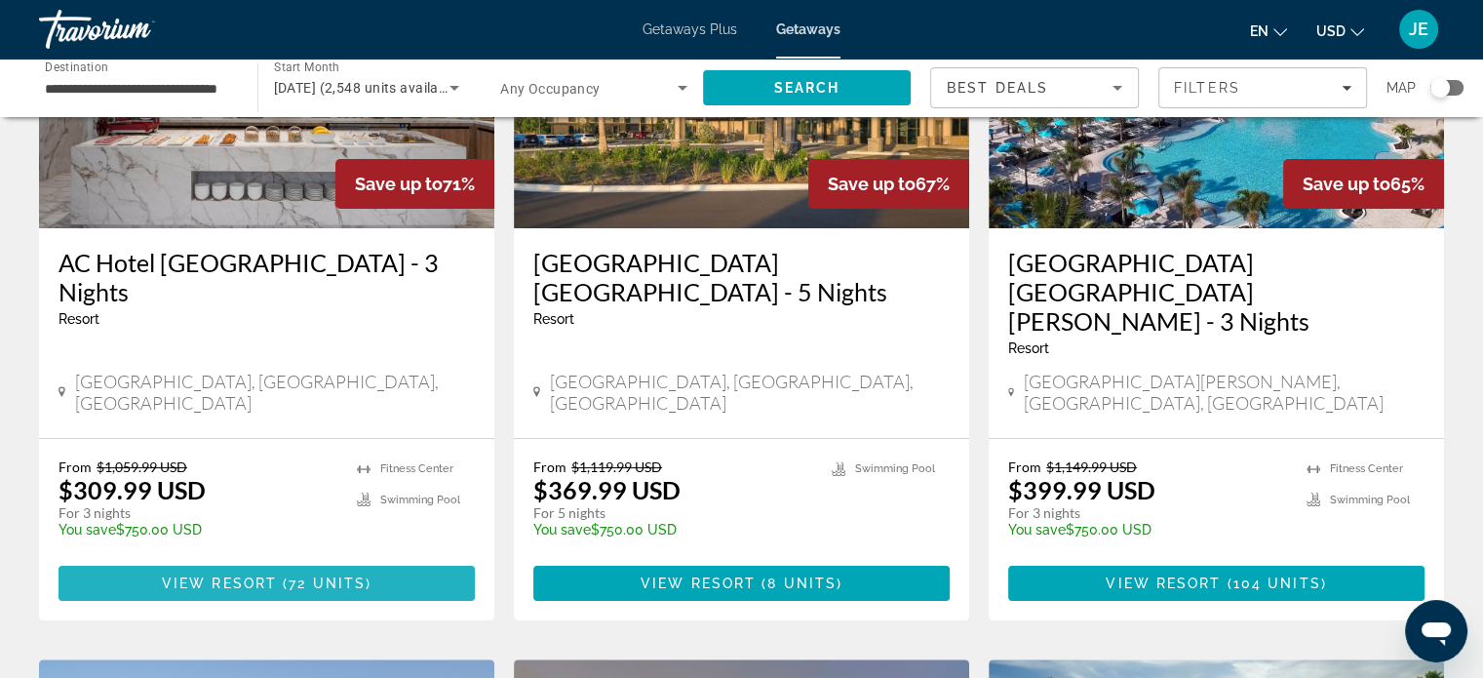
click at [316, 575] on span "72 units" at bounding box center [327, 583] width 77 height 16
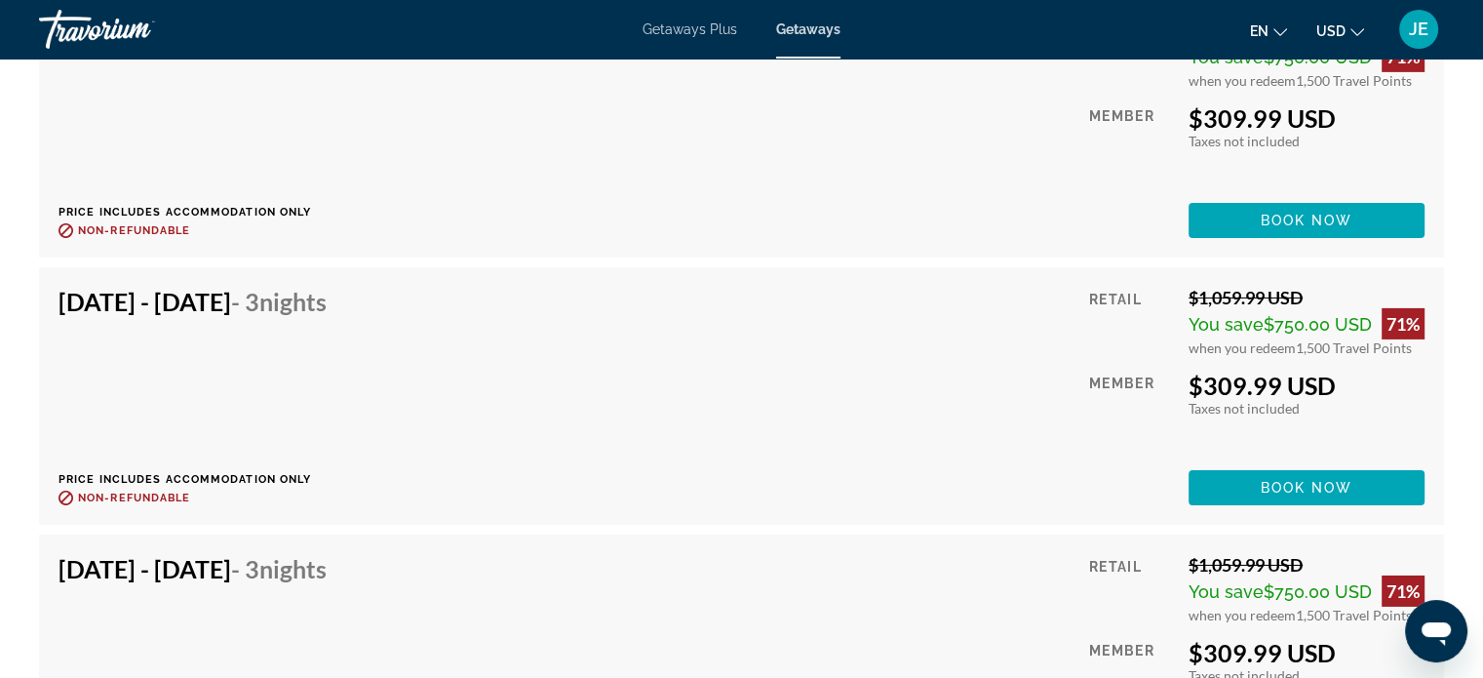
scroll to position [6406, 0]
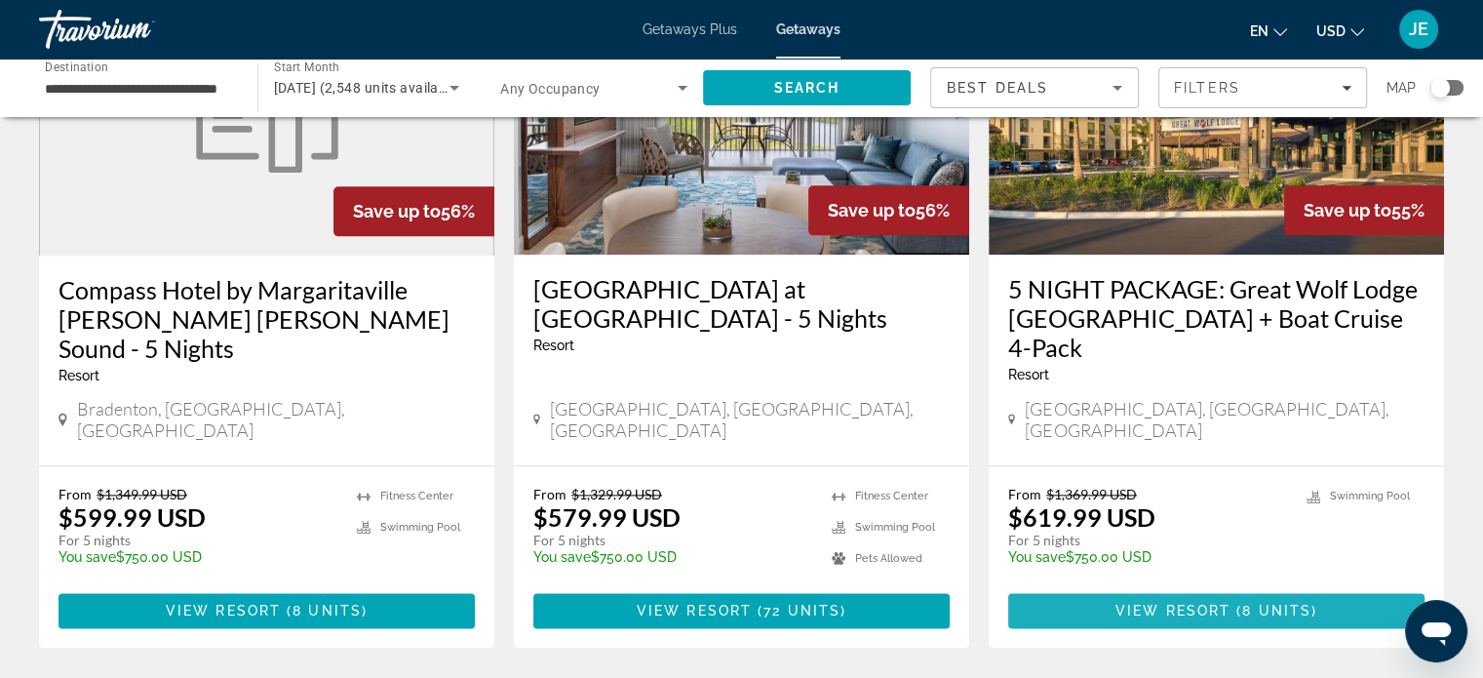
scroll to position [2430, 0]
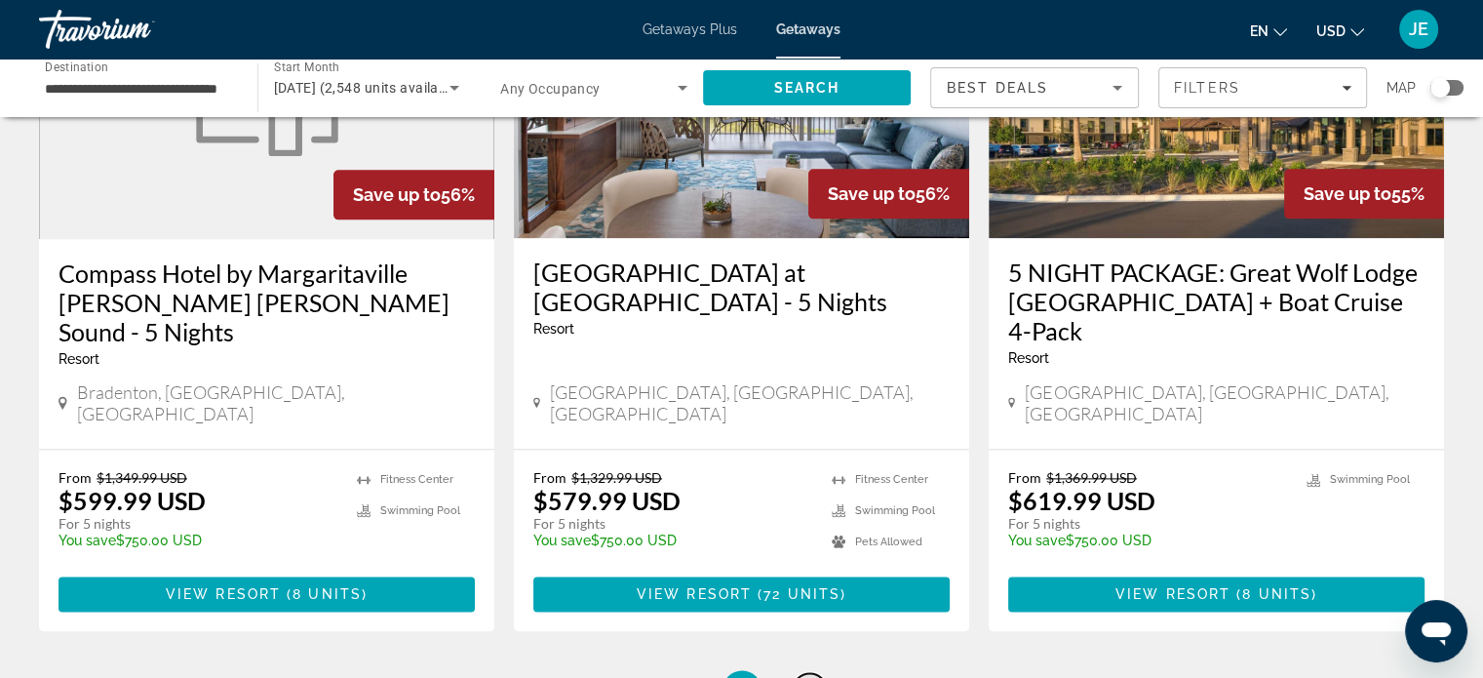
click at [805, 677] on span "3" at bounding box center [810, 689] width 10 height 21
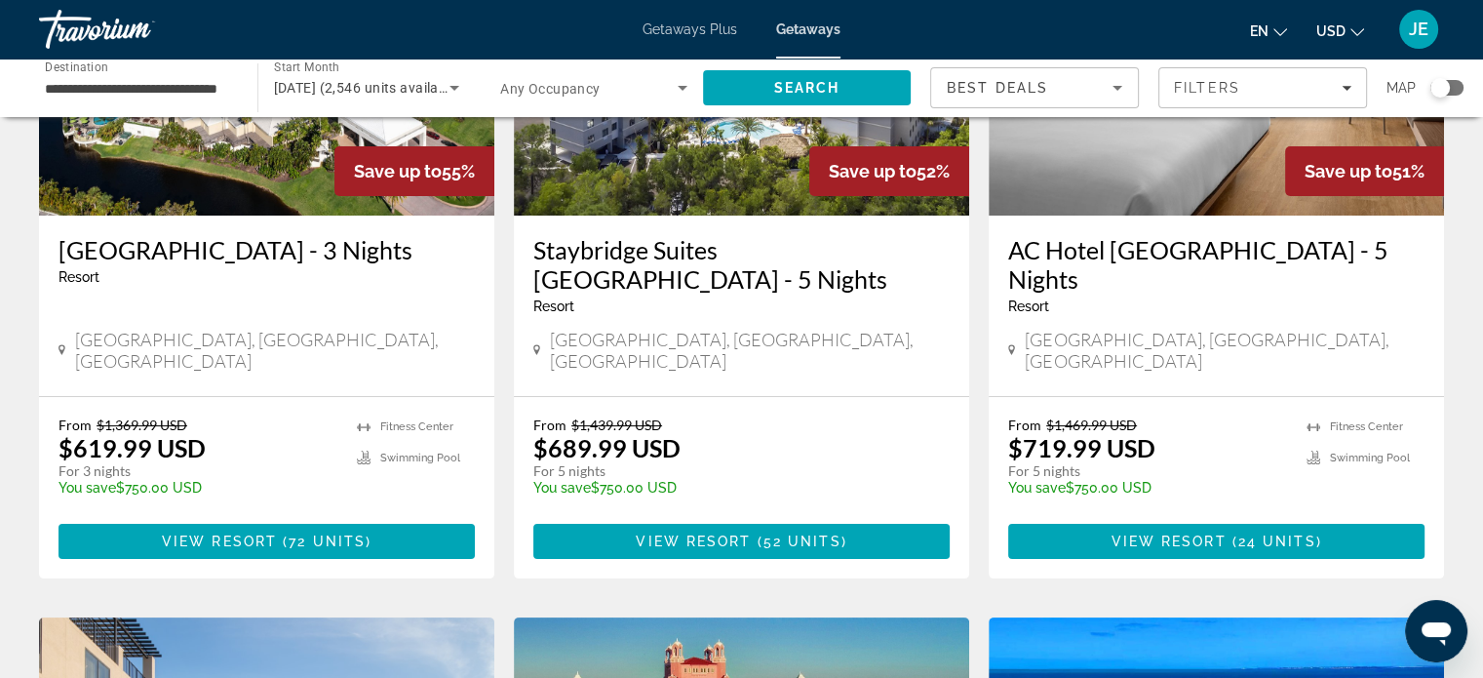
scroll to position [284, 0]
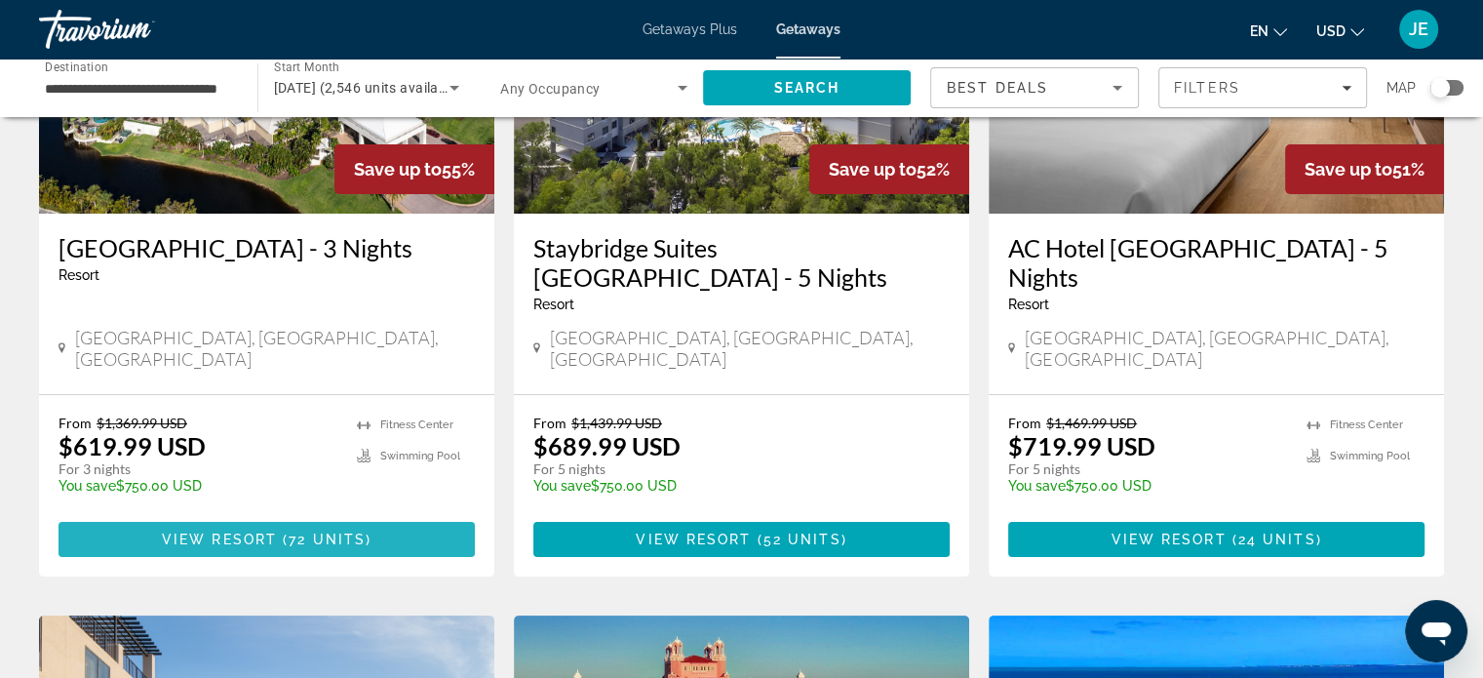
click at [350, 528] on span "Main content" at bounding box center [267, 539] width 416 height 47
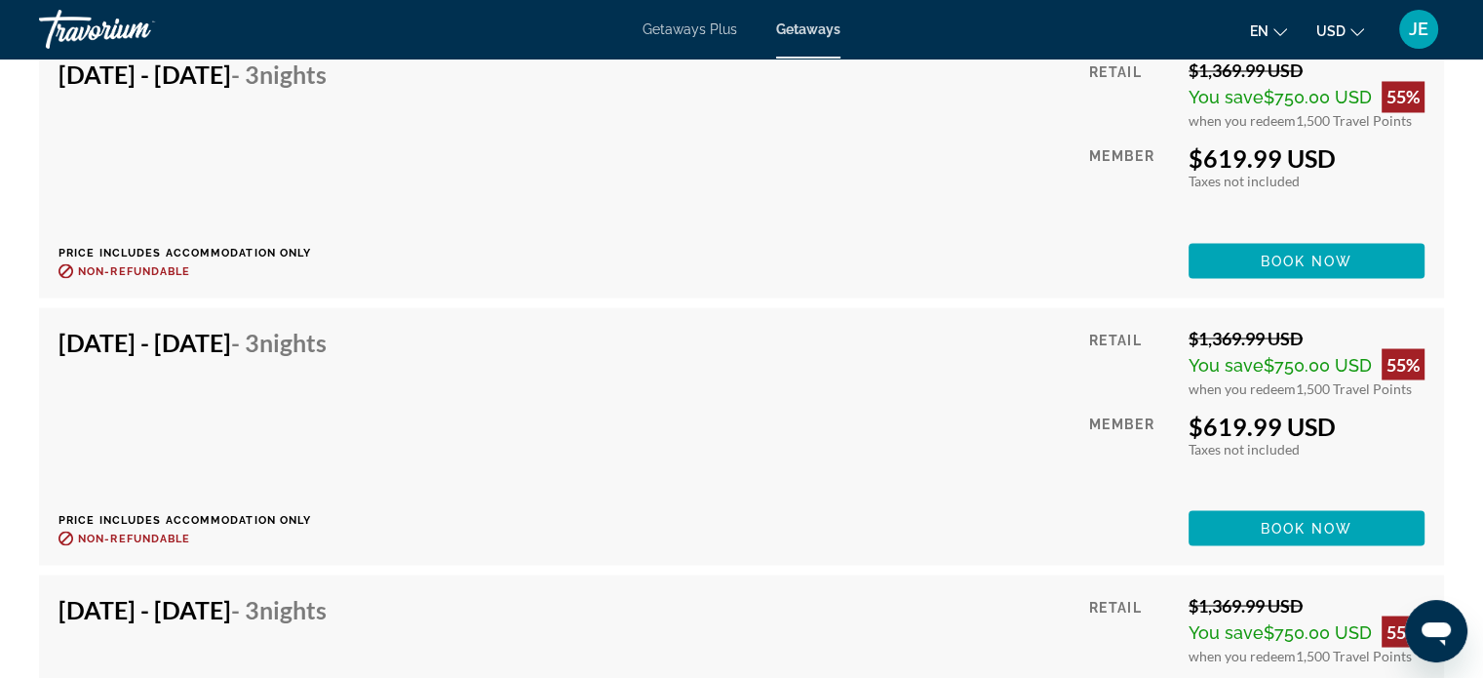
scroll to position [3475, 0]
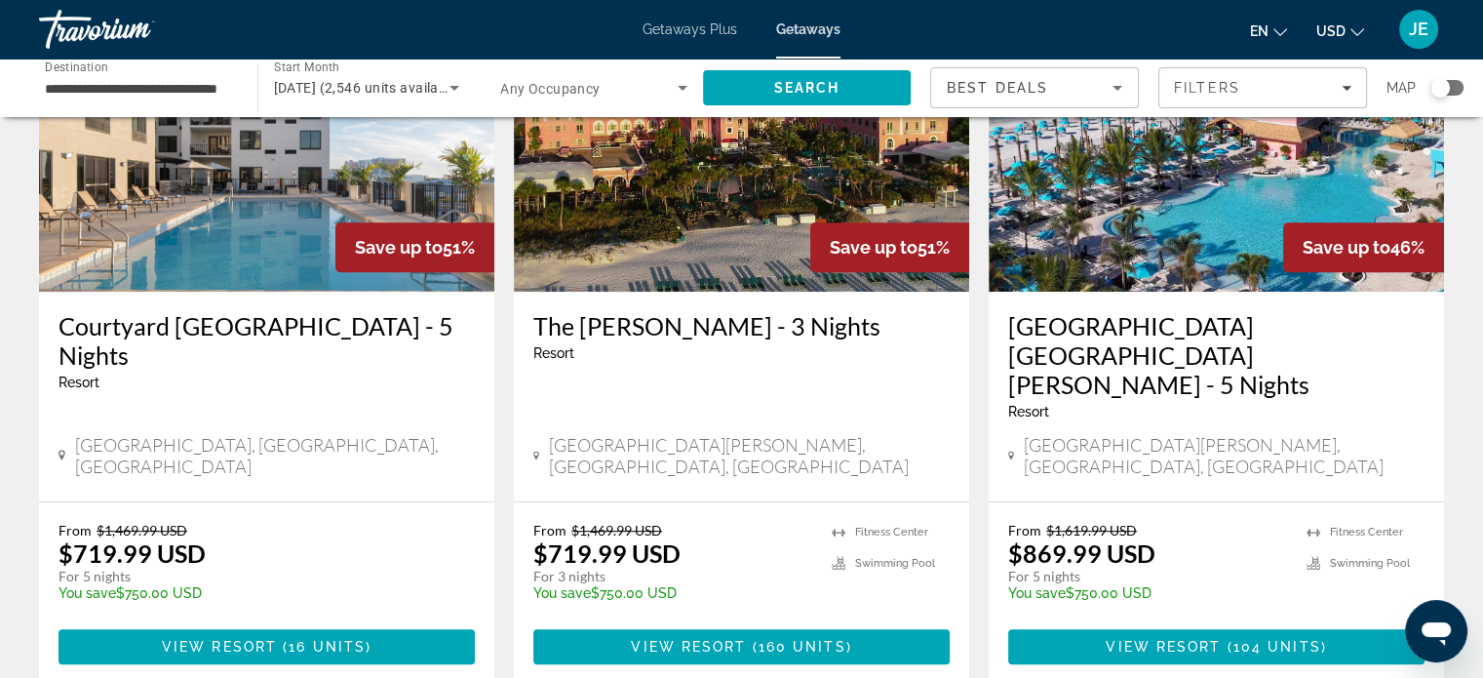
scroll to position [925, 0]
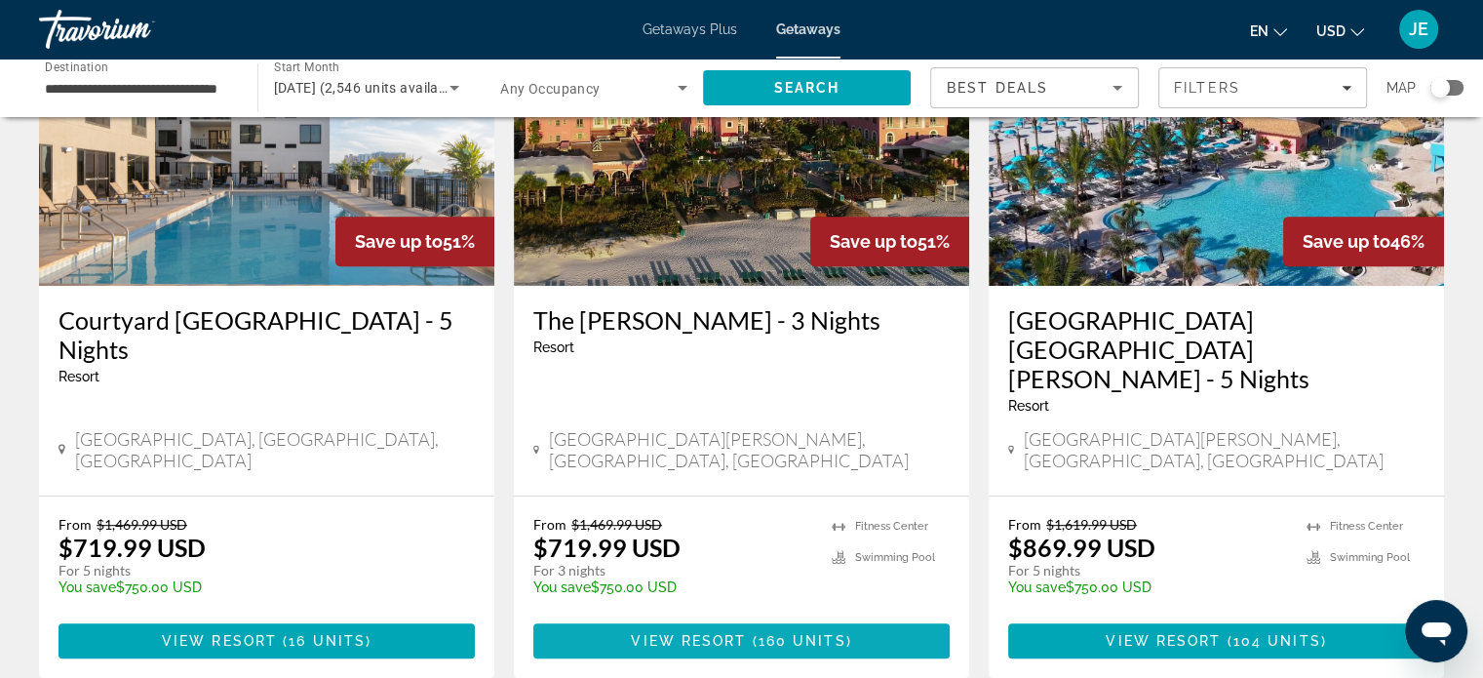
click at [824, 617] on span "Main content" at bounding box center [741, 640] width 416 height 47
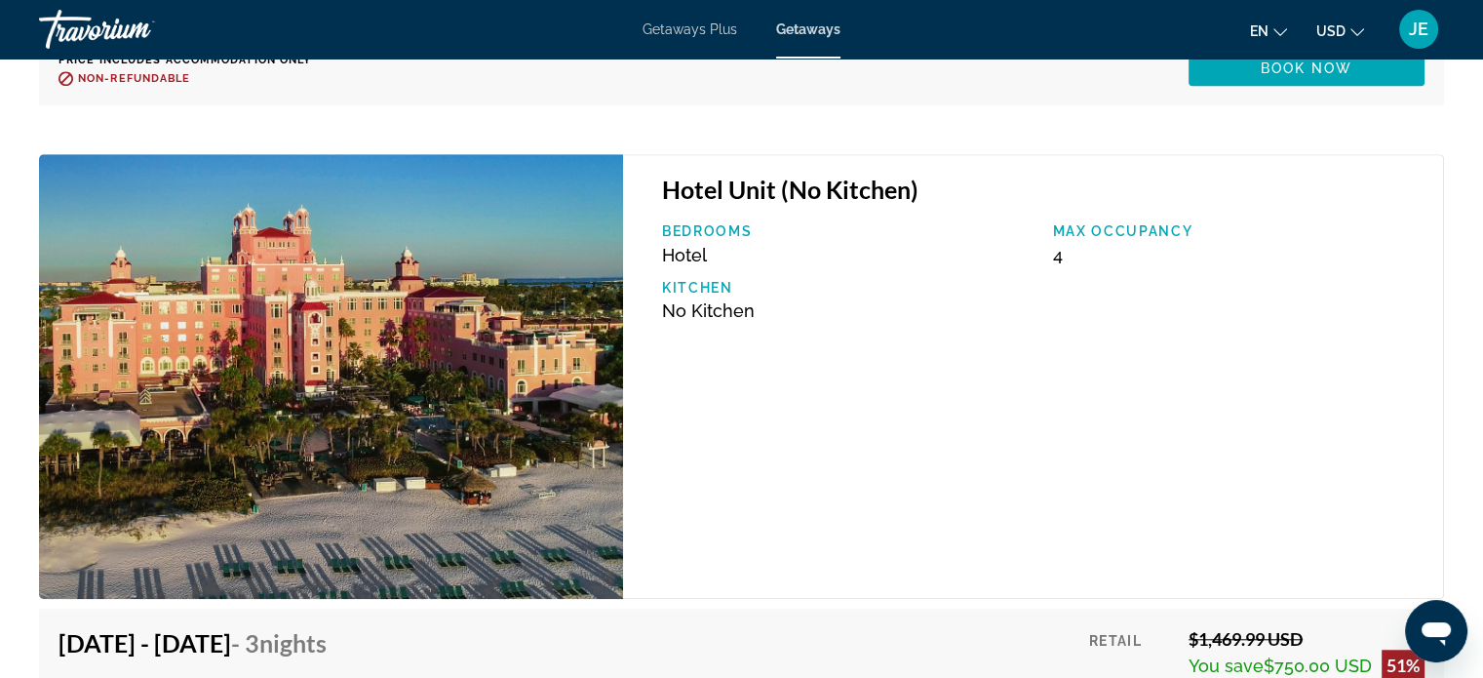
scroll to position [8904, 0]
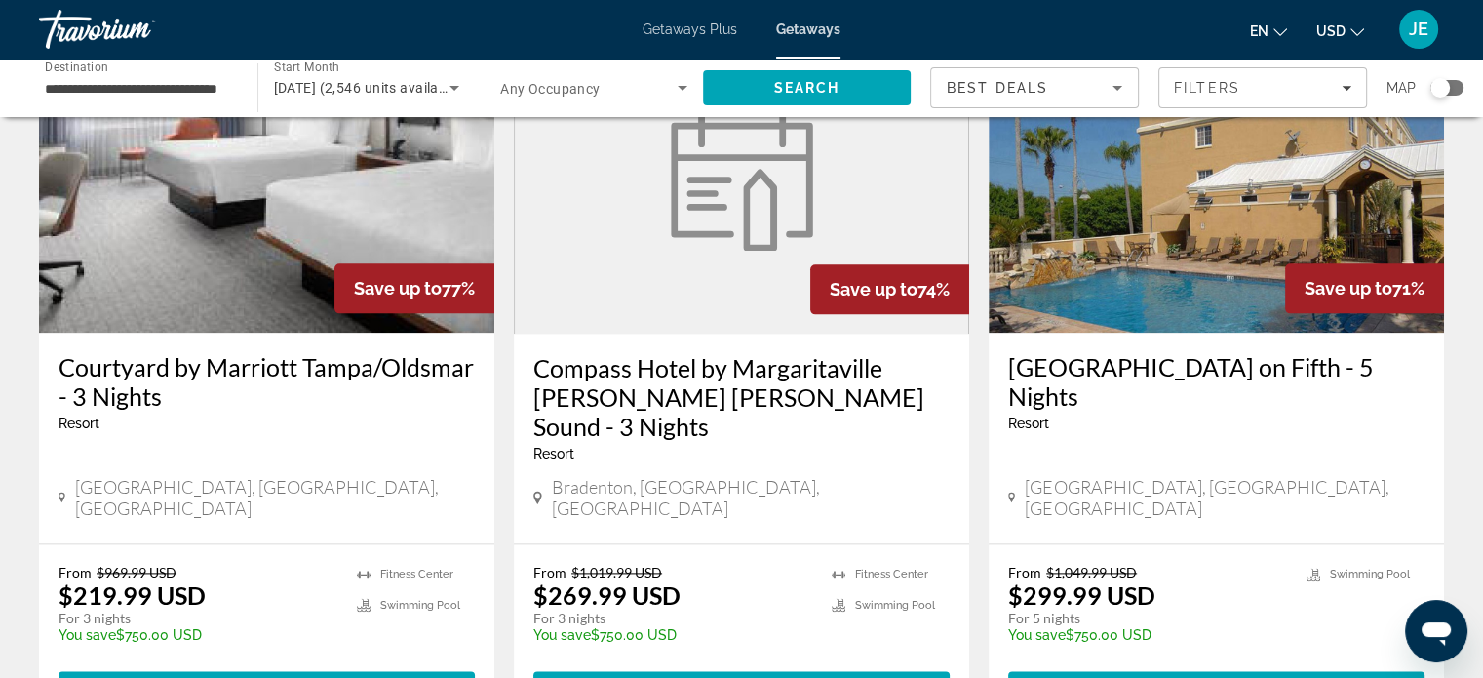
scroll to position [2412, 0]
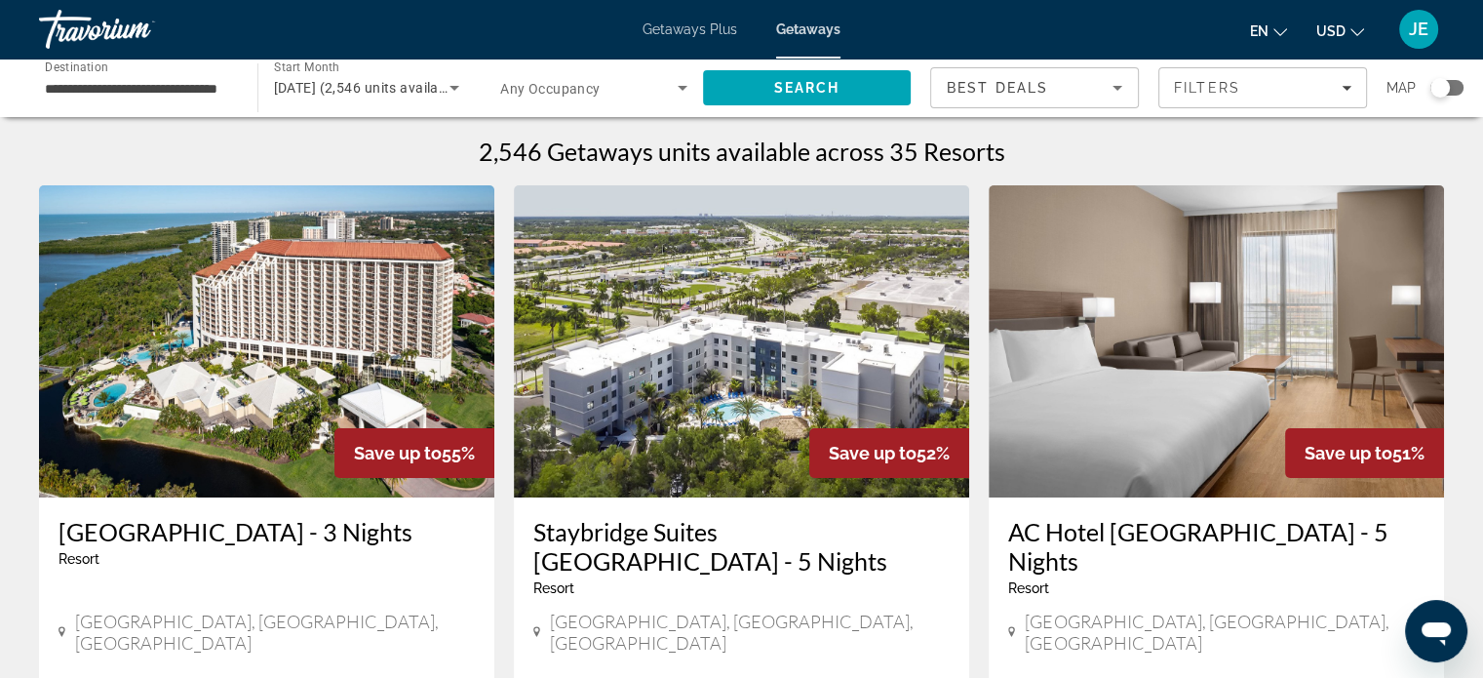
click at [160, 94] on input "**********" at bounding box center [138, 88] width 187 height 23
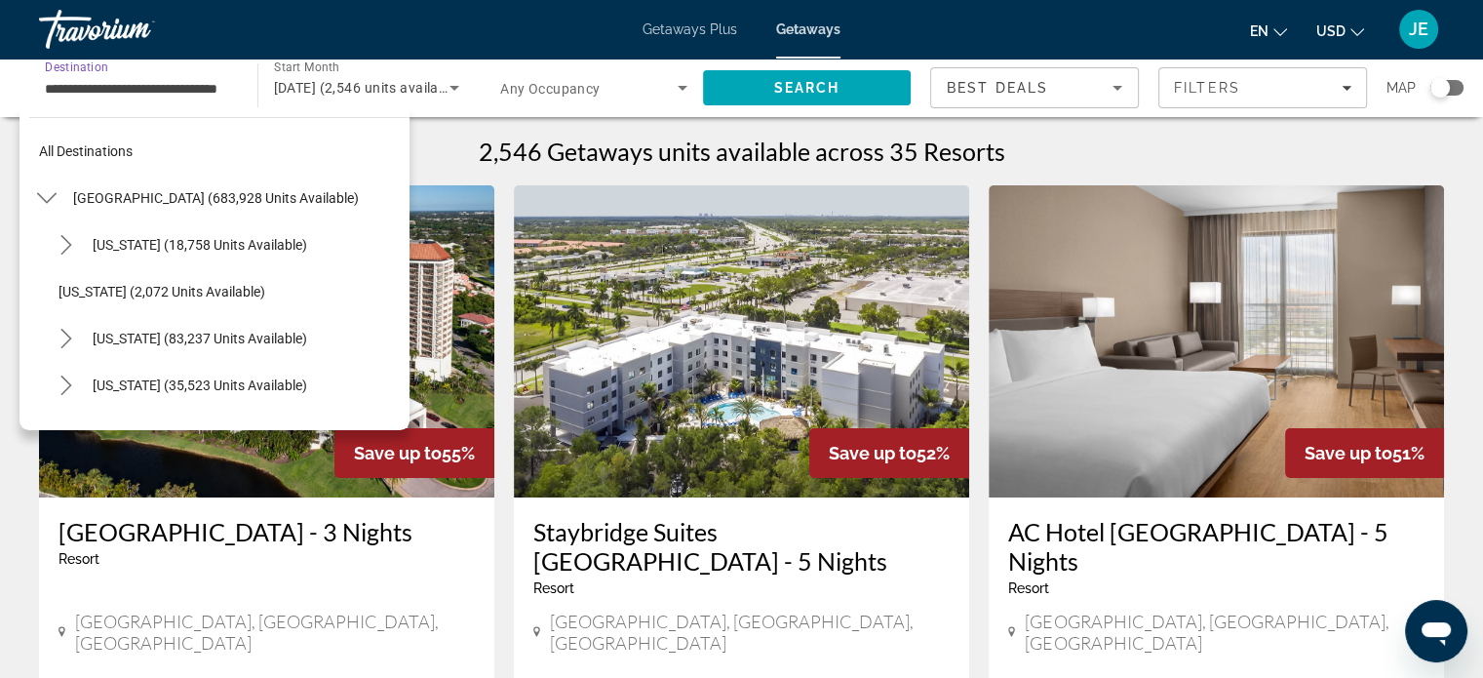
scroll to position [350, 0]
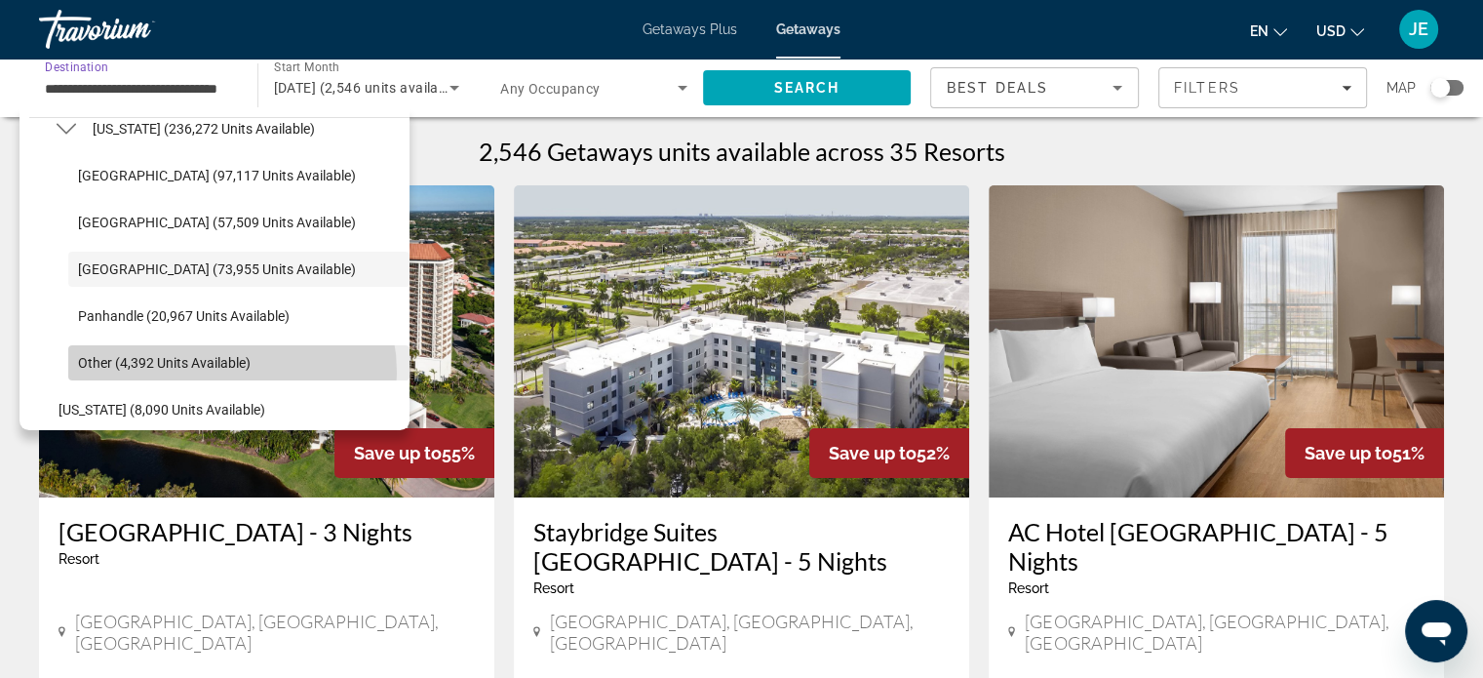
click at [215, 372] on span "Select destination: Other (4,392 units available)" at bounding box center [238, 362] width 341 height 47
type input "**********"
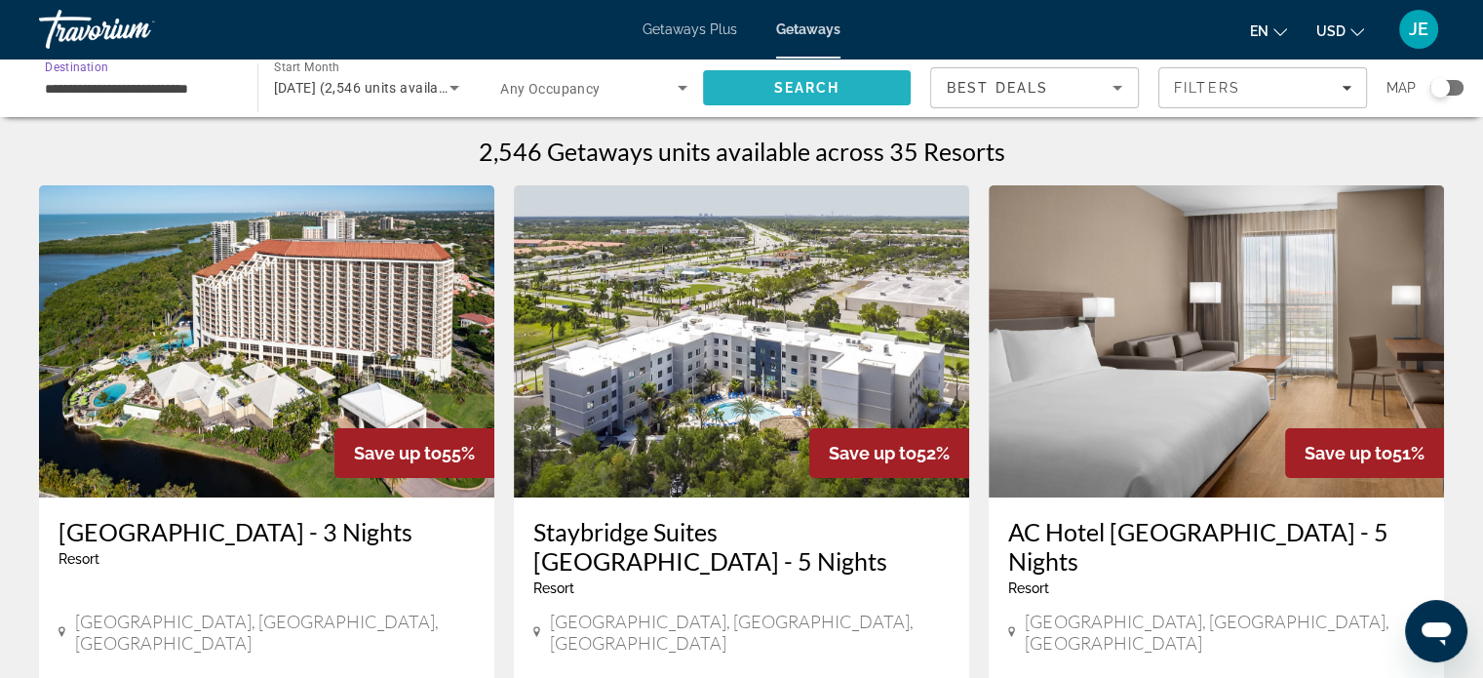
click at [816, 86] on span "Search" at bounding box center [806, 88] width 66 height 16
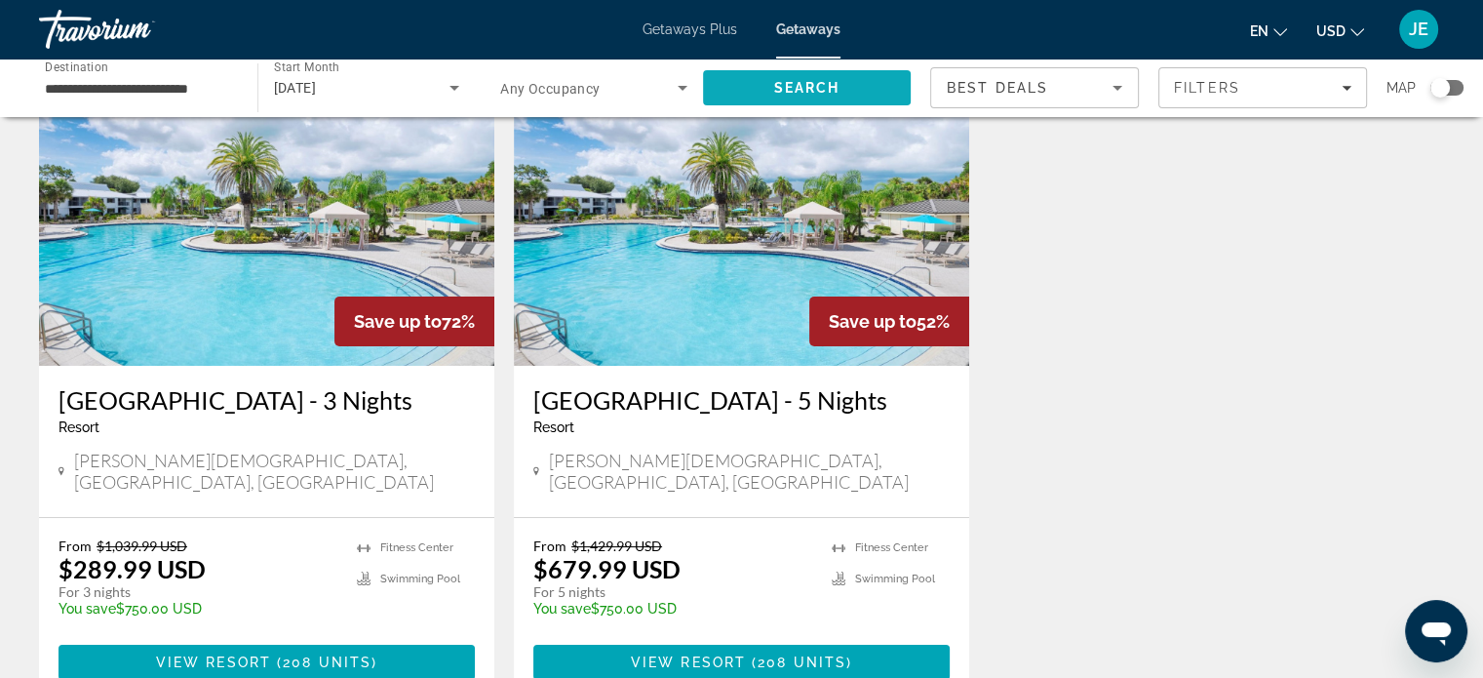
scroll to position [137, 0]
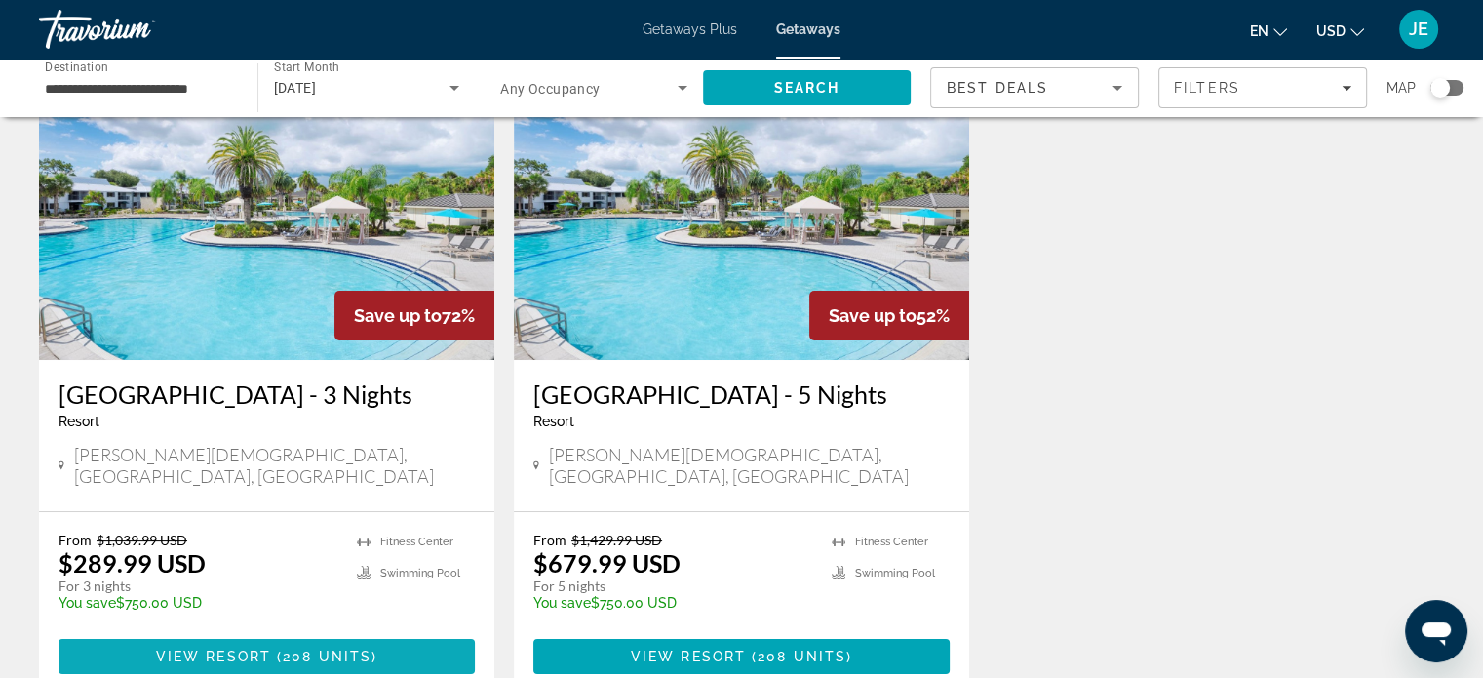
click at [301, 644] on span "Main content" at bounding box center [267, 656] width 416 height 47
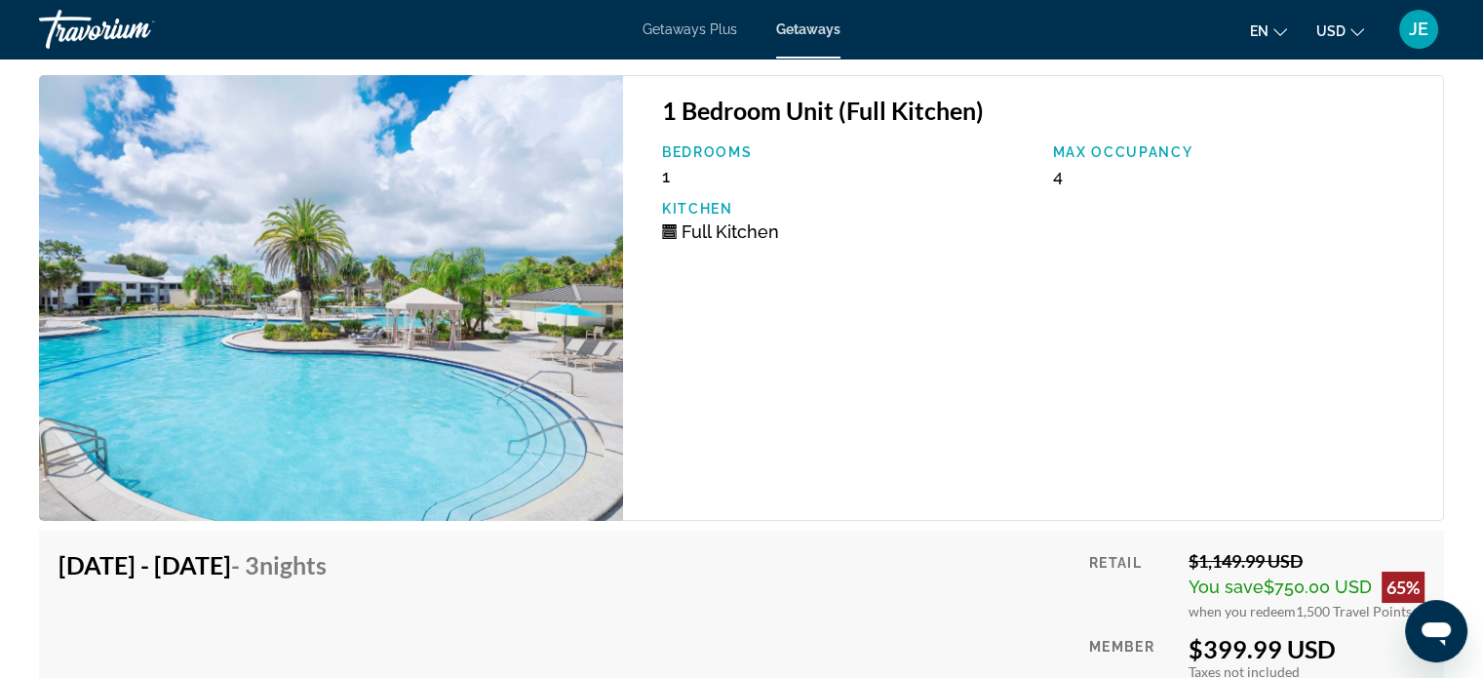
scroll to position [7106, 0]
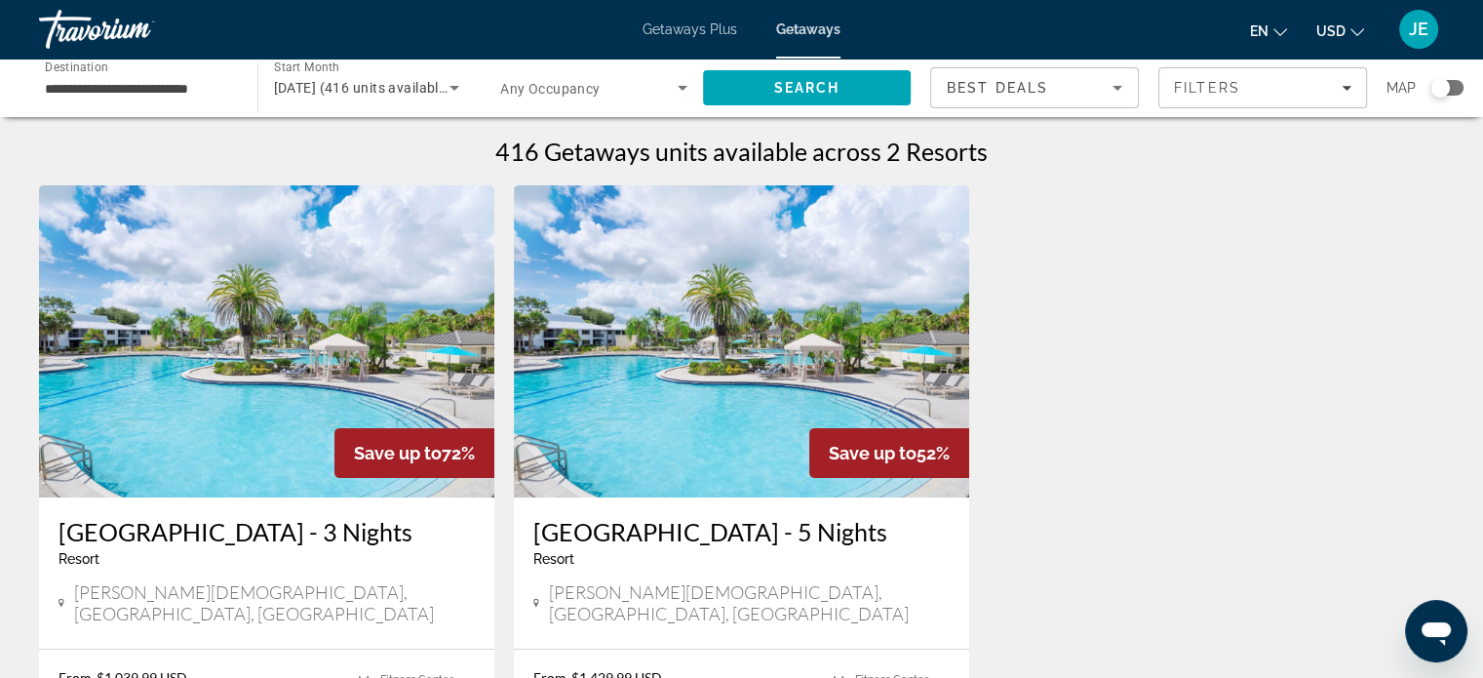
click at [126, 79] on input "**********" at bounding box center [138, 88] width 187 height 23
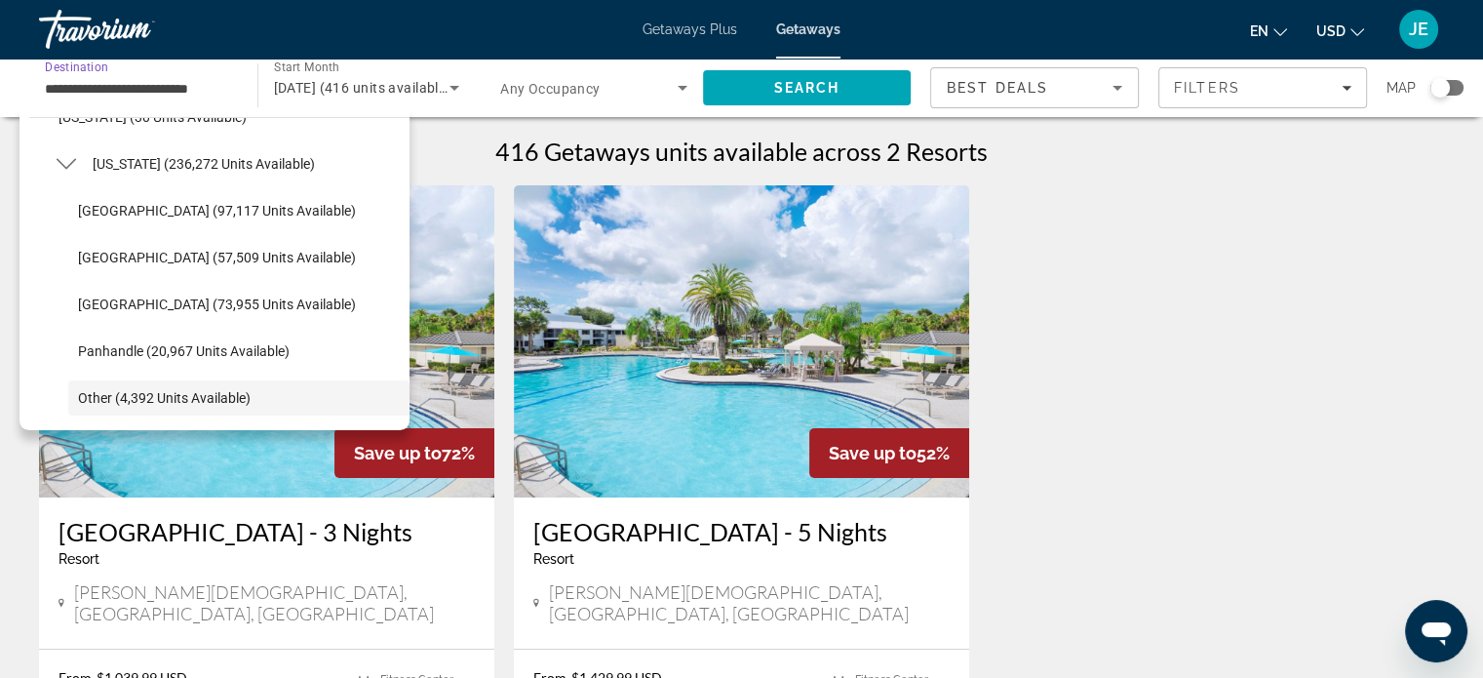
scroll to position [312, 0]
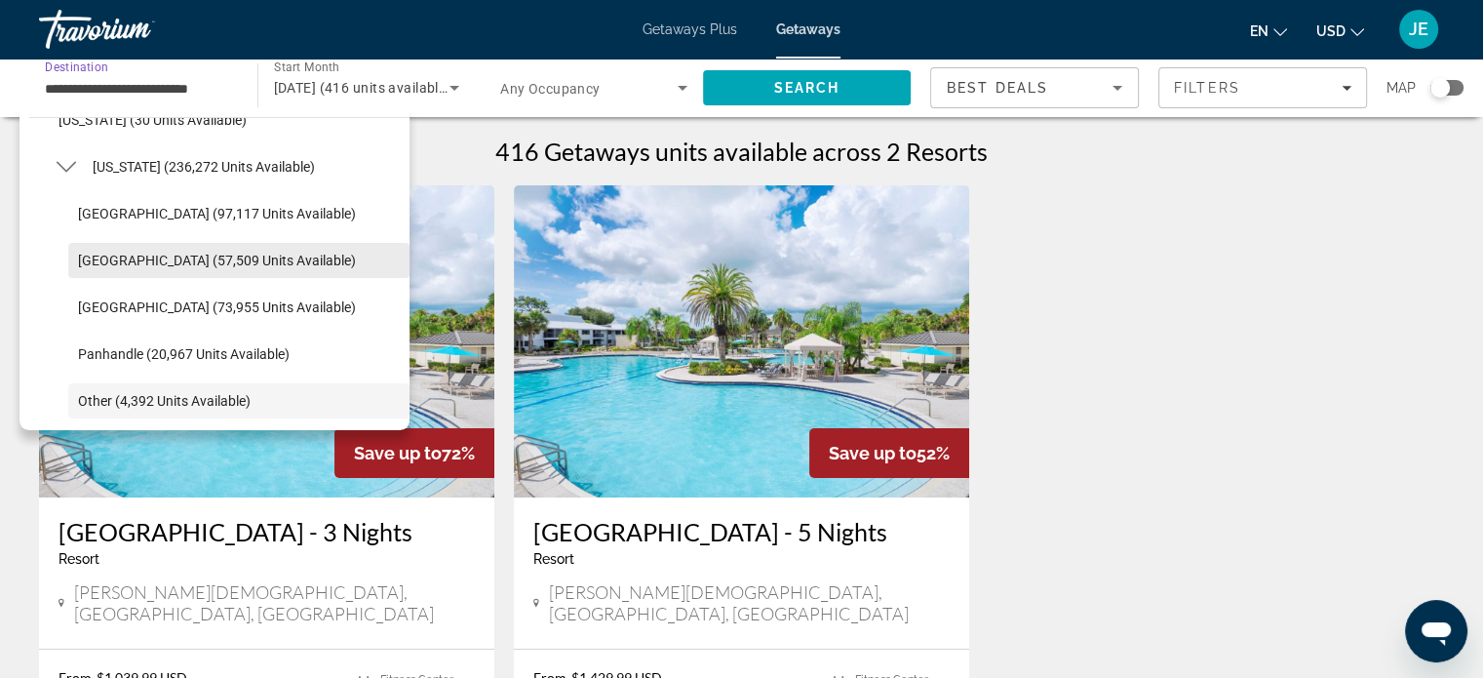
click at [241, 258] on span "[GEOGRAPHIC_DATA] (57,509 units available)" at bounding box center [217, 261] width 278 height 16
type input "**********"
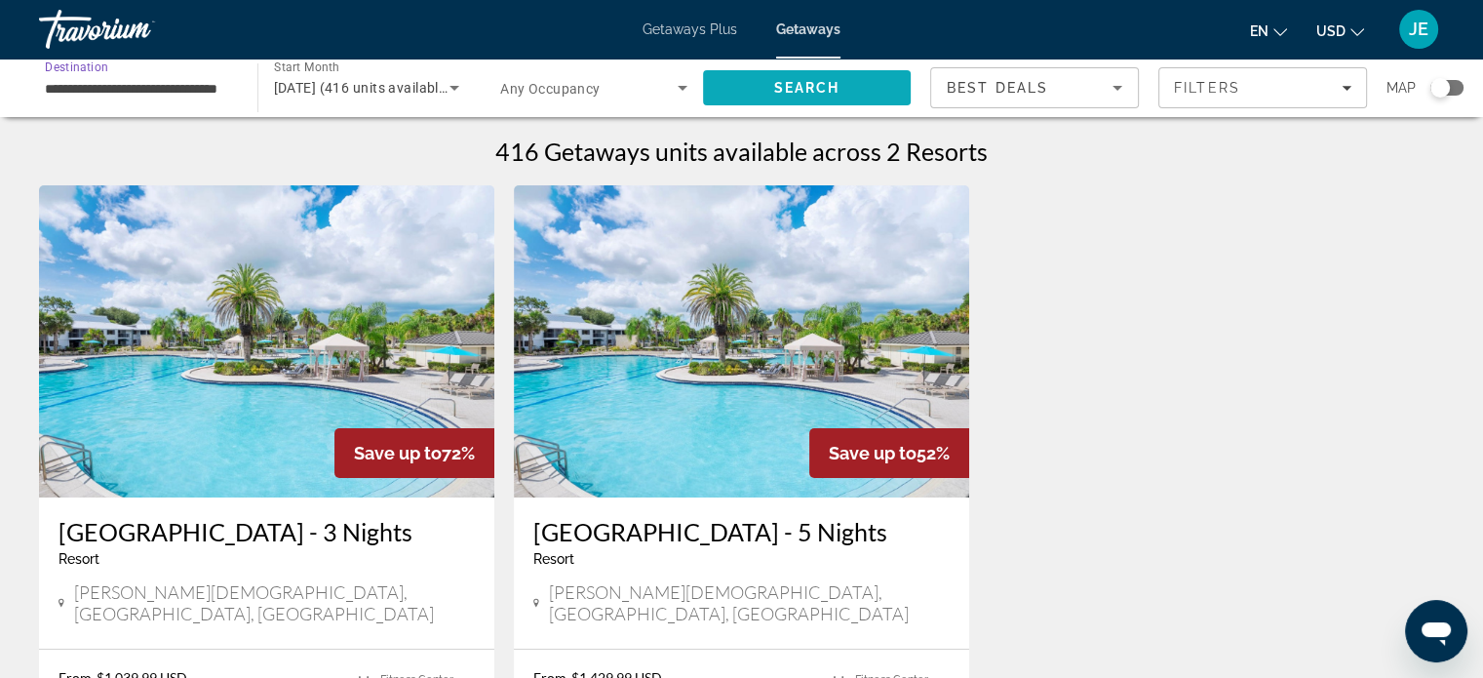
click at [824, 107] on span "Search" at bounding box center [807, 87] width 209 height 47
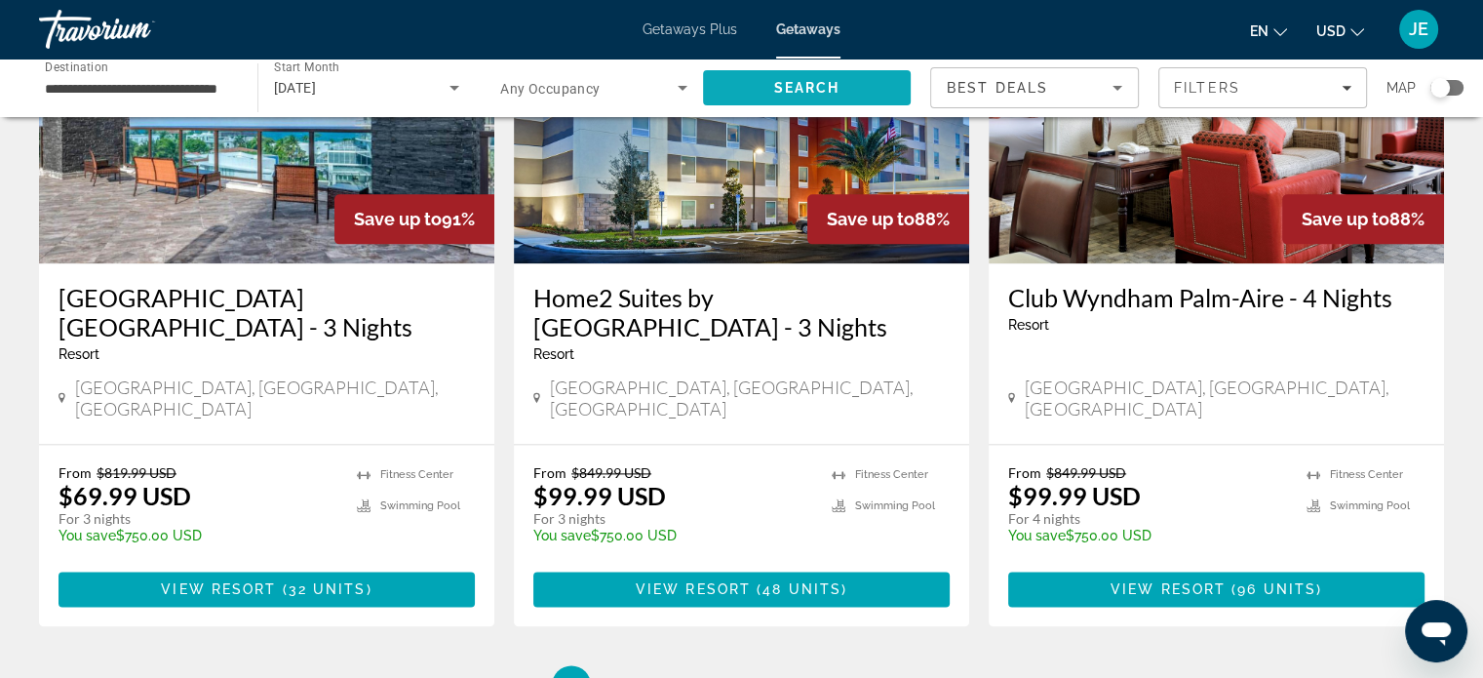
scroll to position [2381, 0]
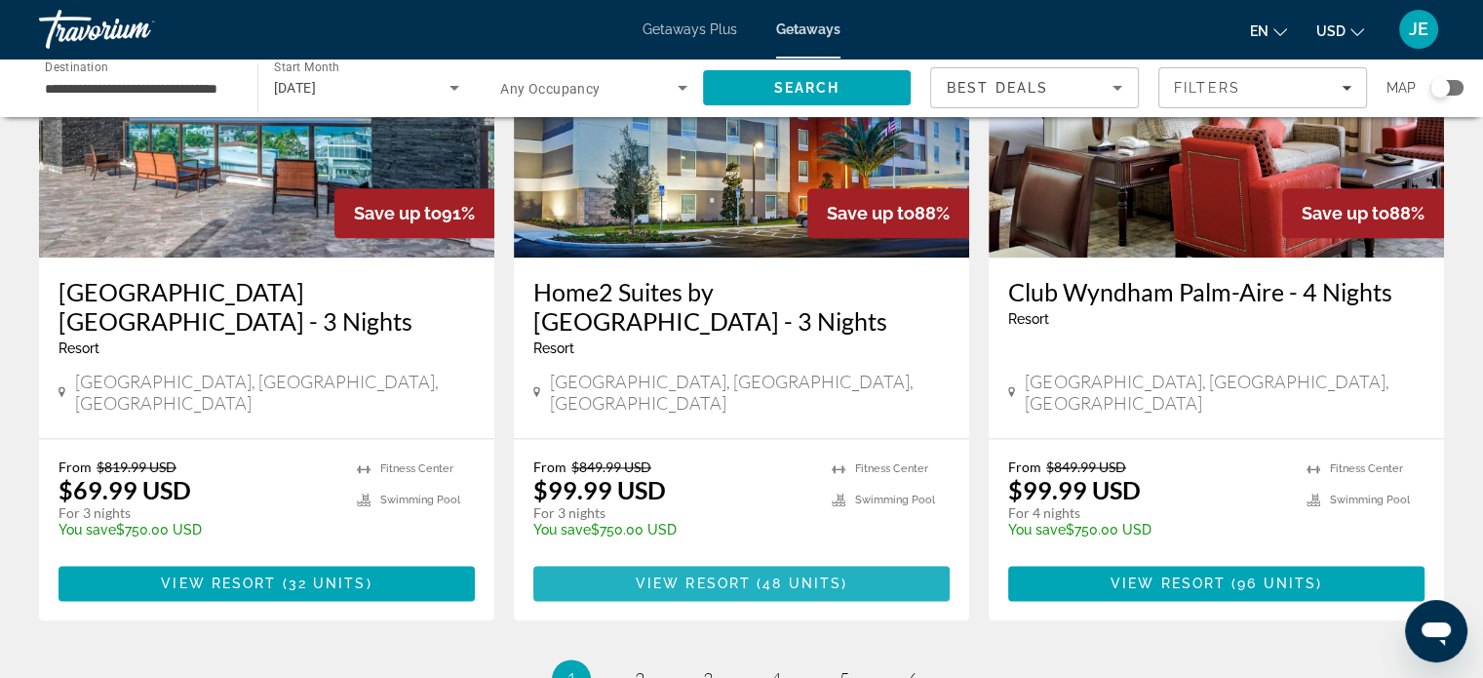
click at [752, 575] on span "Main content" at bounding box center [754, 583] width 6 height 16
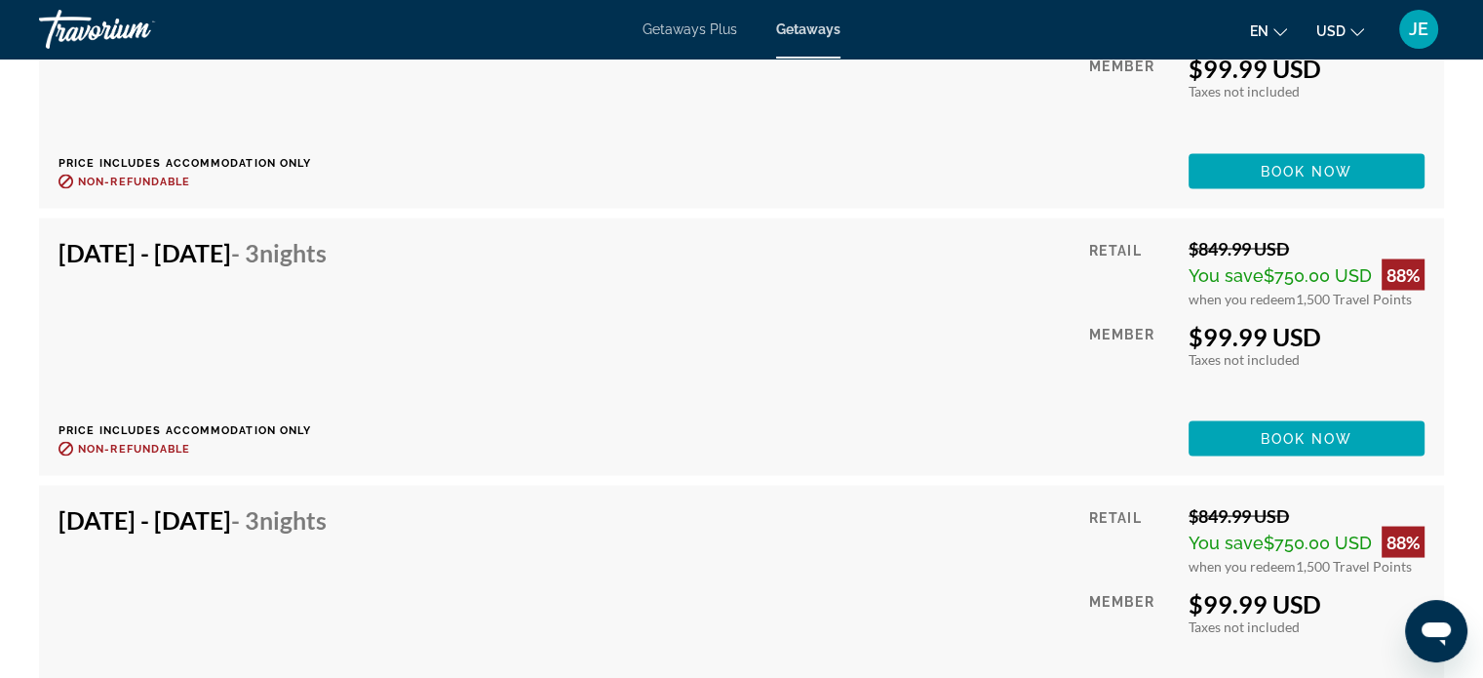
scroll to position [3554, 0]
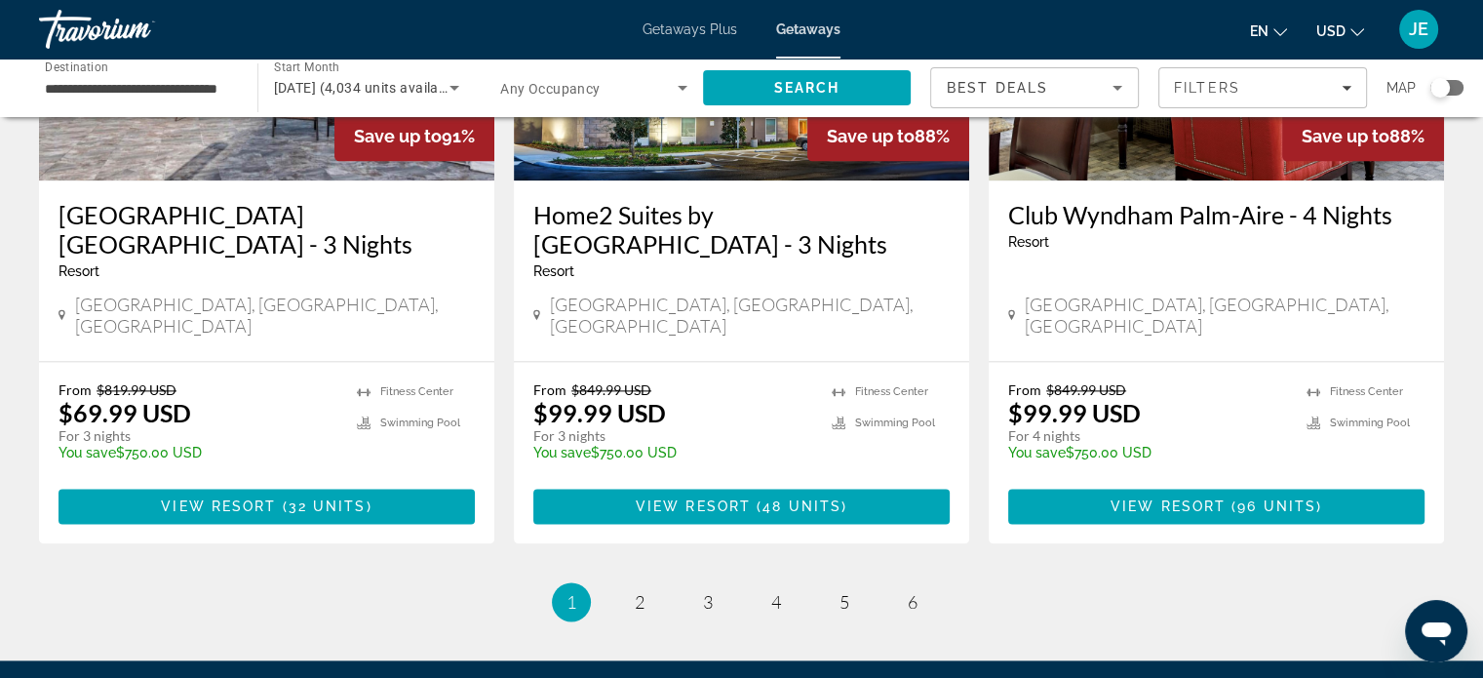
scroll to position [2460, 0]
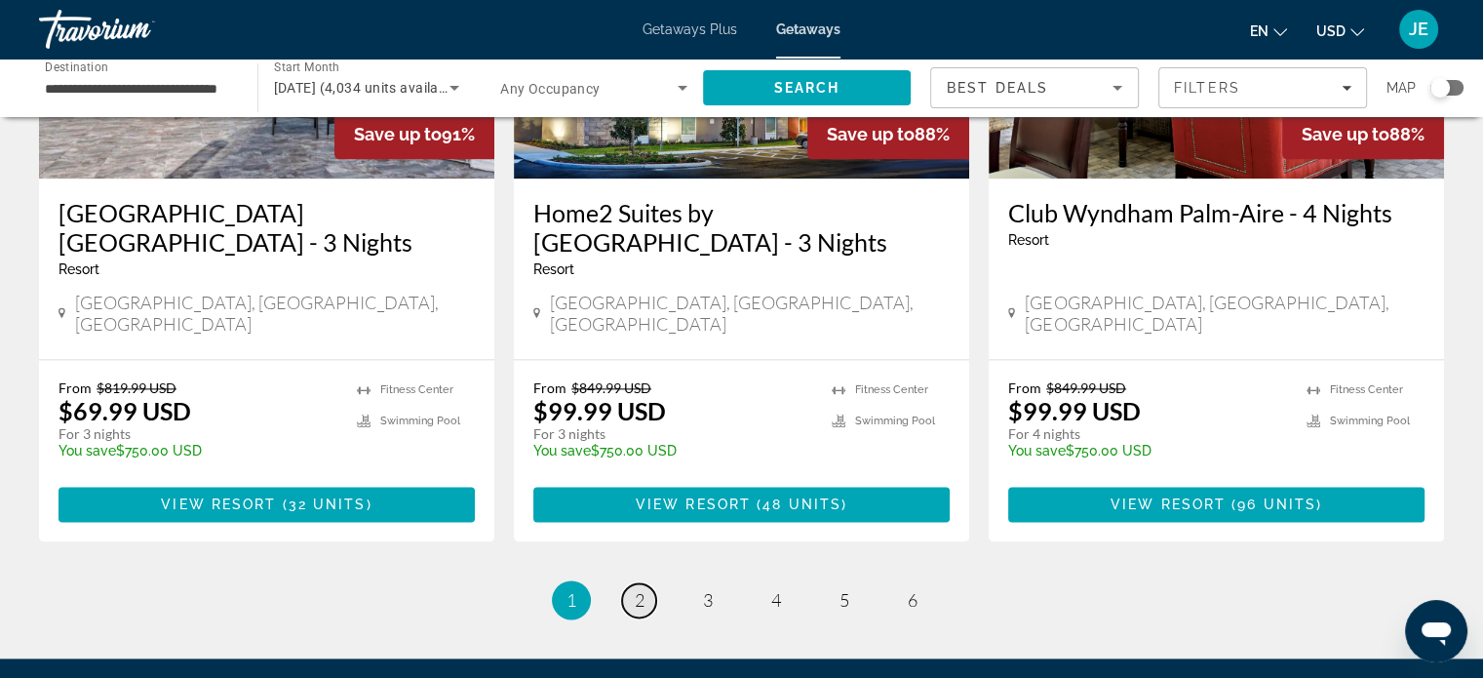
click at [653, 583] on link "page 2" at bounding box center [639, 600] width 34 height 34
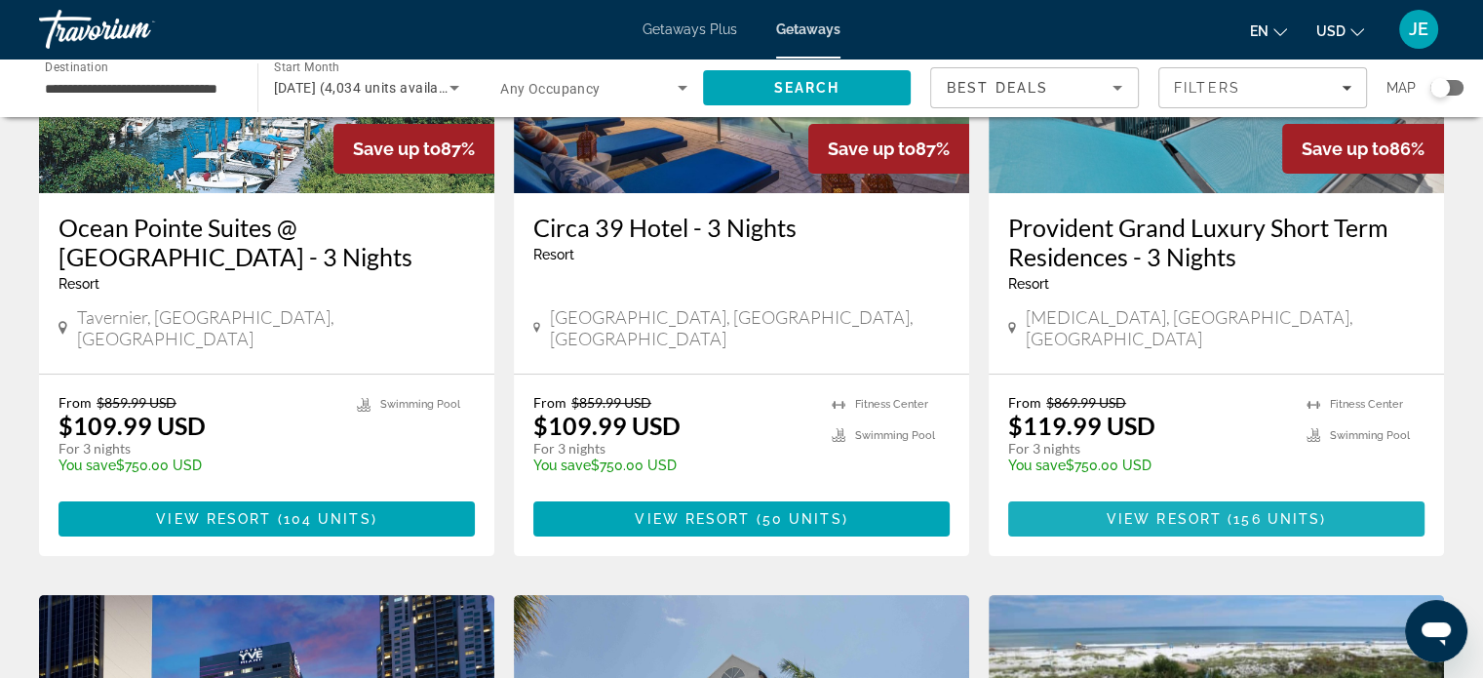
scroll to position [307, 0]
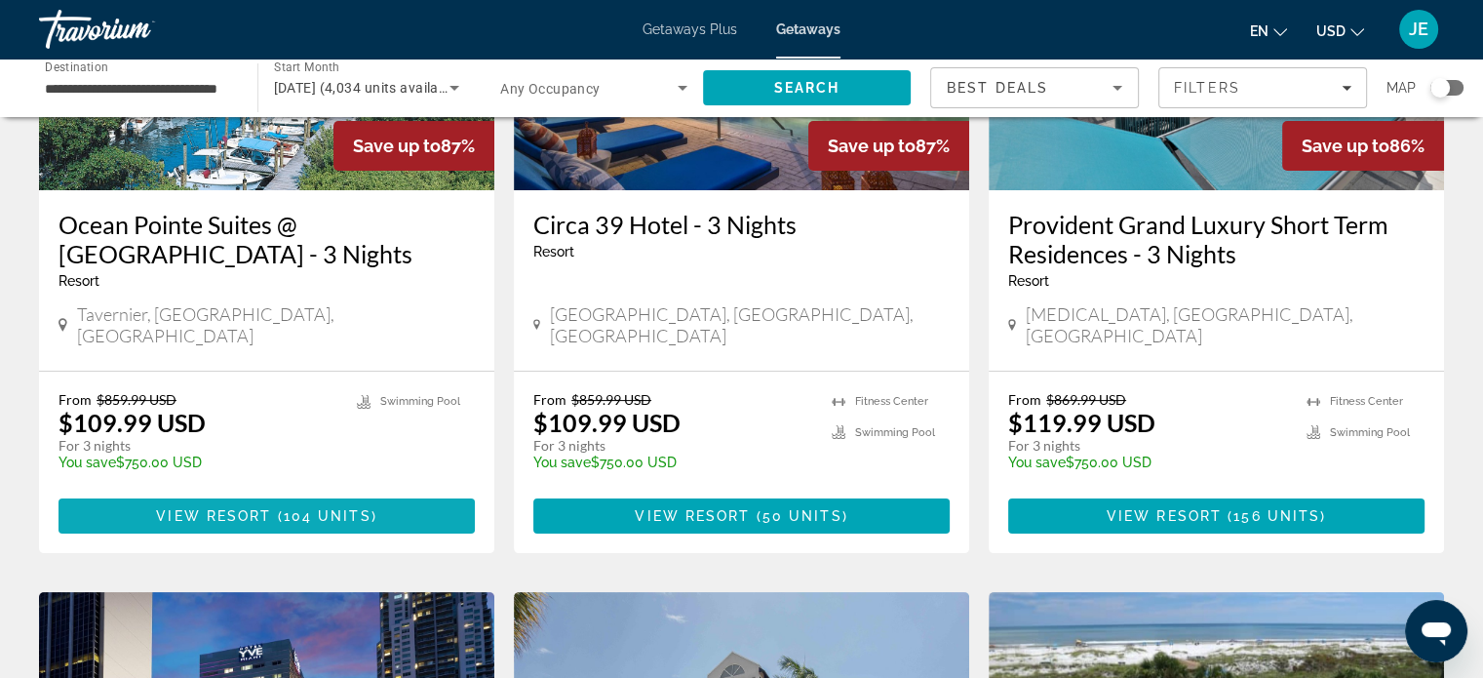
click at [321, 505] on span "Main content" at bounding box center [267, 515] width 416 height 47
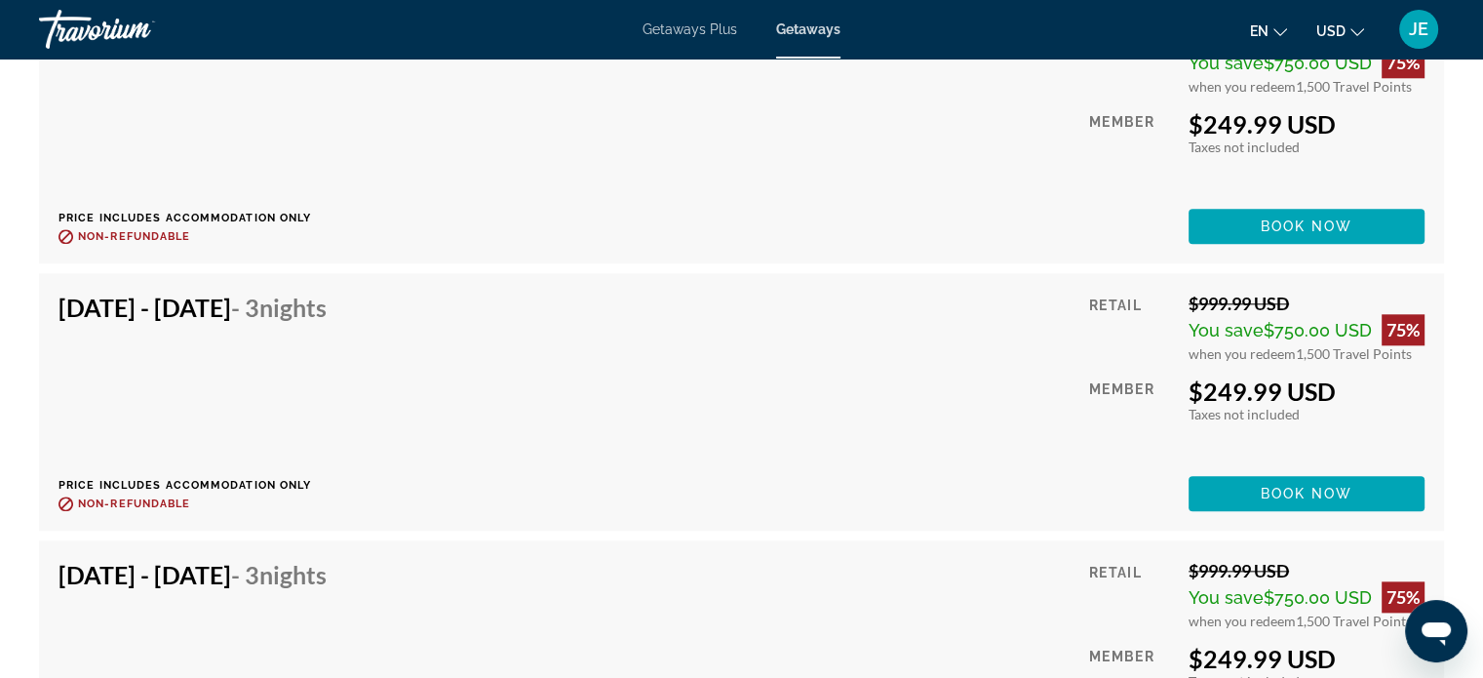
scroll to position [9490, 0]
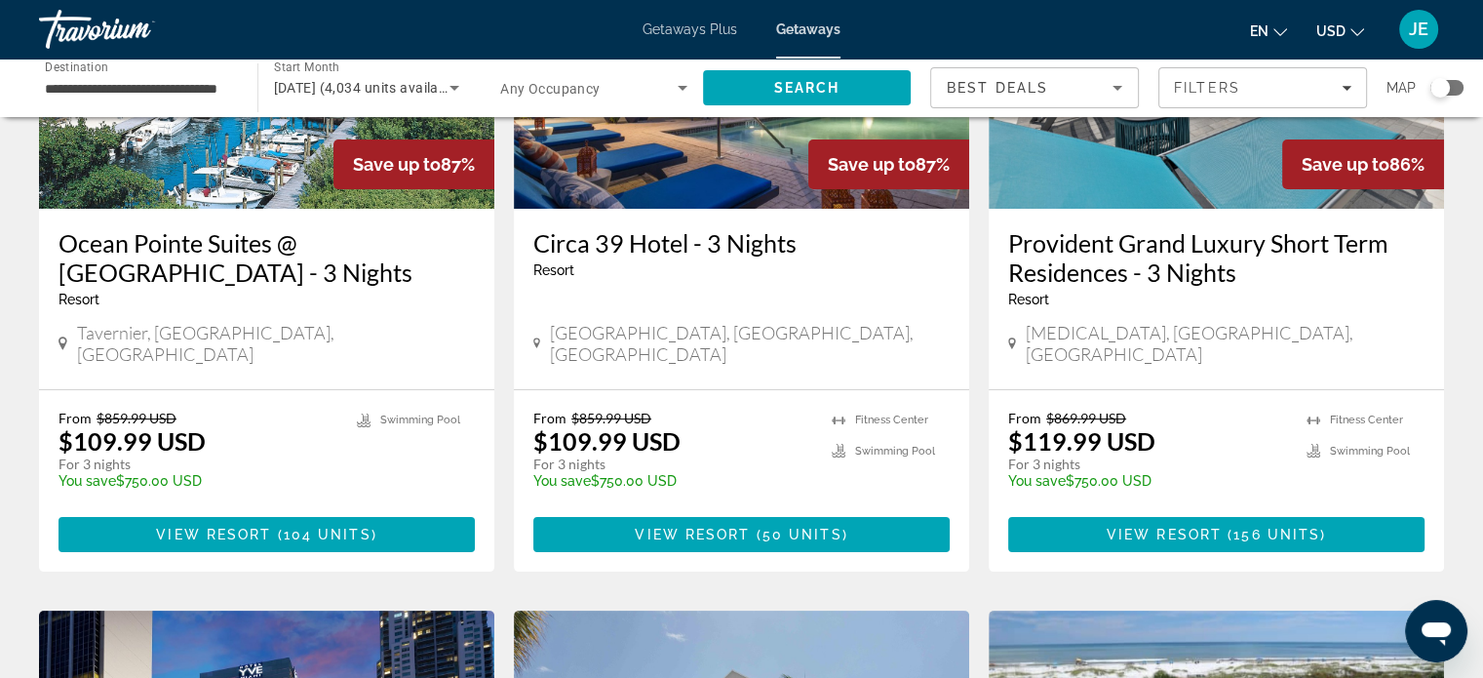
scroll to position [292, 0]
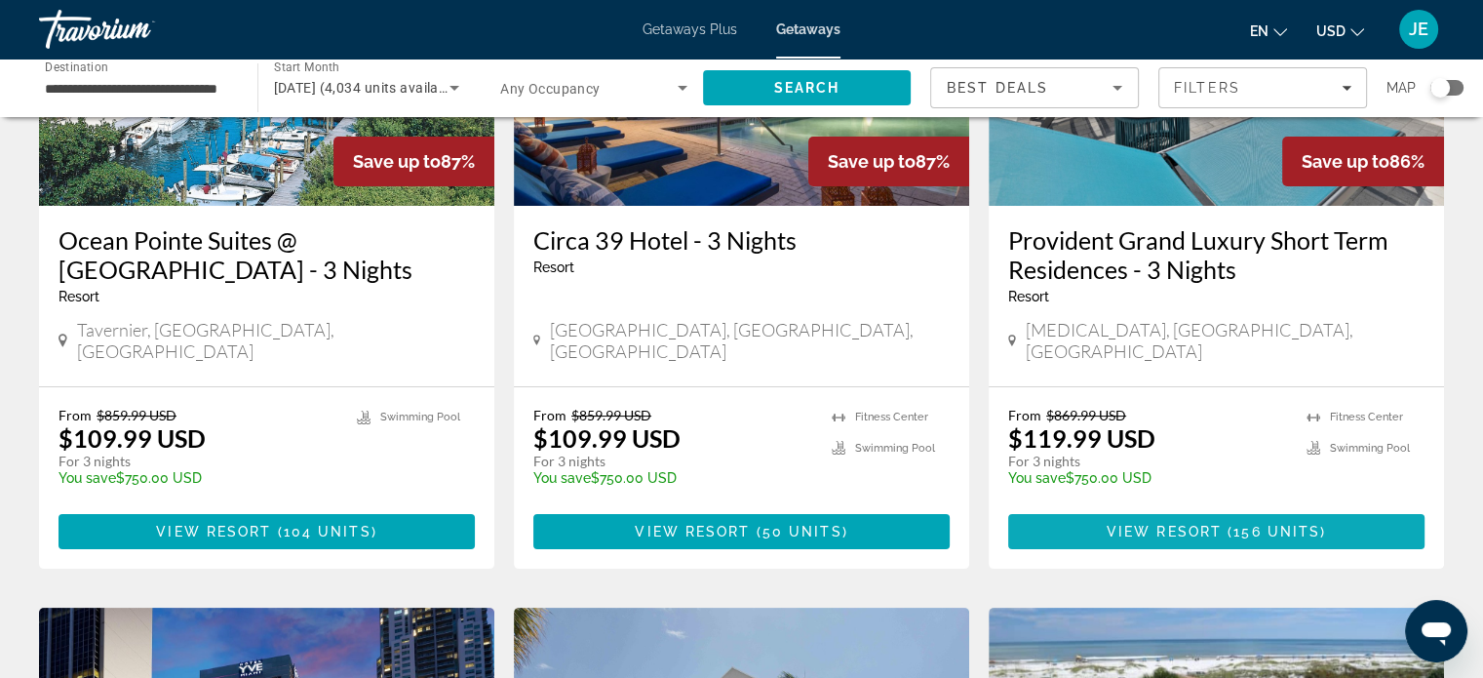
click at [1284, 523] on span "Main content" at bounding box center [1216, 531] width 416 height 47
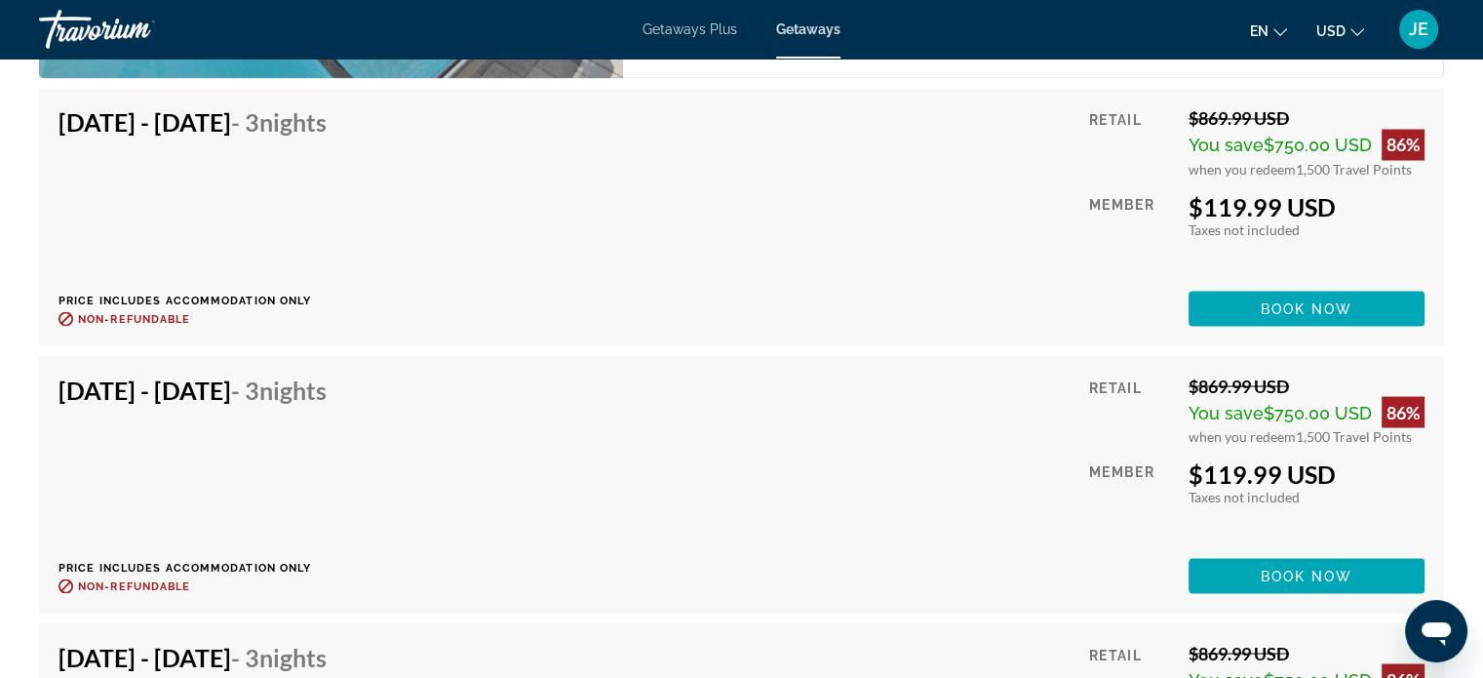
scroll to position [3542, 0]
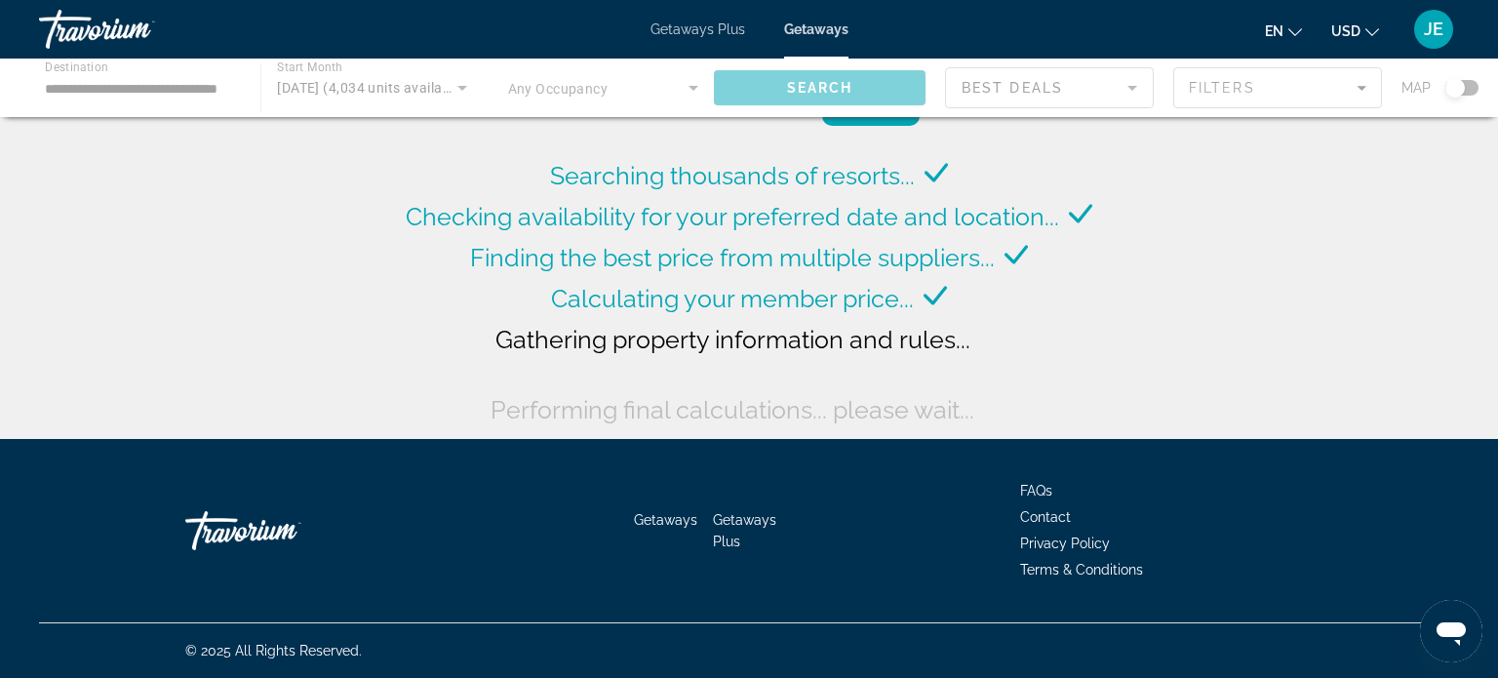
click at [1455, 636] on icon "Open messaging window" at bounding box center [1450, 633] width 29 height 23
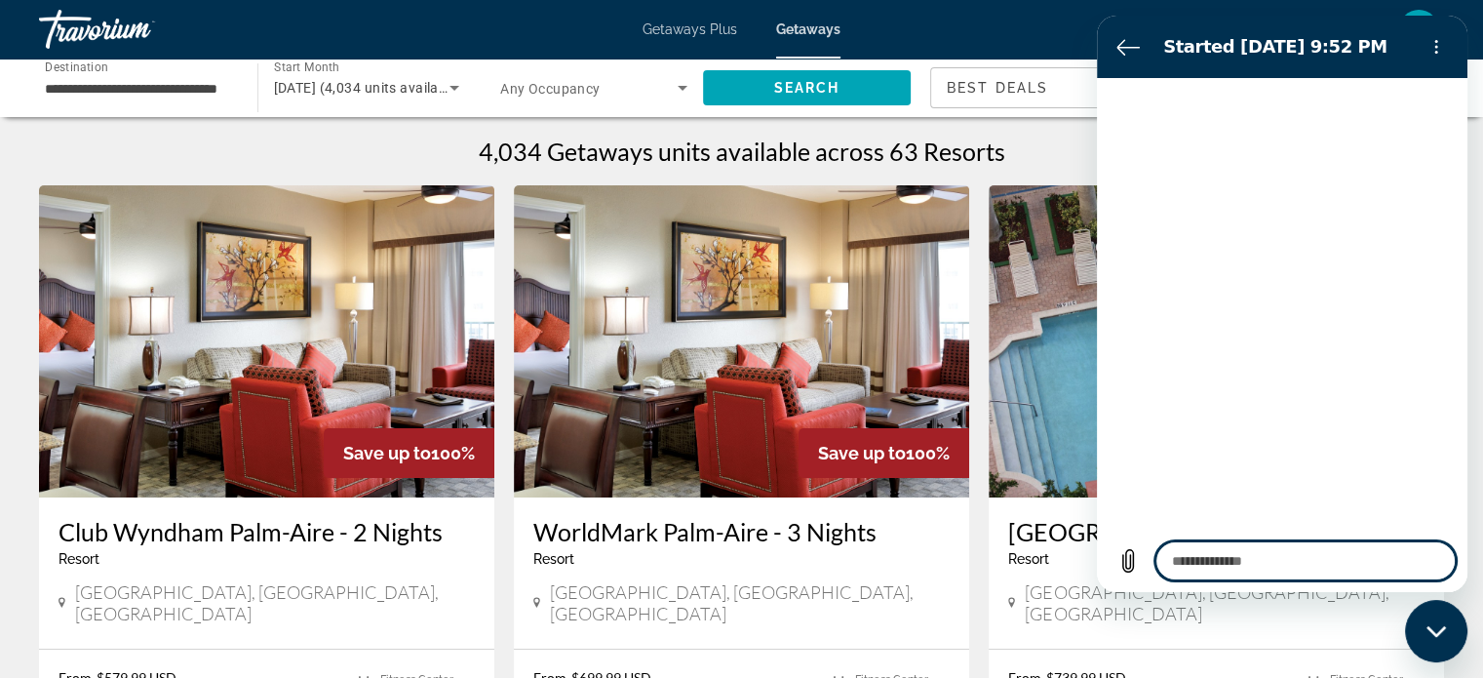
type textarea "*"
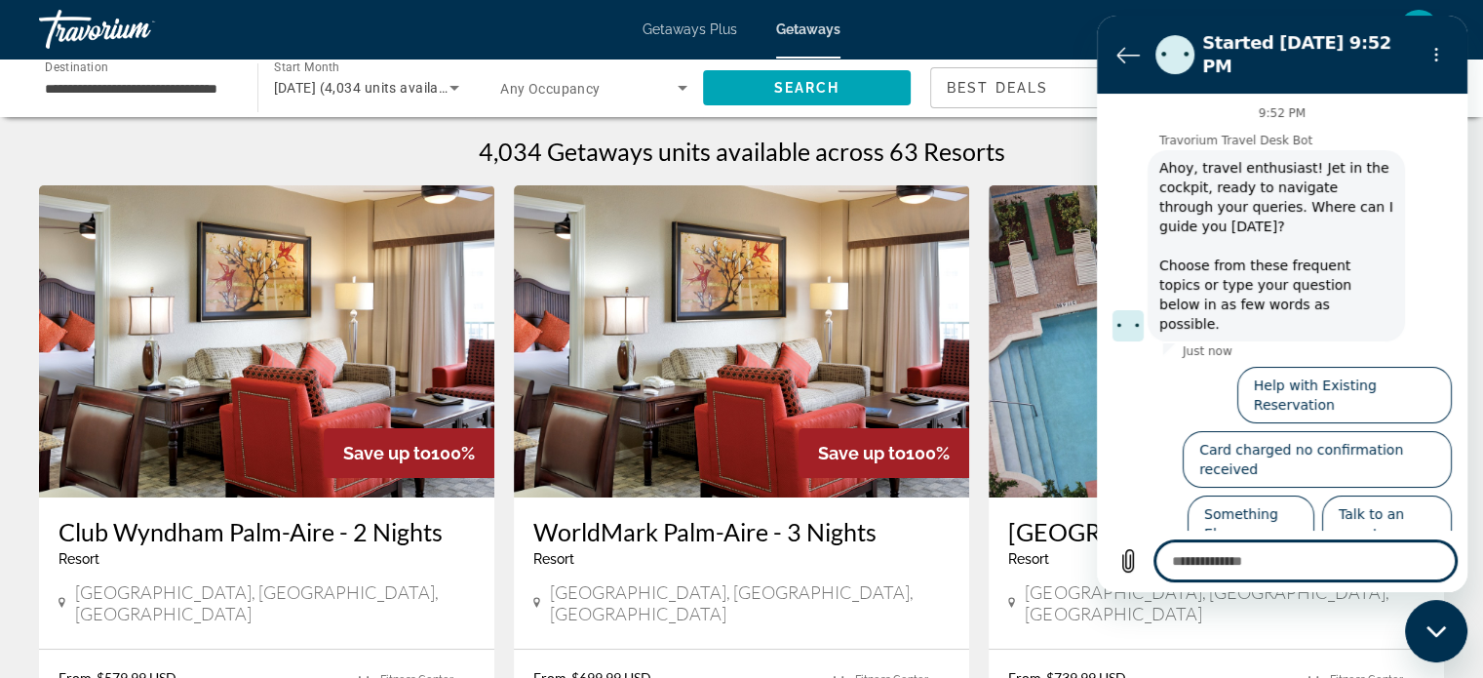
click at [1417, 26] on section "Started [DATE] 9:52 PM" at bounding box center [1282, 55] width 371 height 78
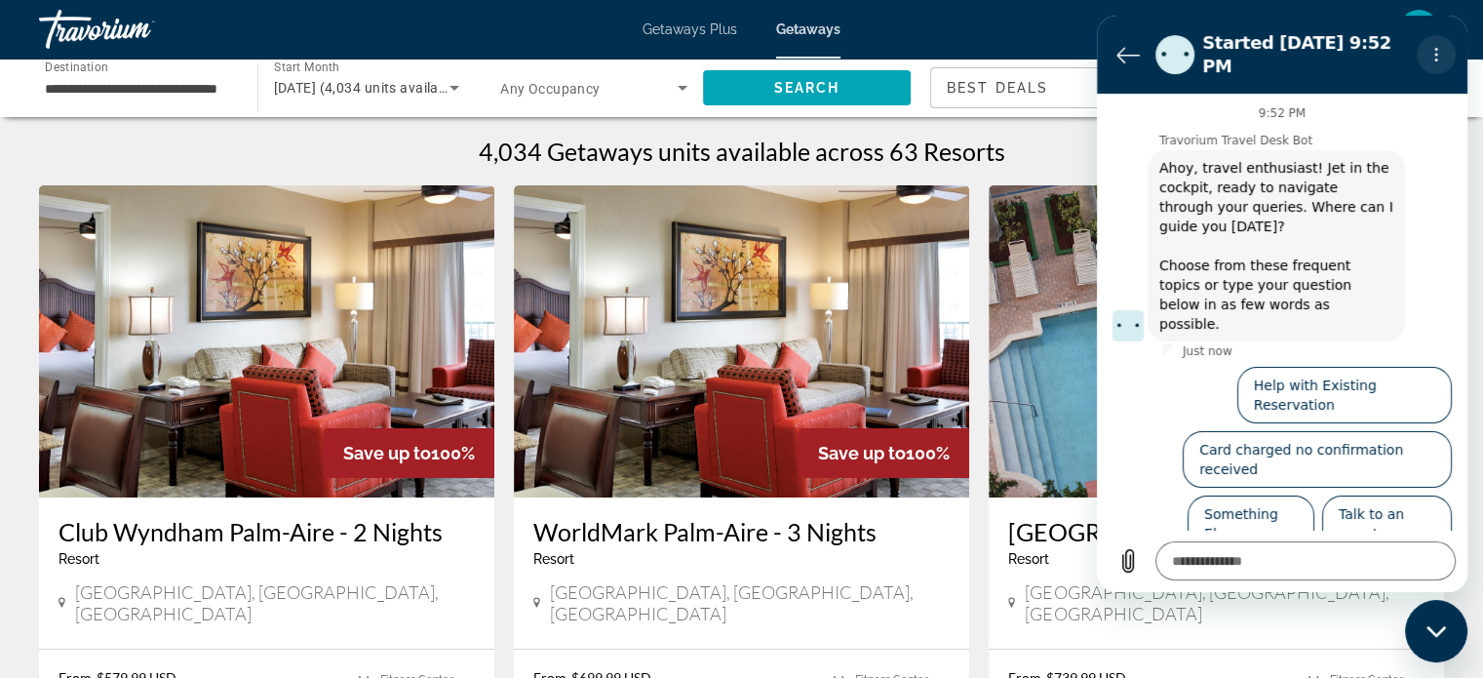
click at [1436, 47] on icon "Options menu" at bounding box center [1437, 55] width 16 height 16
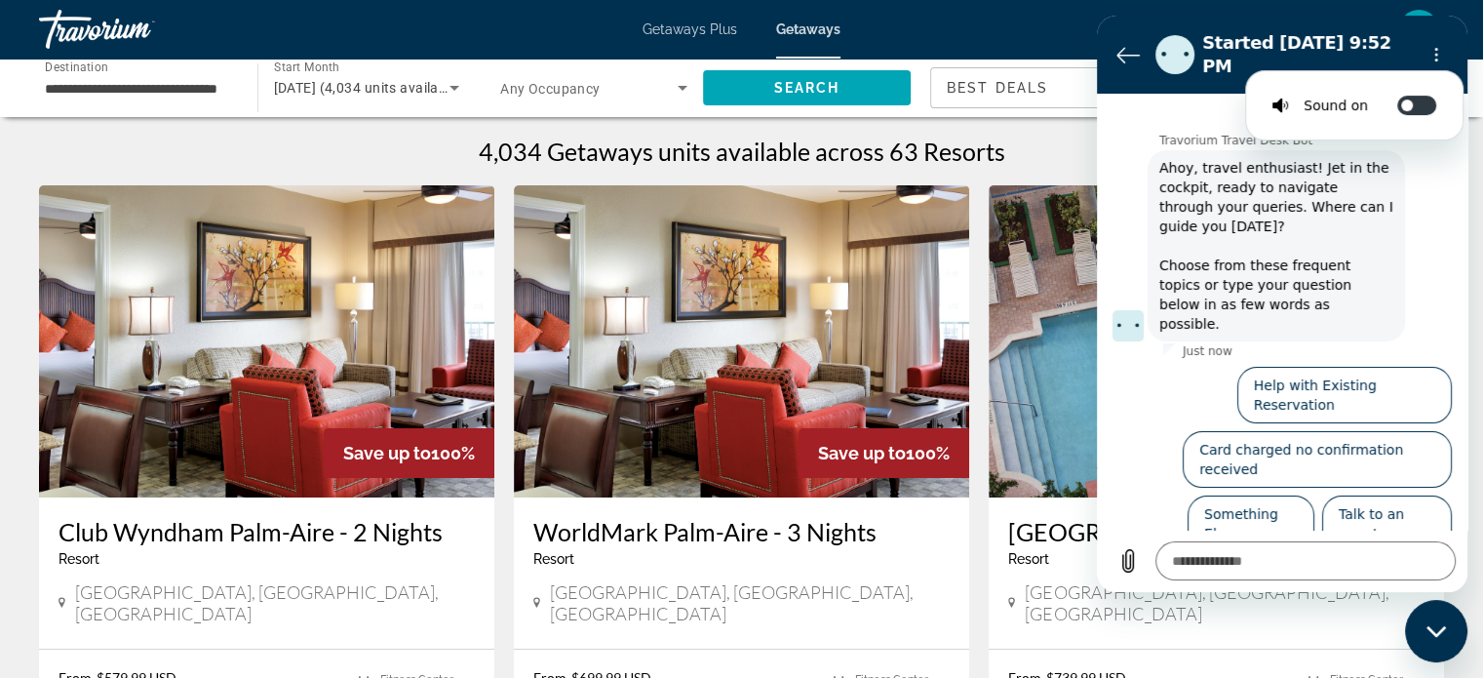
click at [1456, 26] on section "Started [DATE] 9:52 PM Sound on Toggle sound notifications" at bounding box center [1282, 55] width 371 height 78
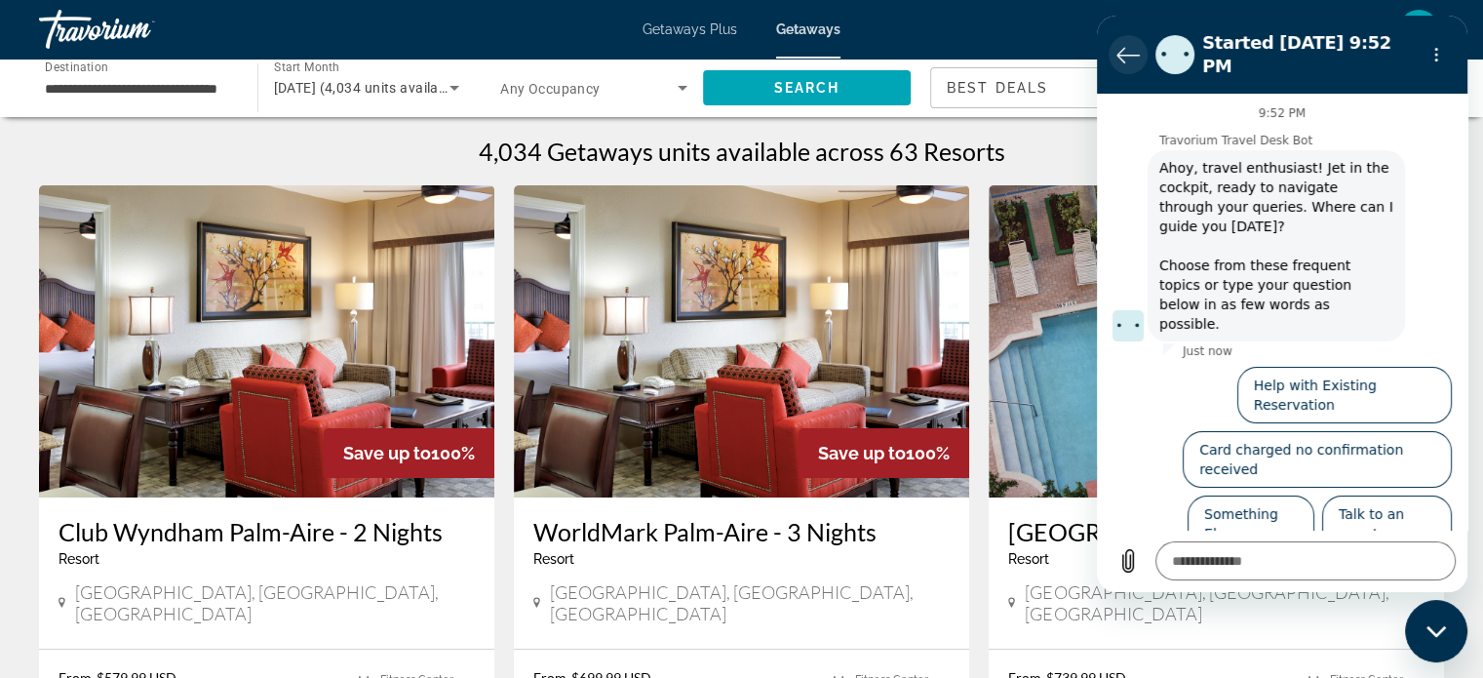
click at [1135, 43] on icon "Back to the conversation list" at bounding box center [1127, 54] width 23 height 23
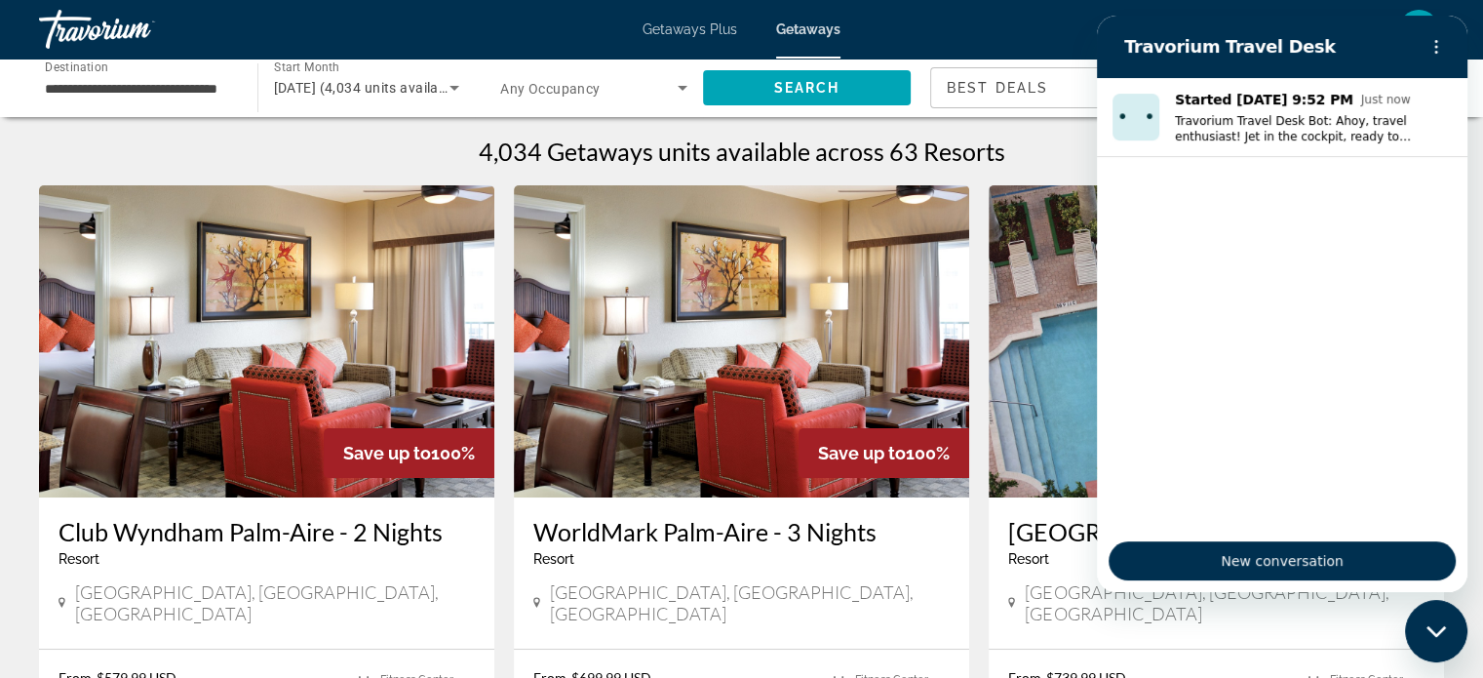
click at [1343, 40] on h2 "Travorium Travel Desk" at bounding box center [1266, 46] width 285 height 23
click at [1436, 41] on circle "Options menu" at bounding box center [1436, 41] width 3 height 3
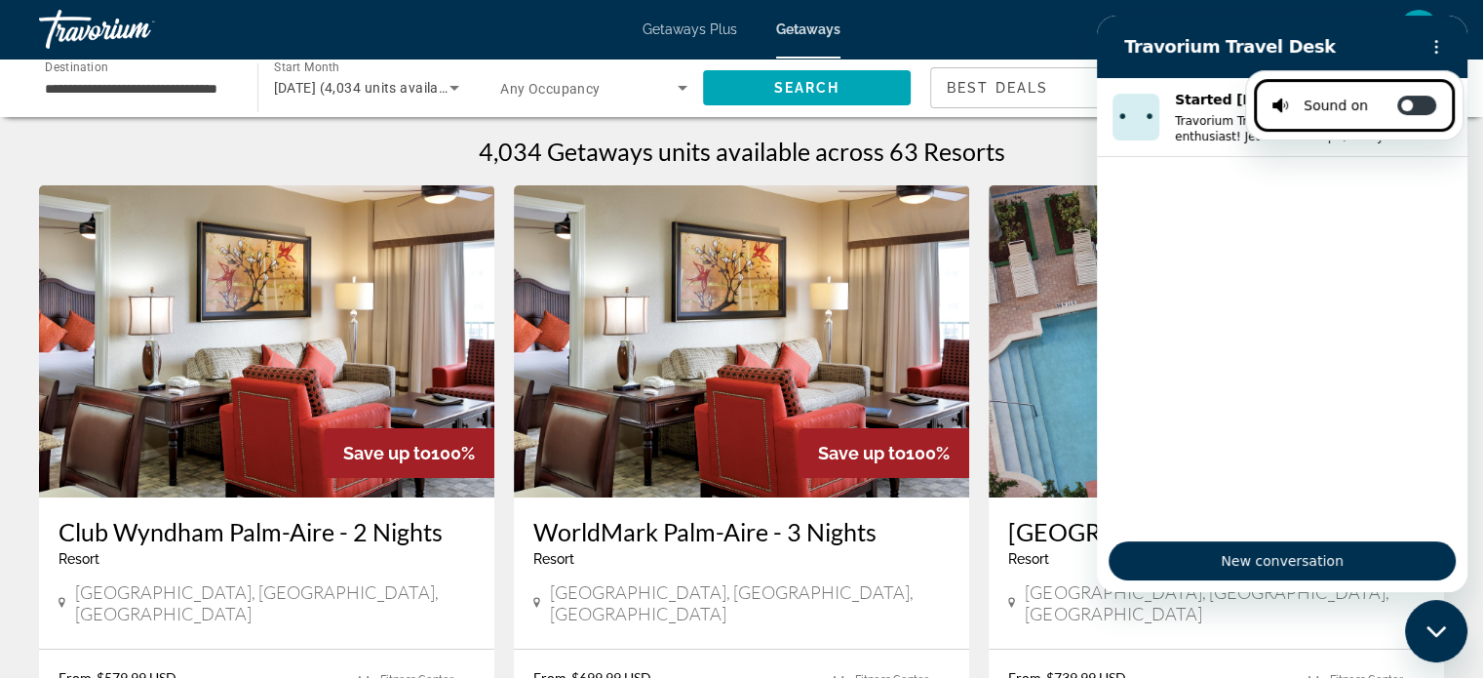
click at [1445, 640] on div "Close messaging window" at bounding box center [1436, 631] width 59 height 59
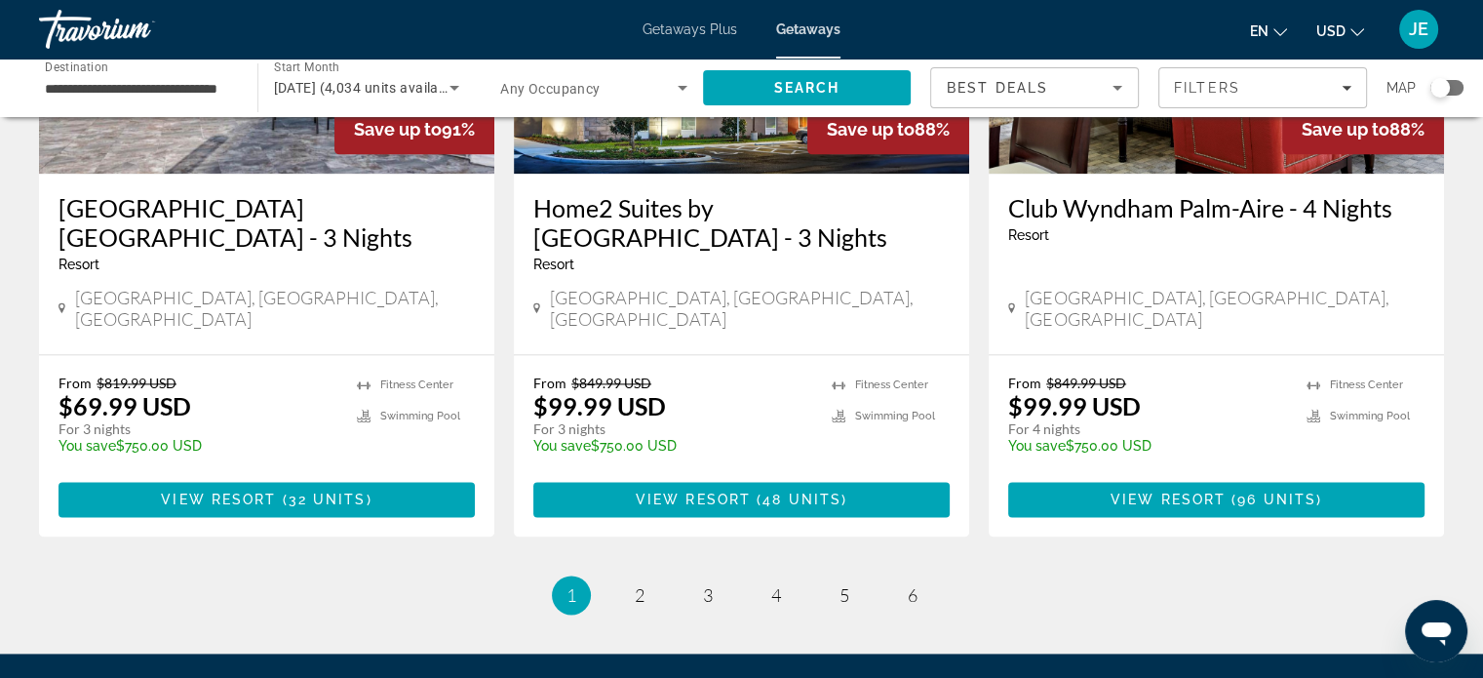
scroll to position [2467, 0]
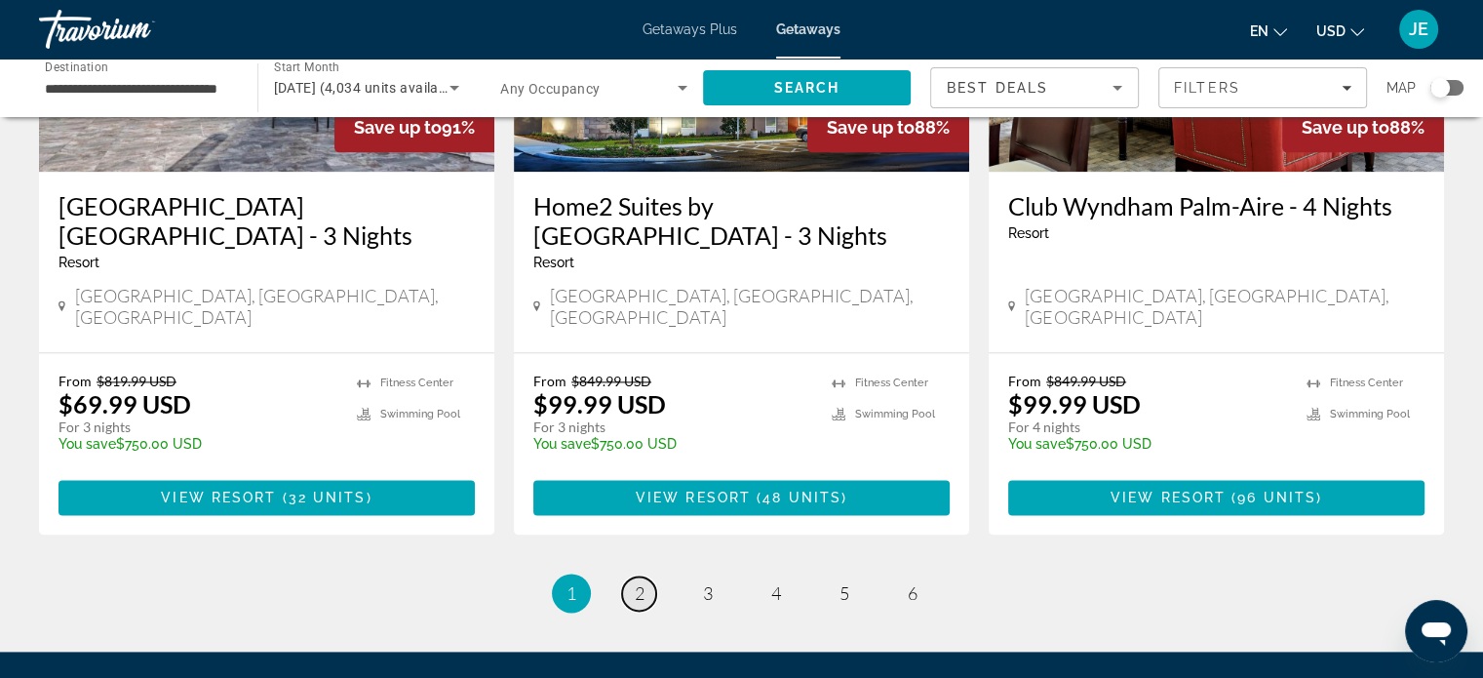
click at [628, 576] on link "page 2" at bounding box center [639, 593] width 34 height 34
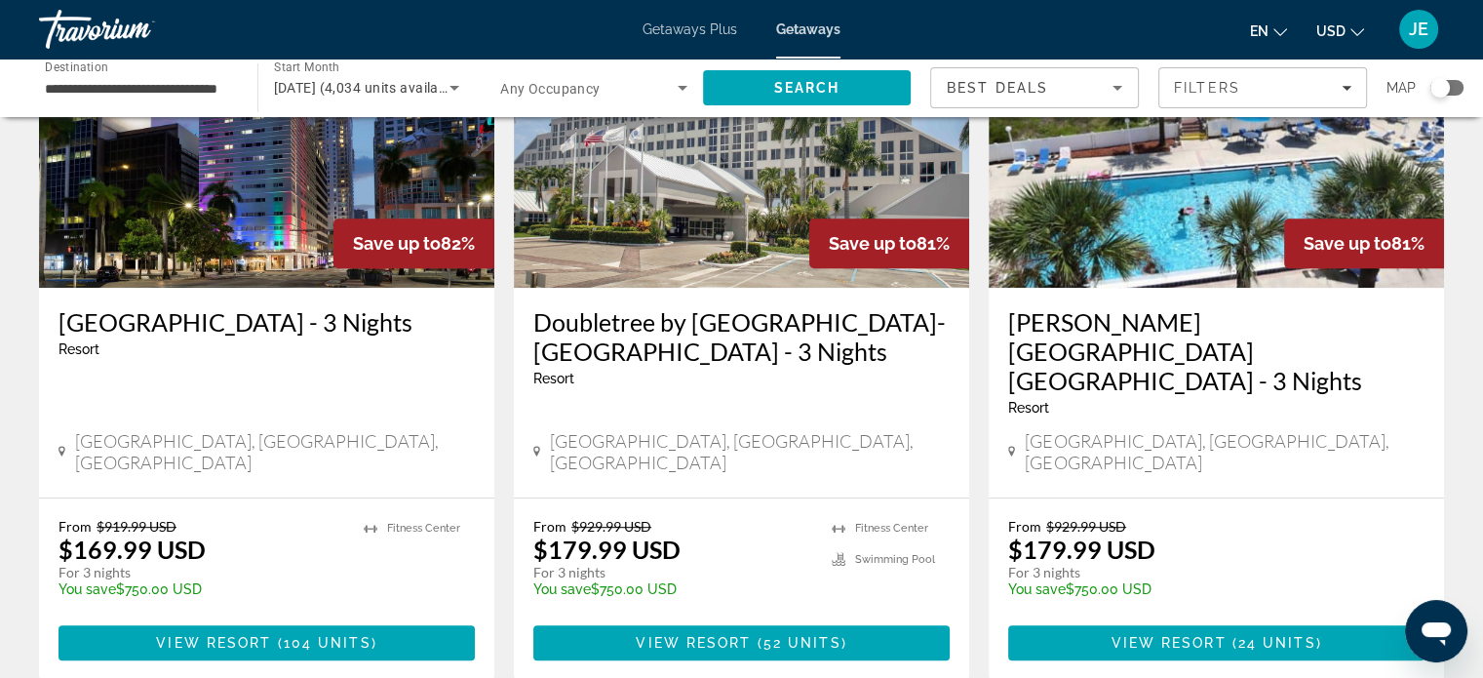
scroll to position [948, 0]
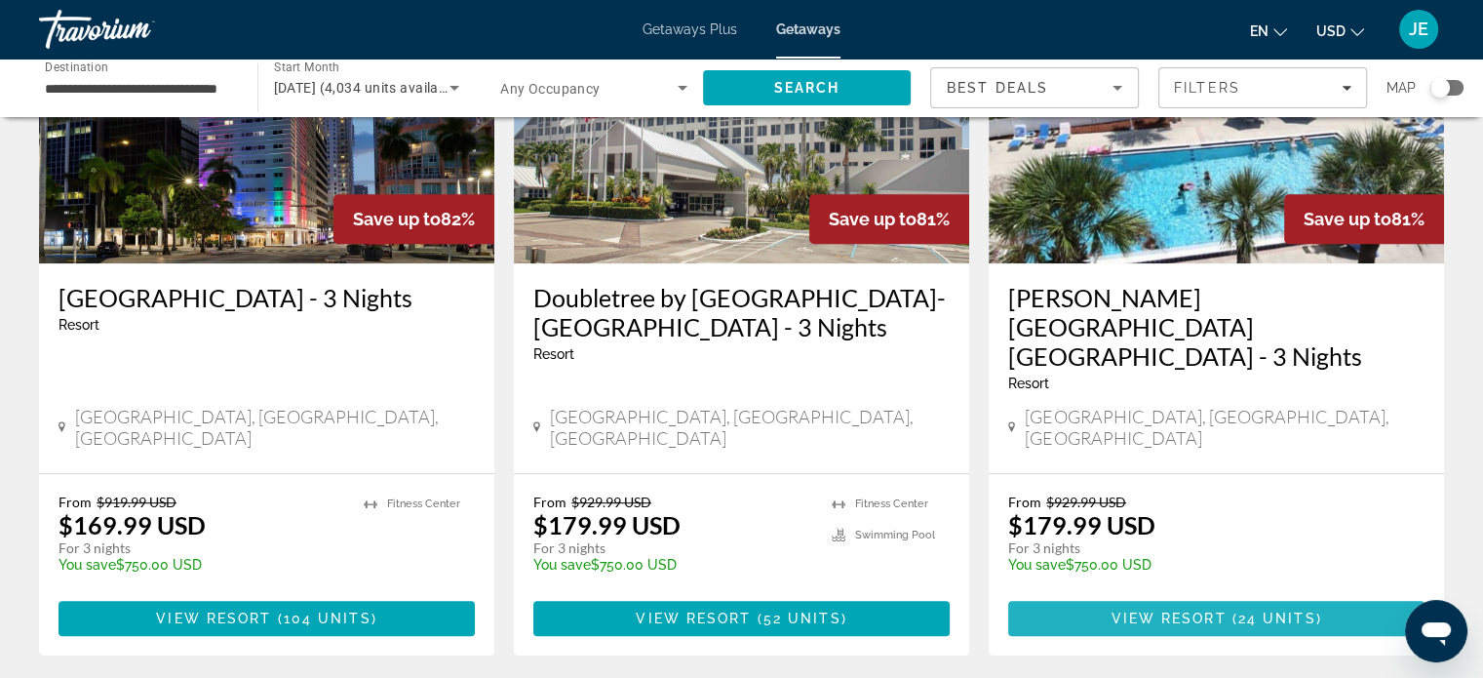
click at [1310, 595] on span "Main content" at bounding box center [1216, 618] width 416 height 47
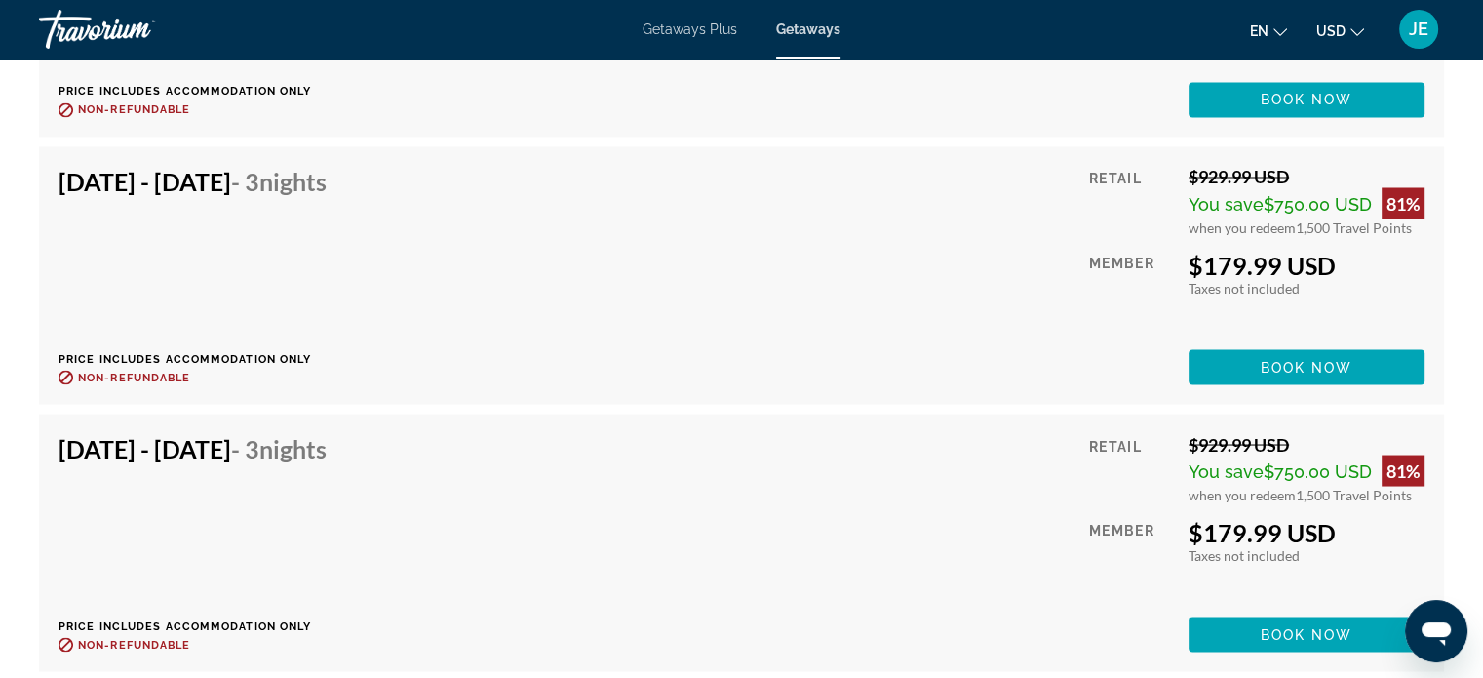
scroll to position [3516, 0]
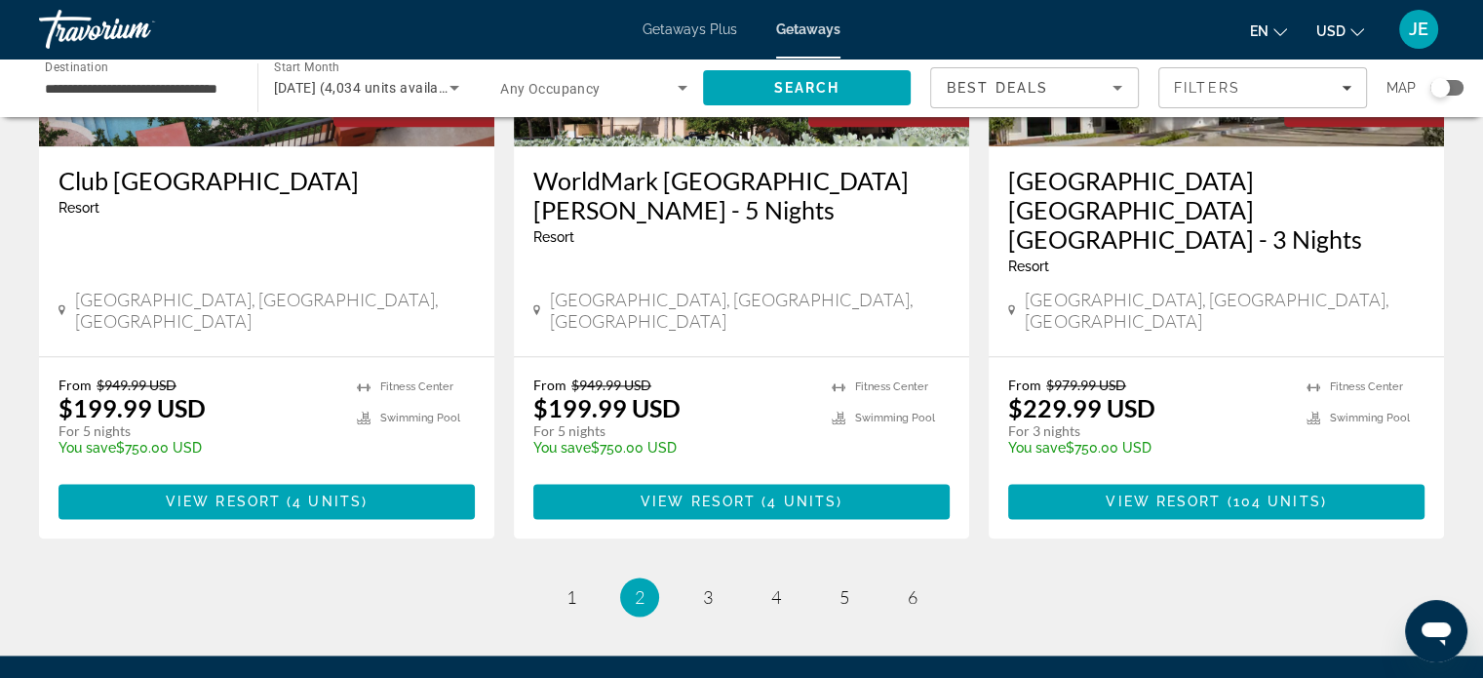
scroll to position [2527, 0]
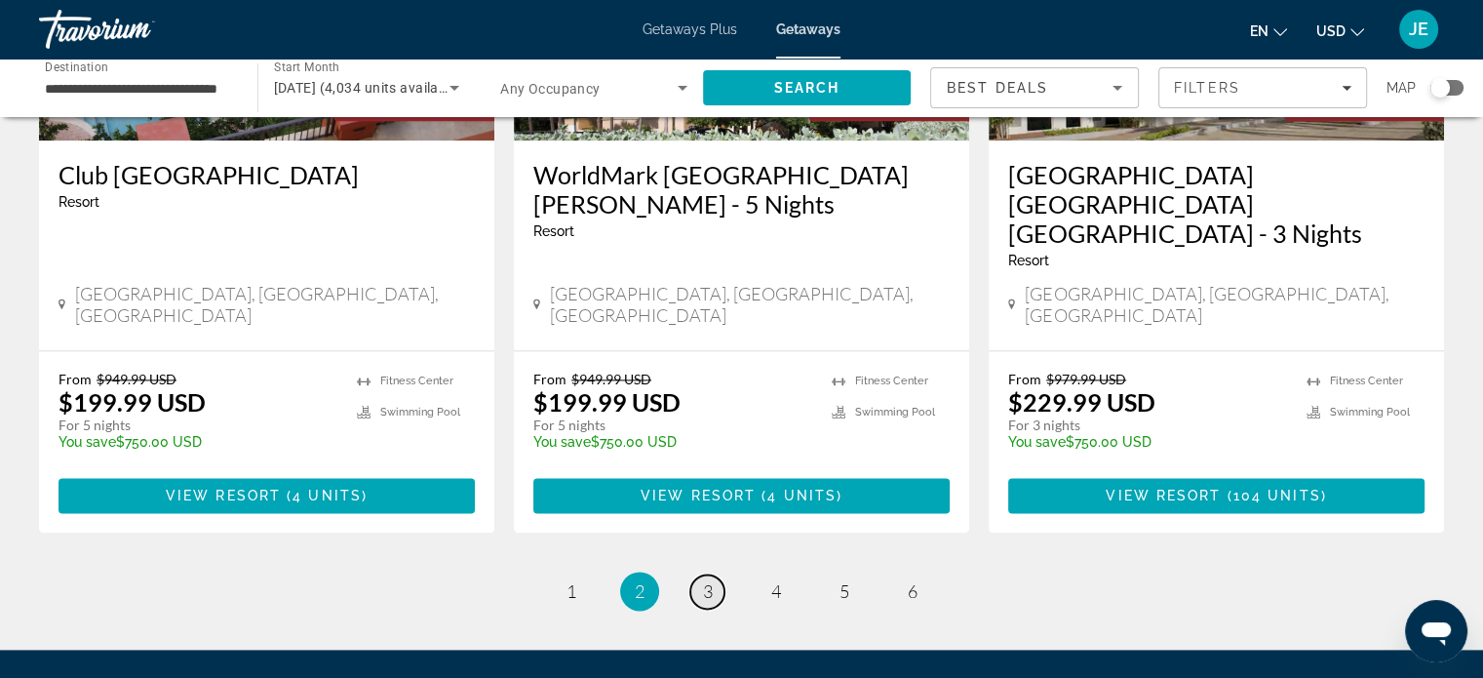
click at [707, 580] on span "3" at bounding box center [708, 590] width 10 height 21
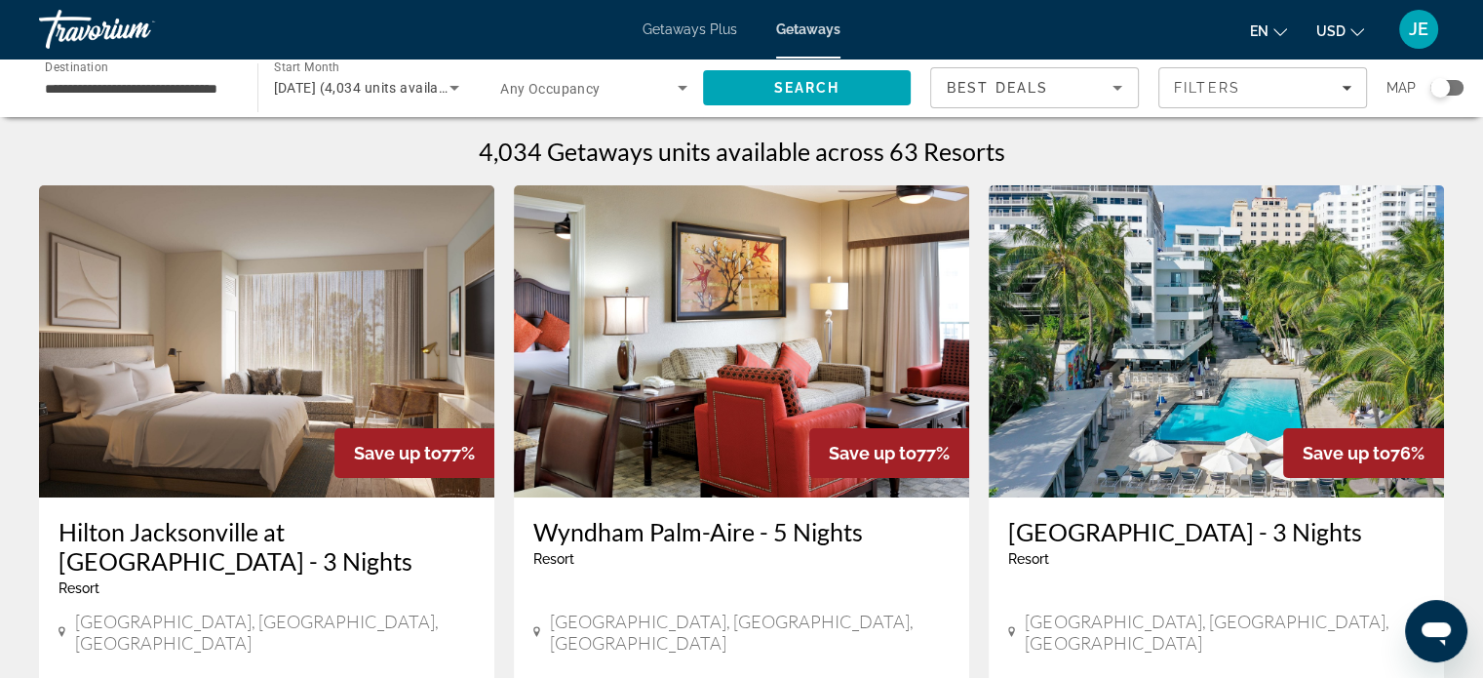
click at [192, 85] on input "**********" at bounding box center [138, 88] width 187 height 23
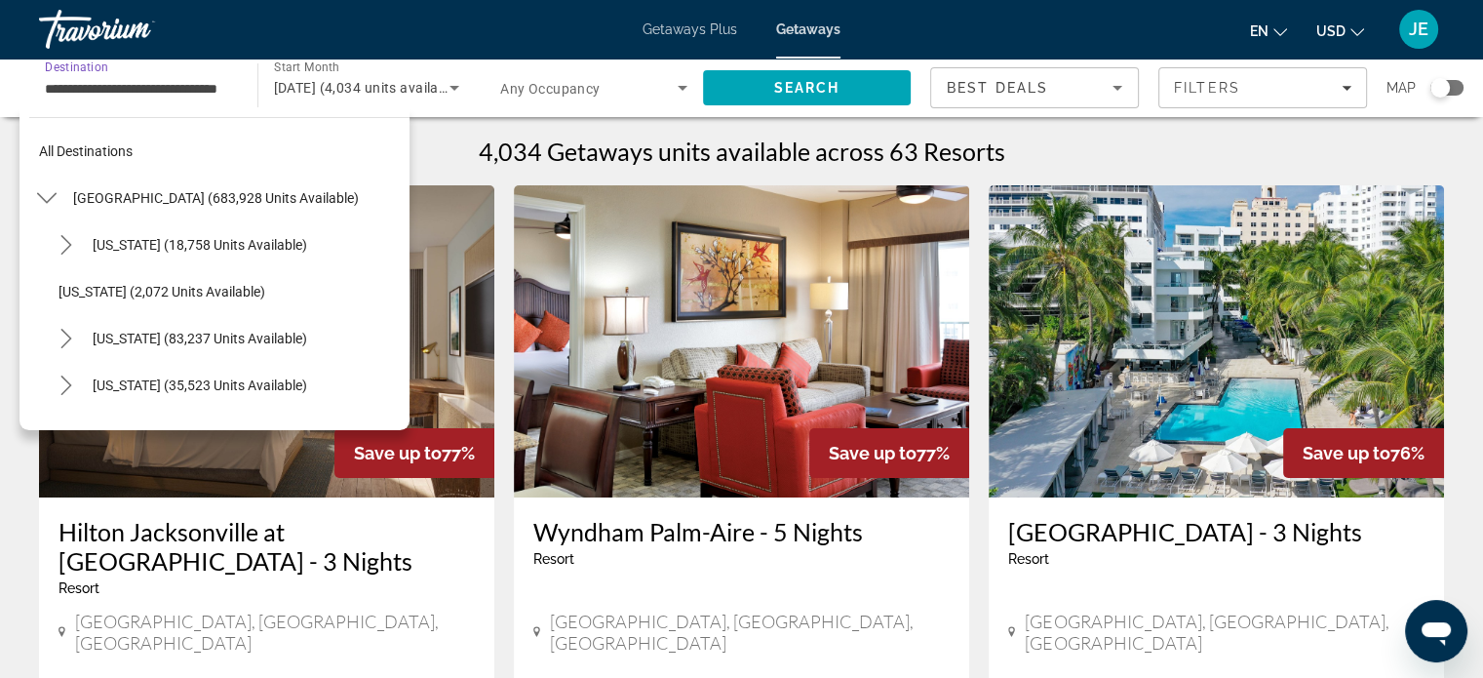
scroll to position [303, 0]
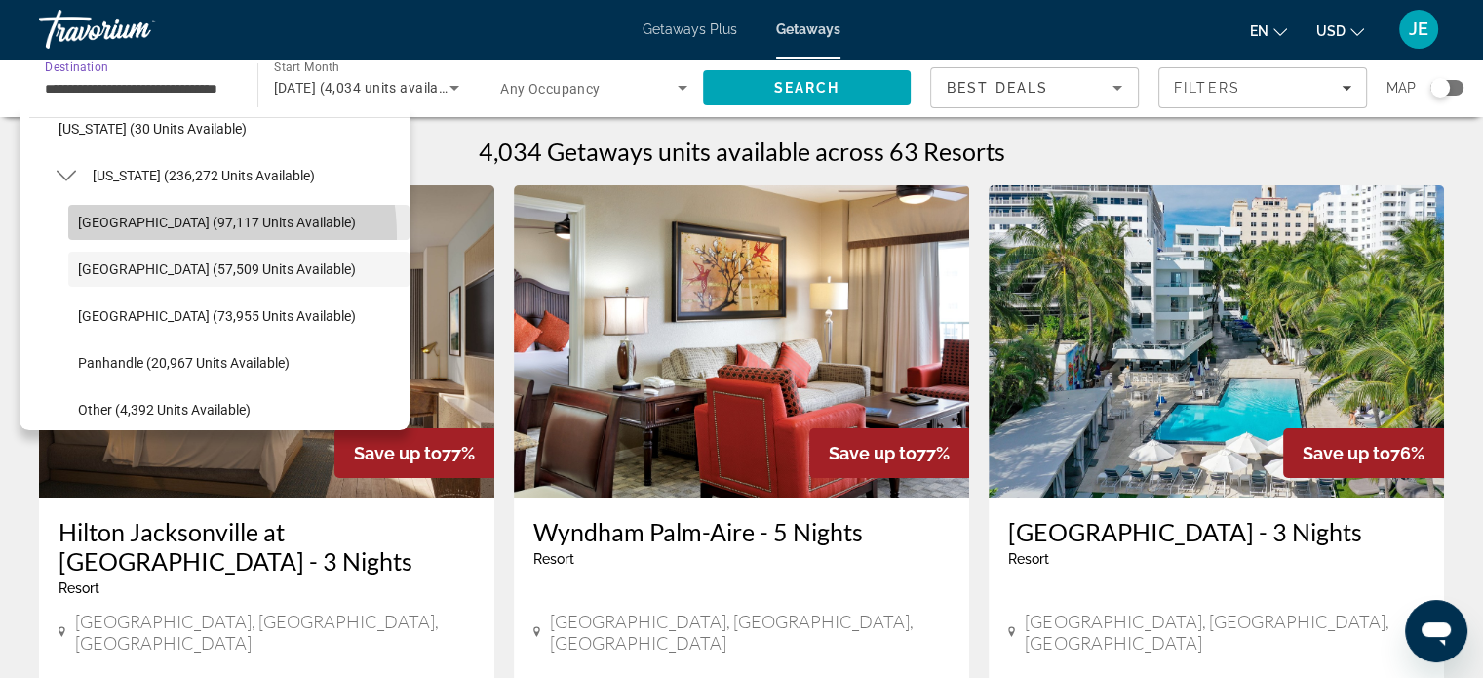
click at [156, 236] on span "Select destination: Orlando & Disney Area (97,117 units available)" at bounding box center [238, 222] width 341 height 47
type input "**********"
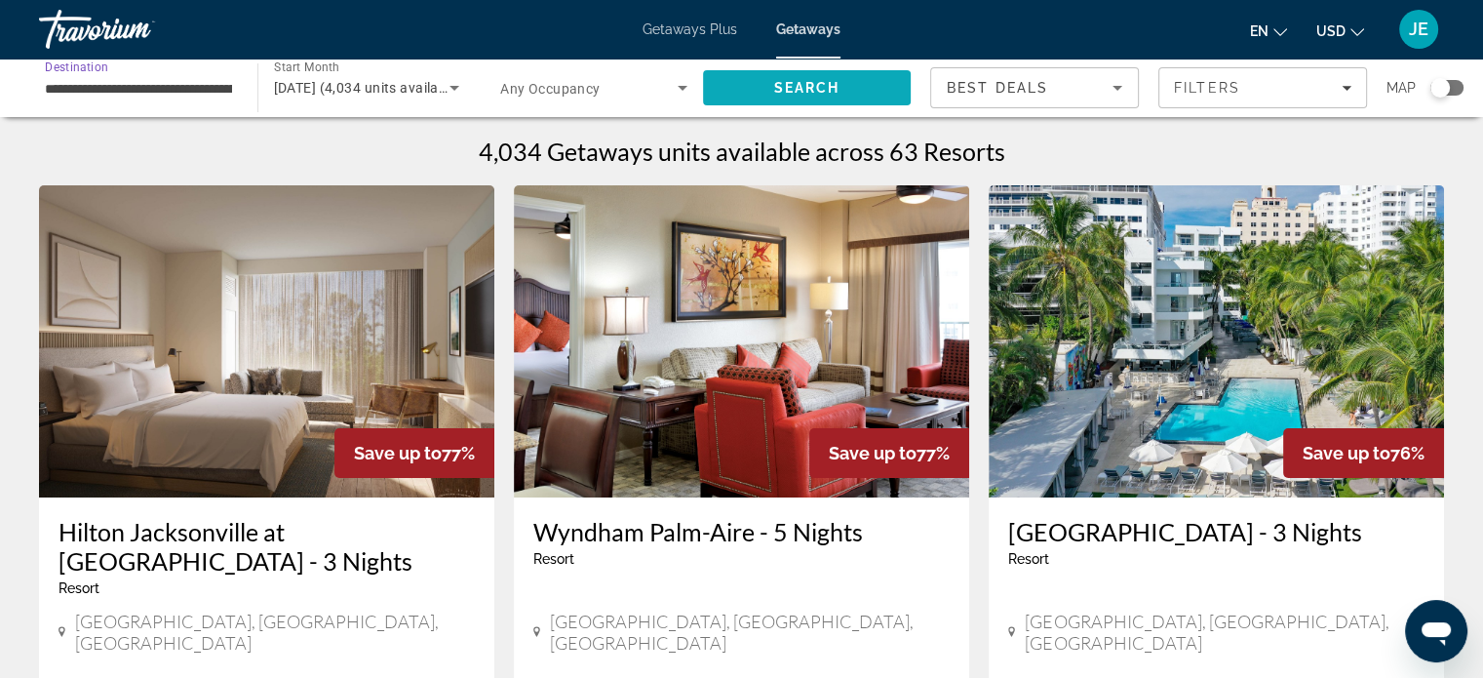
click at [818, 83] on span "Search" at bounding box center [806, 88] width 66 height 16
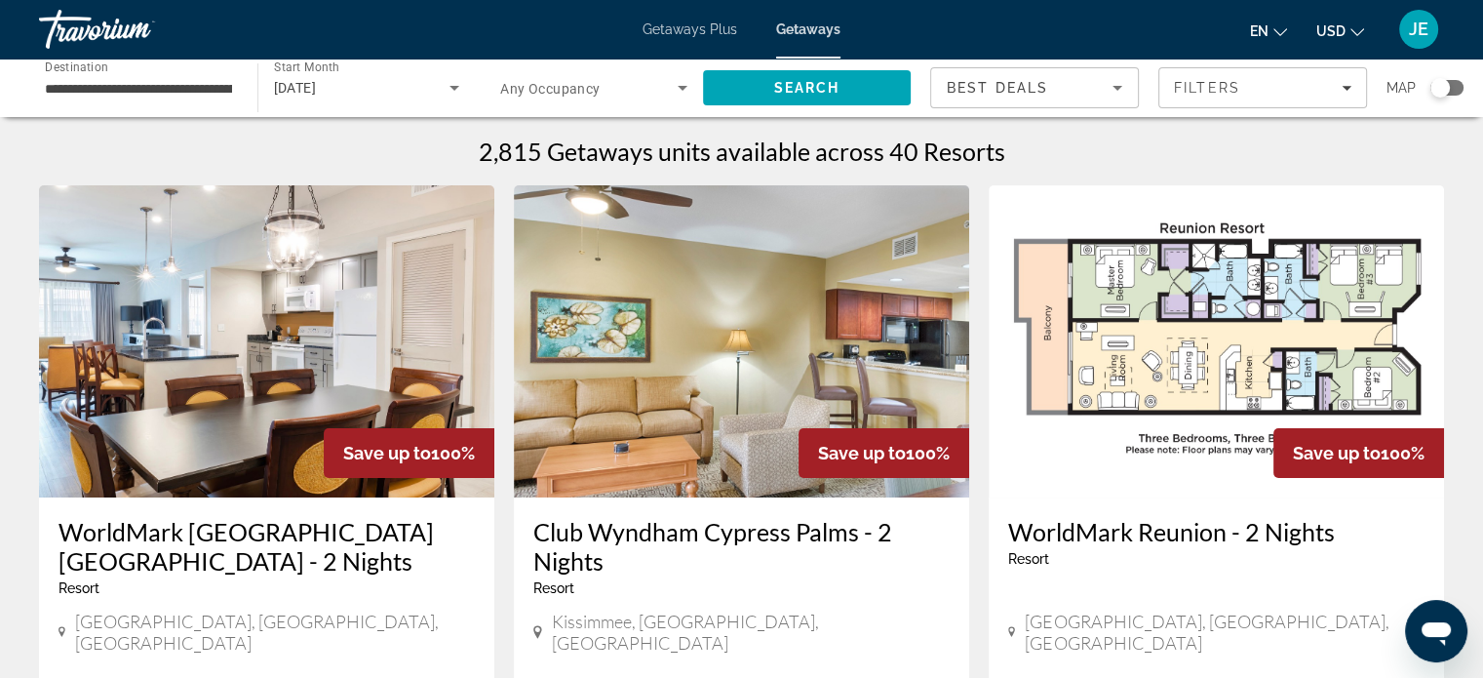
click at [246, 537] on h3 "WorldMark [GEOGRAPHIC_DATA] [GEOGRAPHIC_DATA] - 2 Nights" at bounding box center [267, 546] width 416 height 59
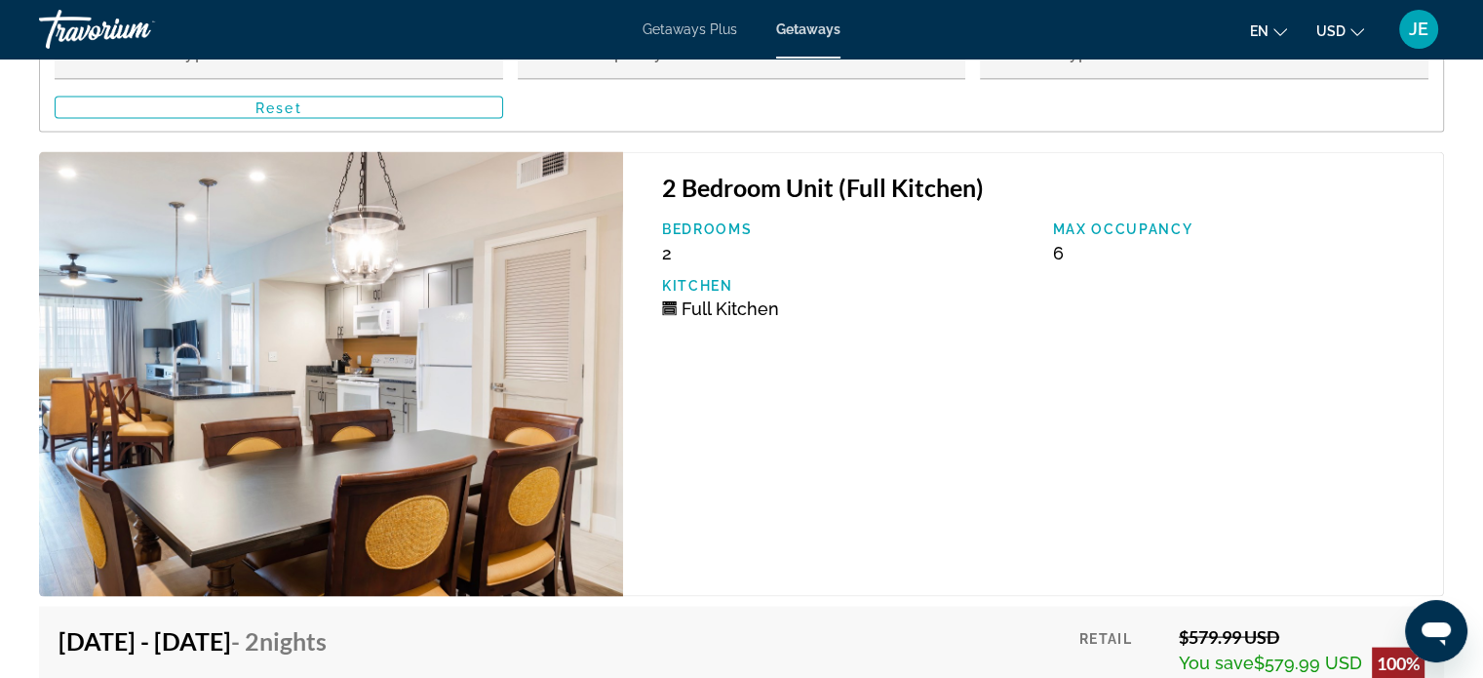
scroll to position [3844, 0]
